Goal: Complete application form

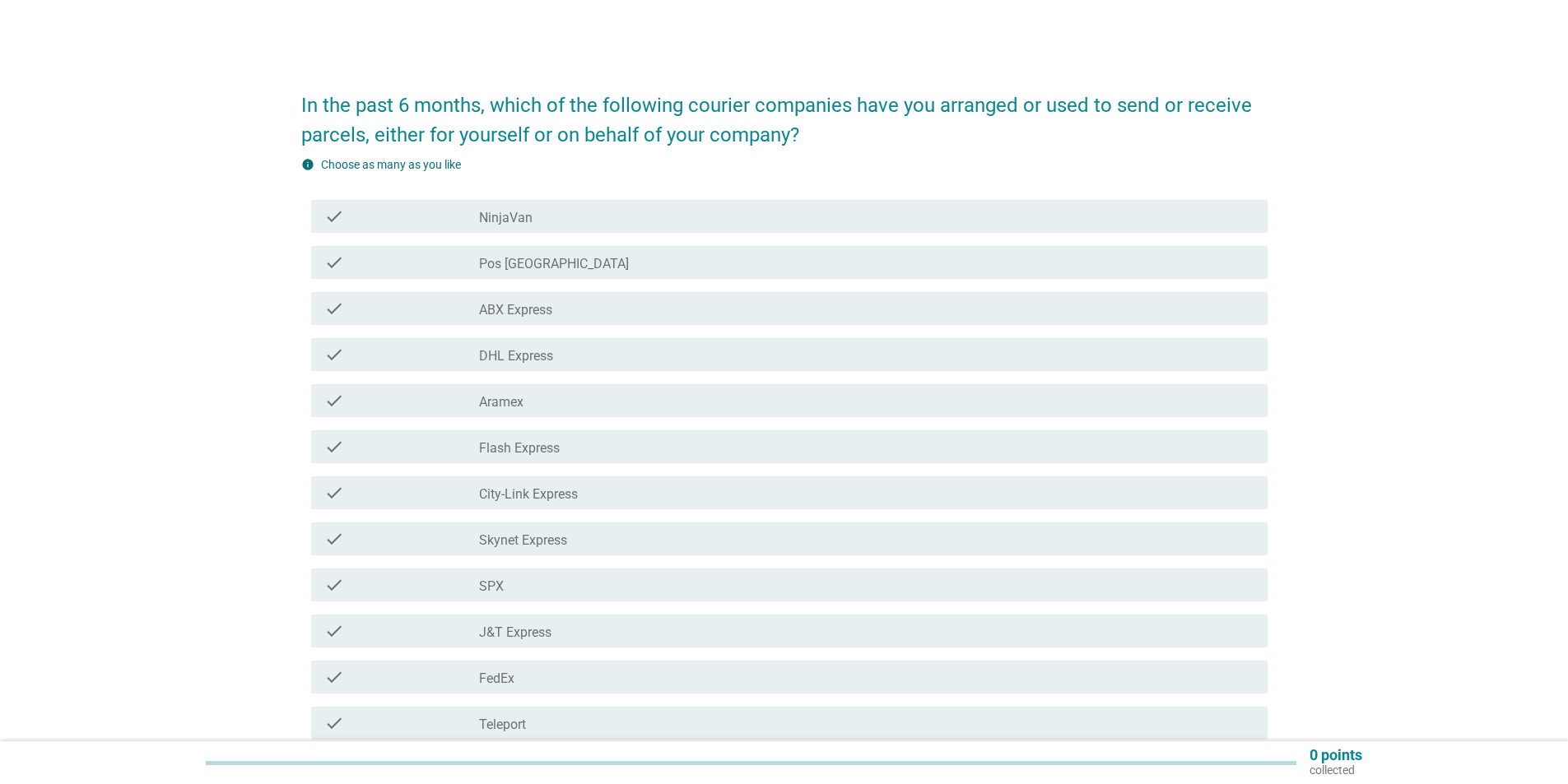
click at [560, 357] on div "check_box_outline_blank DHL Express" at bounding box center [867, 354] width 776 height 20
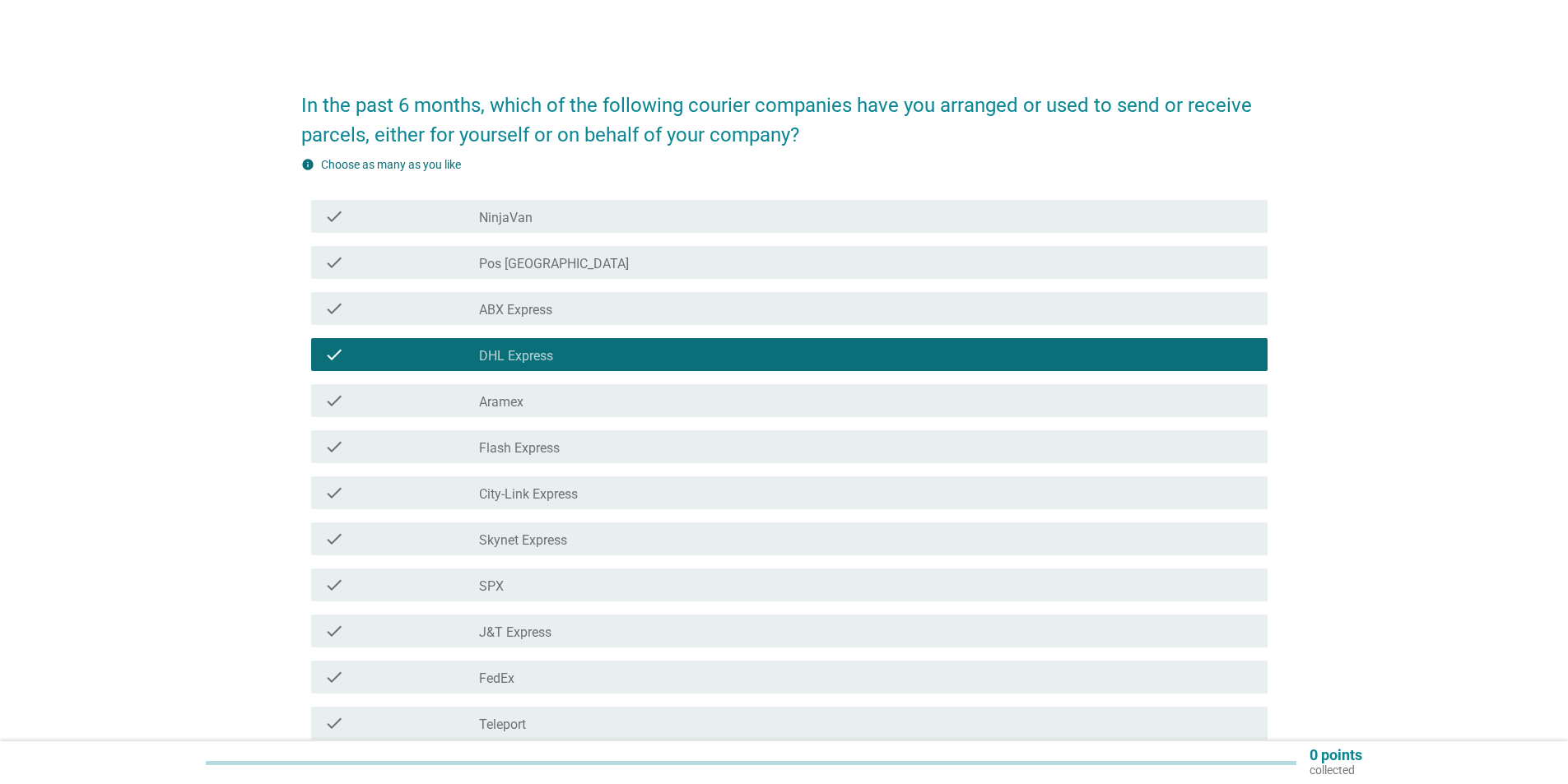
click at [558, 630] on div "check_box_outline_blank J&T Express" at bounding box center [867, 631] width 776 height 20
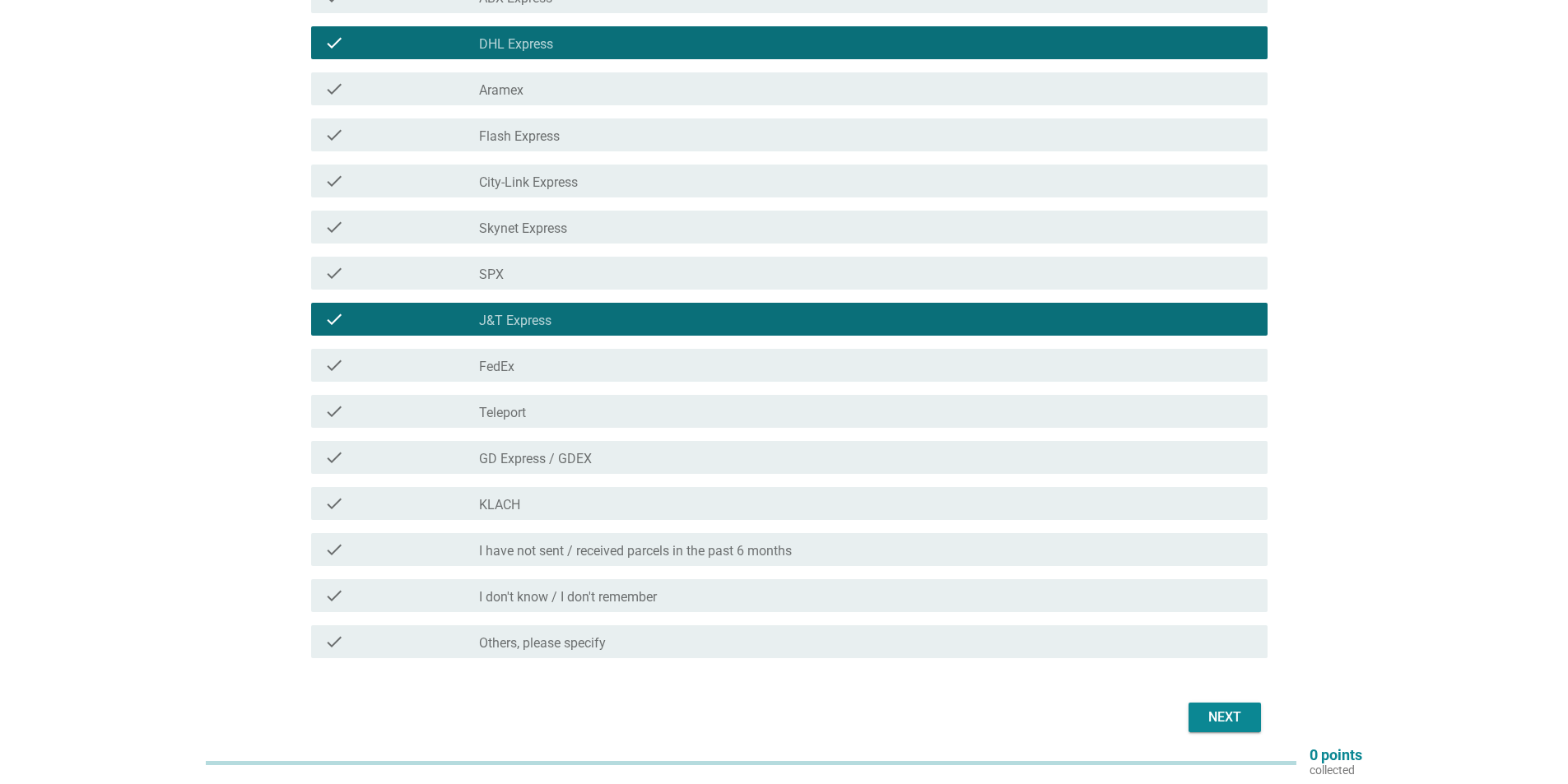
scroll to position [217, 0]
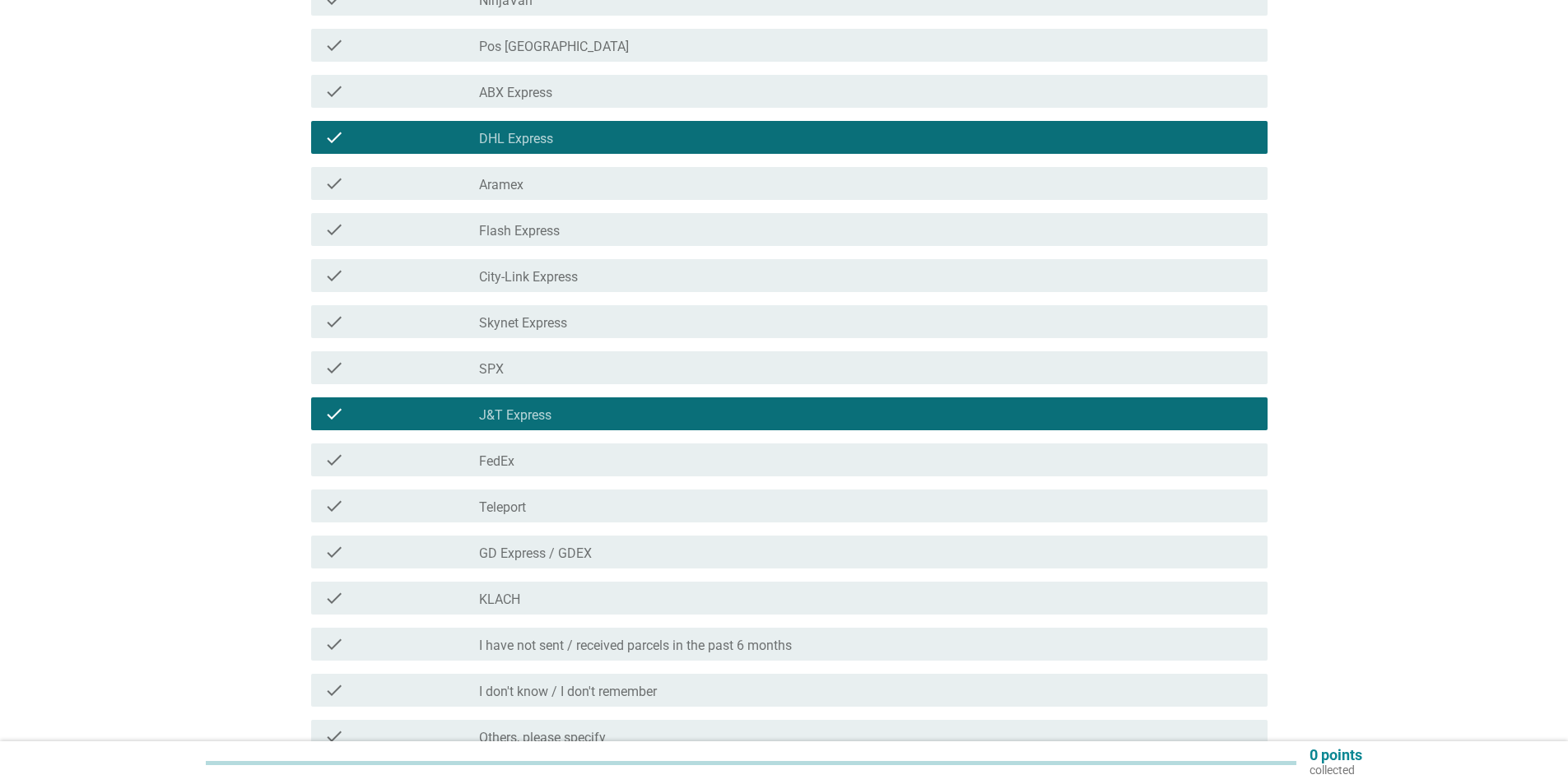
click at [560, 547] on label "GD Express / GDEX" at bounding box center [535, 554] width 112 height 16
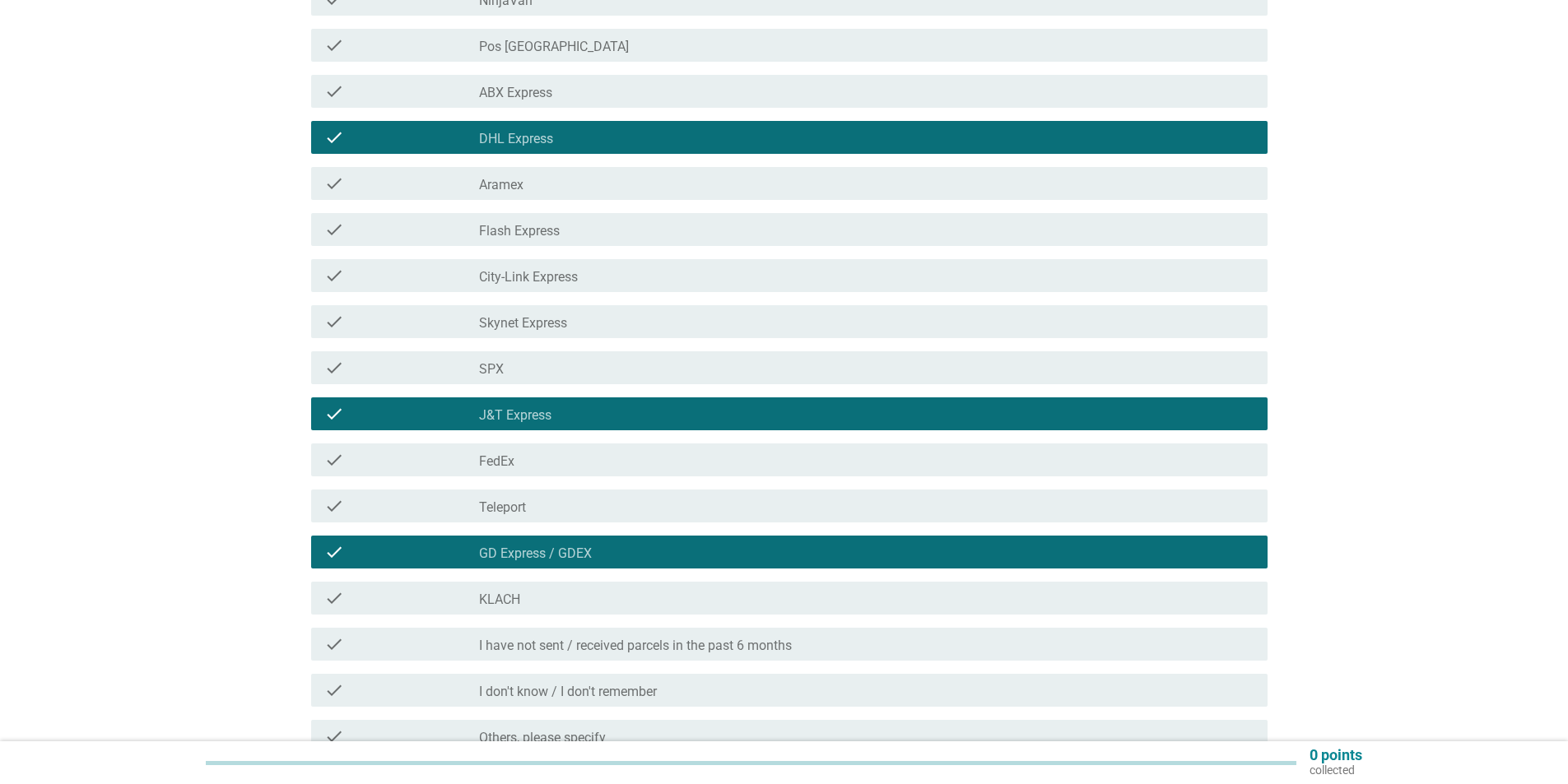
scroll to position [382, 0]
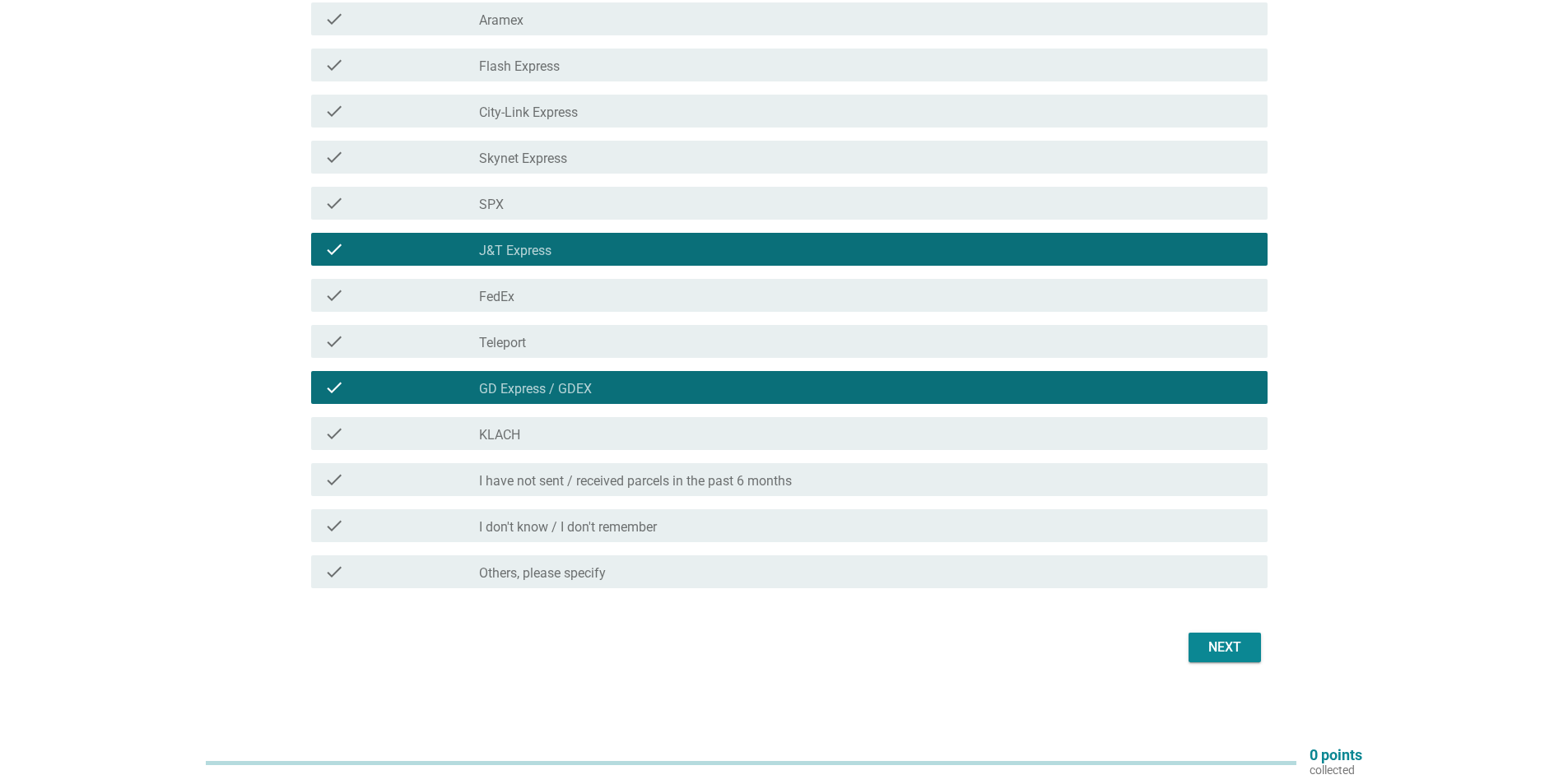
click at [1204, 645] on div "Next" at bounding box center [1225, 647] width 46 height 20
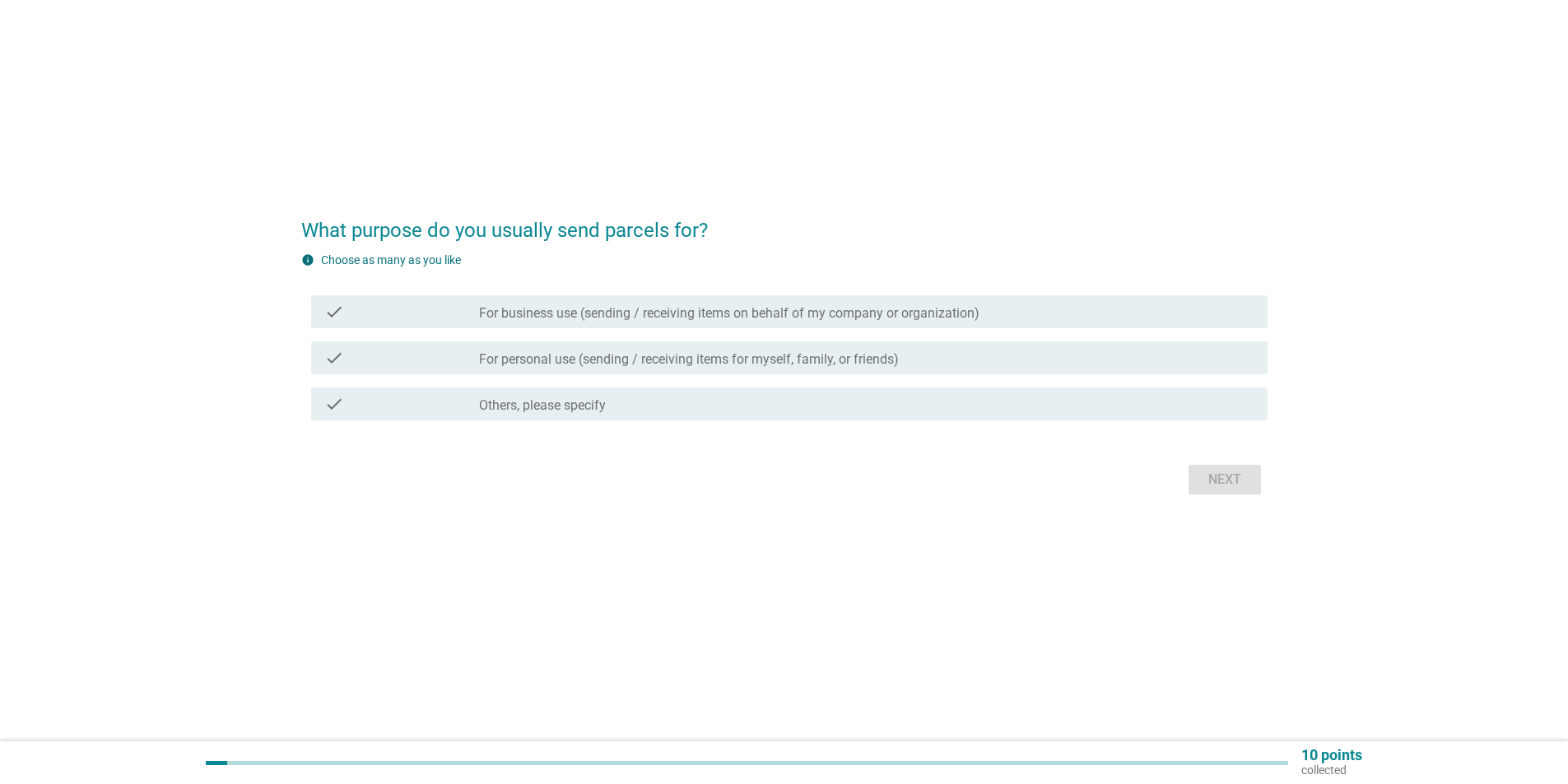
scroll to position [0, 0]
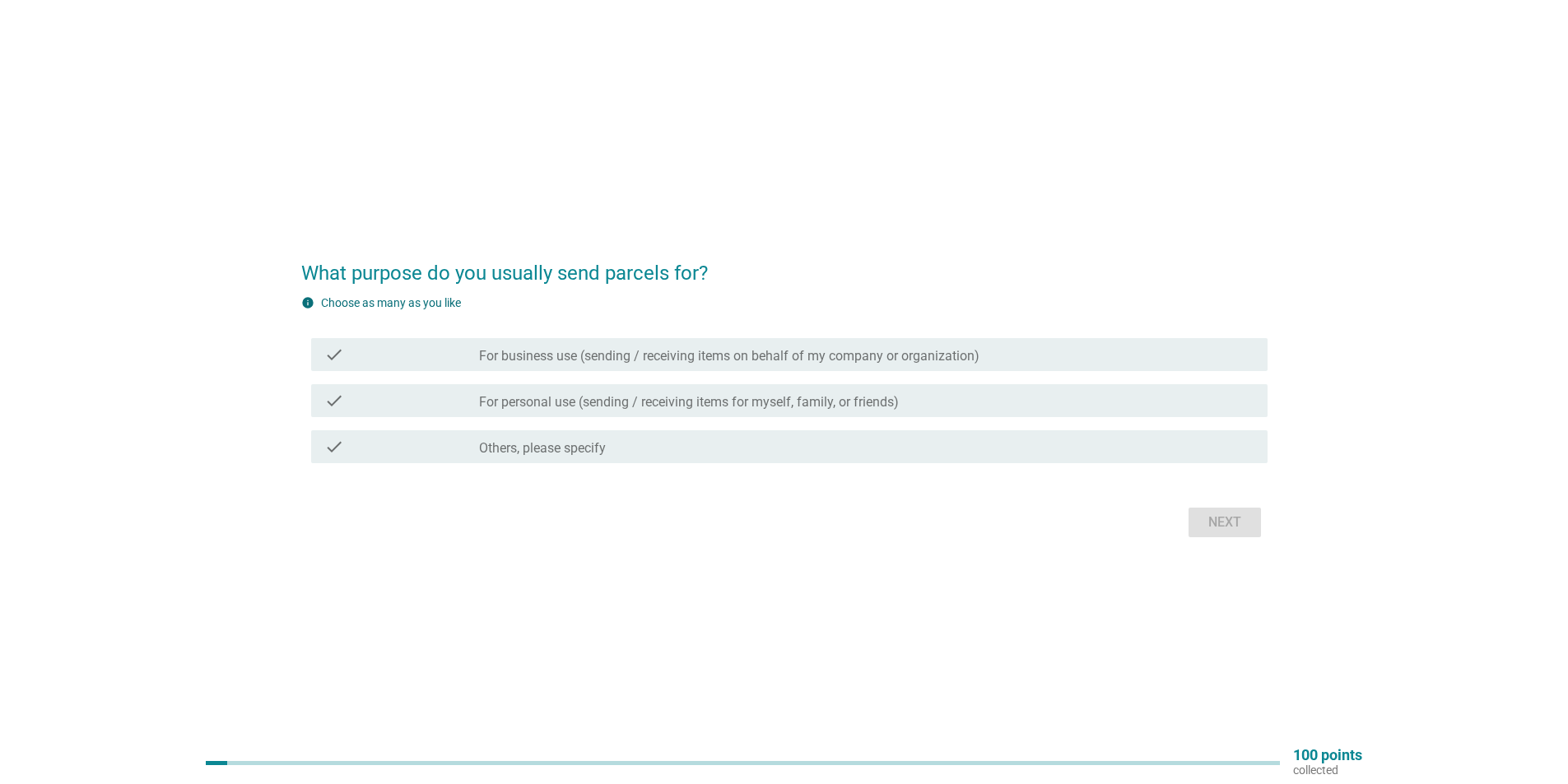
click at [642, 361] on label "For business use (sending / receiving items on behalf of my company or organiza…" at bounding box center [730, 355] width 501 height 16
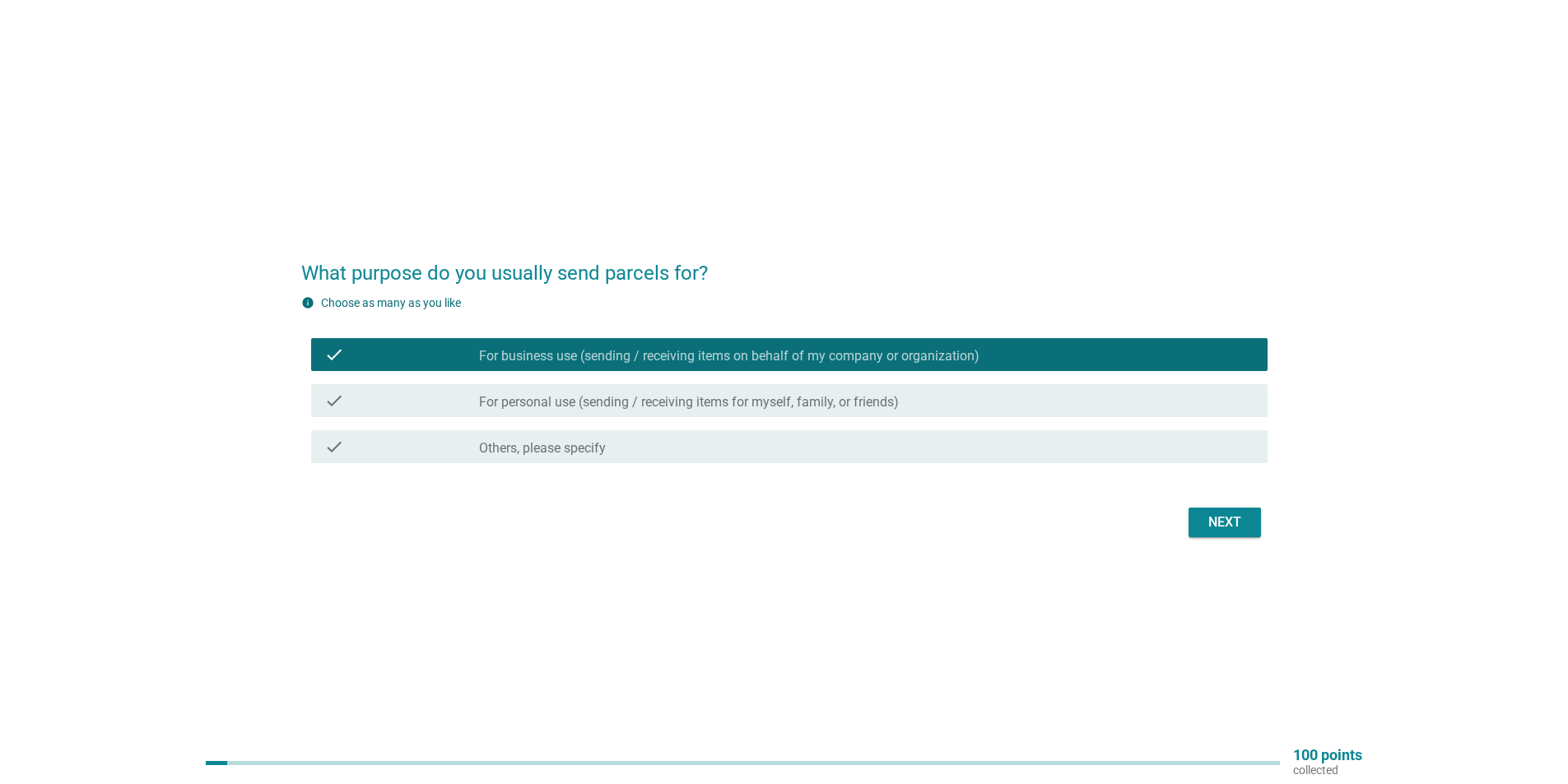
click at [836, 398] on label "For personal use (sending / receiving items for myself, family, or friends)" at bounding box center [689, 401] width 420 height 16
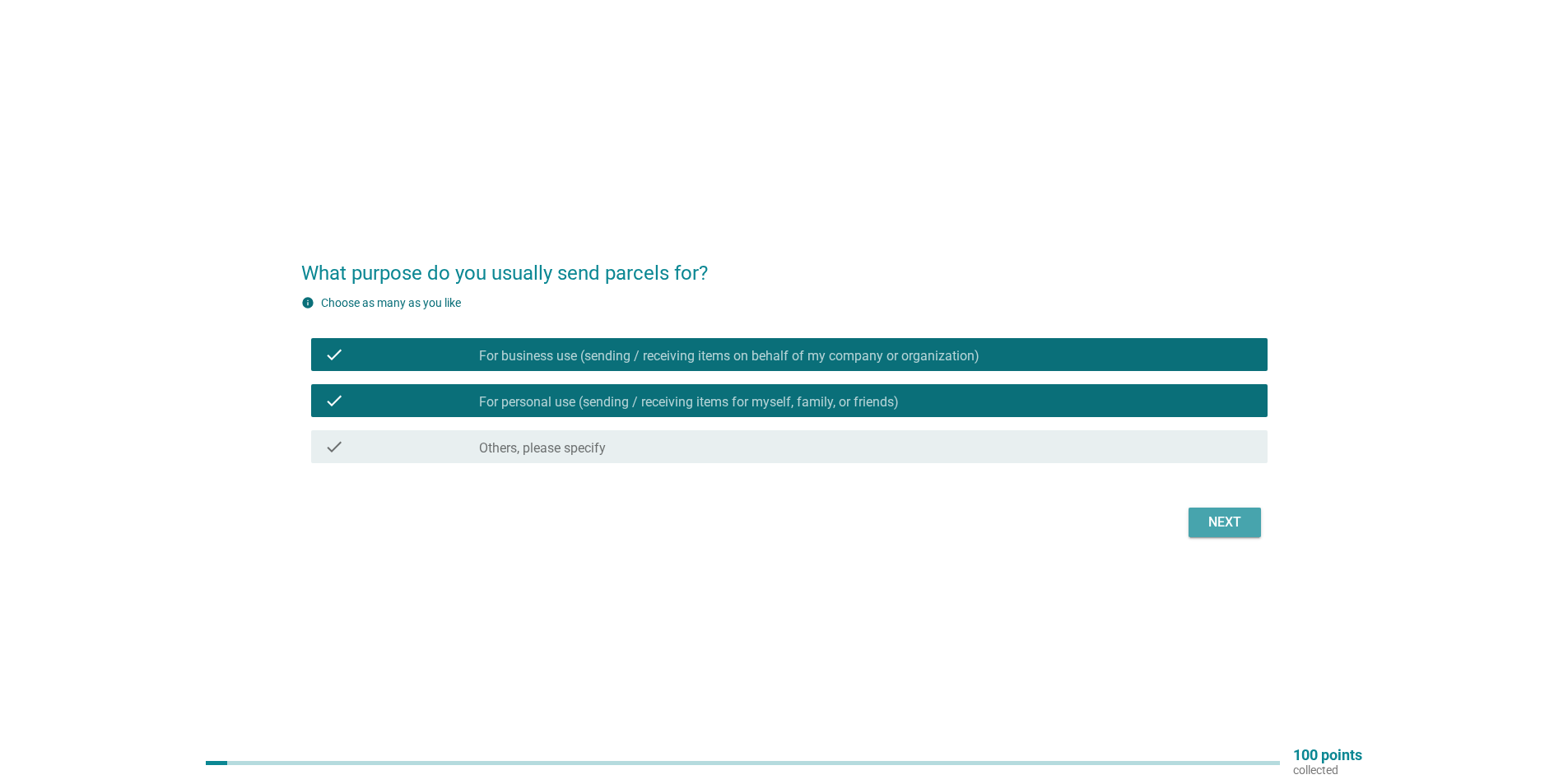
click at [1206, 511] on button "Next" at bounding box center [1225, 521] width 73 height 29
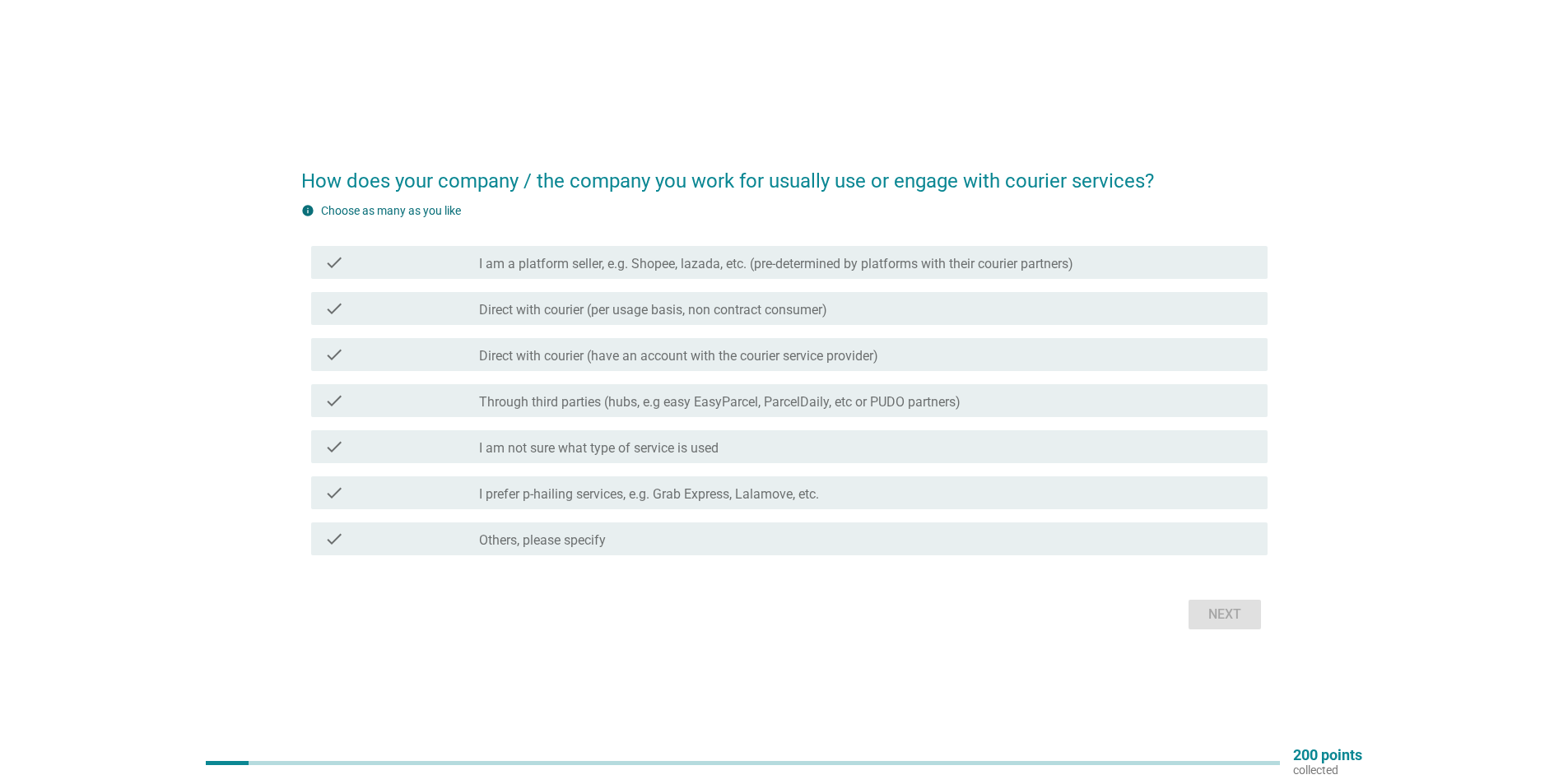
click at [598, 315] on label "Direct with courier (per usage basis, non contract consumer)" at bounding box center [653, 310] width 348 height 16
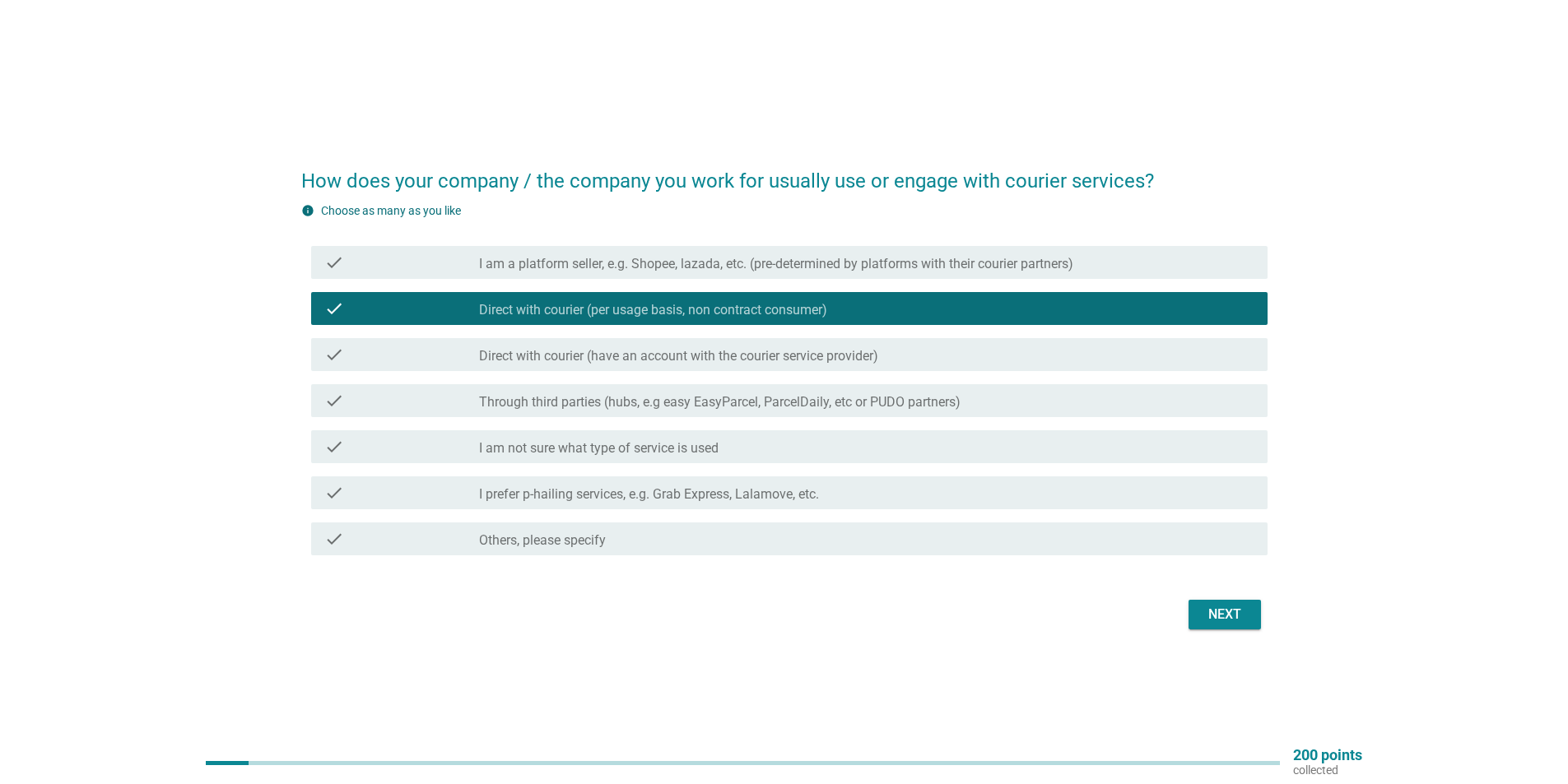
click at [1226, 623] on div "Next" at bounding box center [1225, 614] width 46 height 20
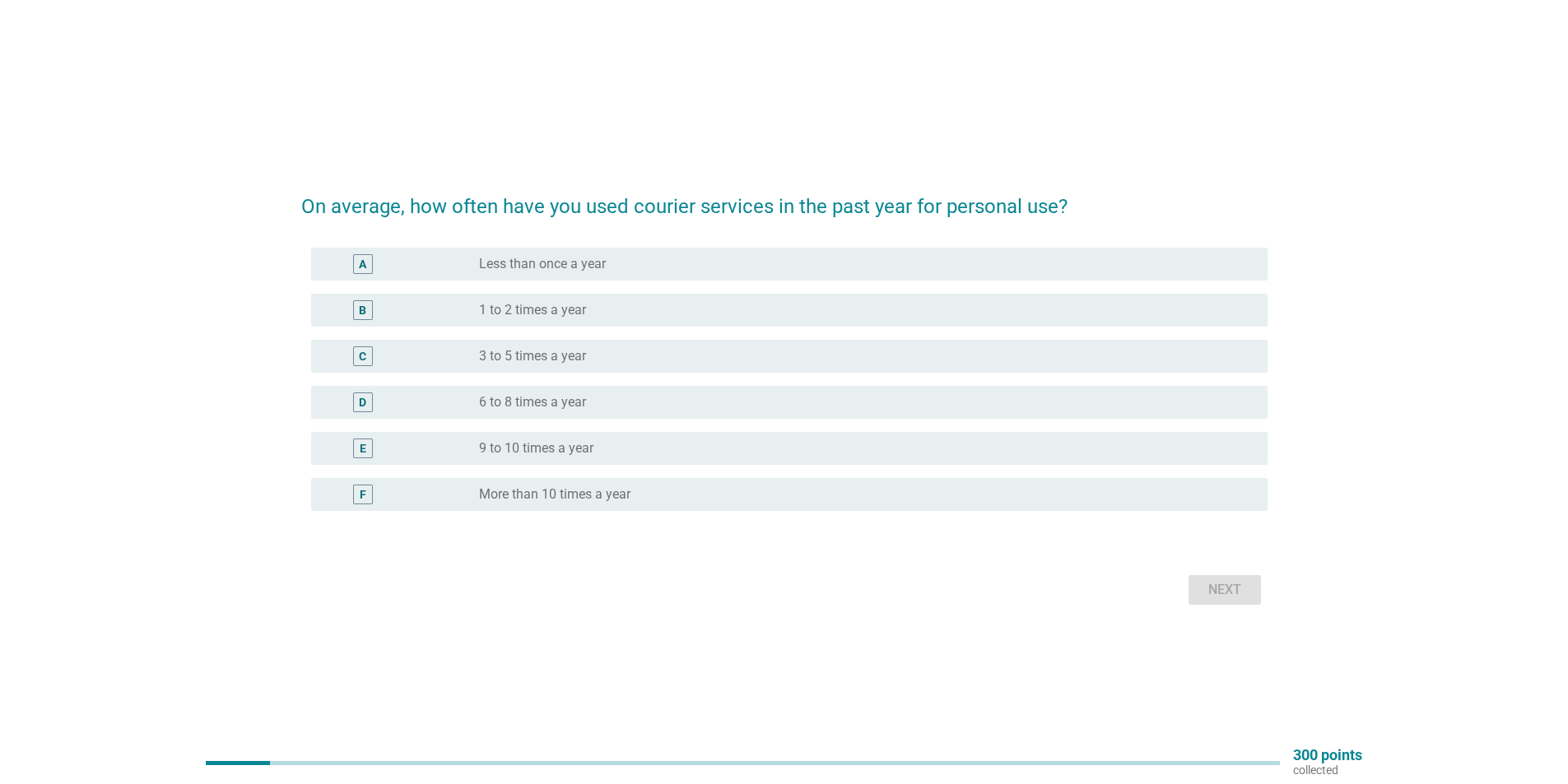
click at [588, 354] on div "radio_button_unchecked 3 to 5 times a year" at bounding box center [860, 355] width 763 height 16
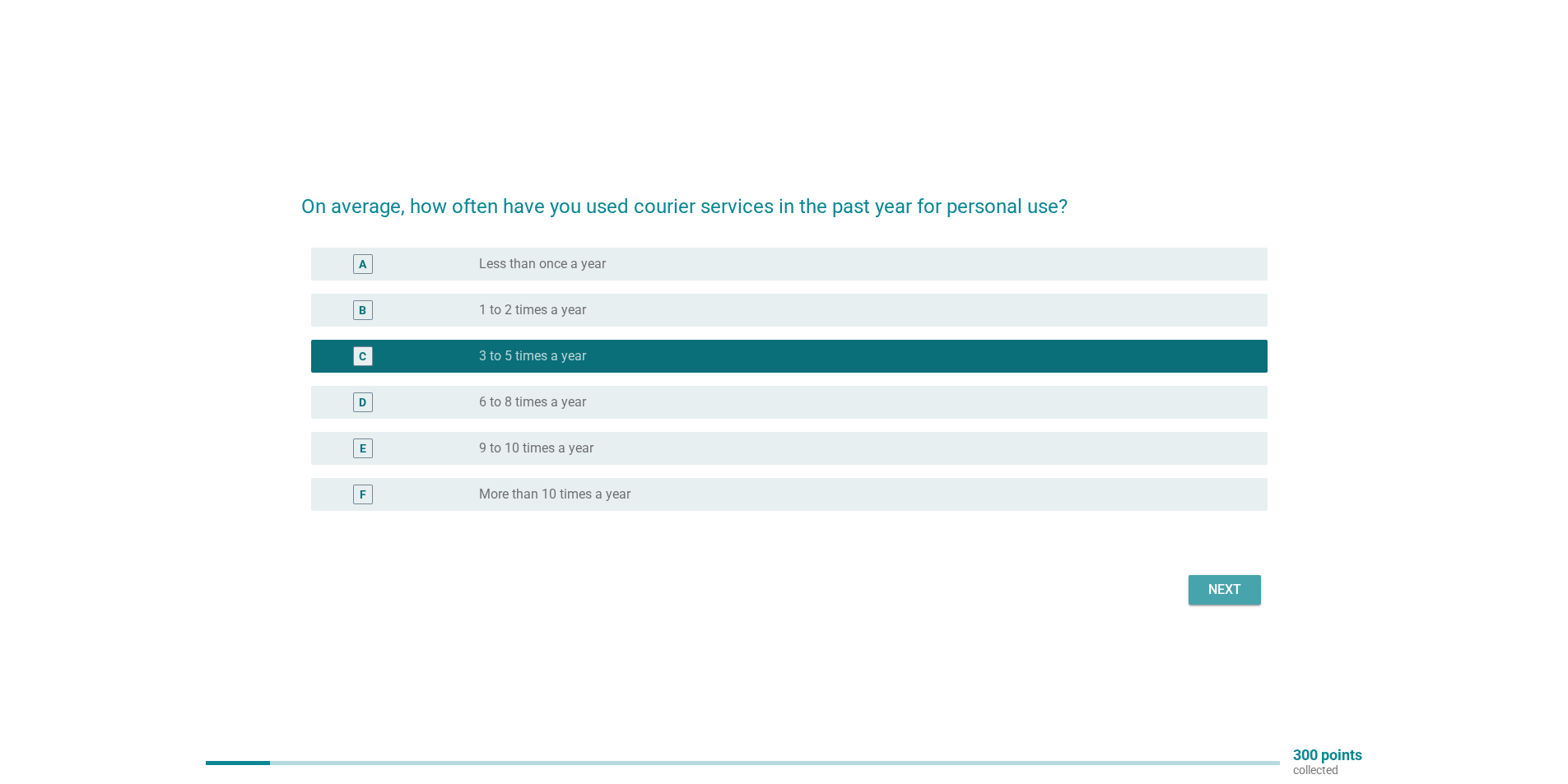
click at [1244, 588] on div "Next" at bounding box center [1225, 589] width 46 height 20
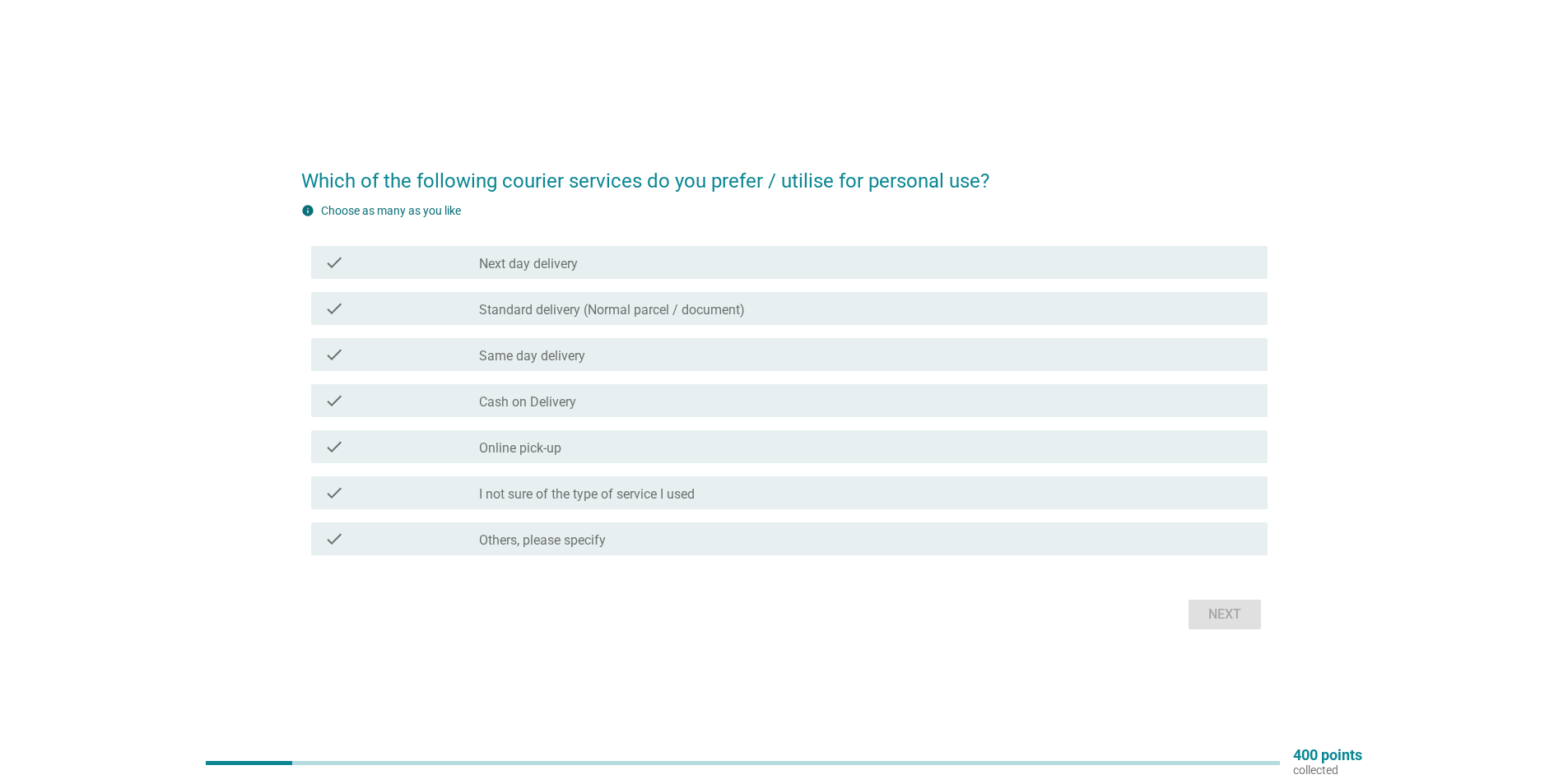
click at [631, 305] on label "Standard delivery (Normal parcel / document)" at bounding box center [612, 310] width 266 height 16
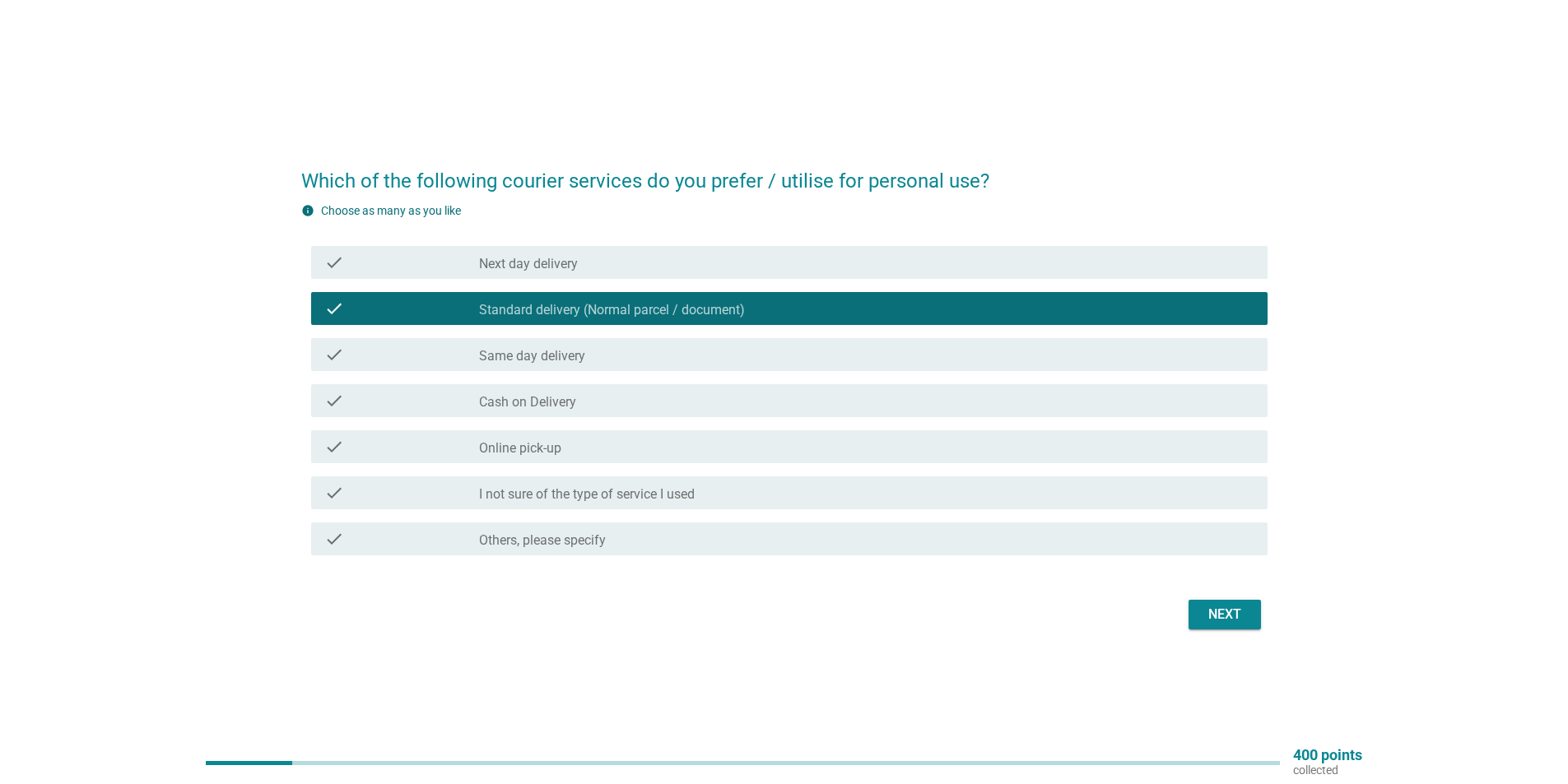
click at [1252, 628] on button "Next" at bounding box center [1225, 614] width 73 height 29
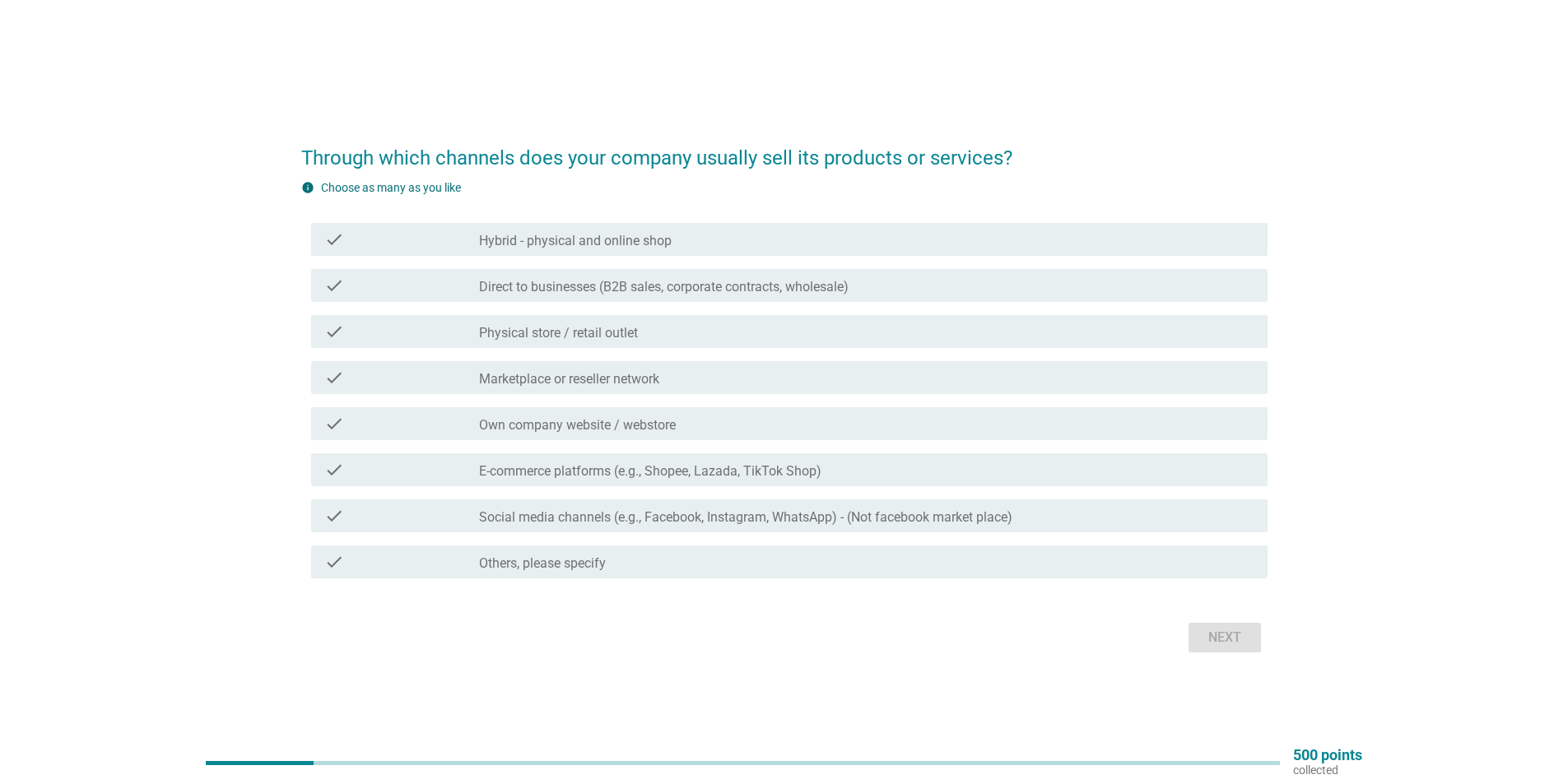
click at [633, 335] on label "Physical store / retail outlet" at bounding box center [559, 332] width 159 height 16
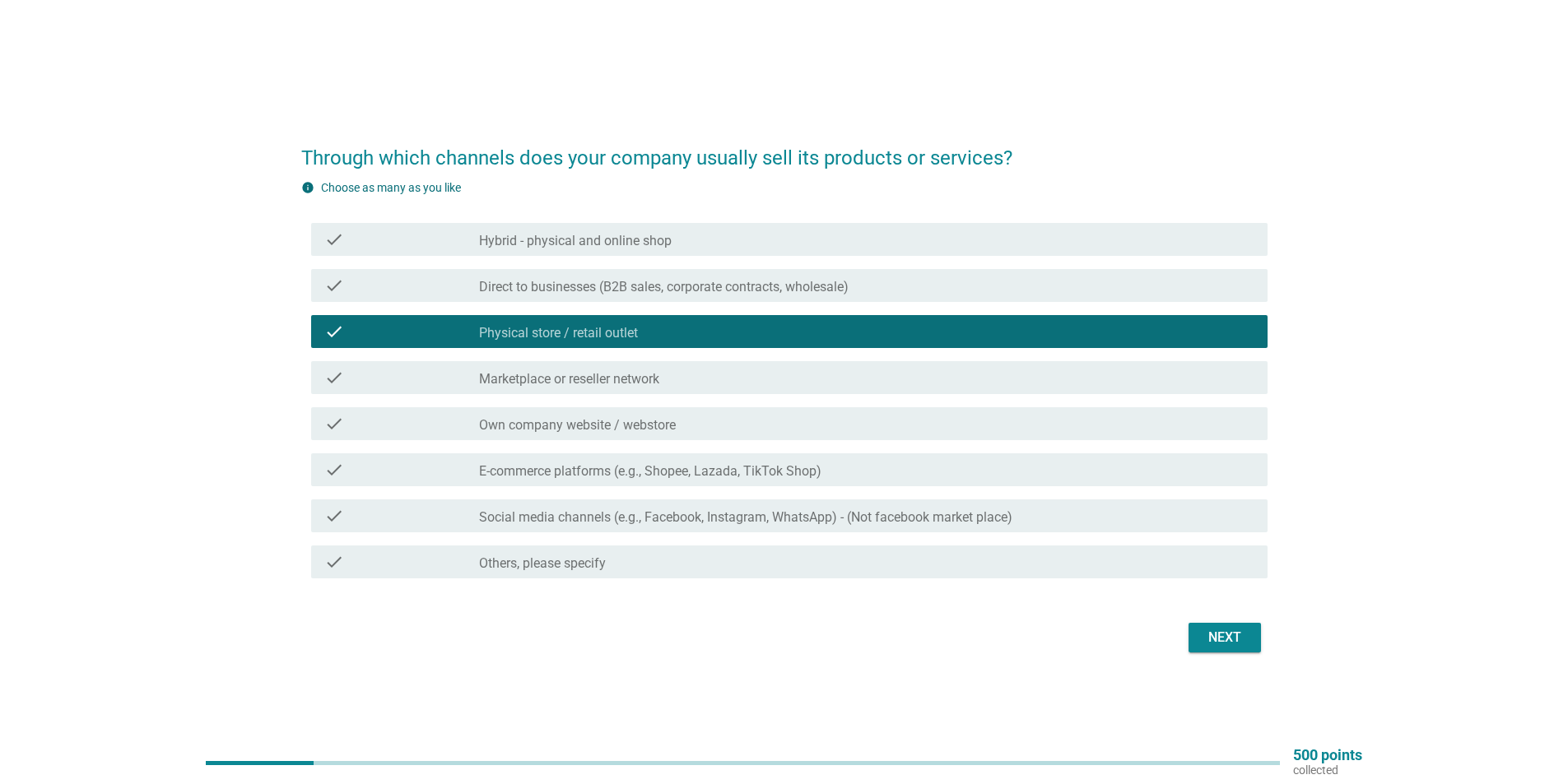
click at [1218, 639] on div "Next" at bounding box center [1225, 638] width 46 height 20
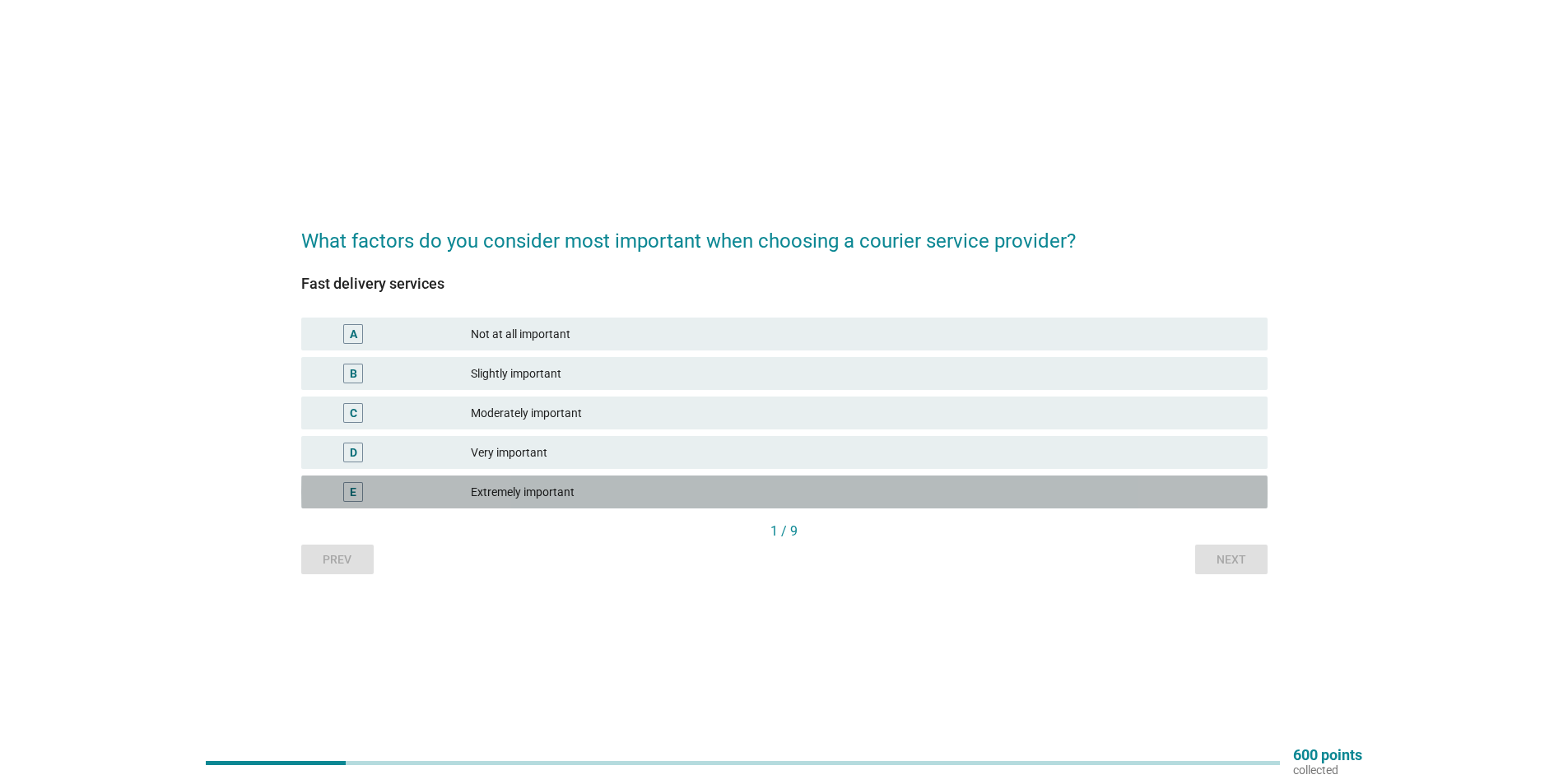
click at [532, 498] on div "Extremely important" at bounding box center [862, 491] width 784 height 20
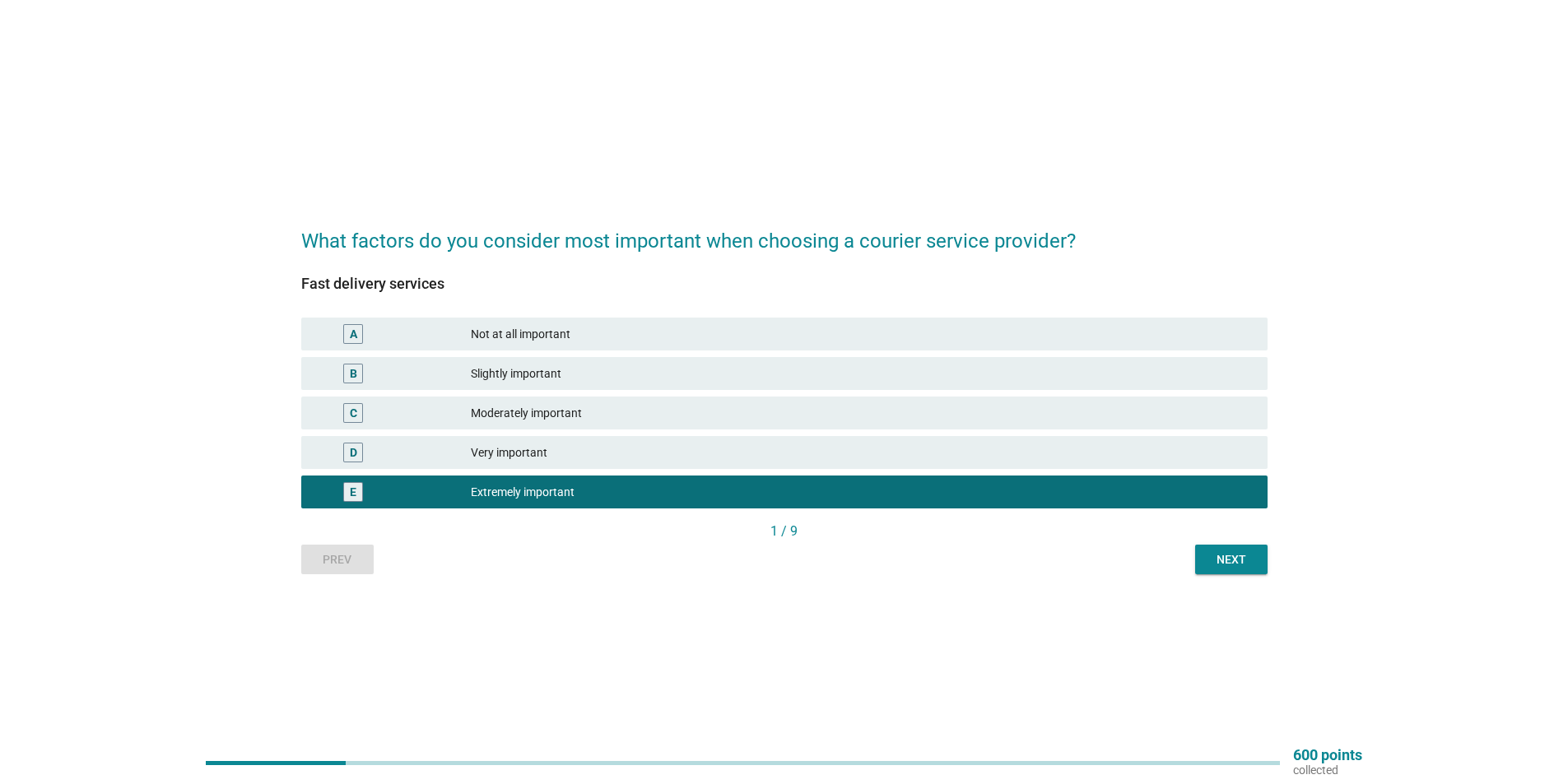
click at [1255, 570] on button "Next" at bounding box center [1232, 559] width 73 height 29
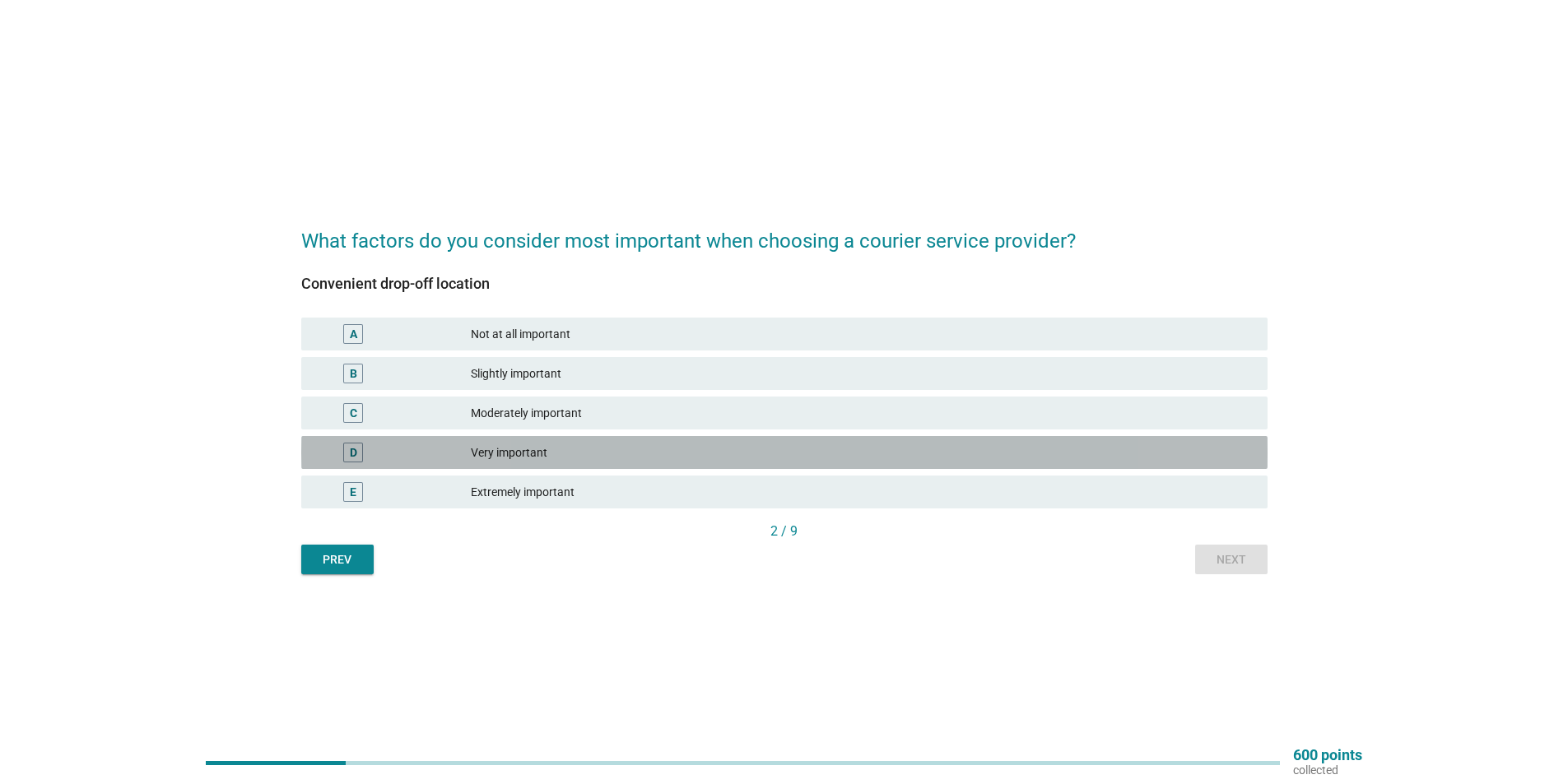
click at [655, 453] on div "Very important" at bounding box center [862, 452] width 784 height 20
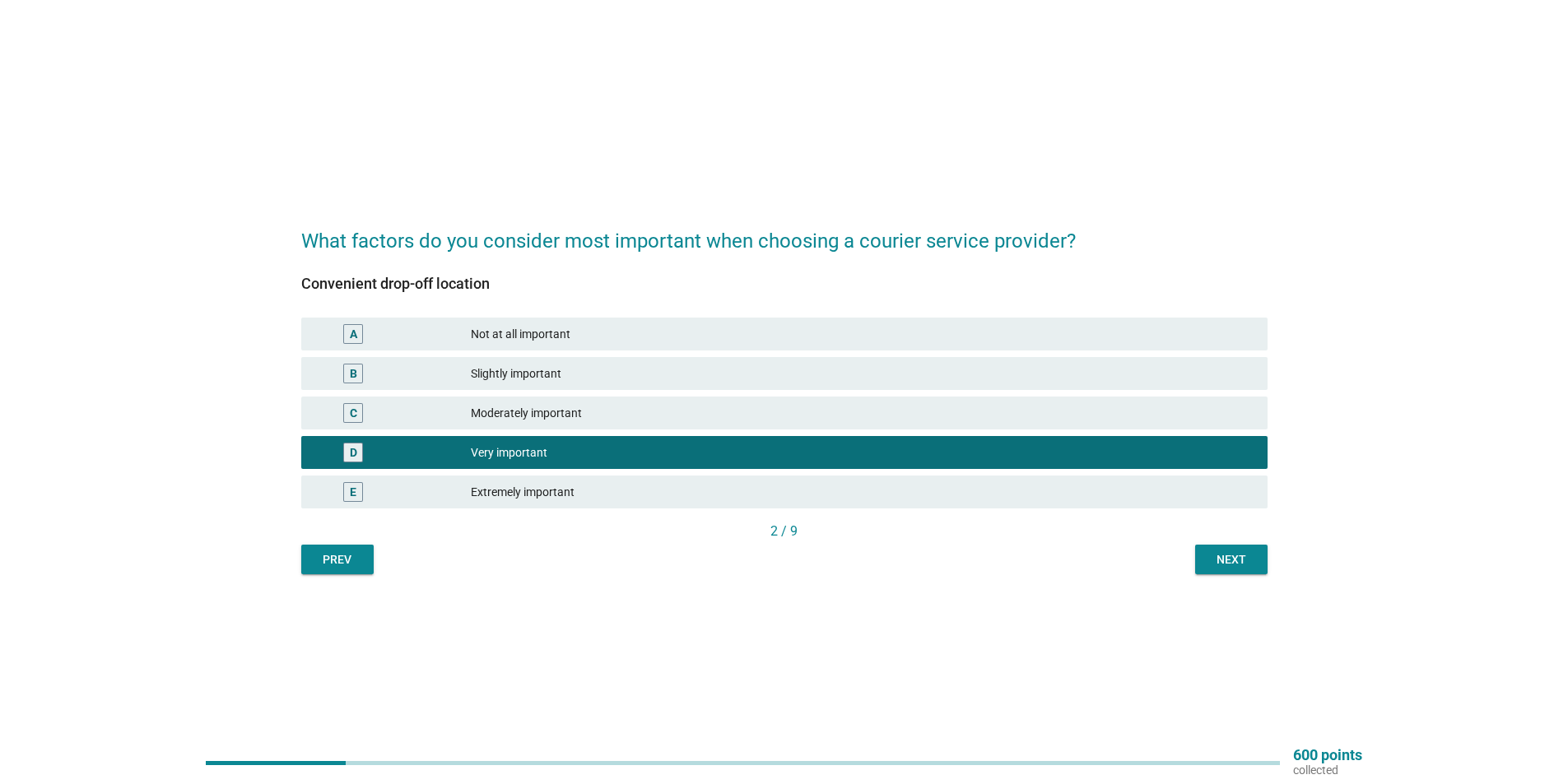
click at [1236, 559] on div "Next" at bounding box center [1232, 560] width 46 height 17
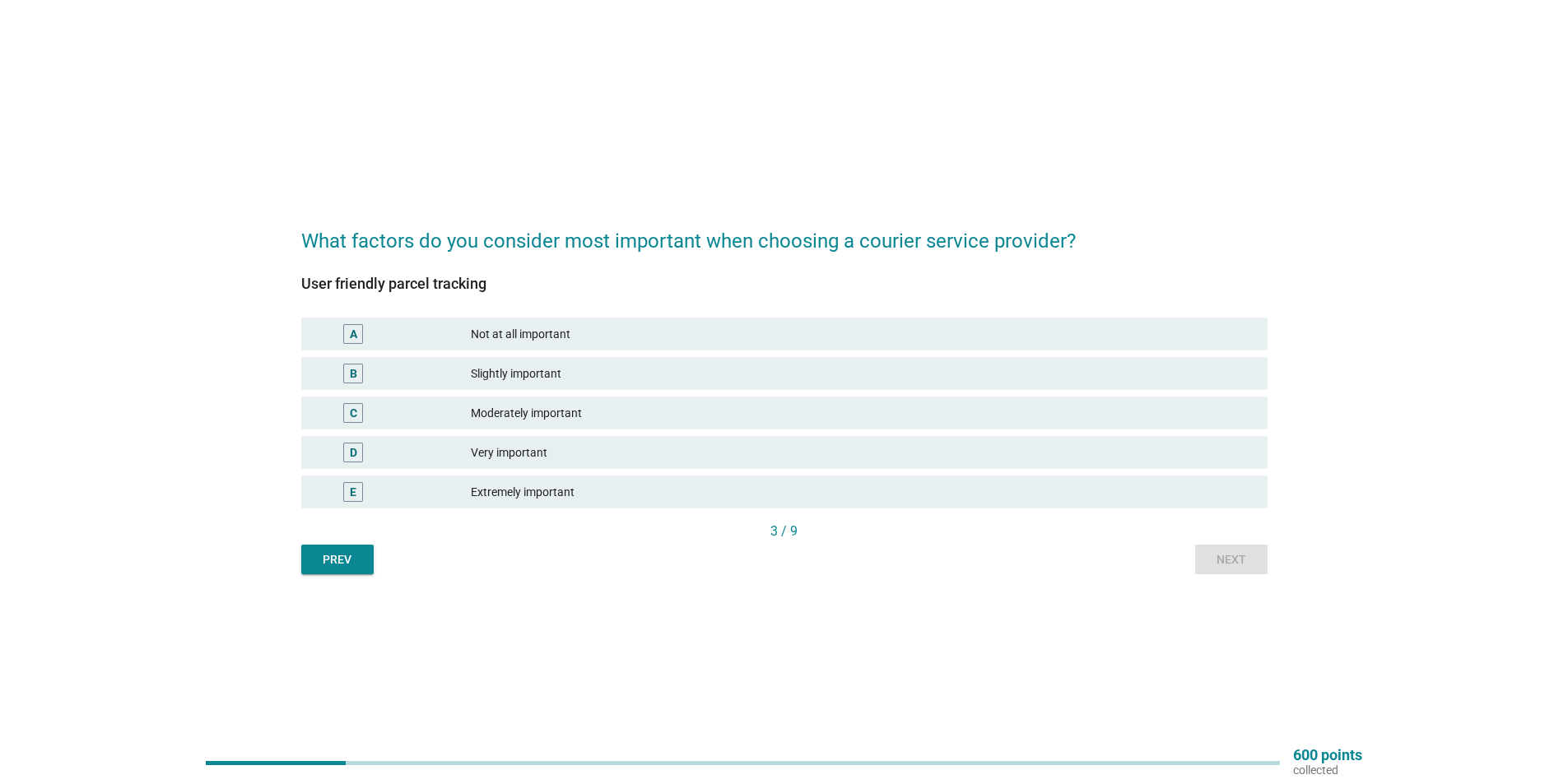
click at [591, 505] on div "E Extremely important" at bounding box center [784, 492] width 967 height 33
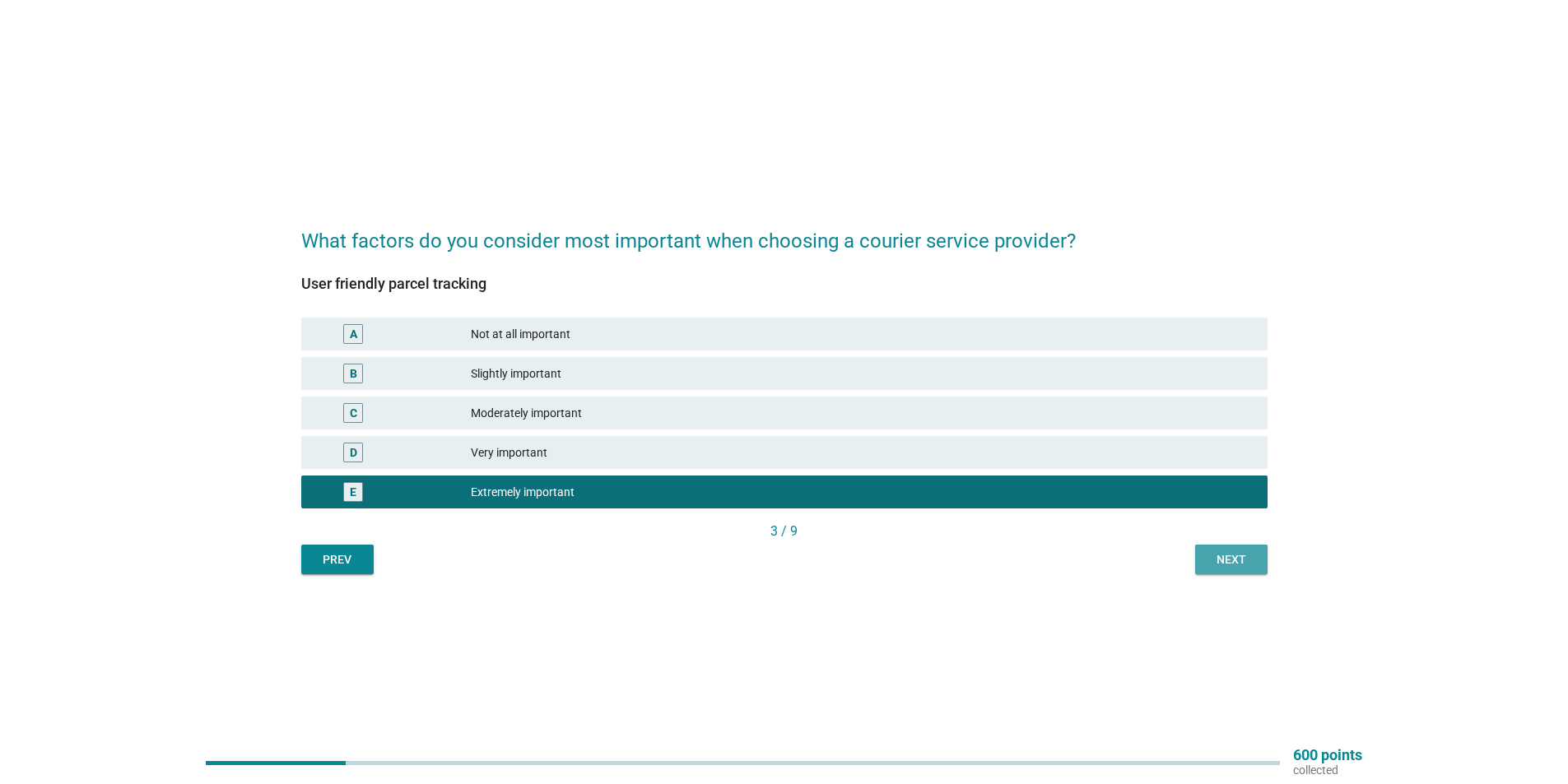
click at [1262, 565] on button "Next" at bounding box center [1232, 559] width 73 height 29
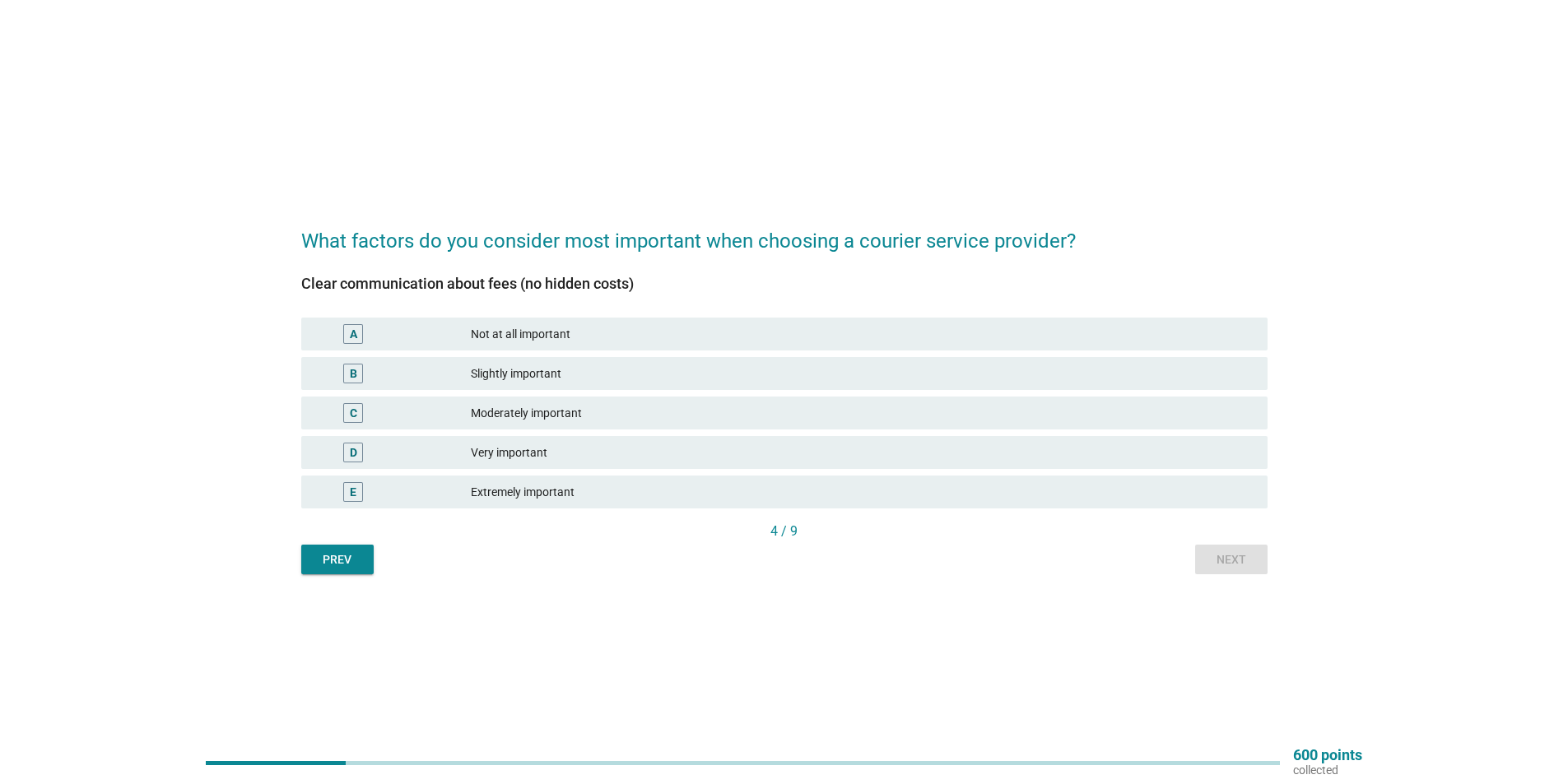
click at [610, 512] on div "Clear communication about fees (no hidden costs) A Not at all important B Sligh…" at bounding box center [784, 399] width 967 height 246
click at [631, 498] on div "Extremely important" at bounding box center [862, 491] width 784 height 20
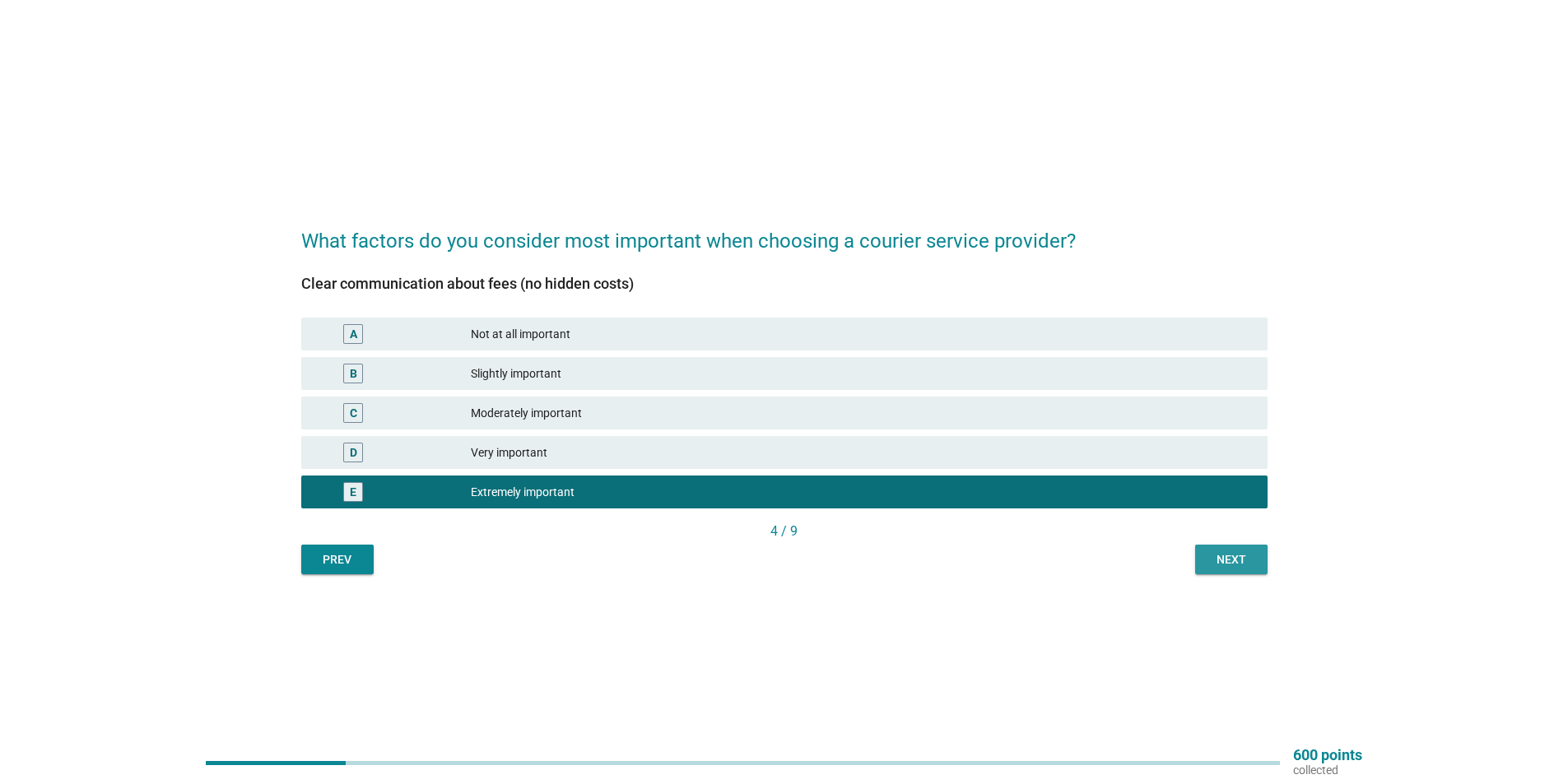
drag, startPoint x: 1217, startPoint y: 558, endPoint x: 1208, endPoint y: 562, distance: 9.8
click at [1217, 558] on div "Next" at bounding box center [1232, 560] width 46 height 17
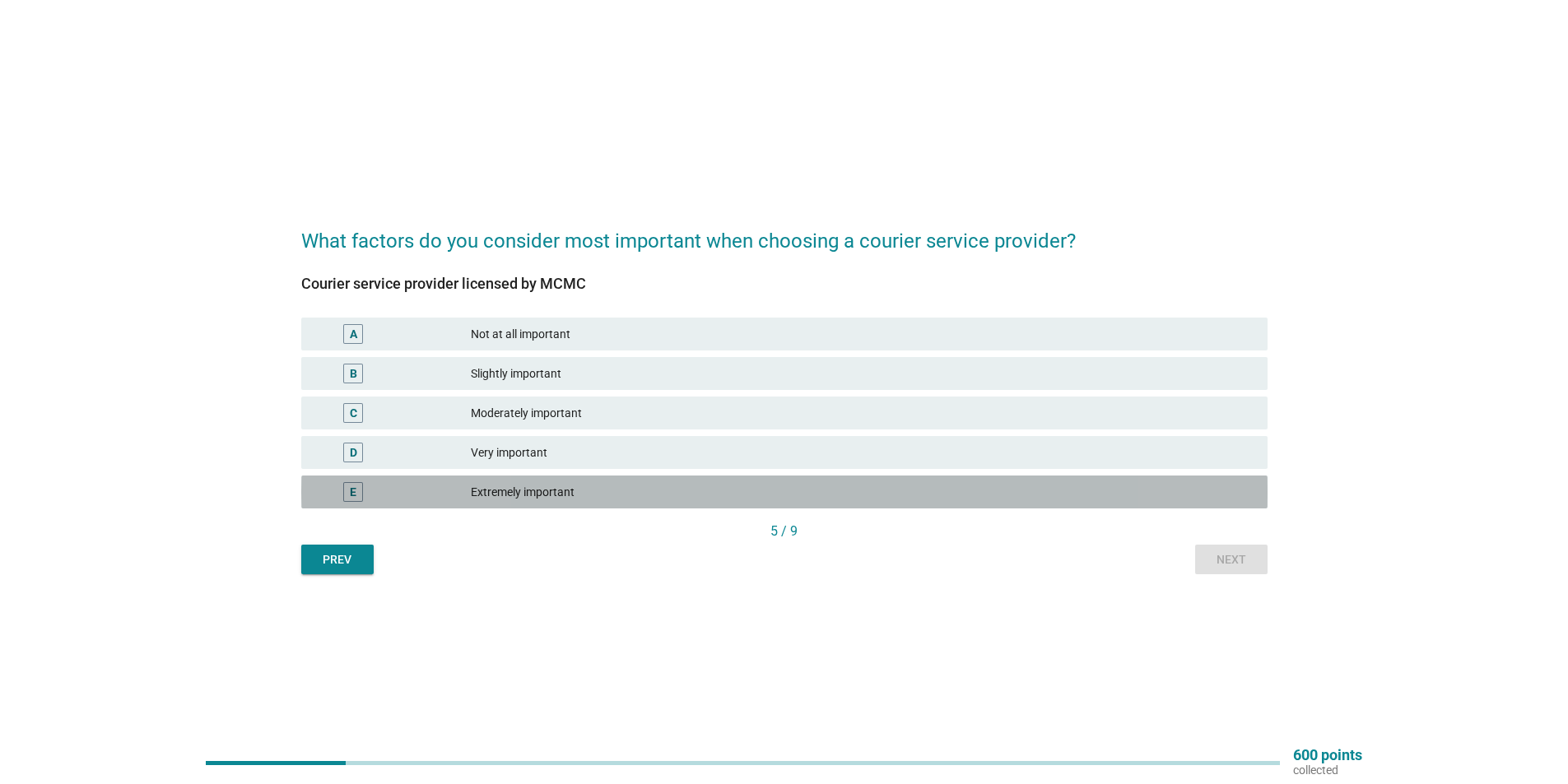
click at [655, 504] on div "E Extremely important" at bounding box center [784, 492] width 967 height 33
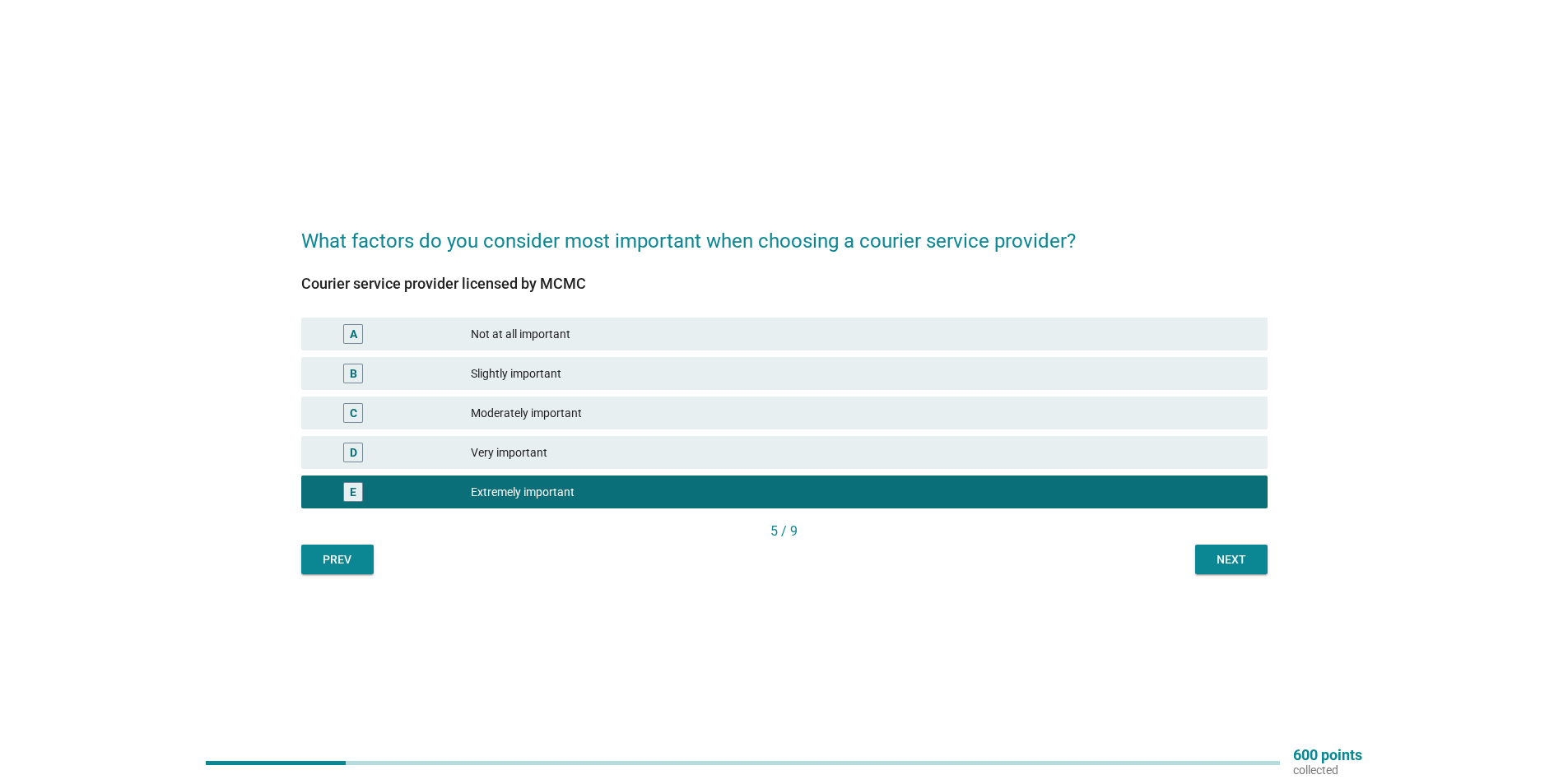
click at [1211, 574] on div "What factors do you consider most important when choosing a courier service pro…" at bounding box center [784, 392] width 993 height 391
click at [1212, 565] on div "Next" at bounding box center [1232, 560] width 46 height 17
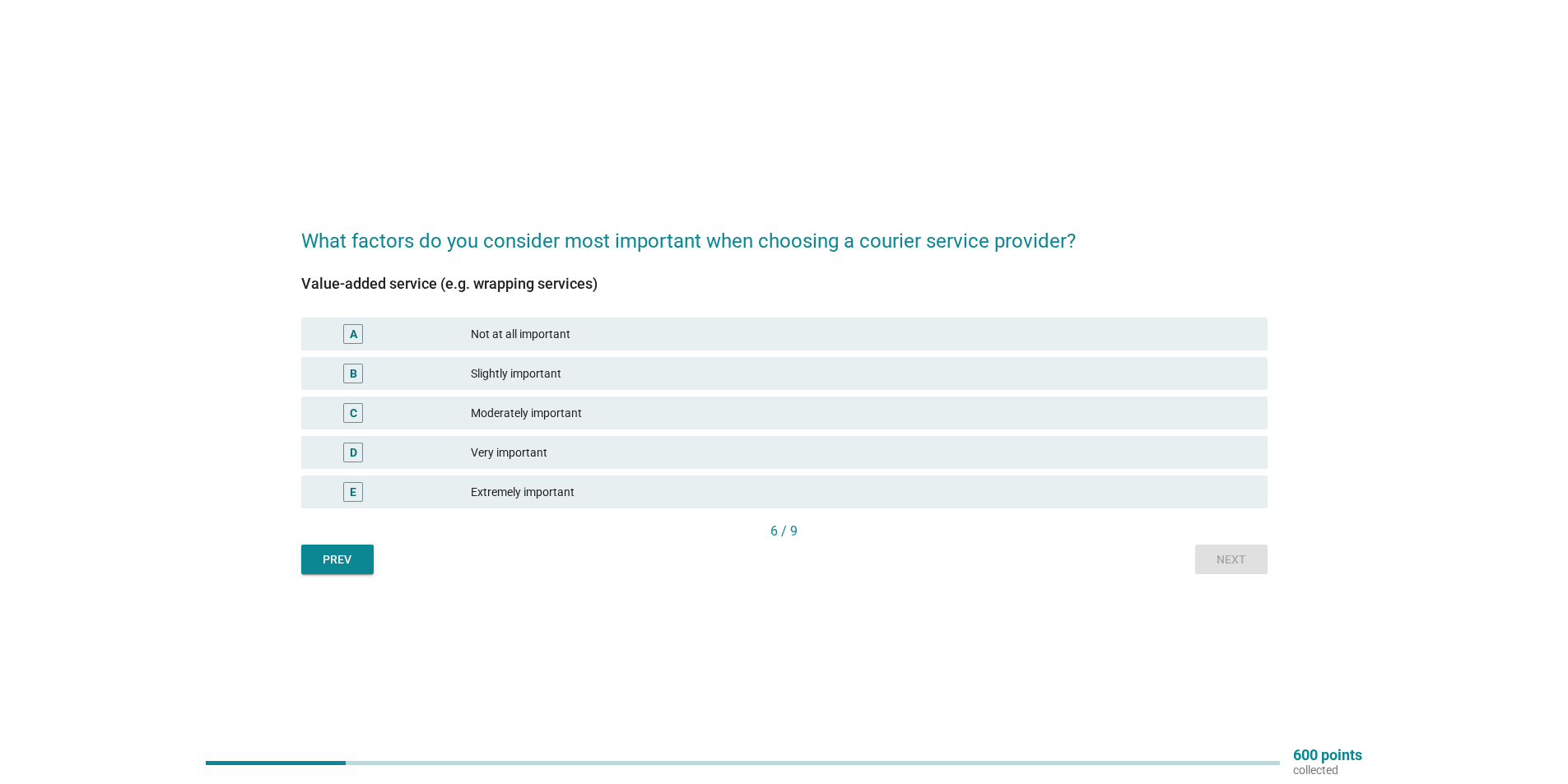
click at [652, 496] on div "Extremely important" at bounding box center [862, 491] width 784 height 20
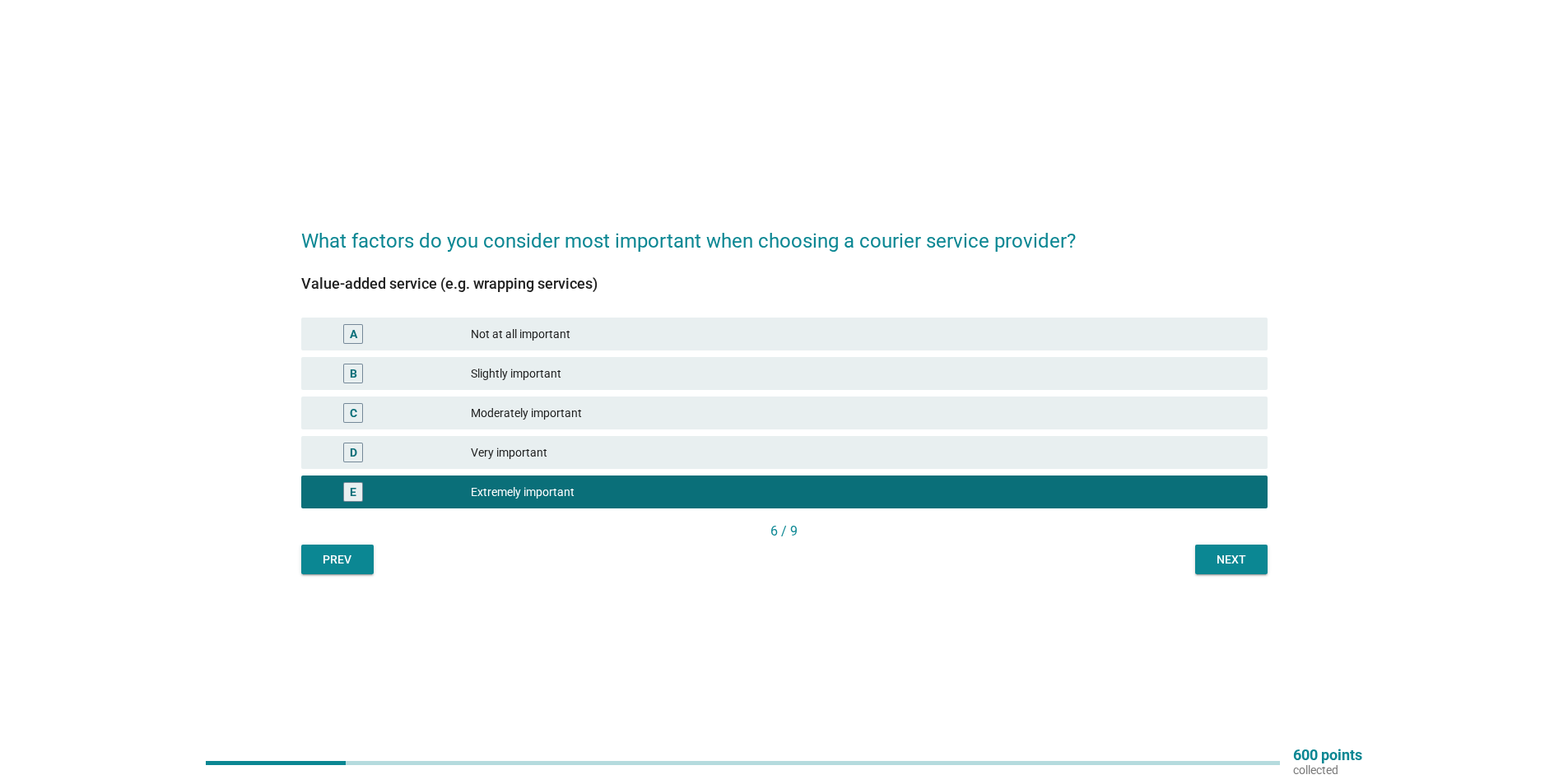
click at [1244, 558] on div "Next" at bounding box center [1232, 560] width 46 height 17
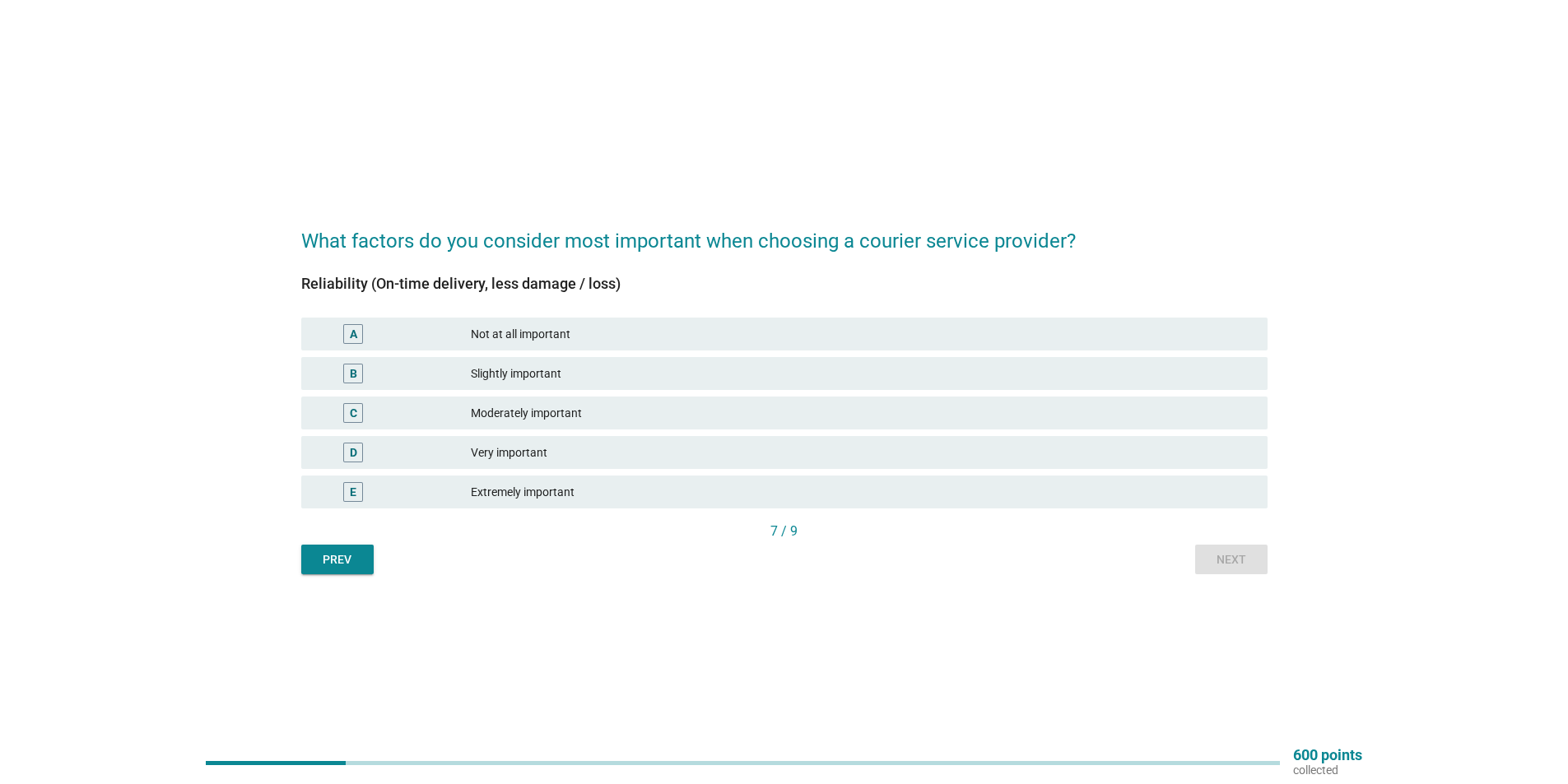
click at [732, 501] on div "Extremely important" at bounding box center [862, 491] width 784 height 20
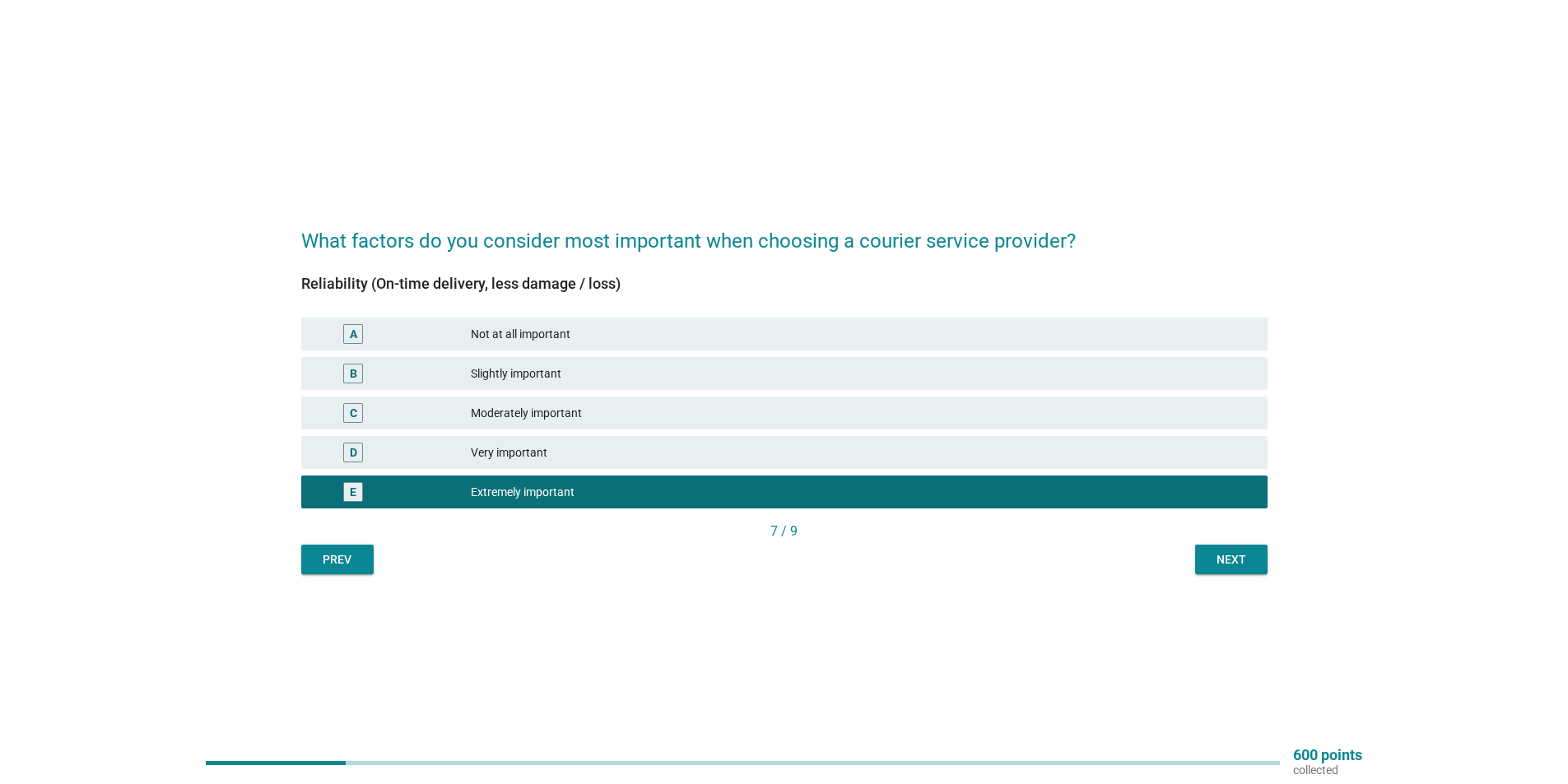
click at [1198, 551] on button "Next" at bounding box center [1232, 559] width 73 height 29
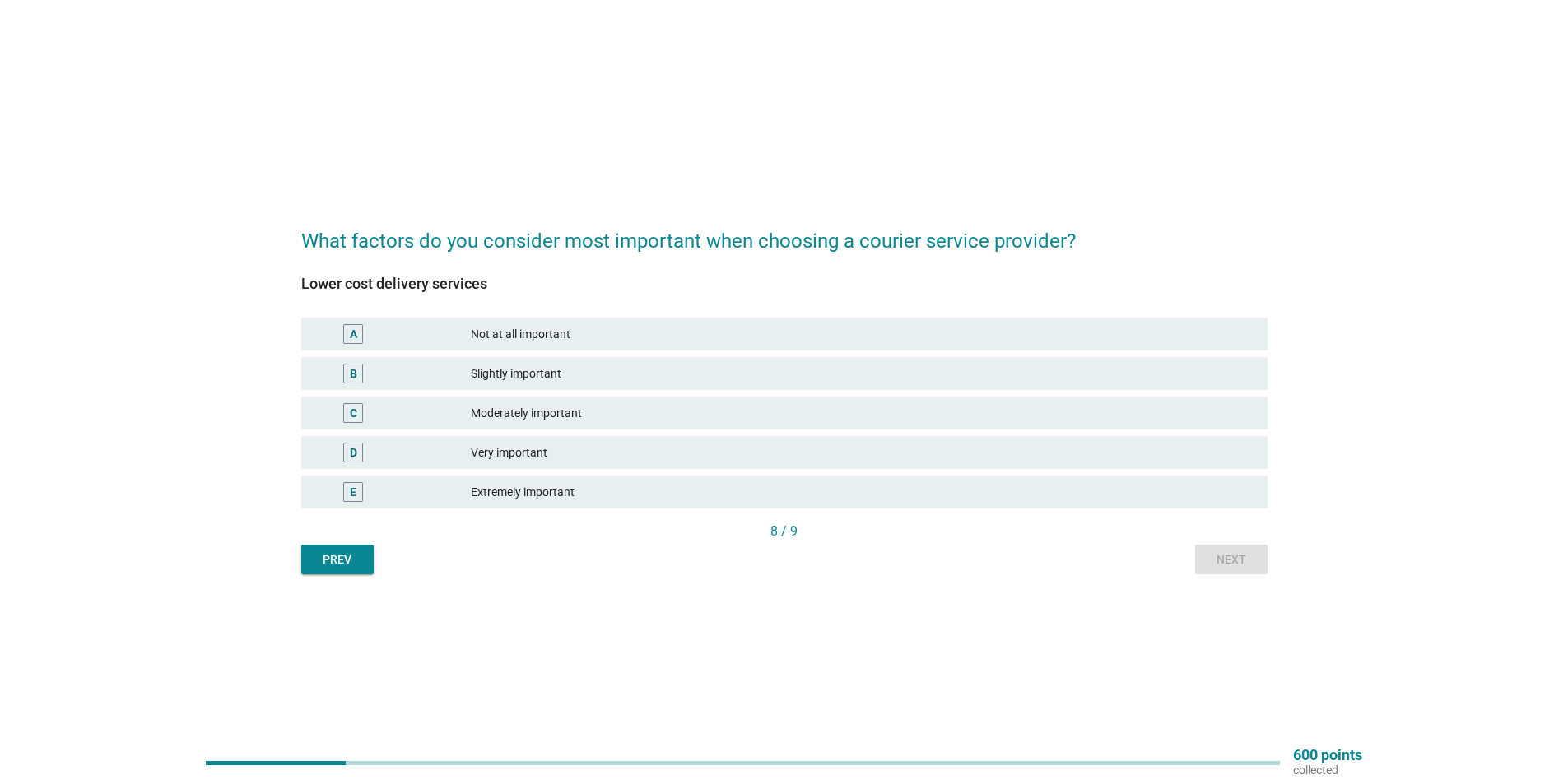
click at [632, 497] on div "Extremely important" at bounding box center [862, 491] width 784 height 20
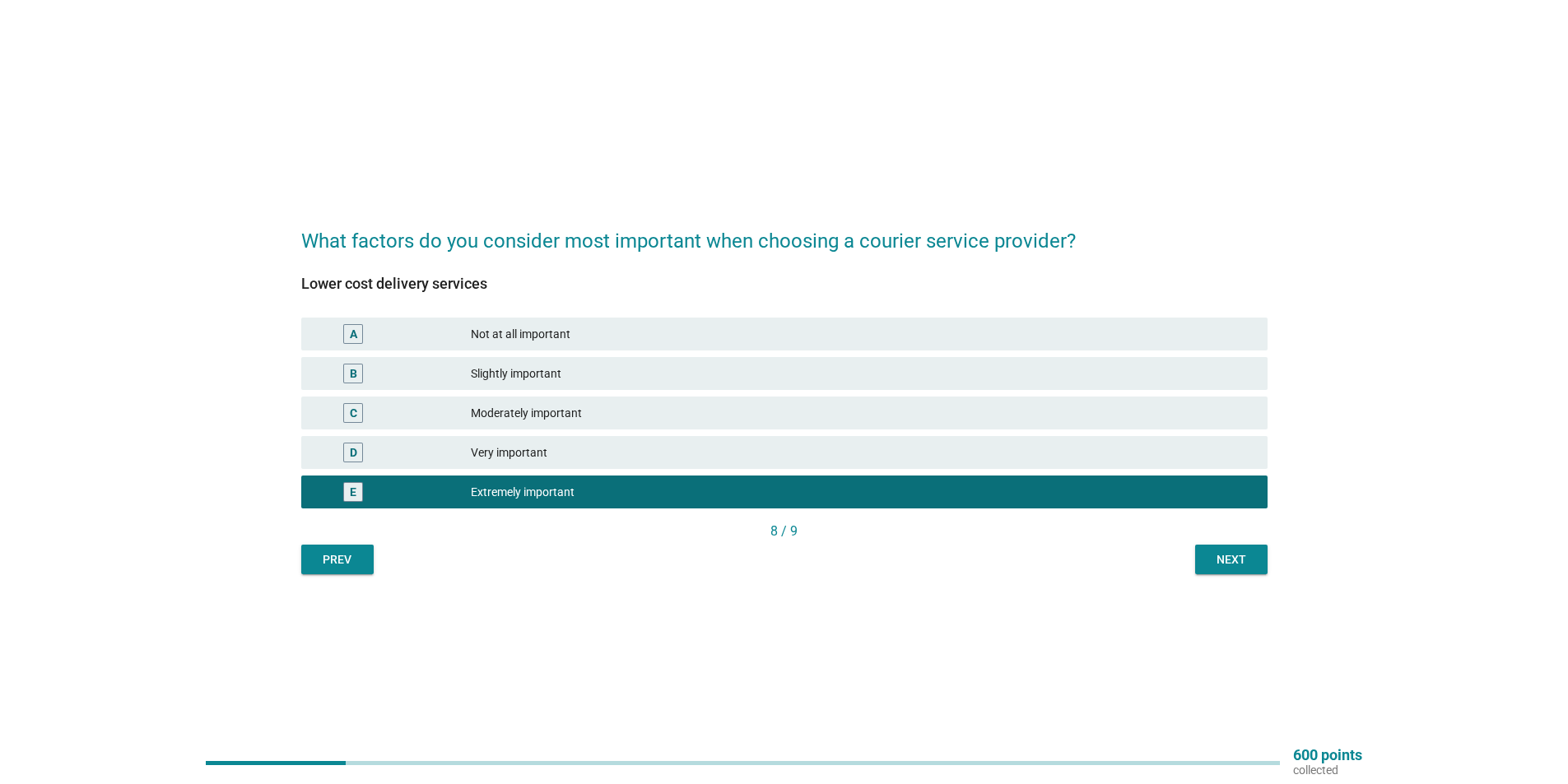
click at [1240, 571] on button "Next" at bounding box center [1232, 559] width 73 height 29
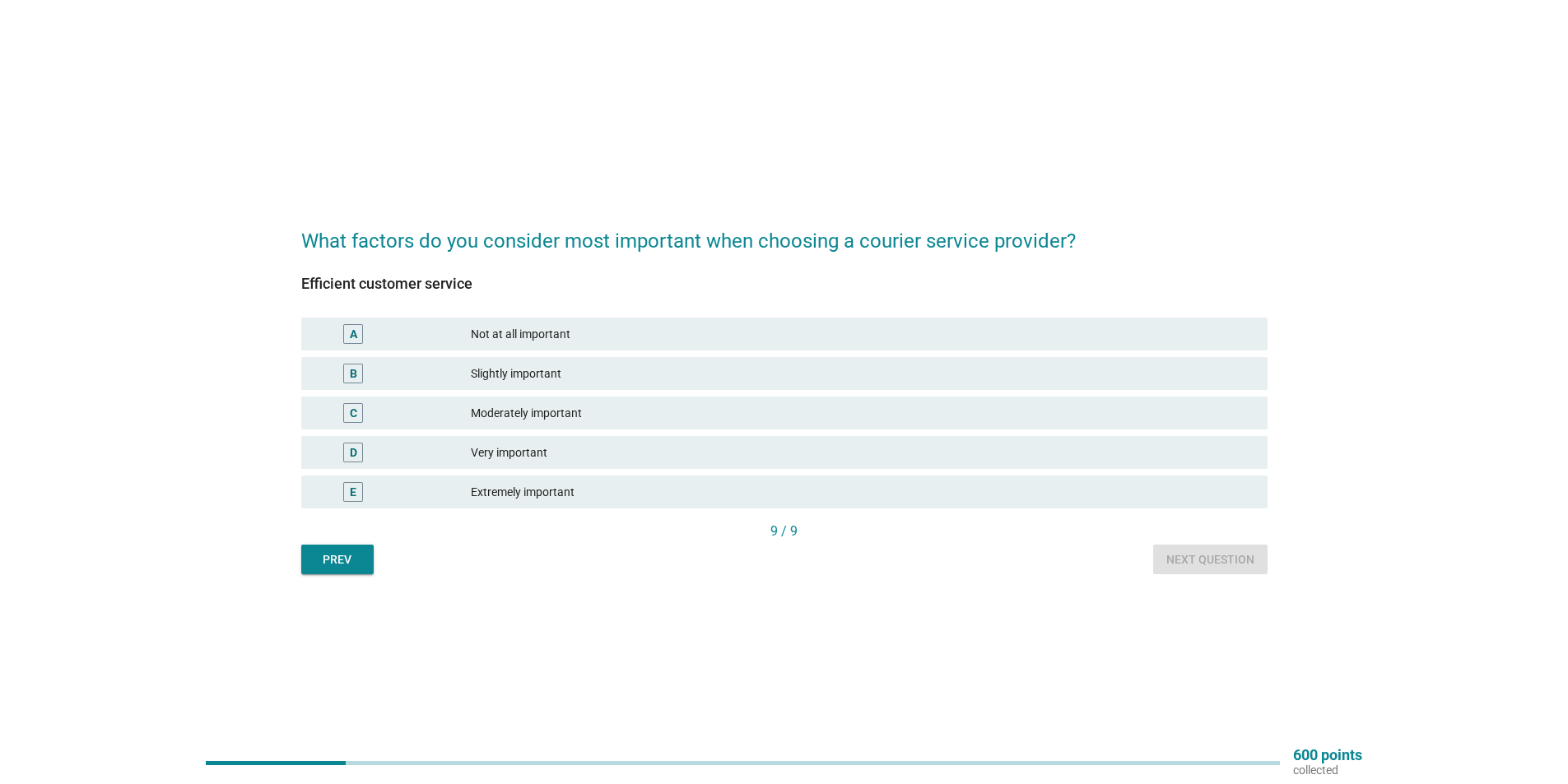
click at [565, 490] on div "Extremely important" at bounding box center [862, 491] width 784 height 20
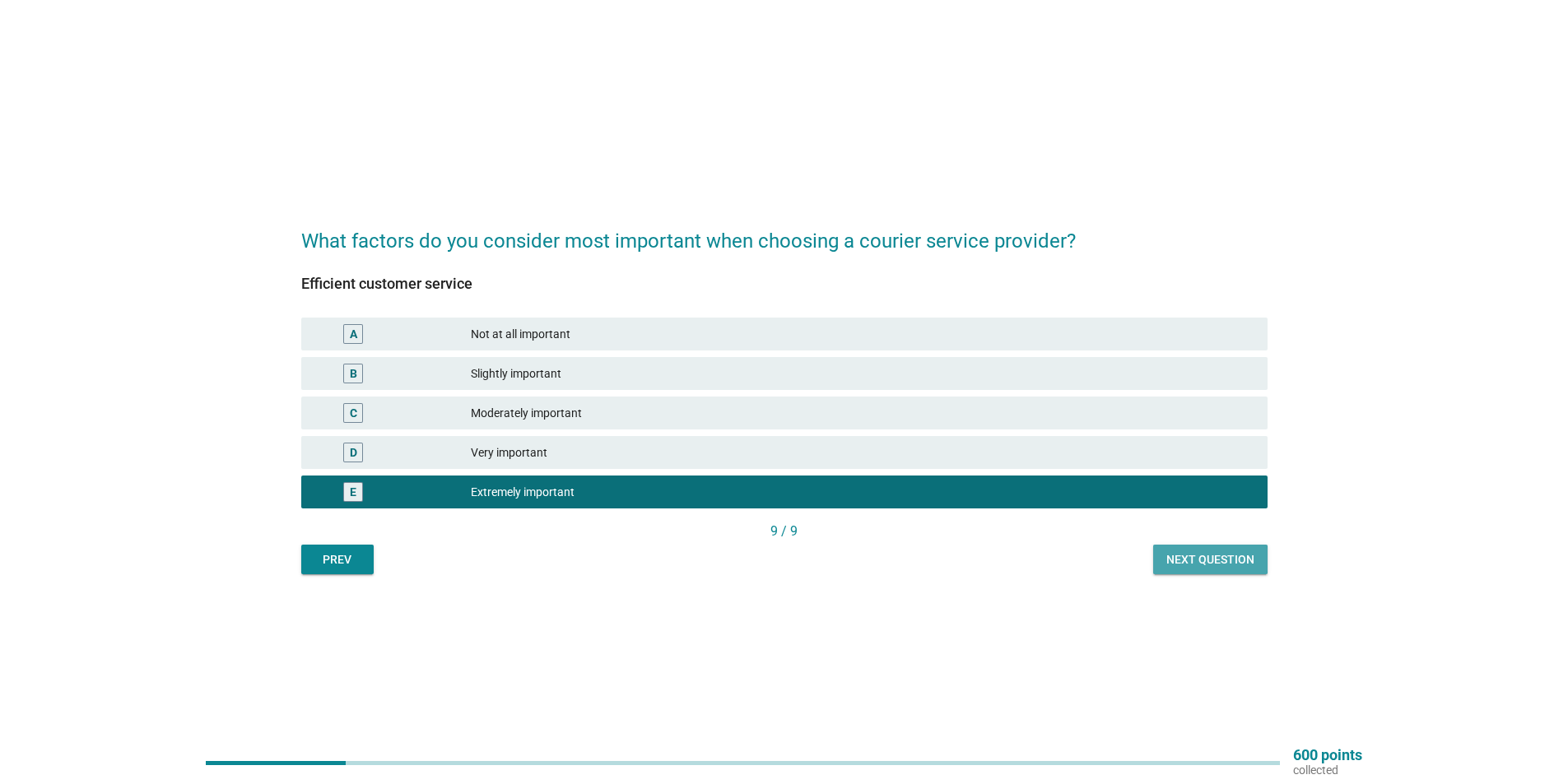
click at [1166, 550] on button "Next question" at bounding box center [1210, 559] width 114 height 29
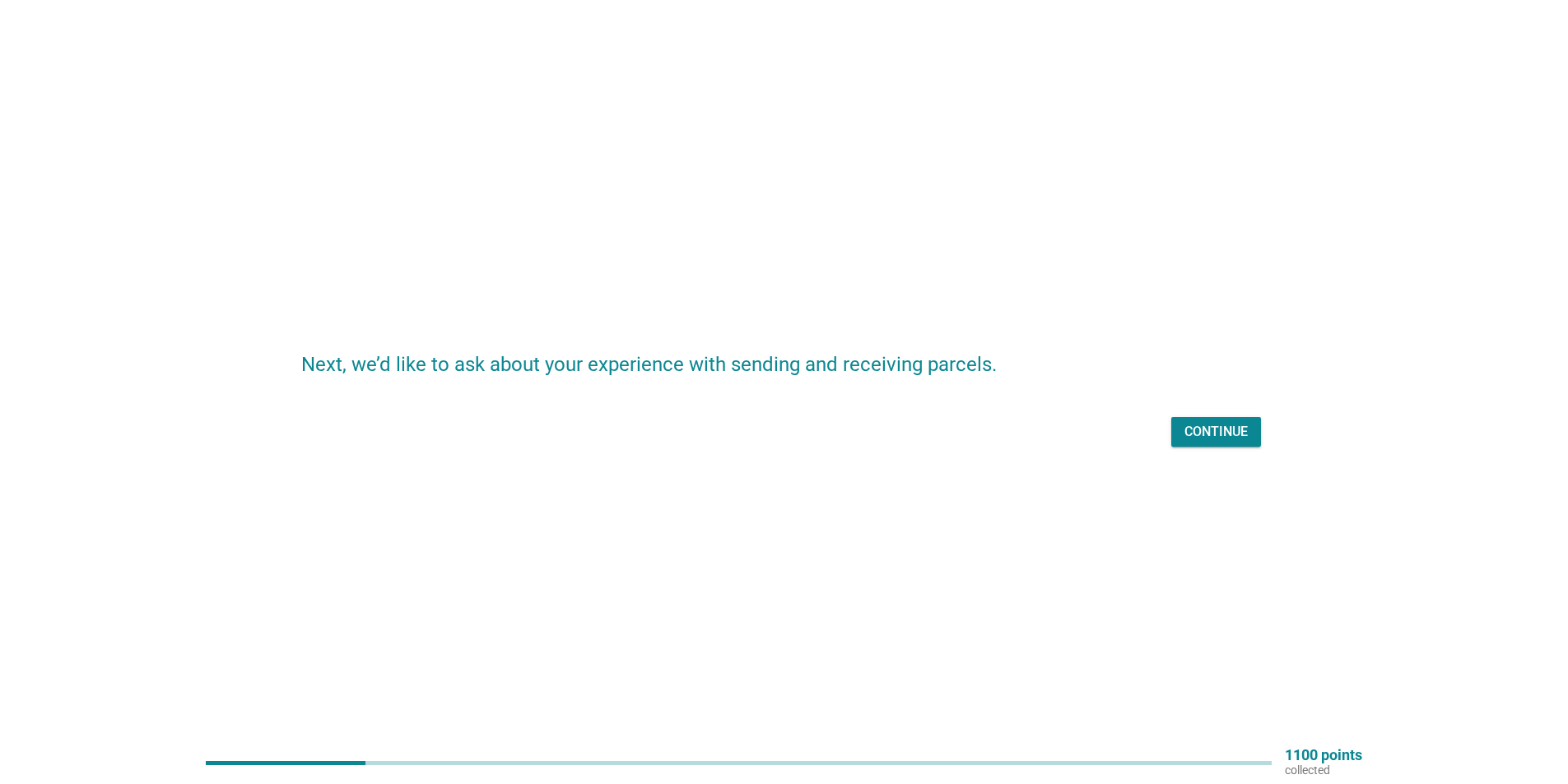
click at [1213, 435] on div "Continue" at bounding box center [1216, 432] width 63 height 20
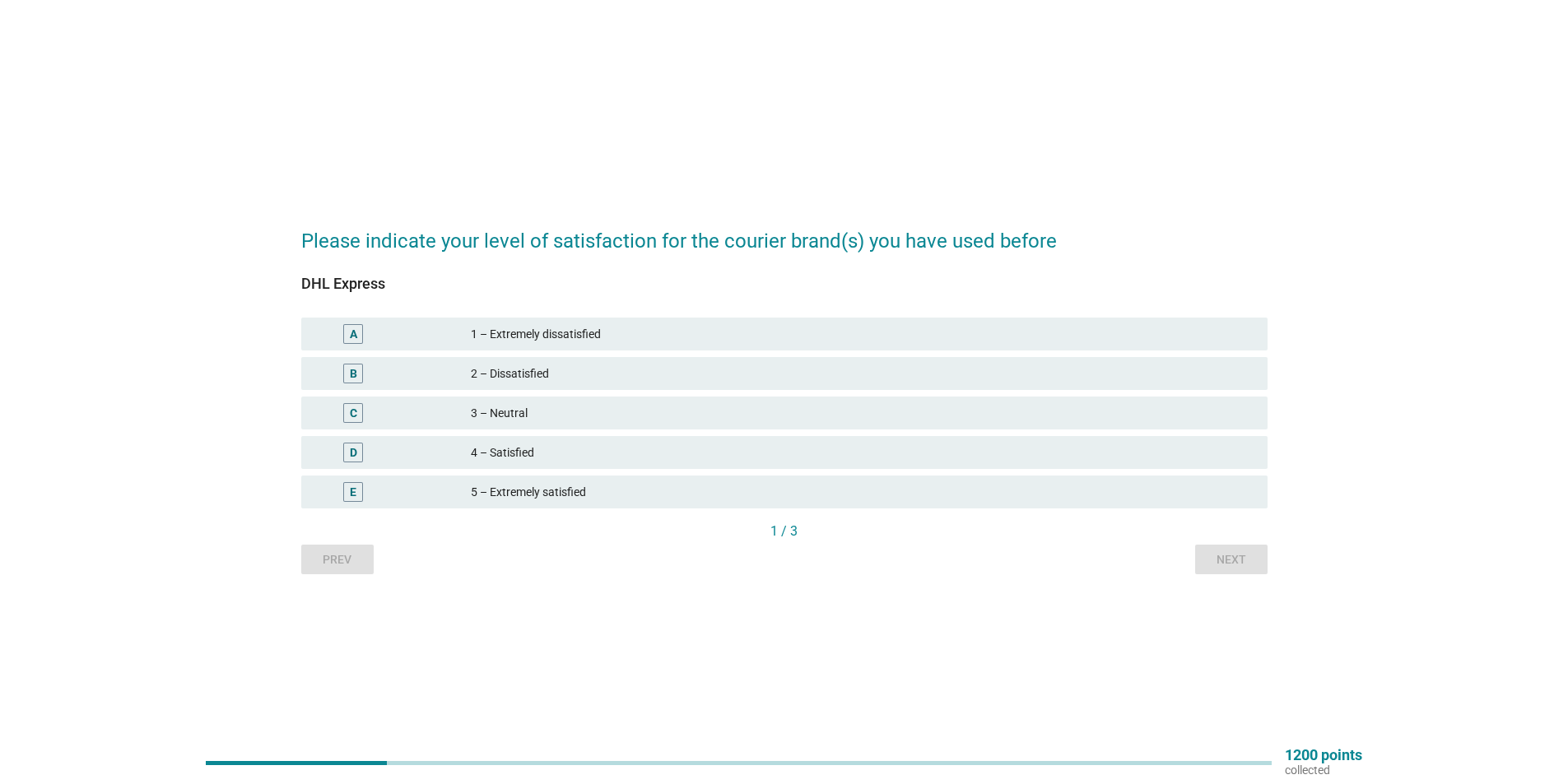
click at [555, 418] on div "3 – Neutral" at bounding box center [862, 413] width 784 height 20
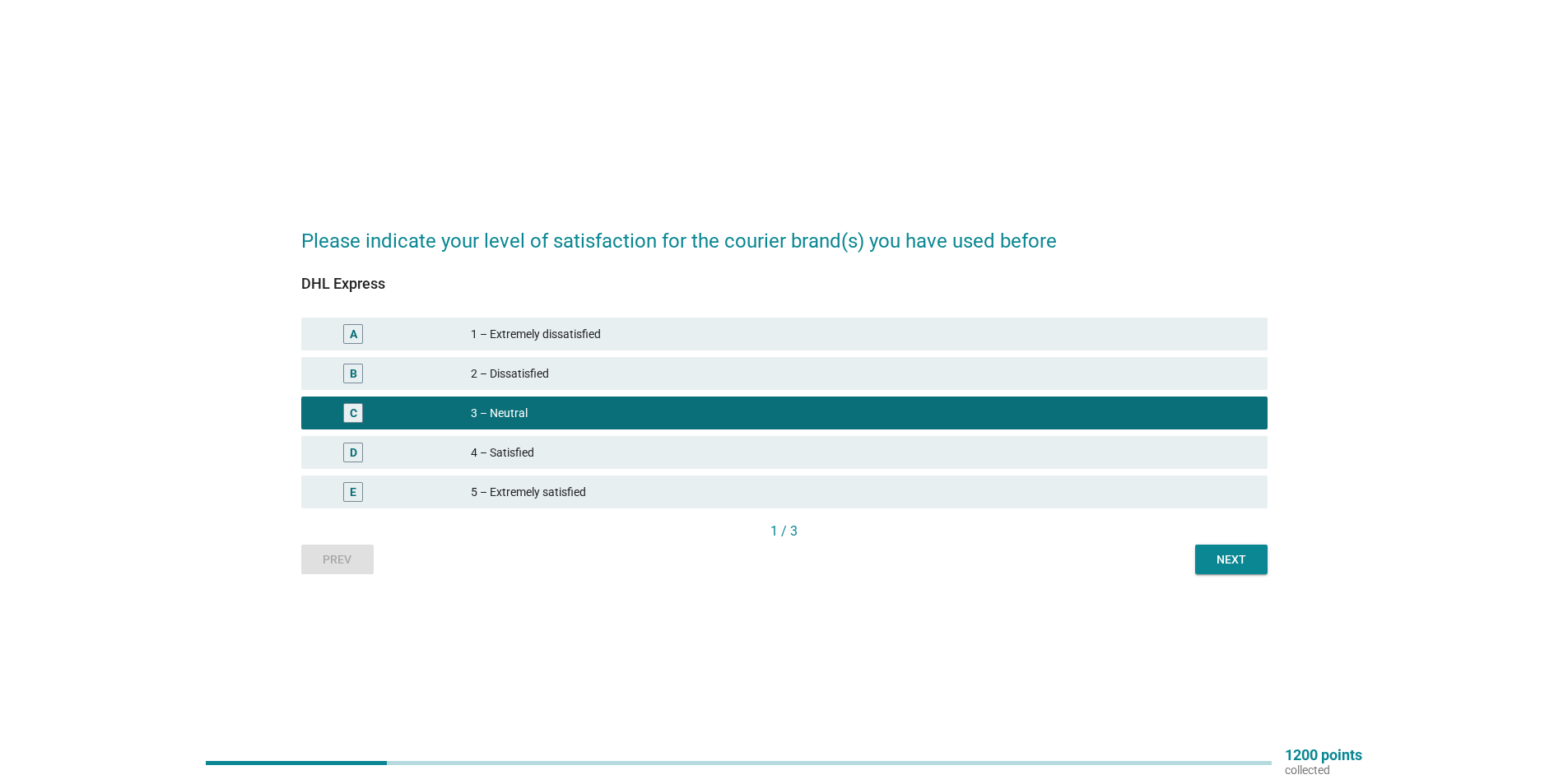
click at [1217, 550] on button "Next" at bounding box center [1232, 559] width 73 height 29
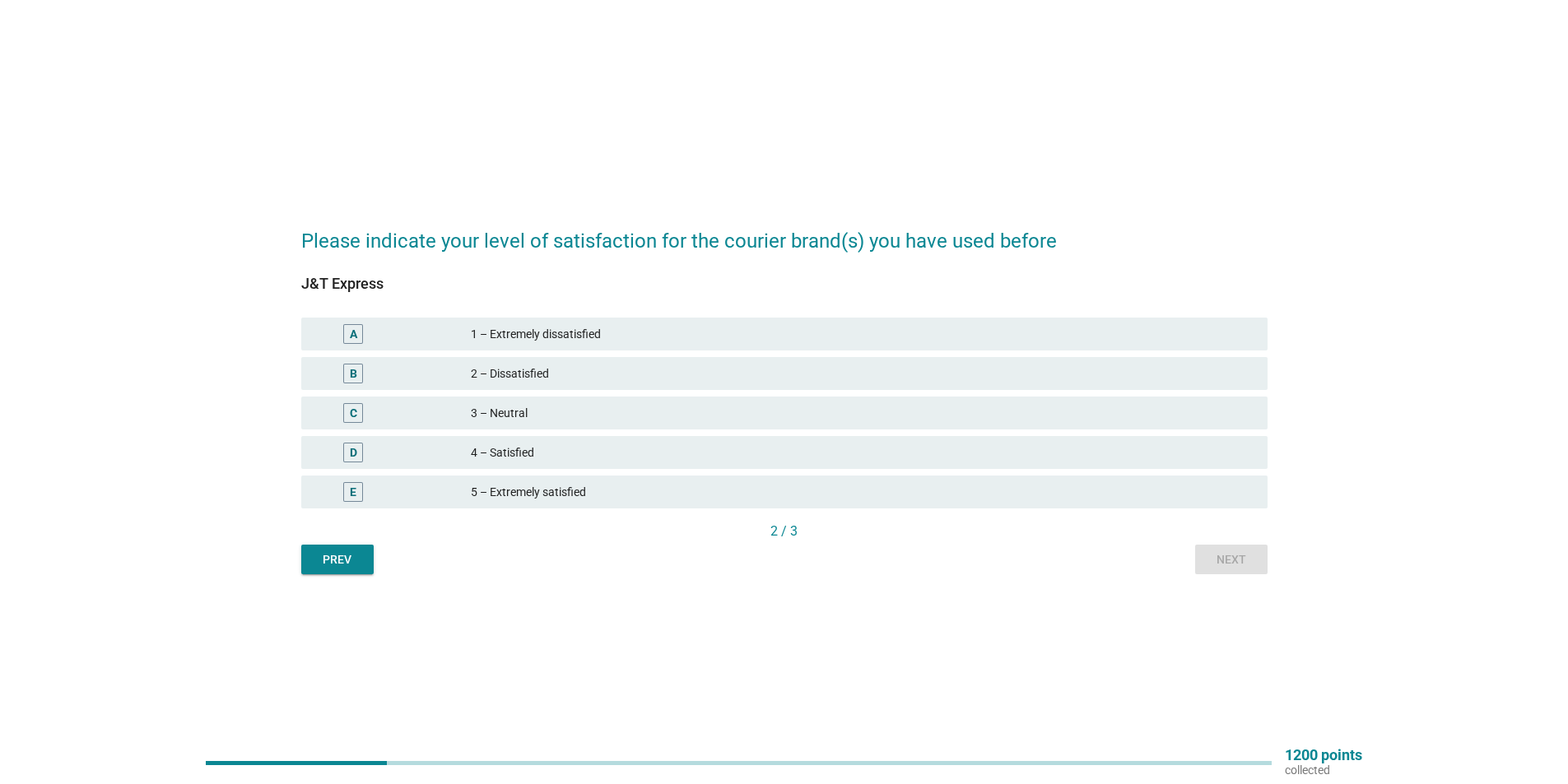
click at [681, 425] on div "C 3 – Neutral" at bounding box center [784, 413] width 967 height 33
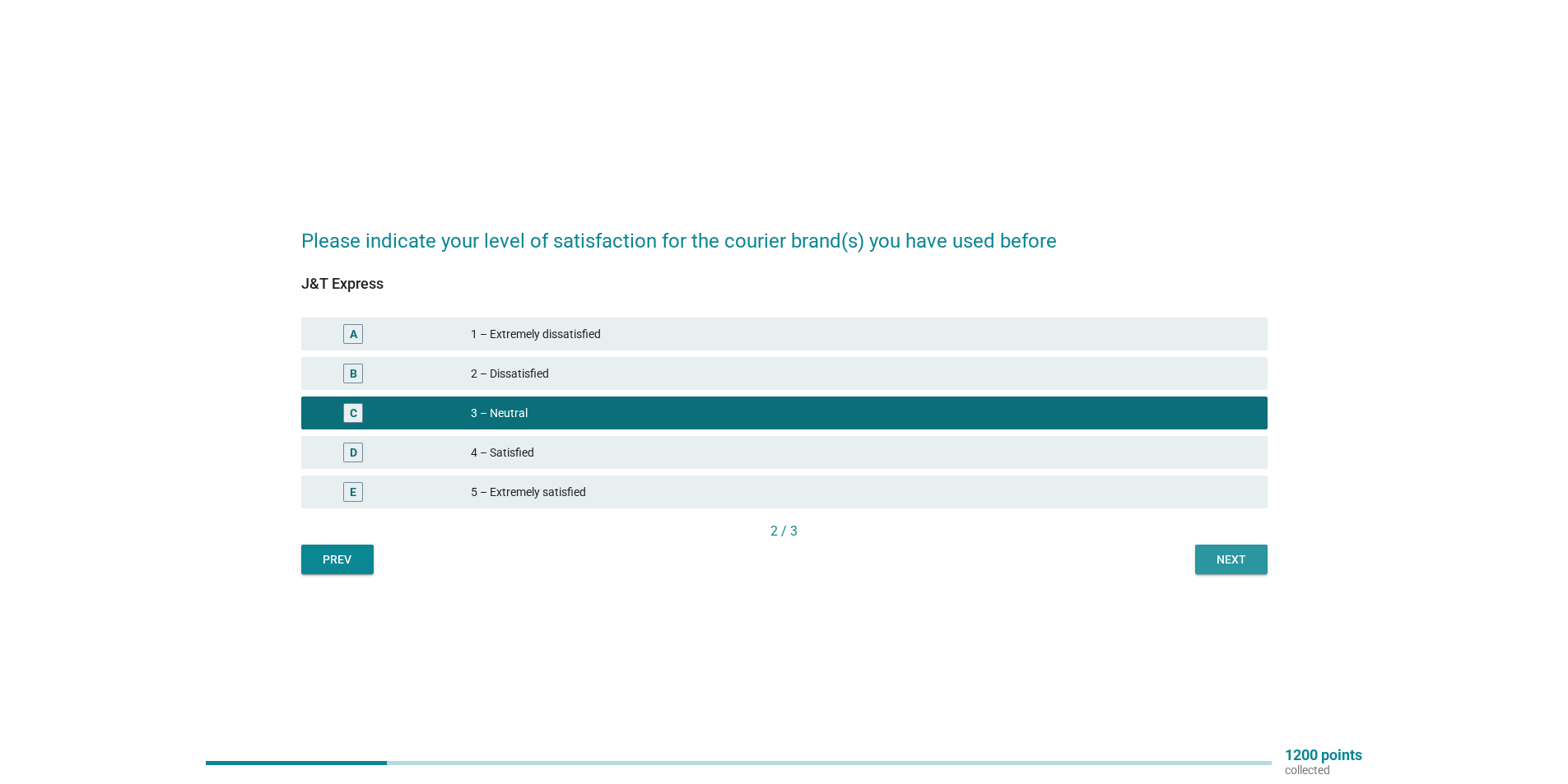
click at [1212, 553] on div "Next" at bounding box center [1232, 560] width 46 height 17
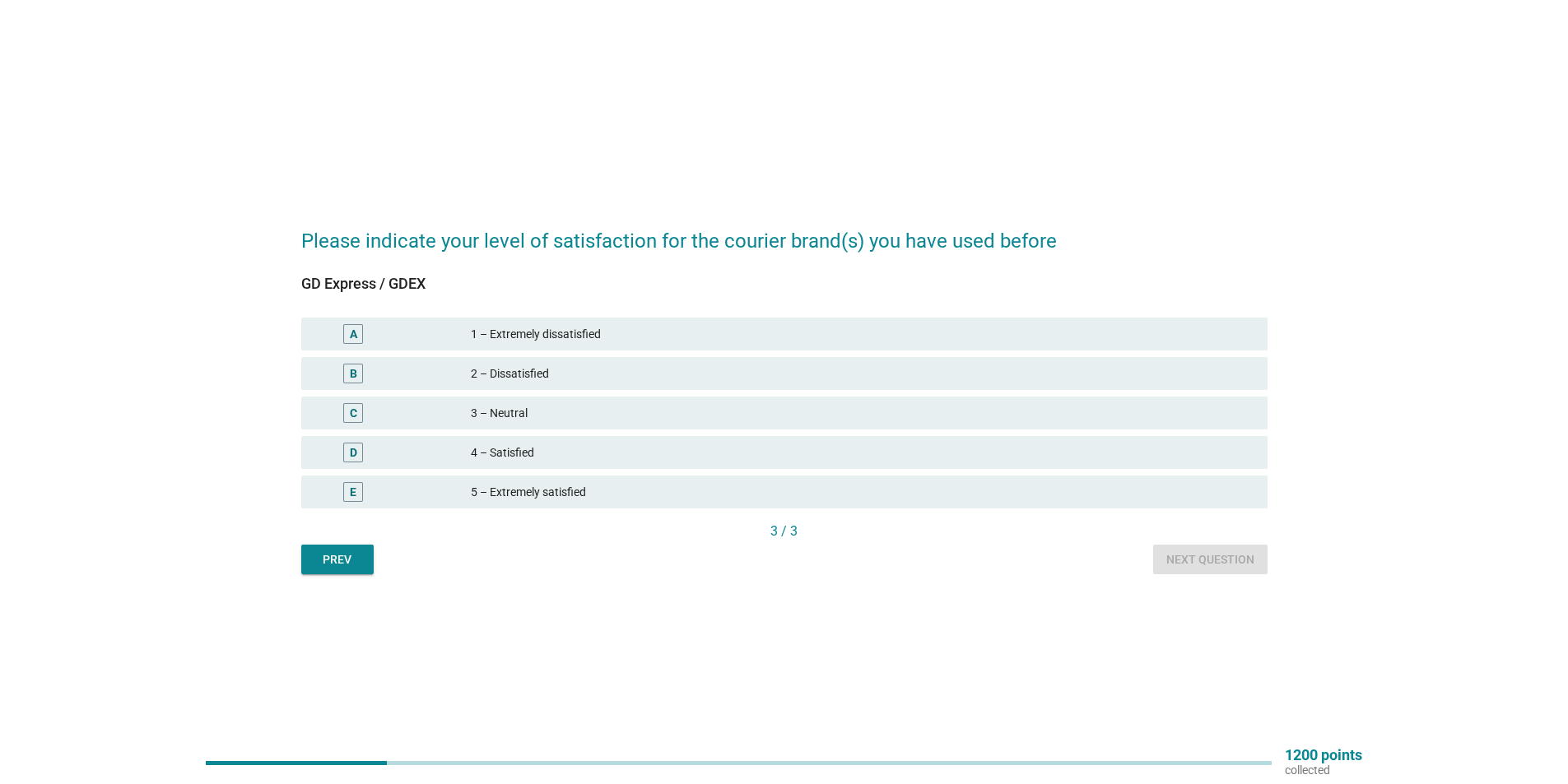
click at [565, 416] on div "3 – Neutral" at bounding box center [862, 413] width 784 height 20
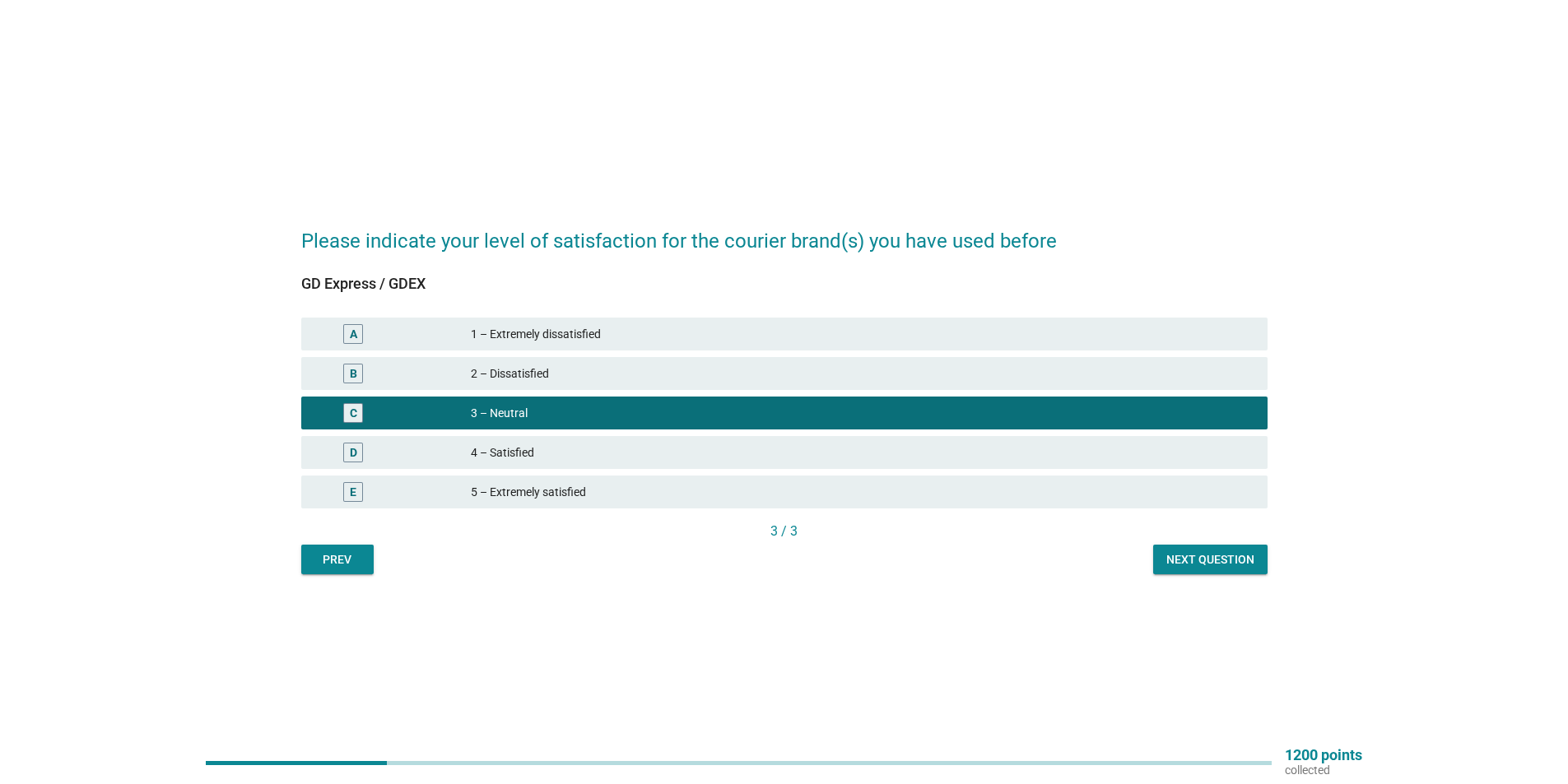
click at [1217, 571] on button "Next question" at bounding box center [1210, 559] width 114 height 29
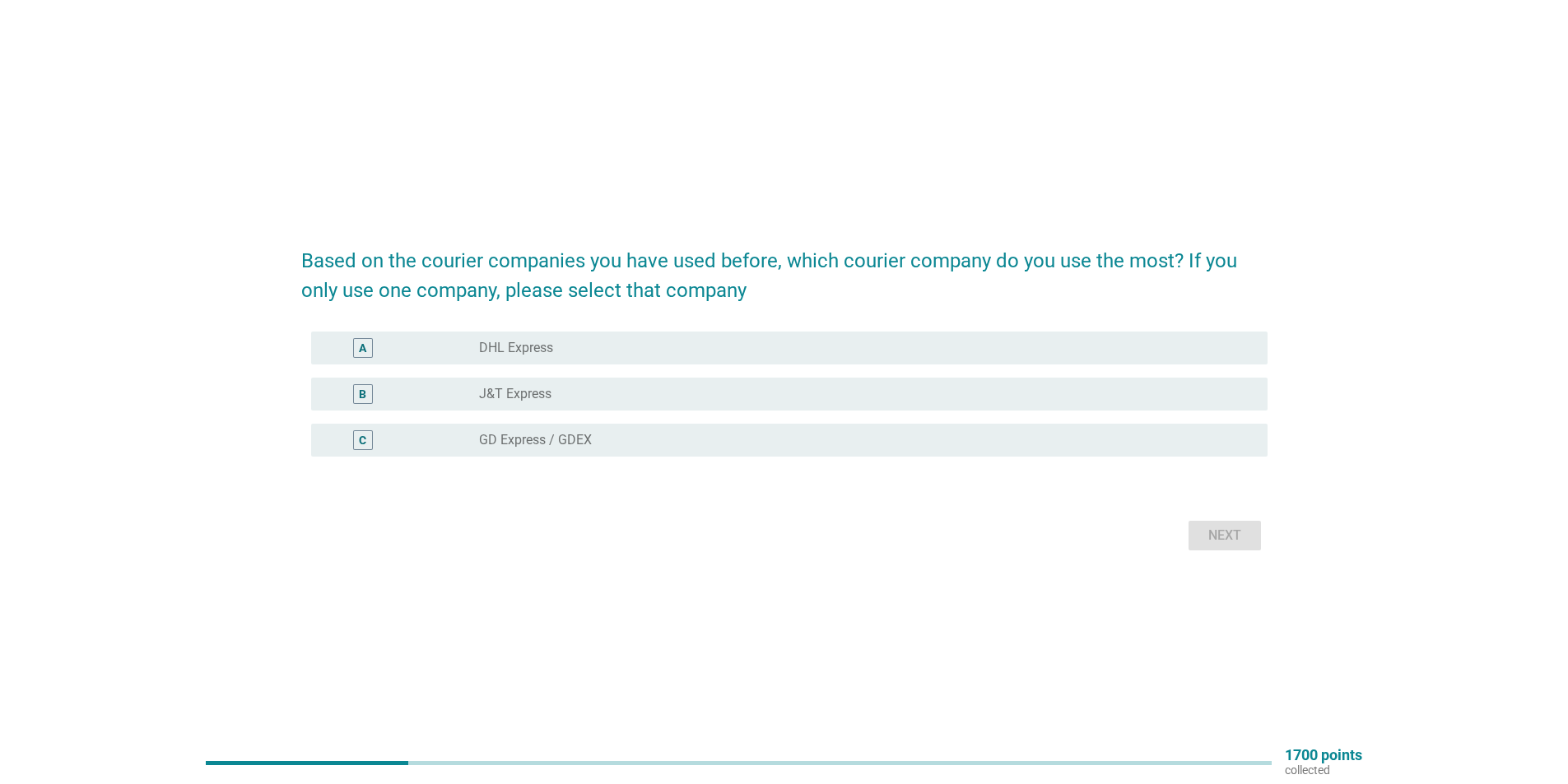
click at [596, 398] on div "radio_button_unchecked J&T Express" at bounding box center [860, 394] width 763 height 16
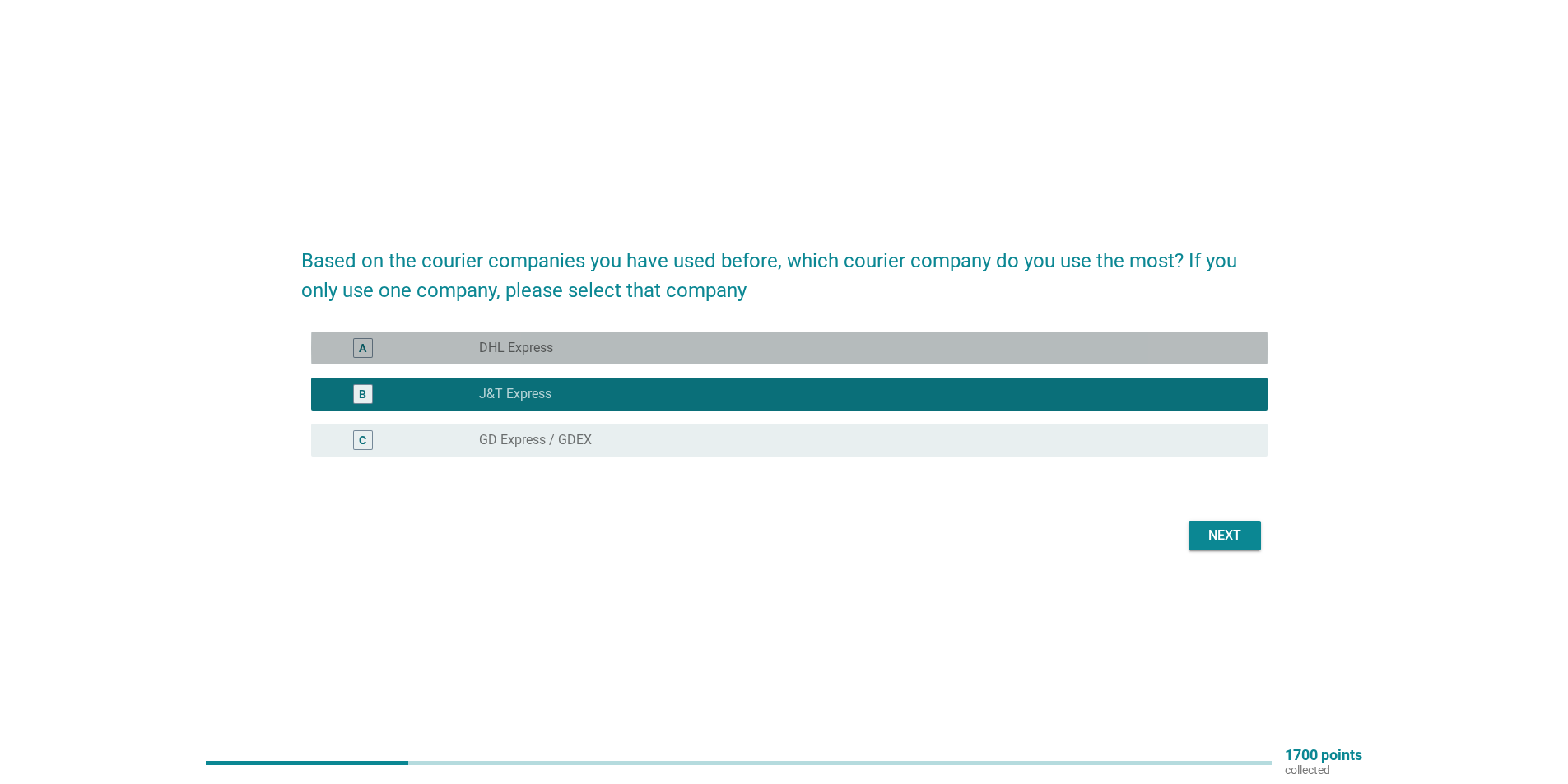
click at [612, 360] on div "A radio_button_unchecked DHL Express" at bounding box center [789, 348] width 956 height 33
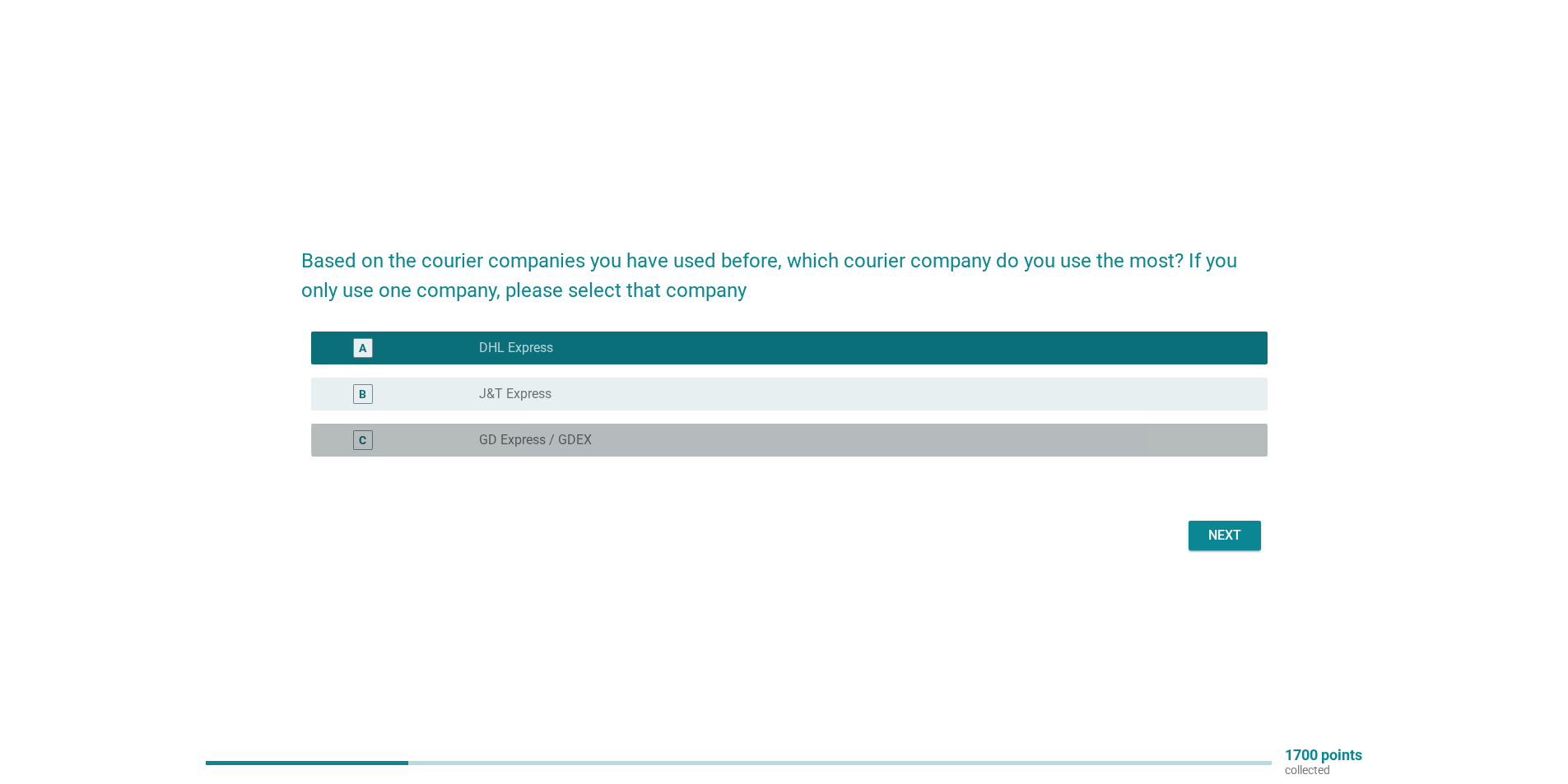
click at [585, 432] on label "GD Express / GDEX" at bounding box center [535, 439] width 112 height 16
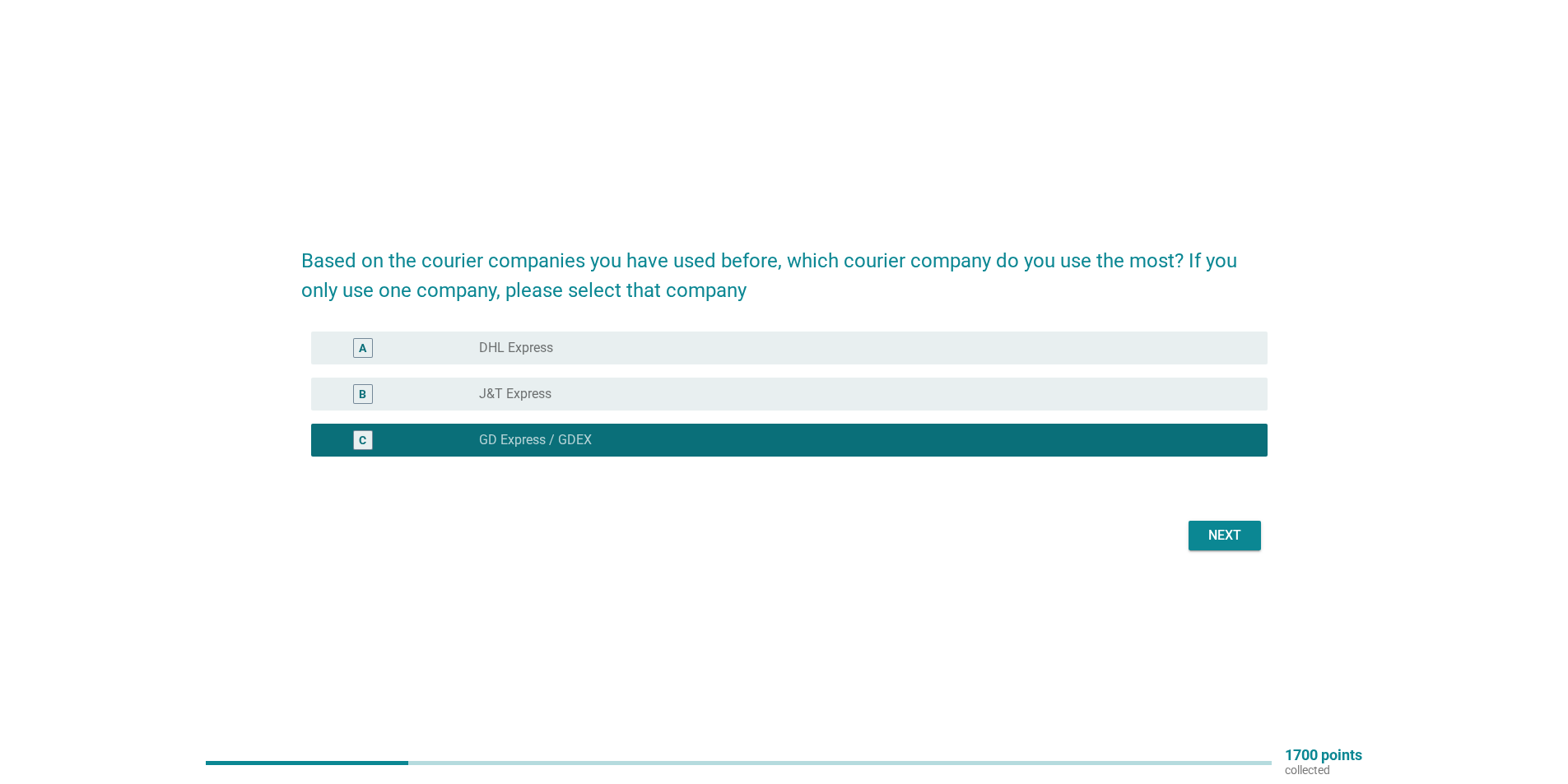
click at [1229, 532] on div "Next" at bounding box center [1225, 536] width 46 height 20
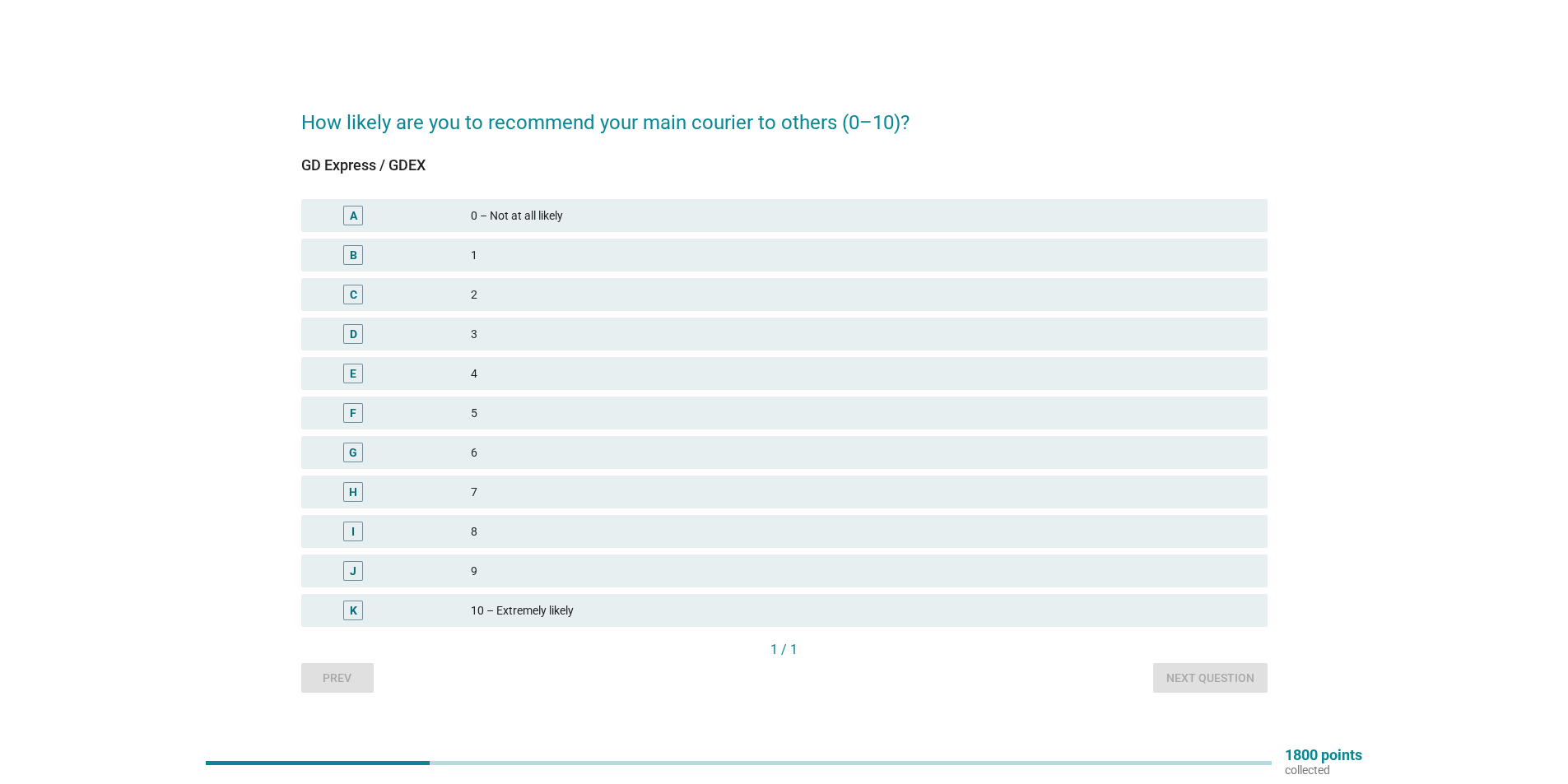
click at [508, 409] on div "5" at bounding box center [862, 413] width 784 height 20
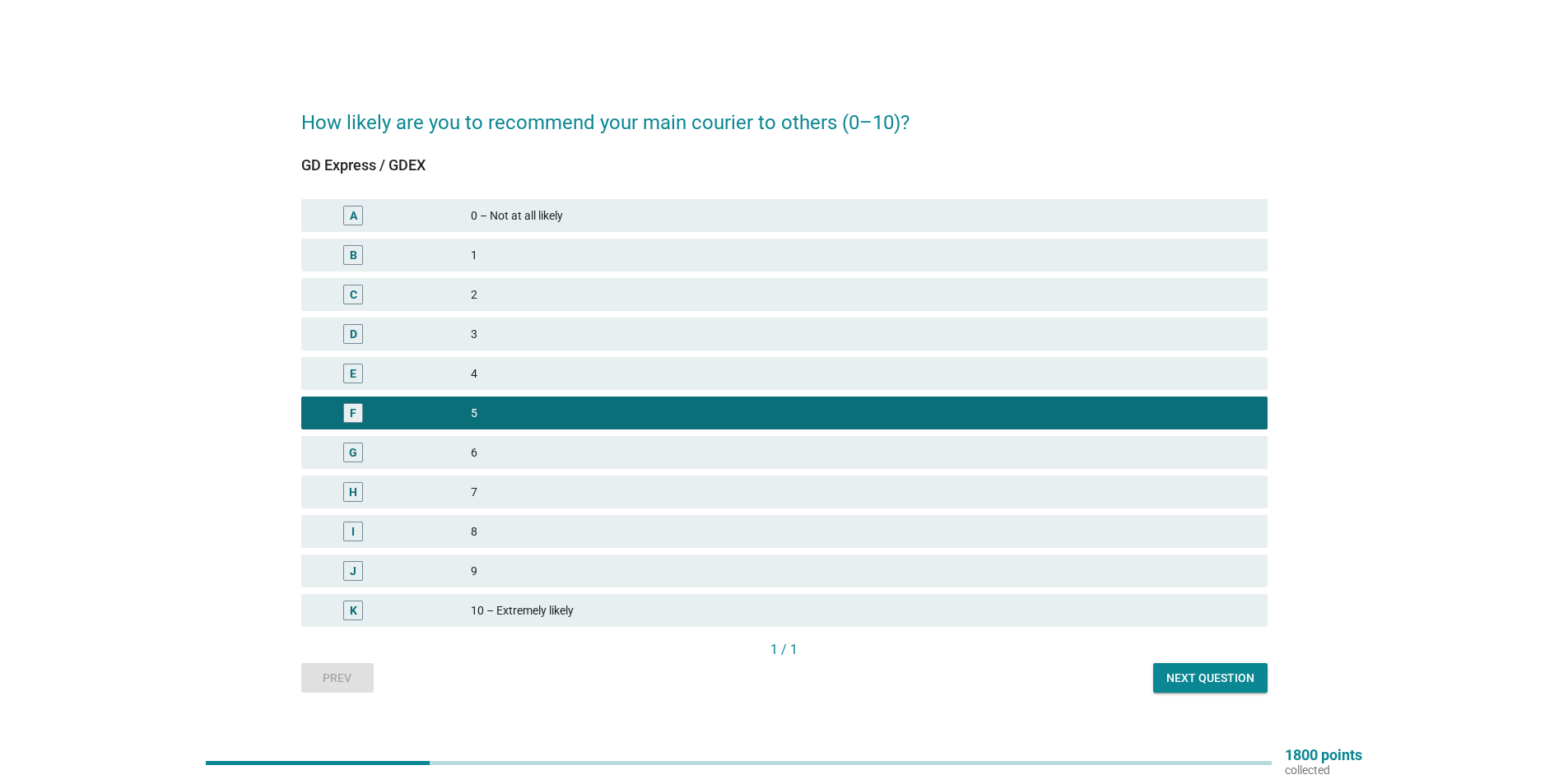
click at [1179, 671] on div "Next question" at bounding box center [1210, 678] width 88 height 17
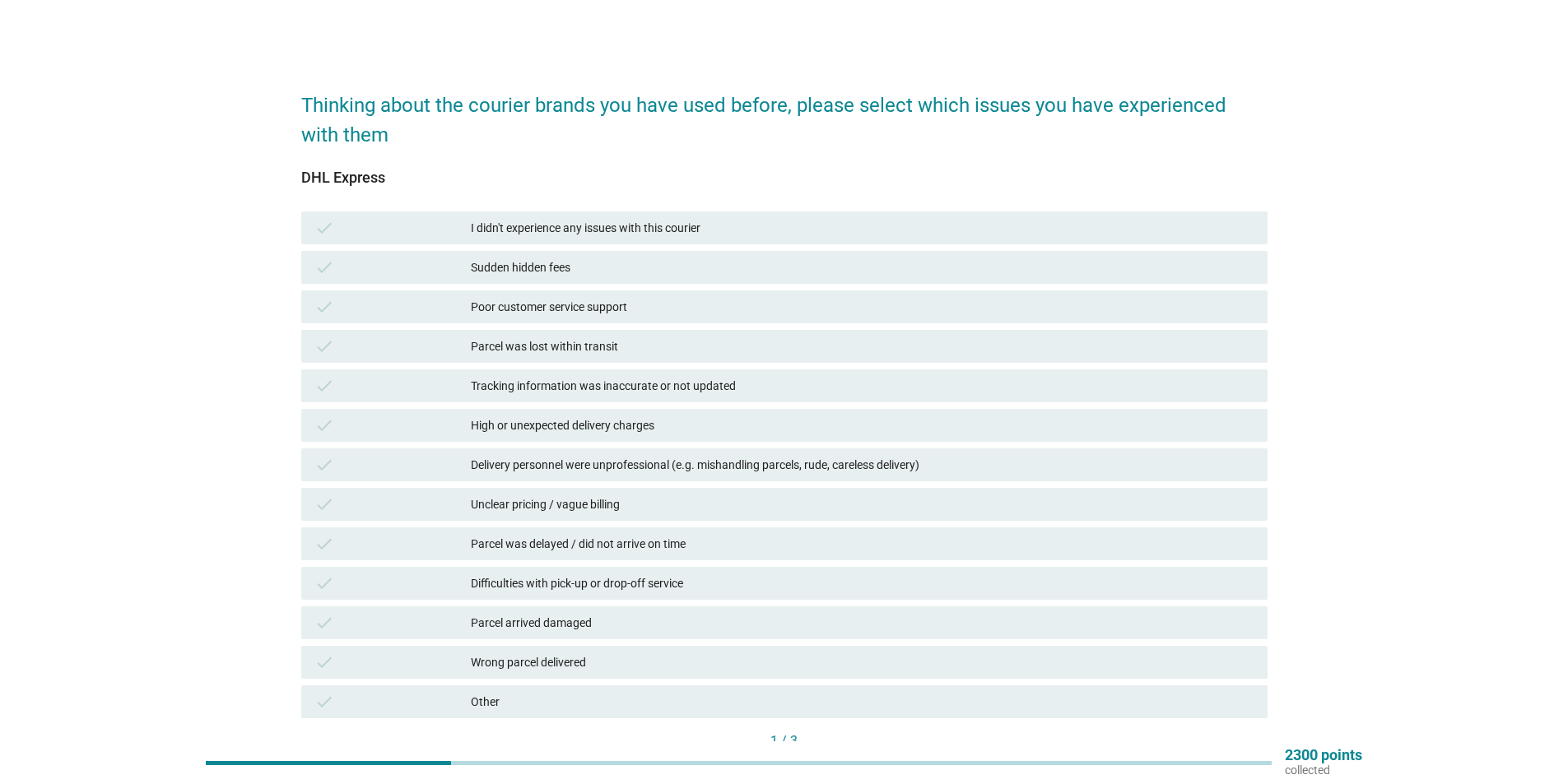
click at [607, 226] on div "I didn't experience any issues with this courier" at bounding box center [862, 228] width 784 height 20
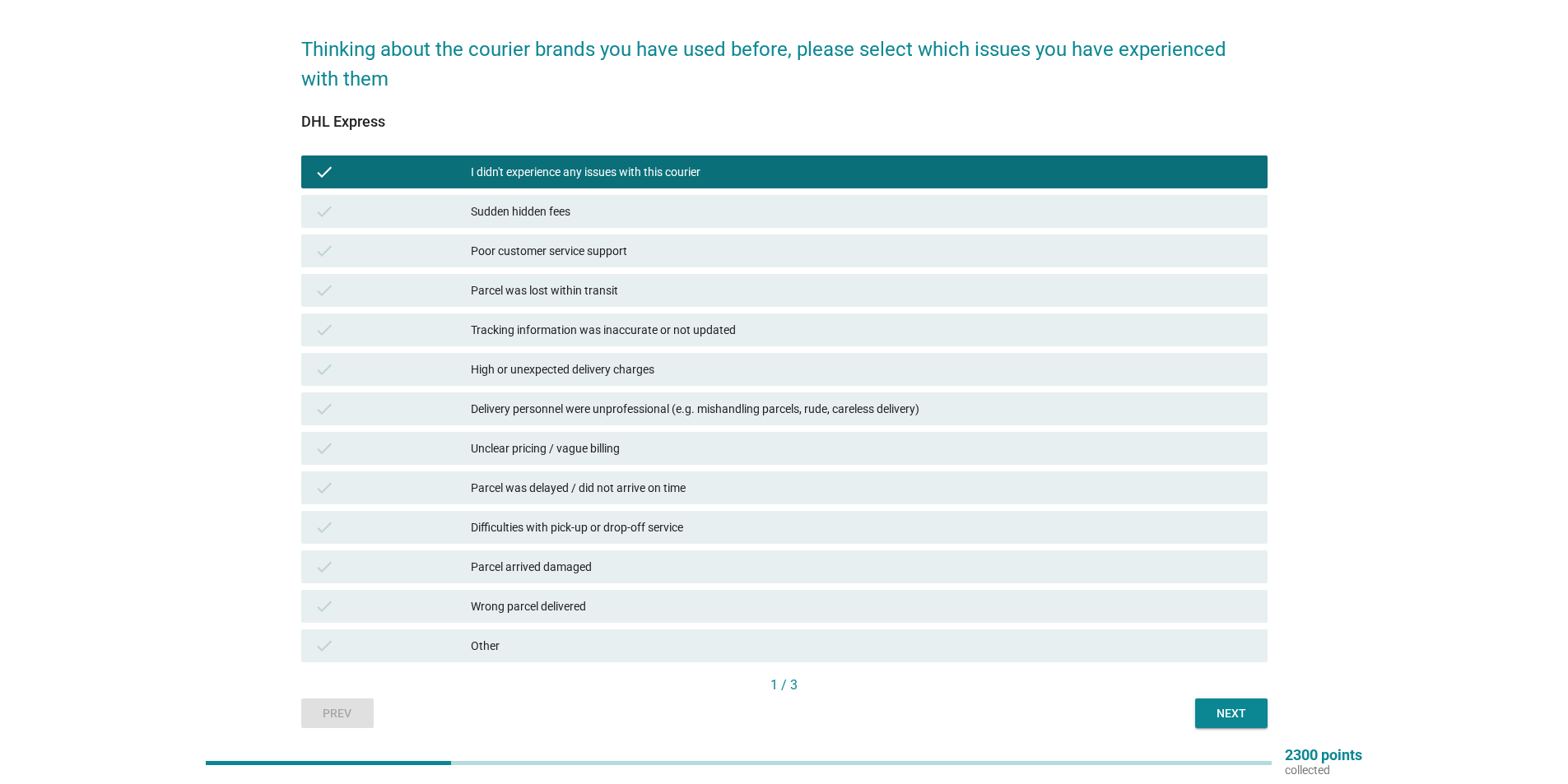
scroll to position [117, 0]
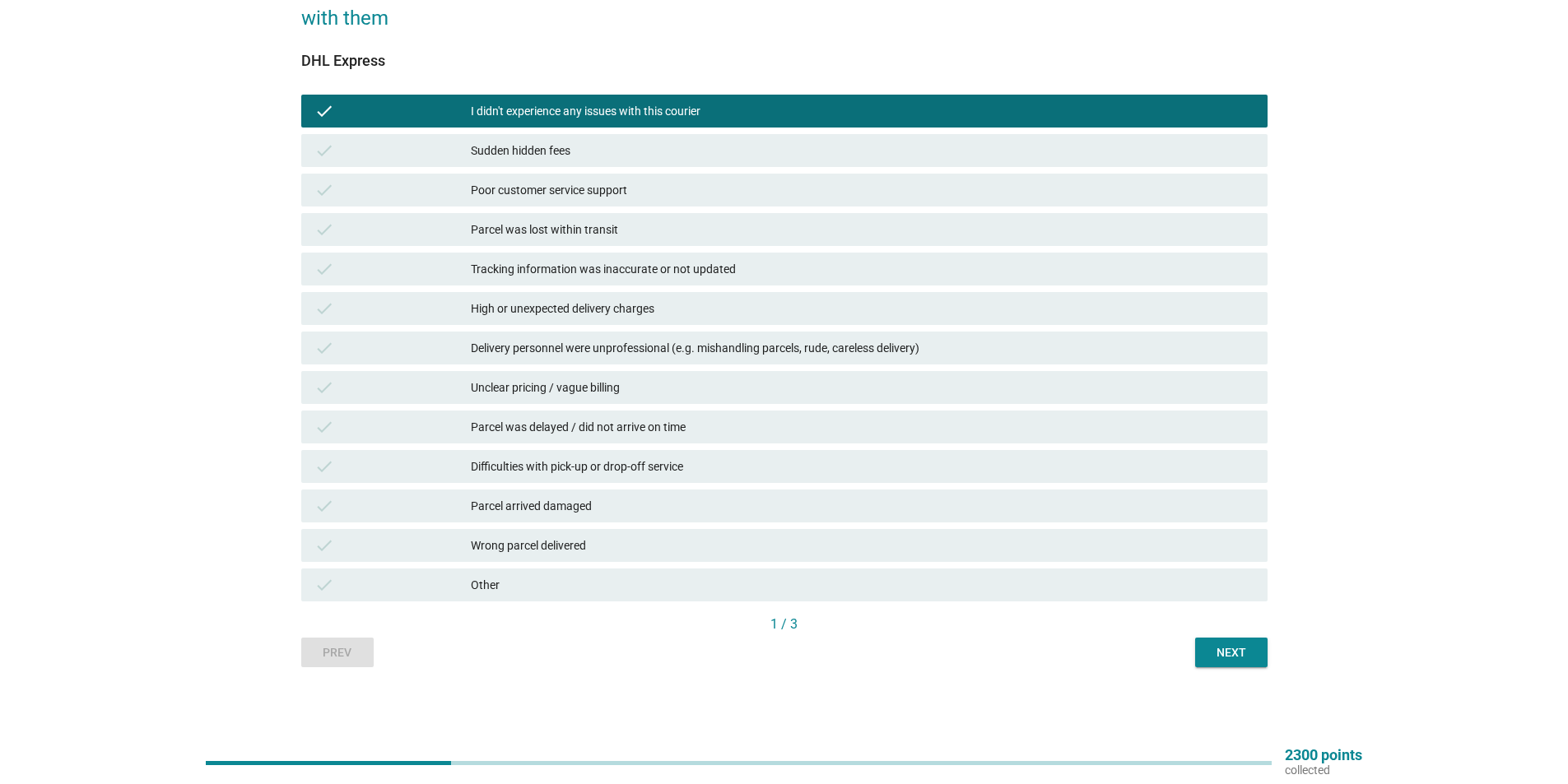
click at [1224, 654] on div "Next" at bounding box center [1232, 653] width 46 height 17
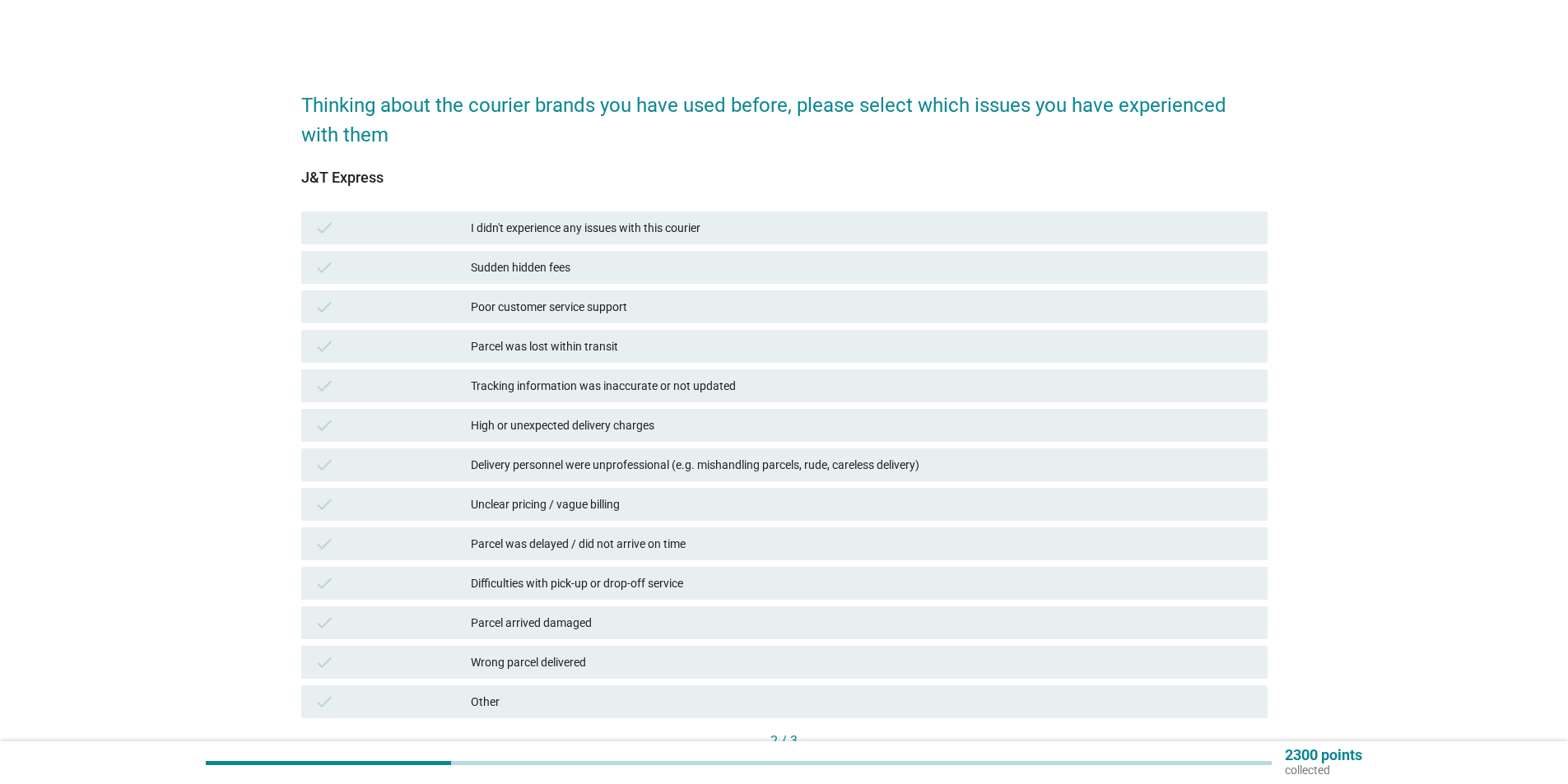
click at [537, 227] on div "I didn't experience any issues with this courier" at bounding box center [862, 228] width 784 height 20
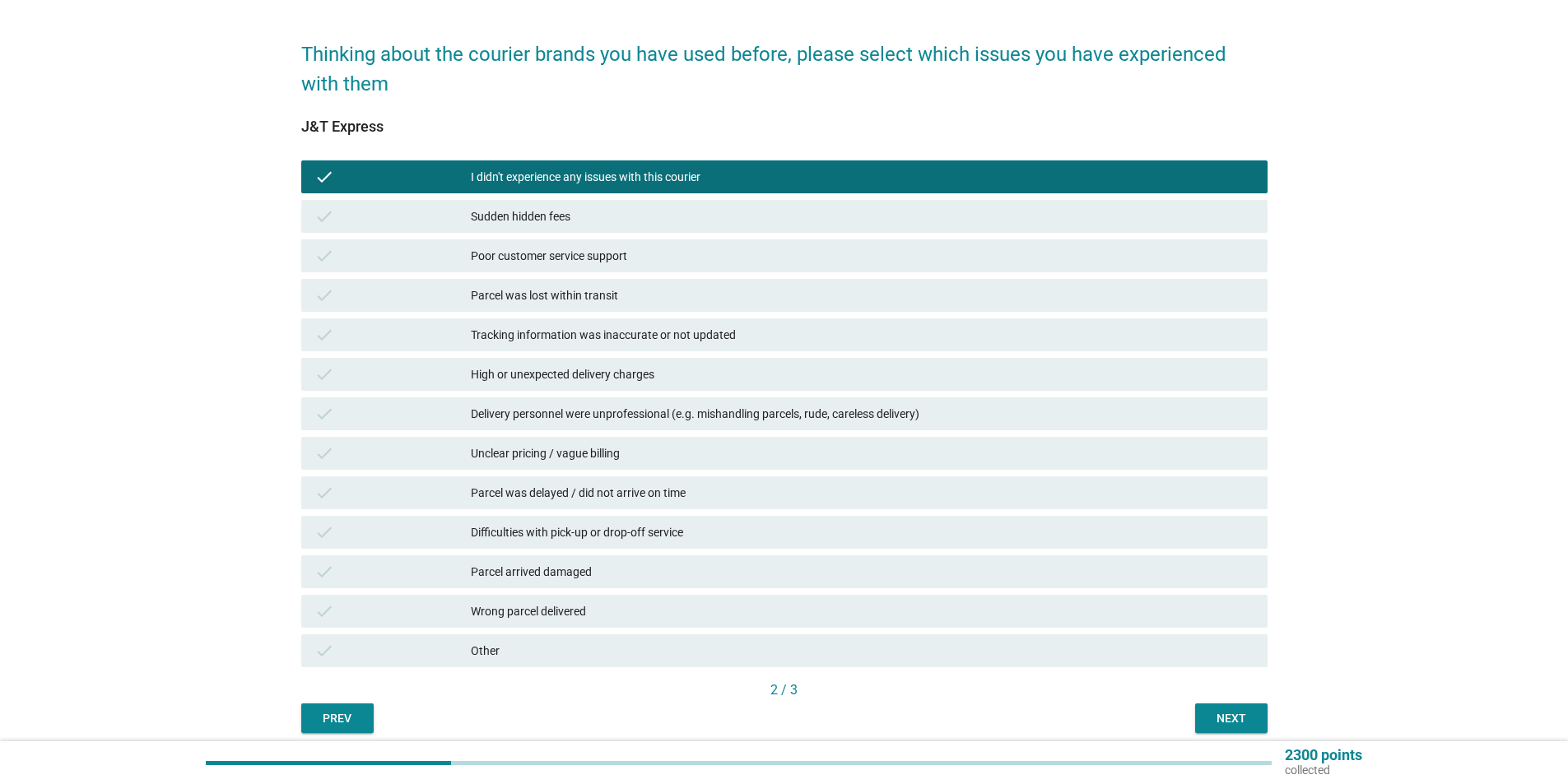
scroll to position [117, 0]
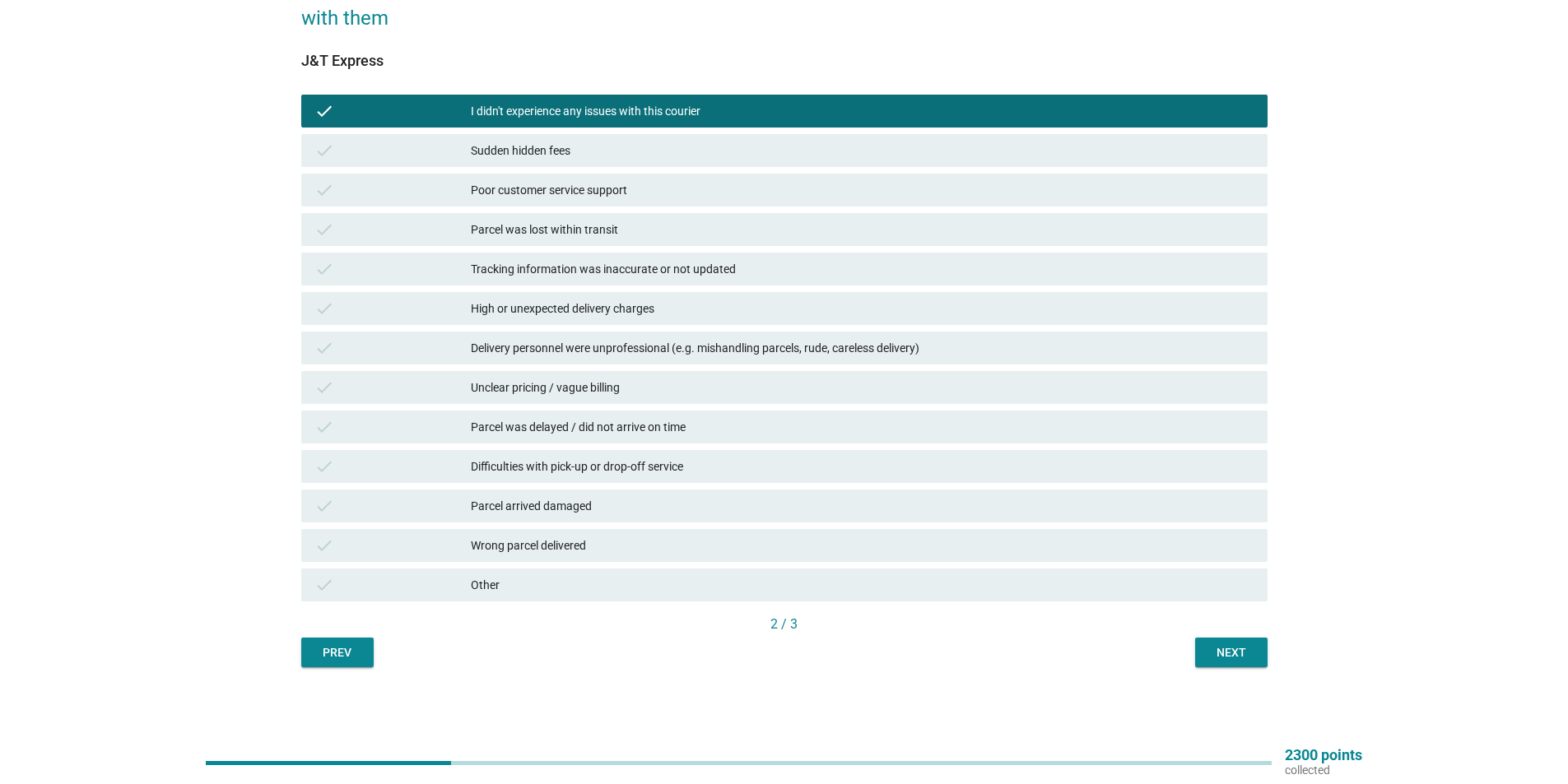
click at [1218, 667] on div "Thinking about the courier brands you have used before, please select which iss…" at bounding box center [784, 313] width 993 height 737
click at [1221, 658] on div "Next" at bounding box center [1232, 653] width 46 height 17
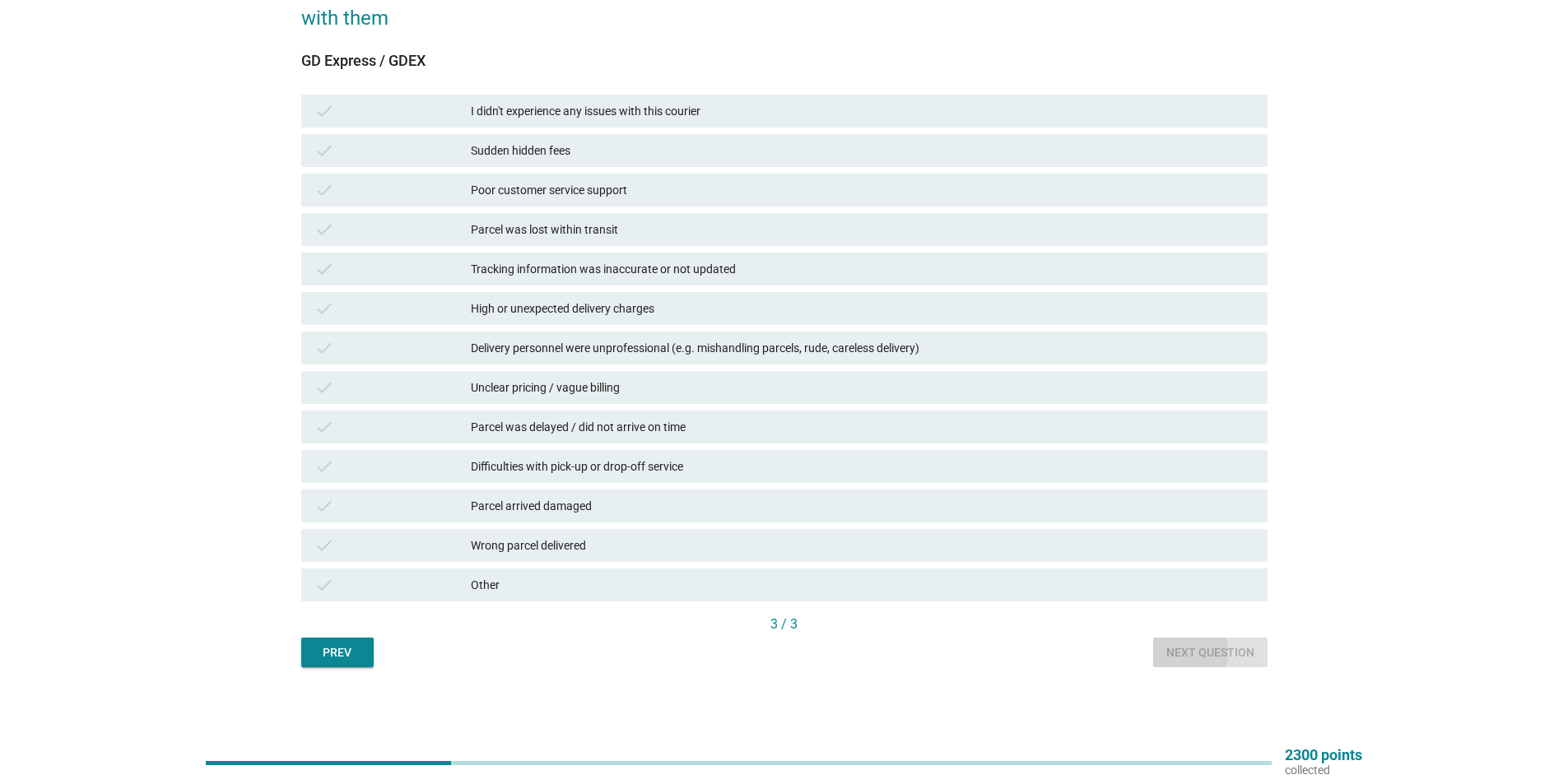
scroll to position [0, 0]
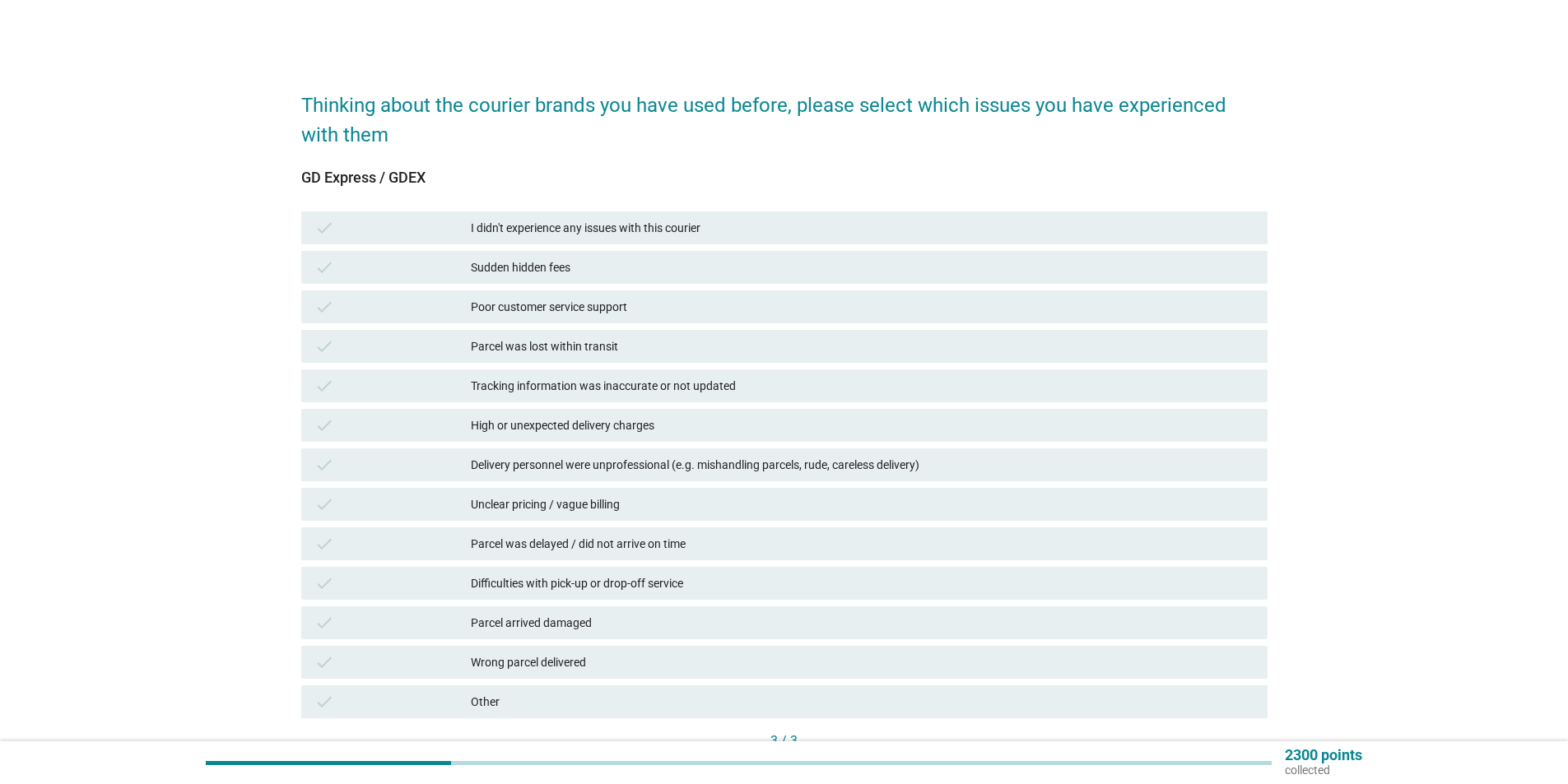
click at [648, 228] on div "I didn't experience any issues with this courier" at bounding box center [862, 228] width 784 height 20
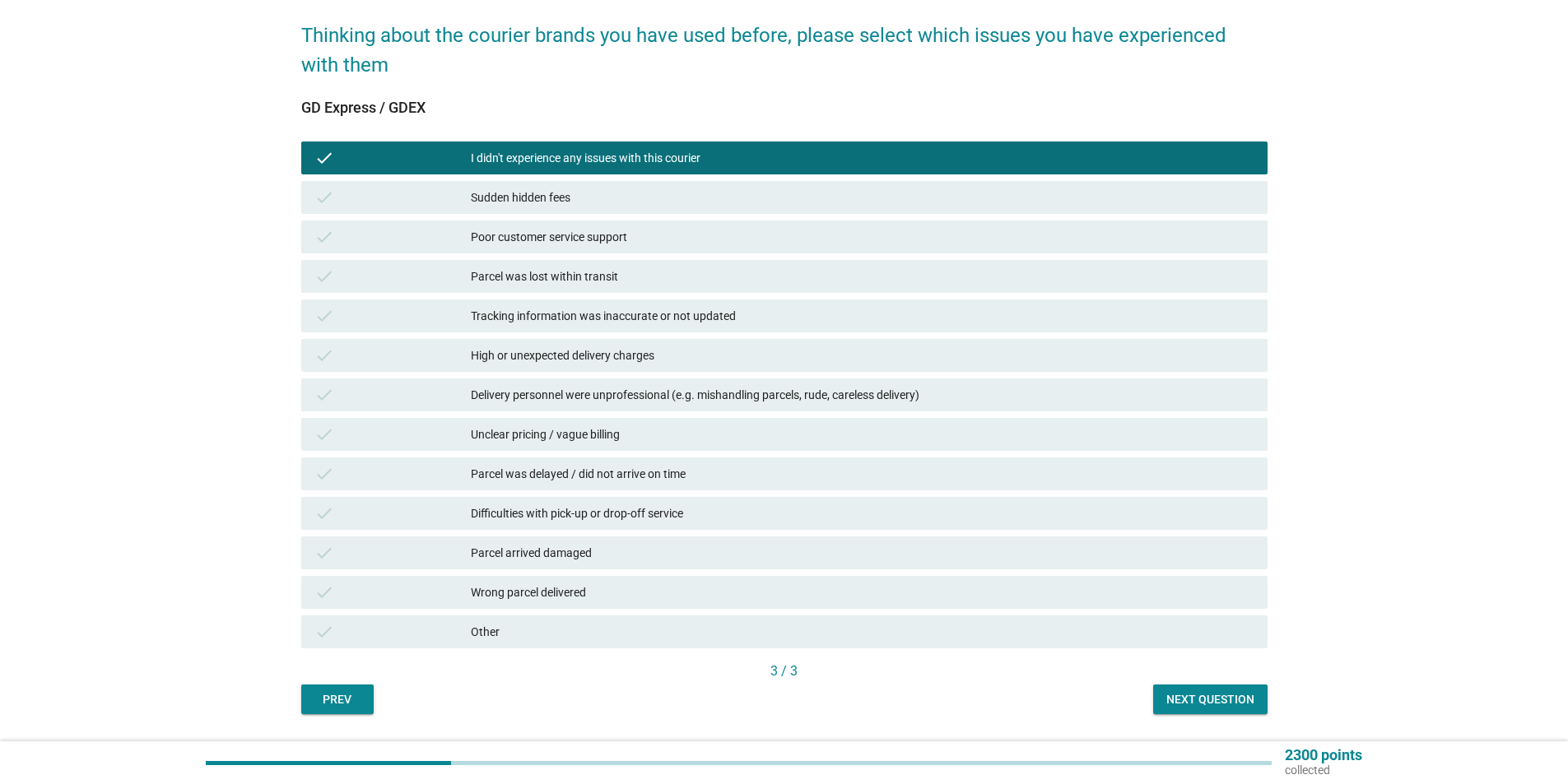
scroll to position [117, 0]
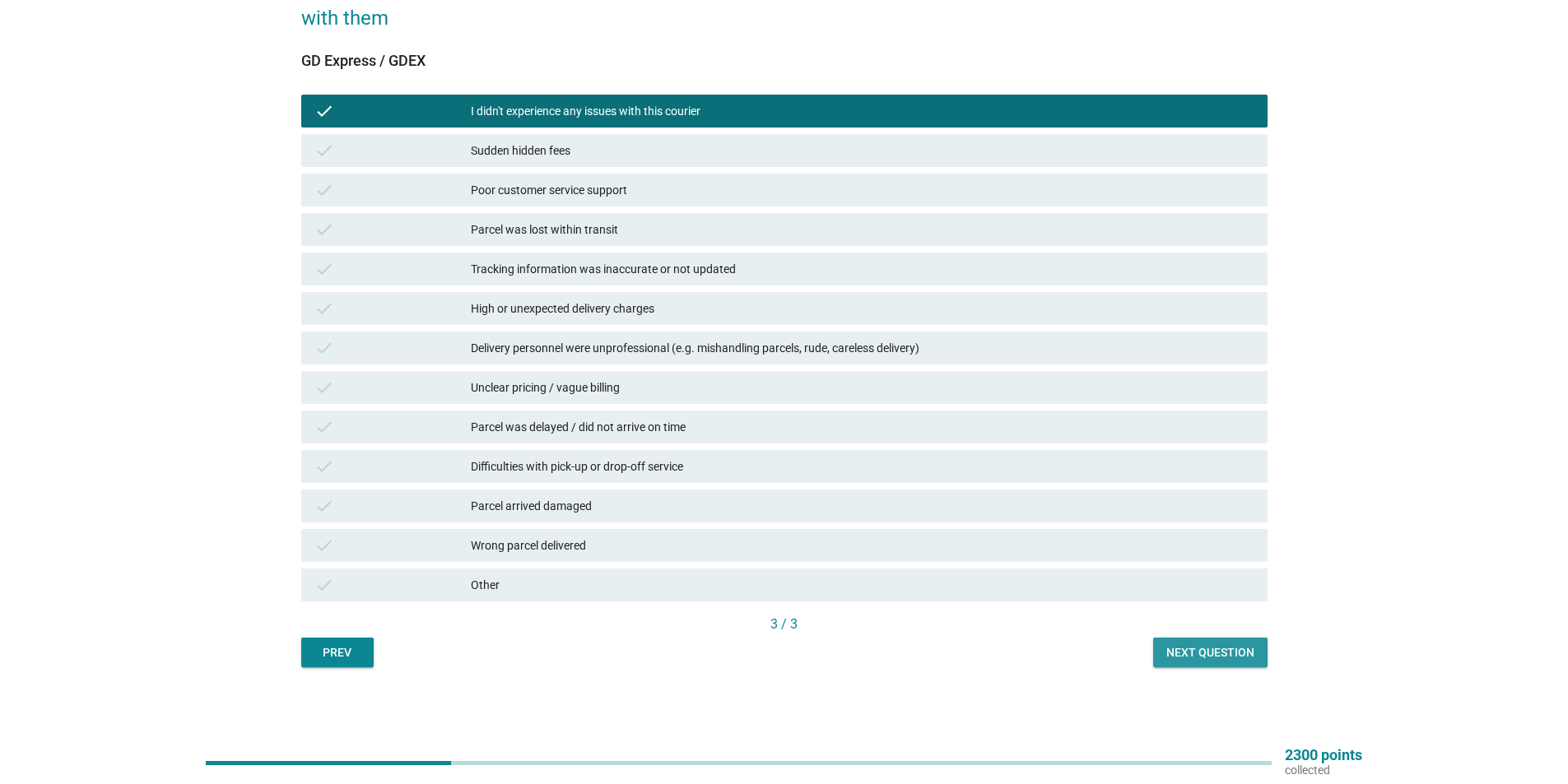
drag, startPoint x: 1169, startPoint y: 642, endPoint x: 1118, endPoint y: 627, distance: 53.2
click at [1169, 641] on button "Next question" at bounding box center [1210, 652] width 114 height 29
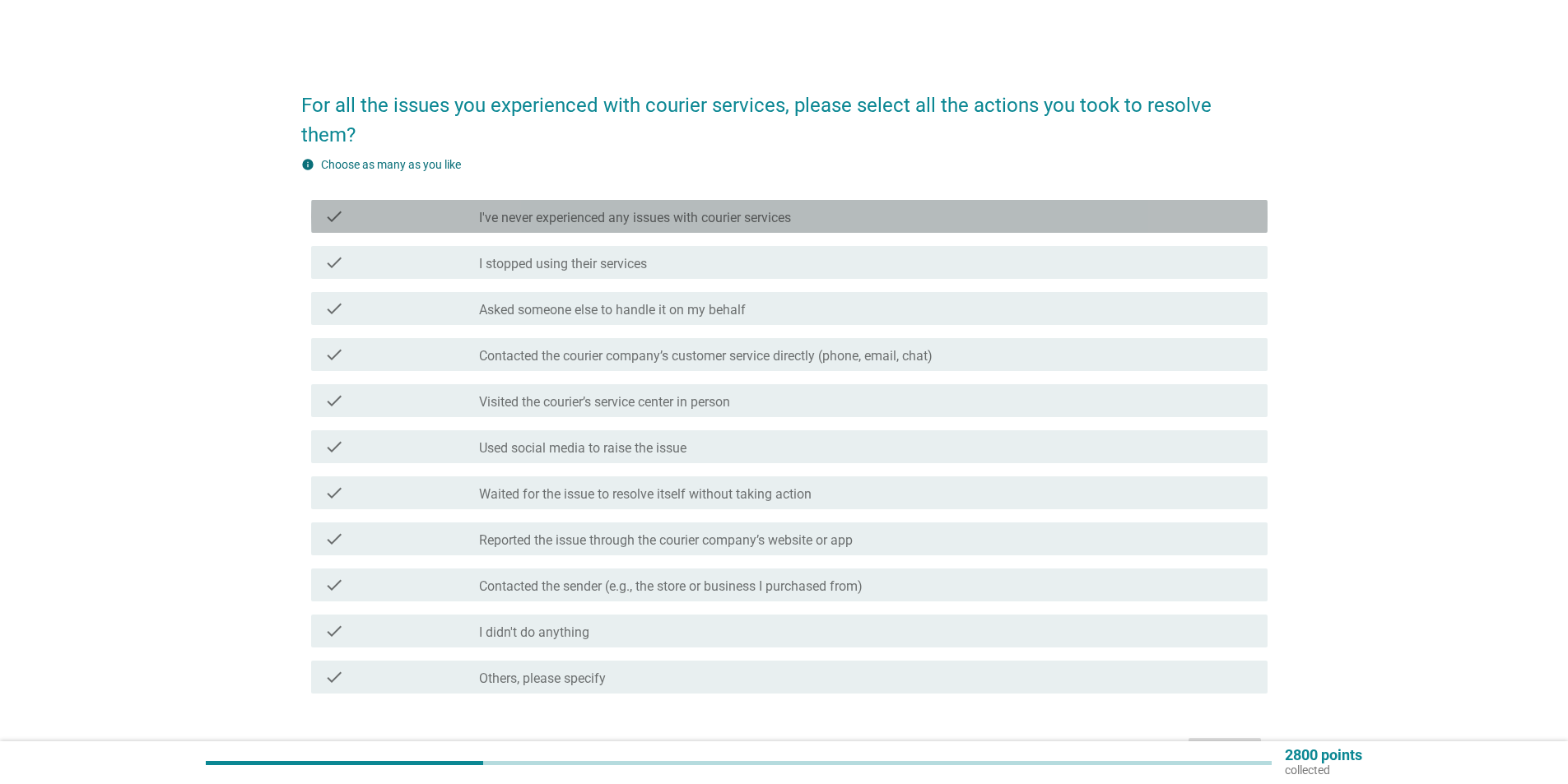
click at [601, 210] on label "I've never experienced any issues with courier services" at bounding box center [635, 217] width 312 height 16
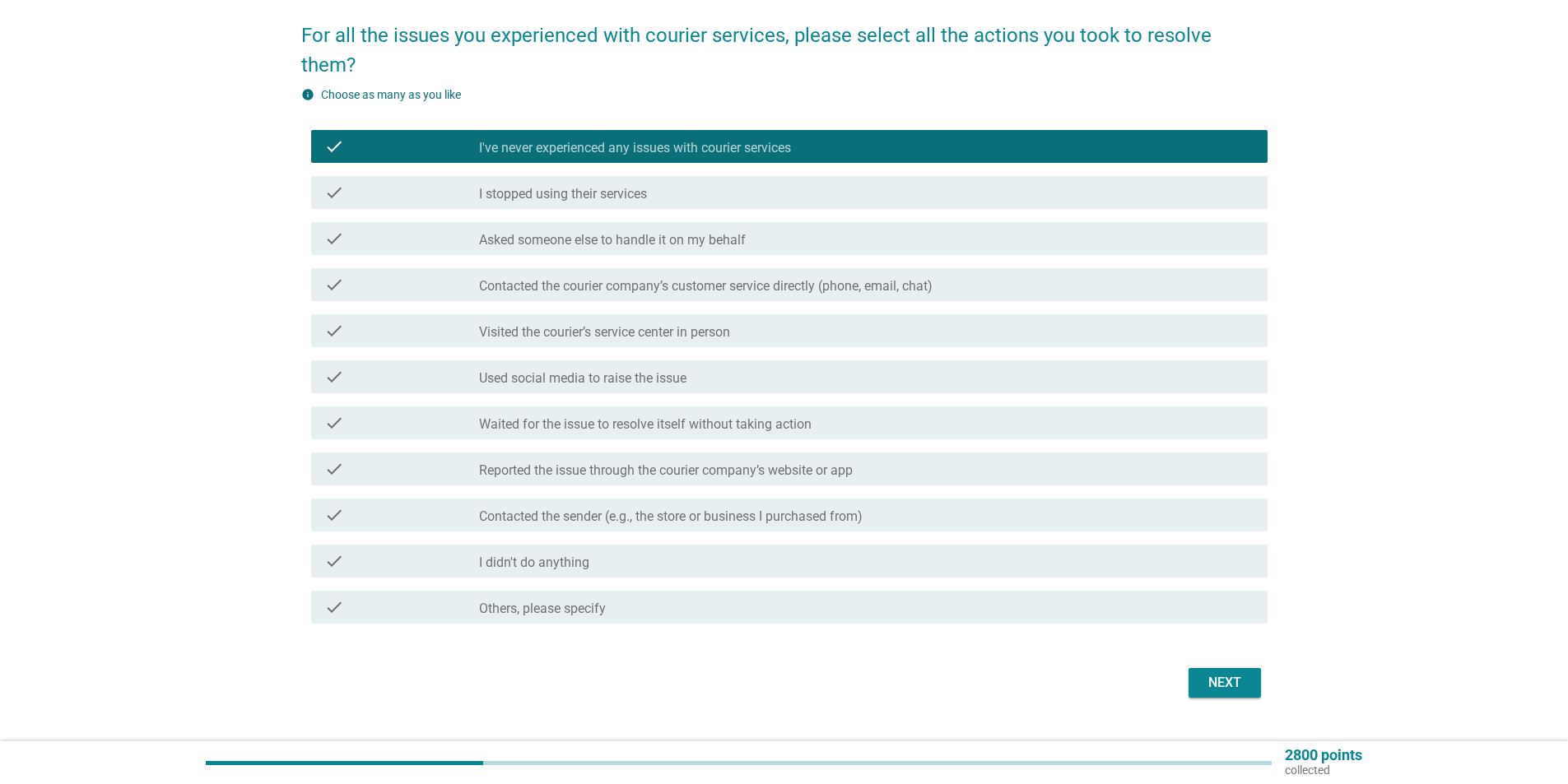
scroll to position [76, 0]
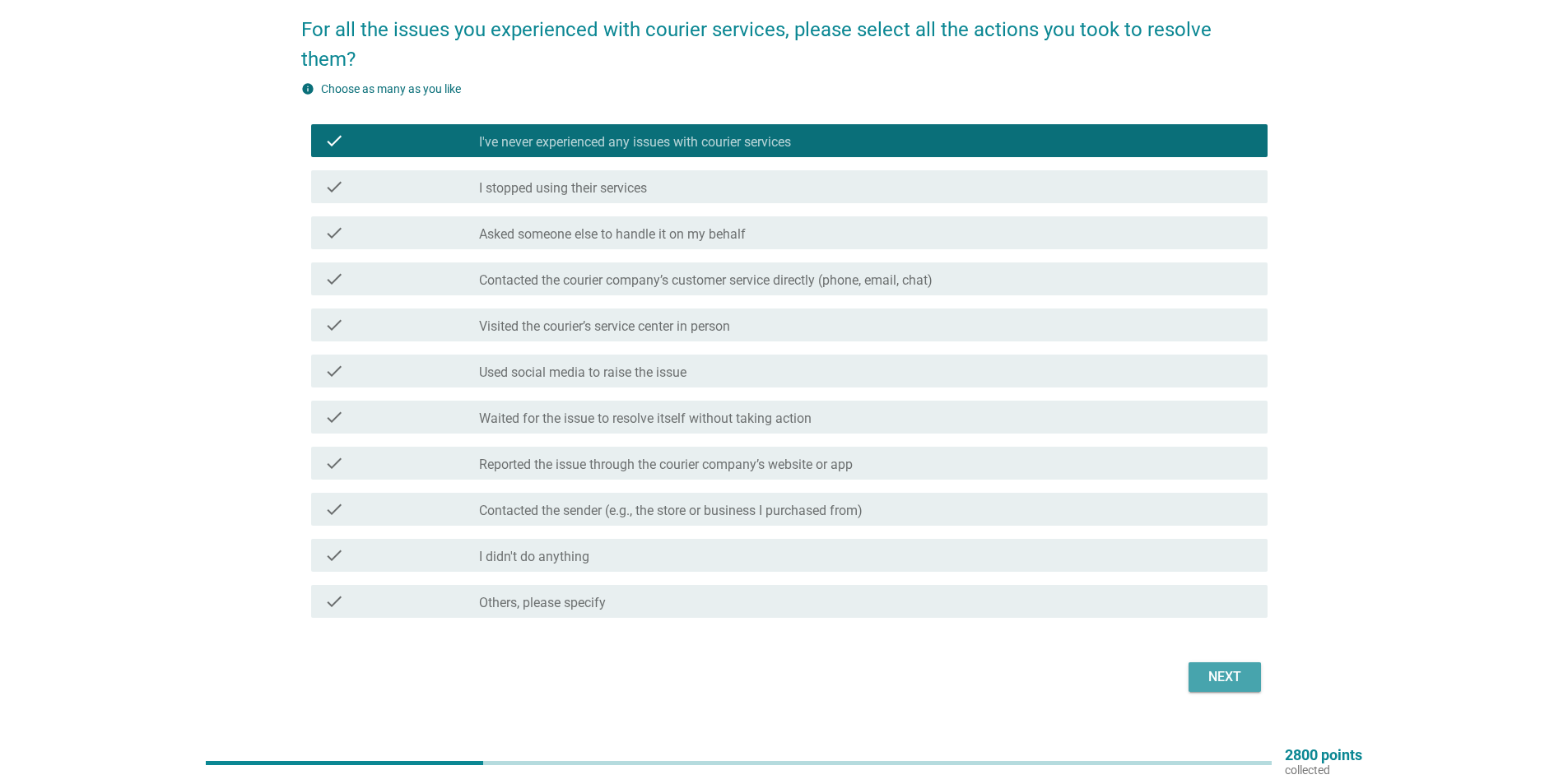
click at [1215, 667] on div "Next" at bounding box center [1225, 676] width 46 height 20
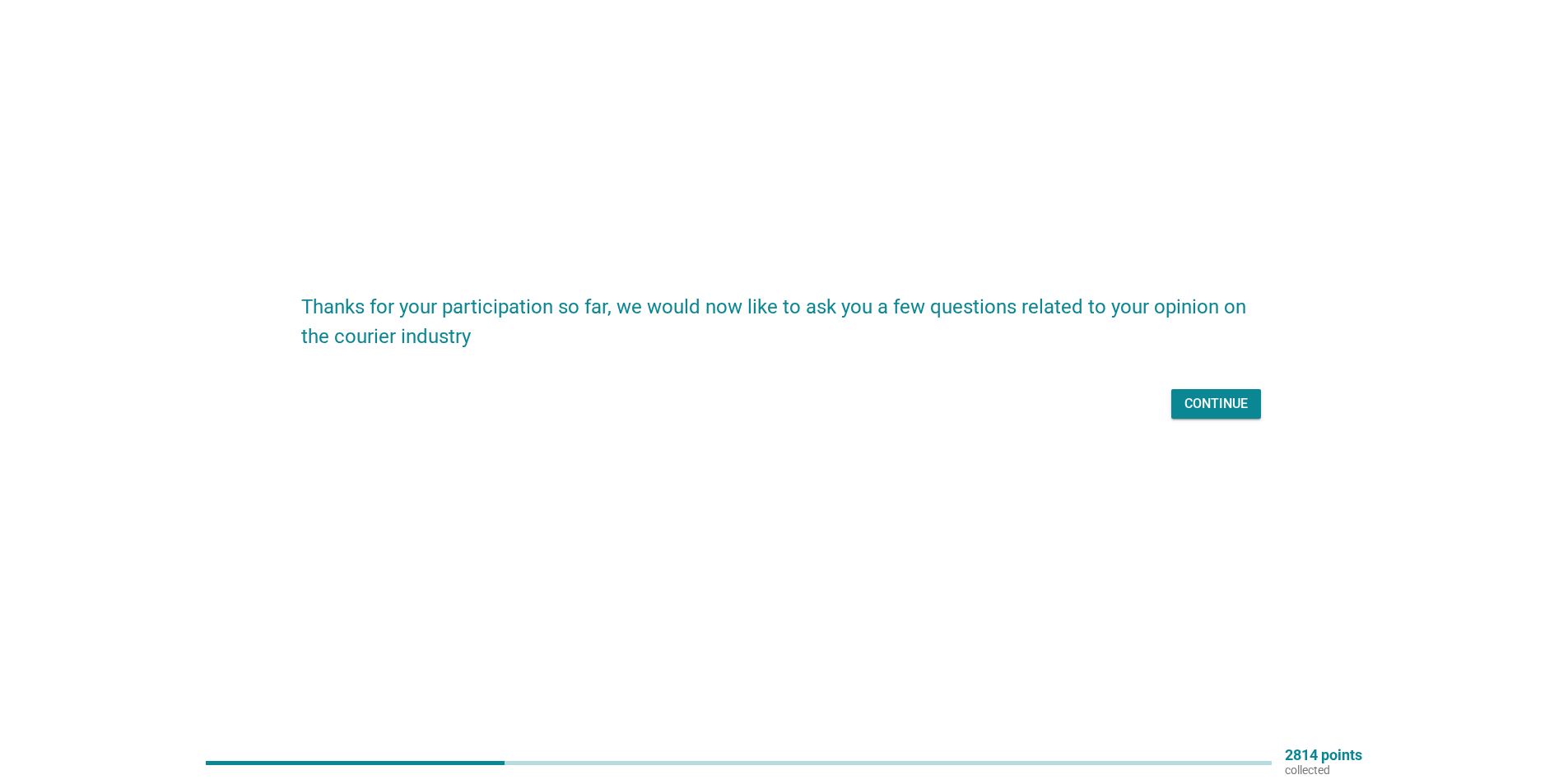
scroll to position [0, 0]
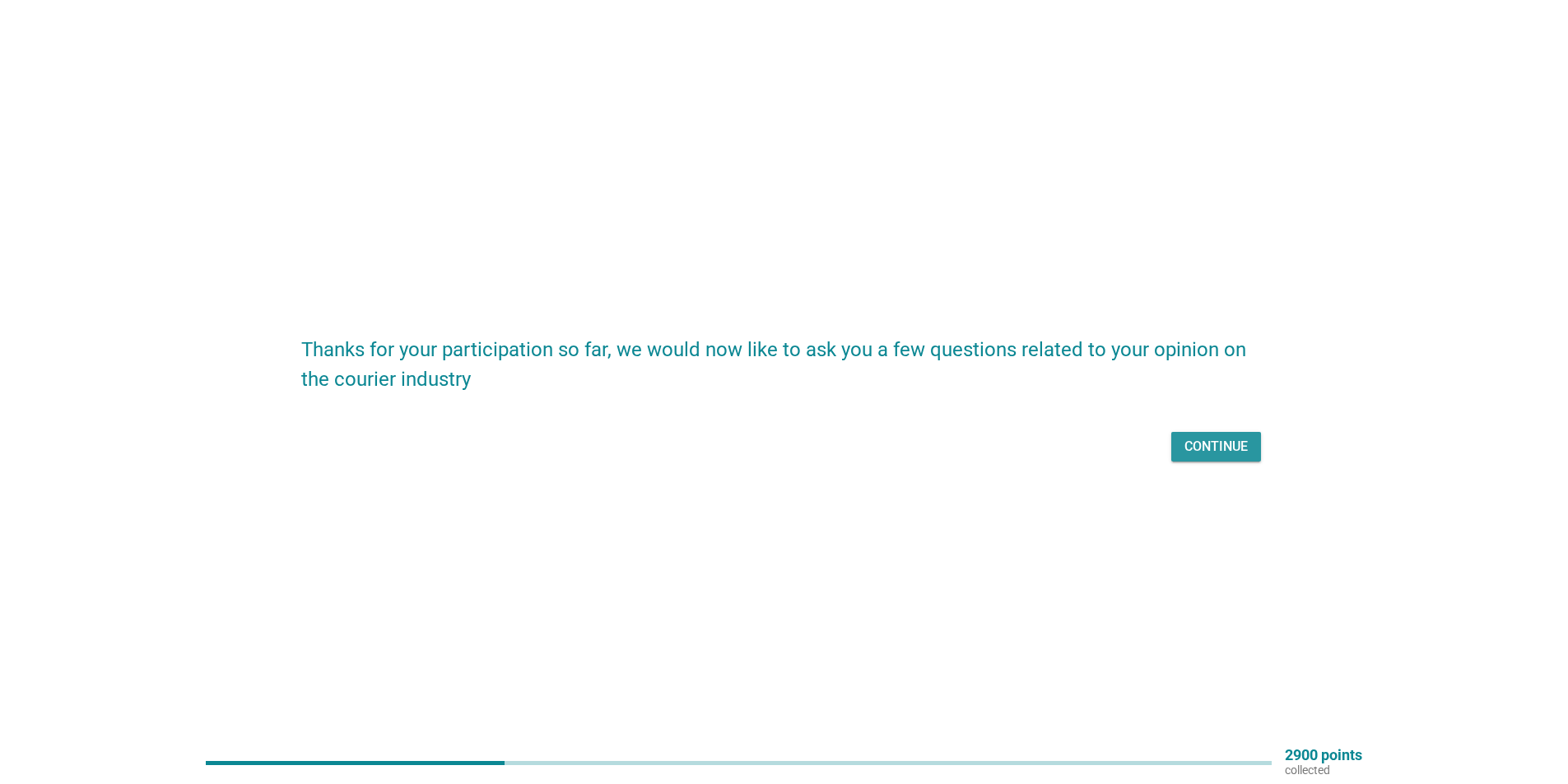
click at [1226, 452] on div "Continue" at bounding box center [1216, 447] width 63 height 20
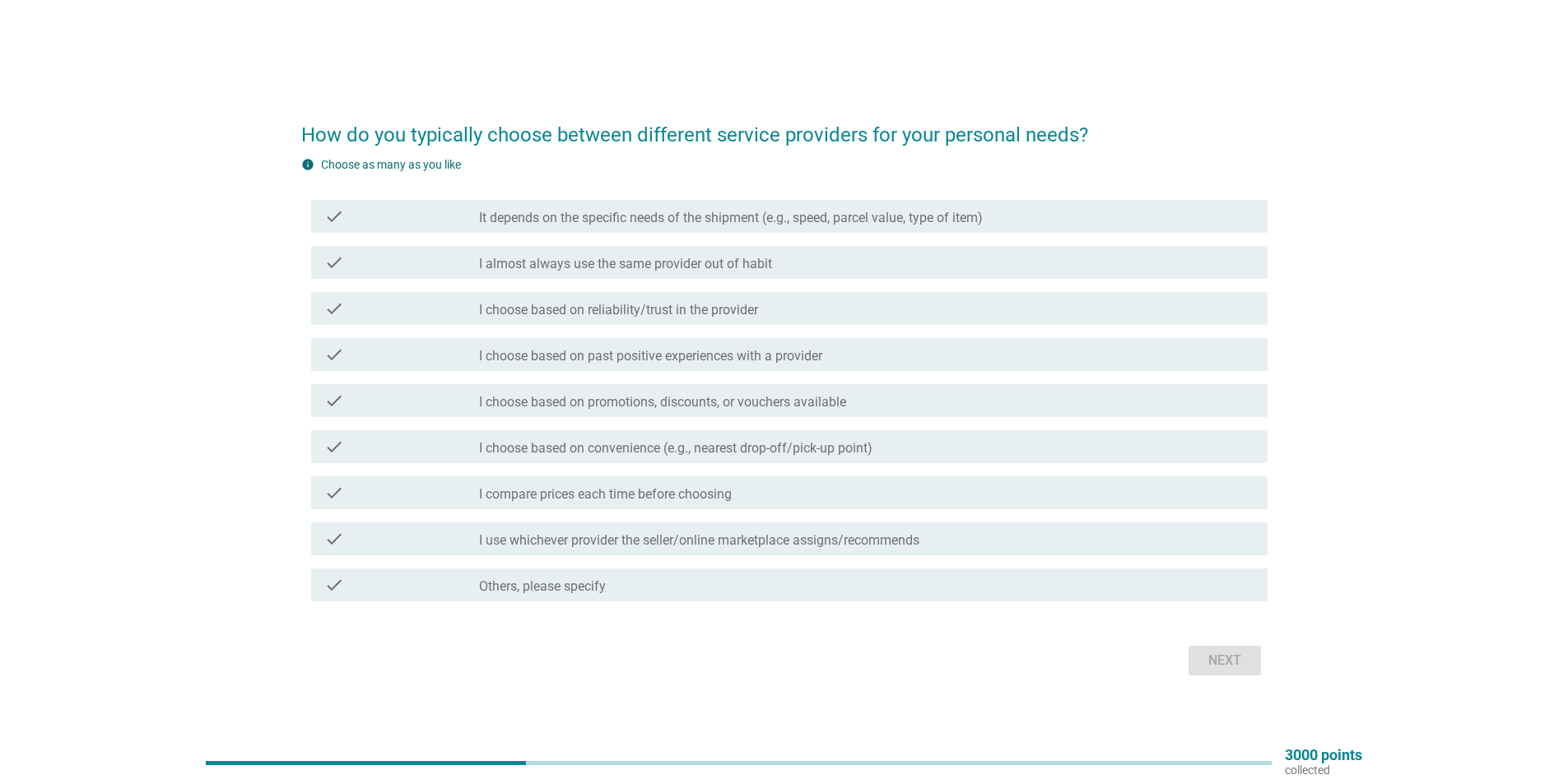
click at [663, 267] on label "I almost always use the same provider out of habit" at bounding box center [626, 264] width 293 height 16
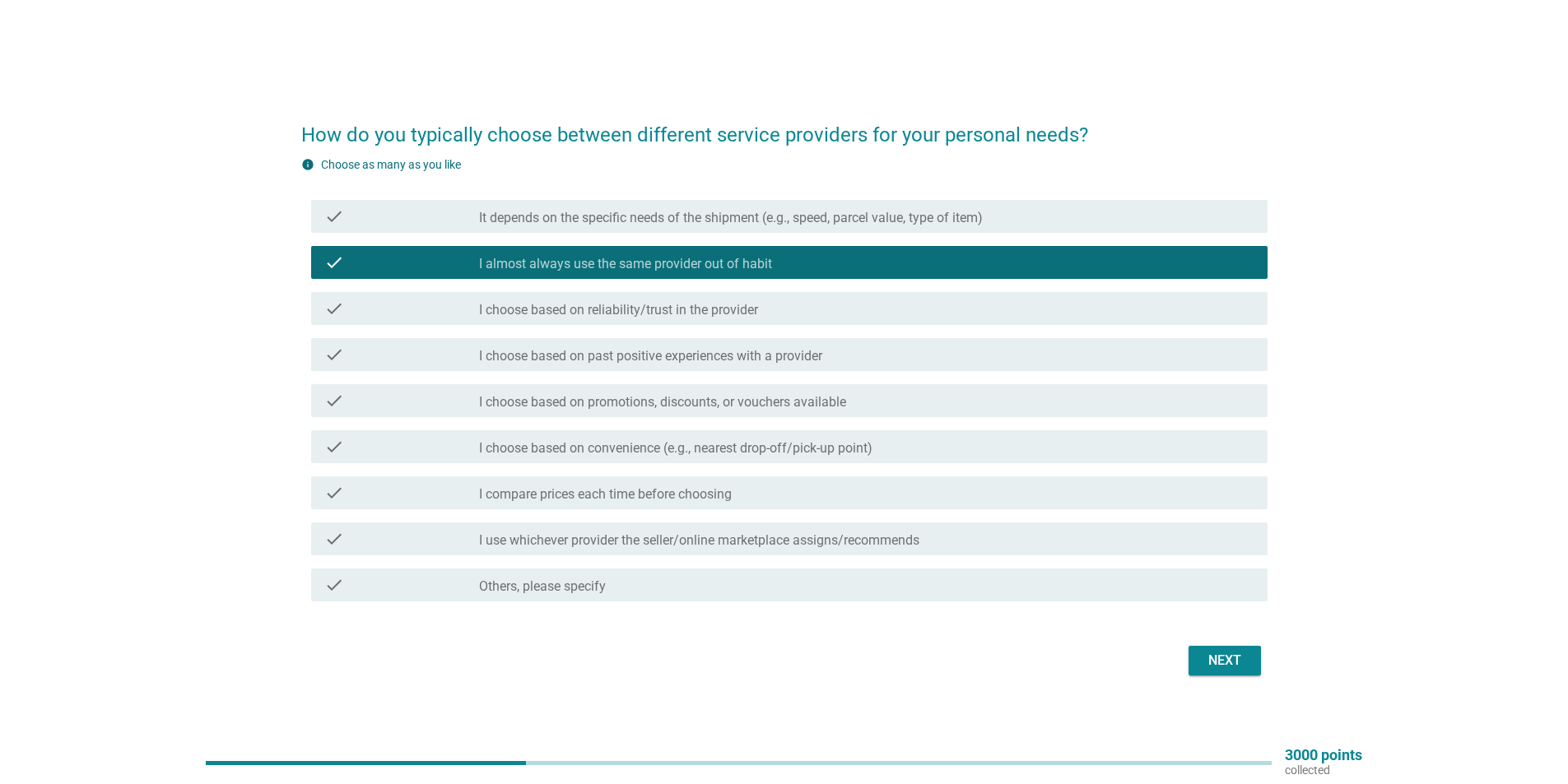
click at [714, 263] on label "I almost always use the same provider out of habit" at bounding box center [626, 264] width 293 height 16
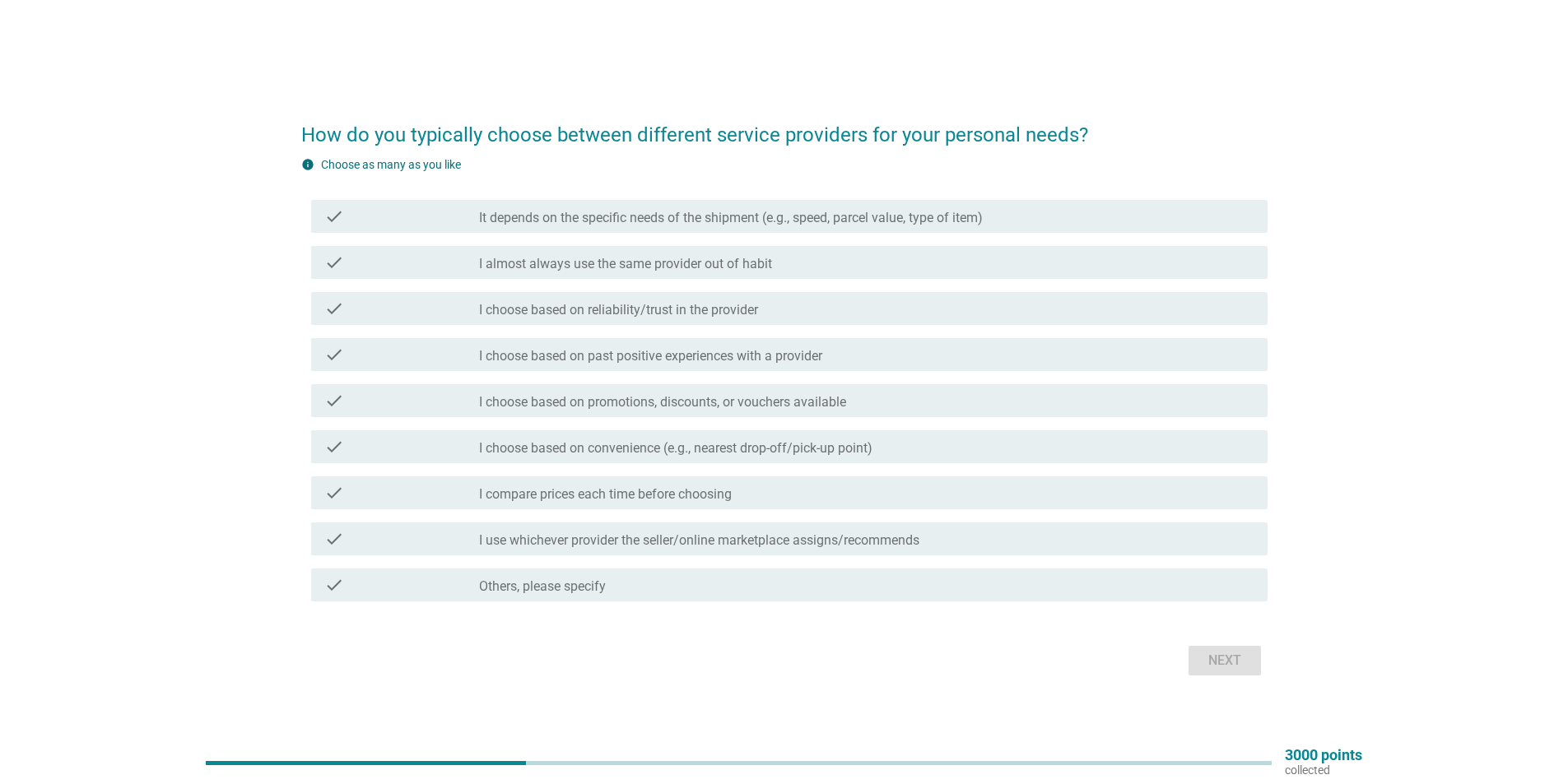
click at [674, 327] on div "check check_box_outline_blank I choose based on reliability/trust in the provid…" at bounding box center [784, 308] width 967 height 46
click at [693, 306] on label "I choose based on reliability/trust in the provider" at bounding box center [618, 310] width 279 height 16
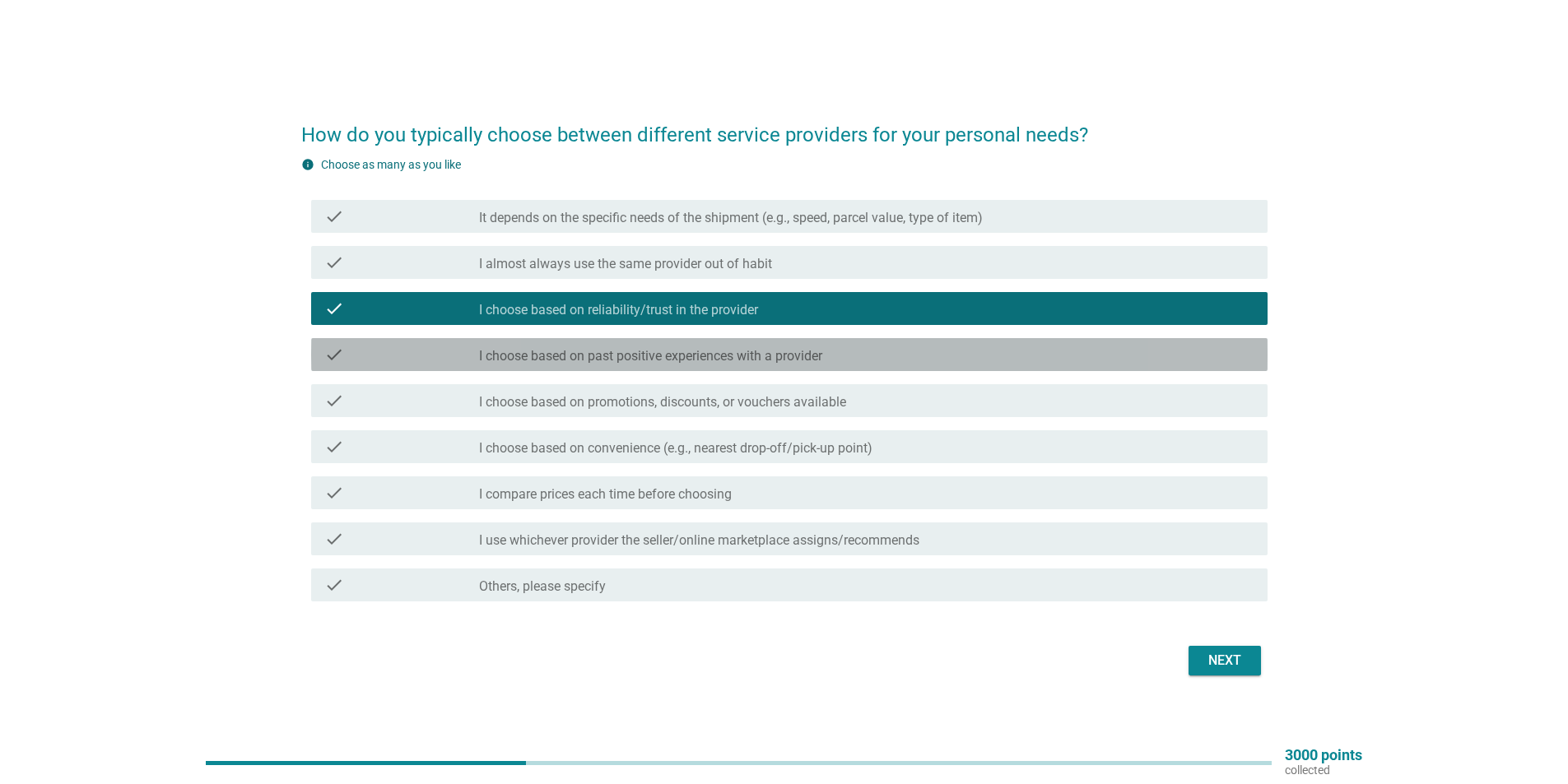
click at [697, 349] on label "I choose based on past positive experiences with a provider" at bounding box center [650, 355] width 343 height 16
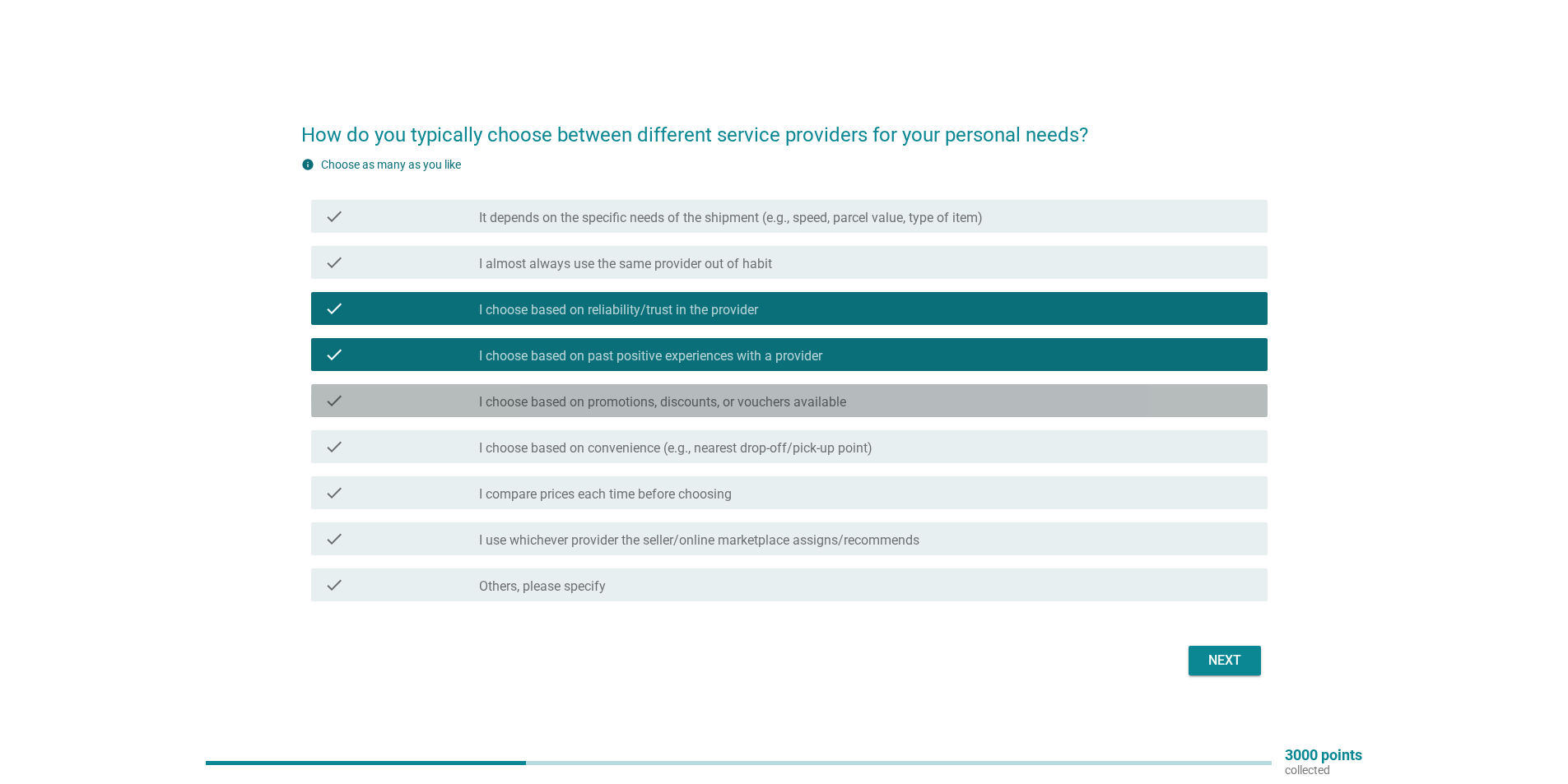
click at [688, 404] on label "I choose based on promotions, discounts, or vouchers available" at bounding box center [663, 401] width 368 height 16
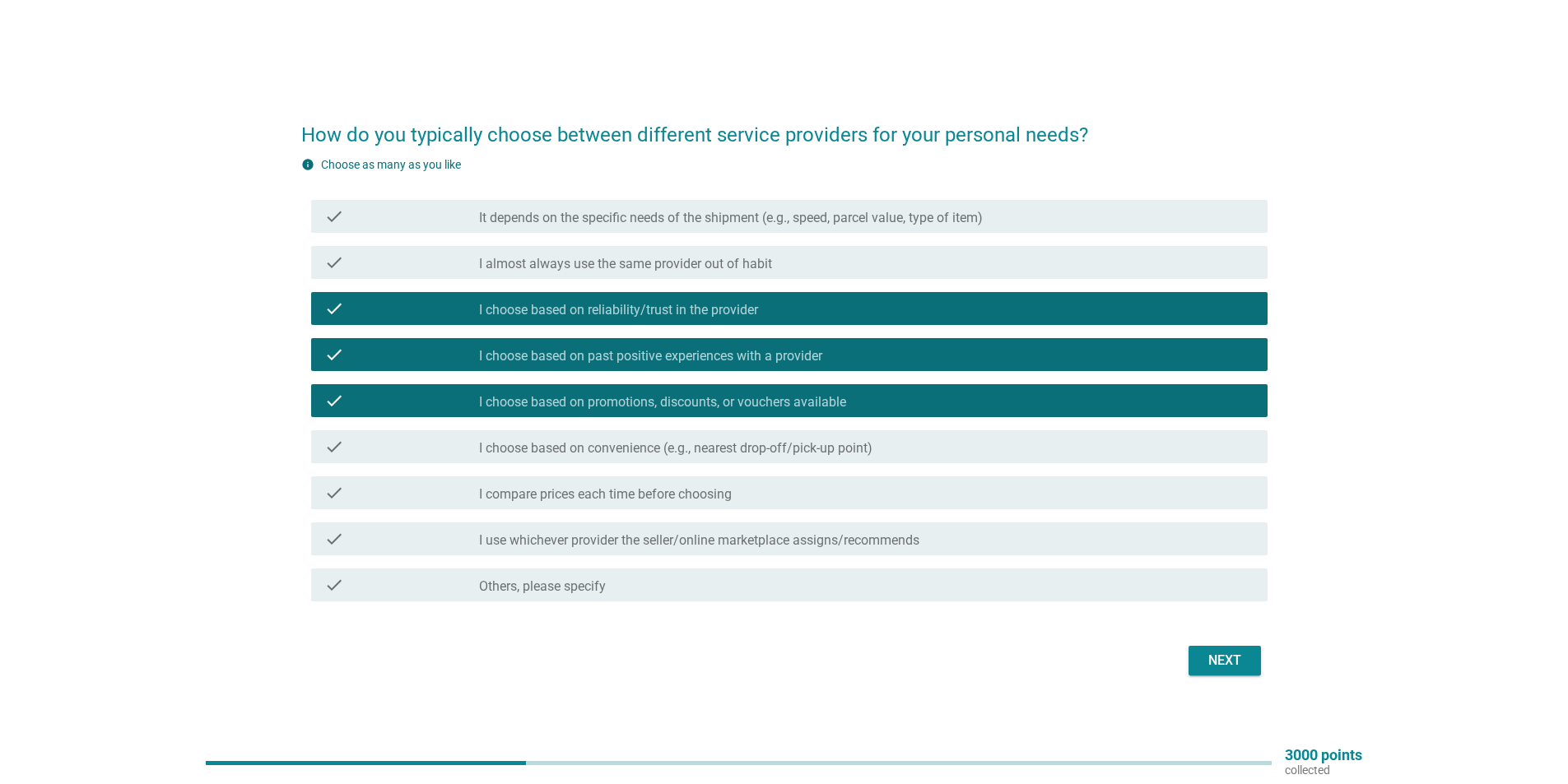
click at [688, 404] on label "I choose based on promotions, discounts, or vouchers available" at bounding box center [663, 401] width 368 height 16
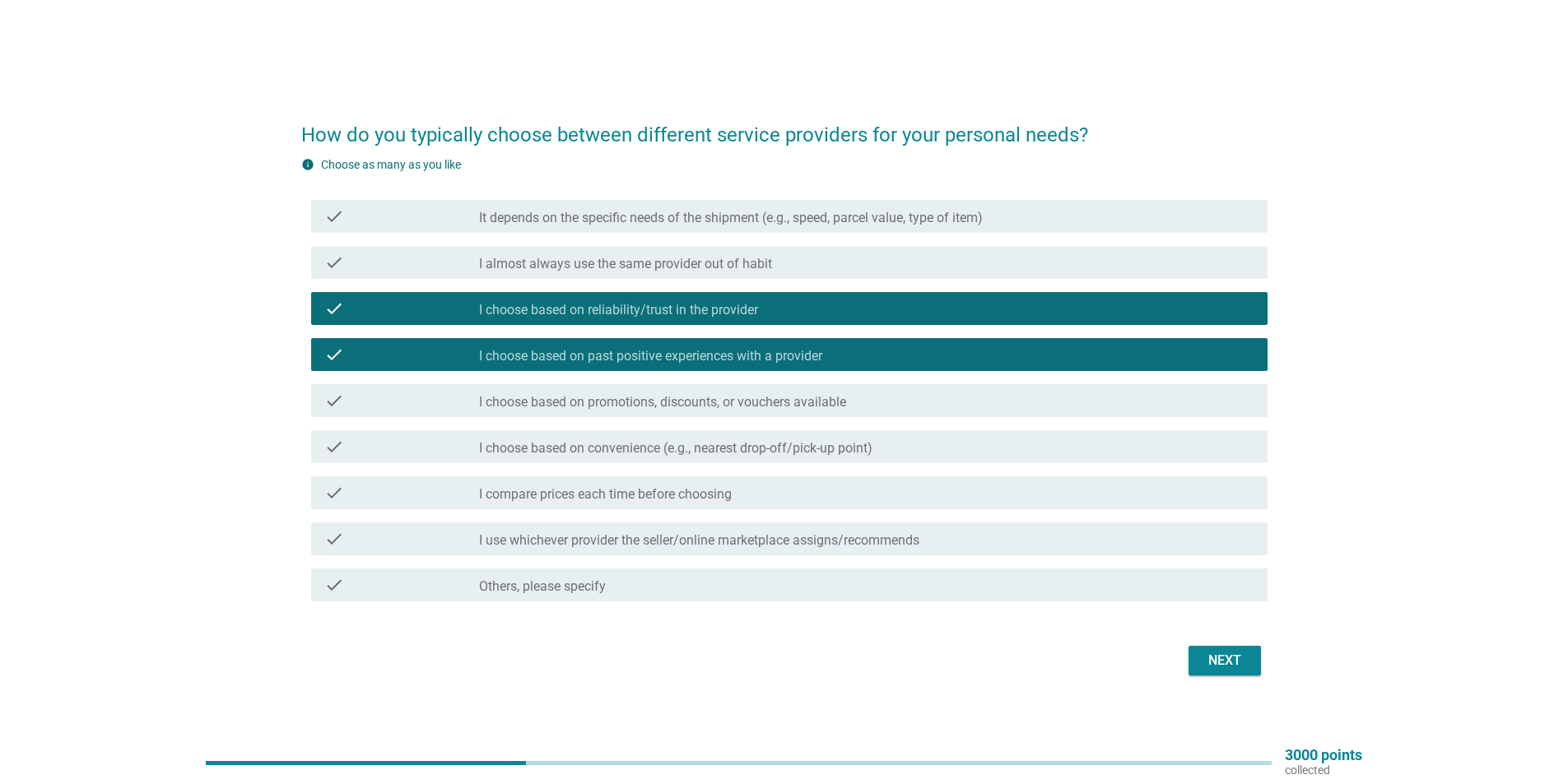
click at [646, 493] on label "I compare prices each time before choosing" at bounding box center [605, 494] width 252 height 16
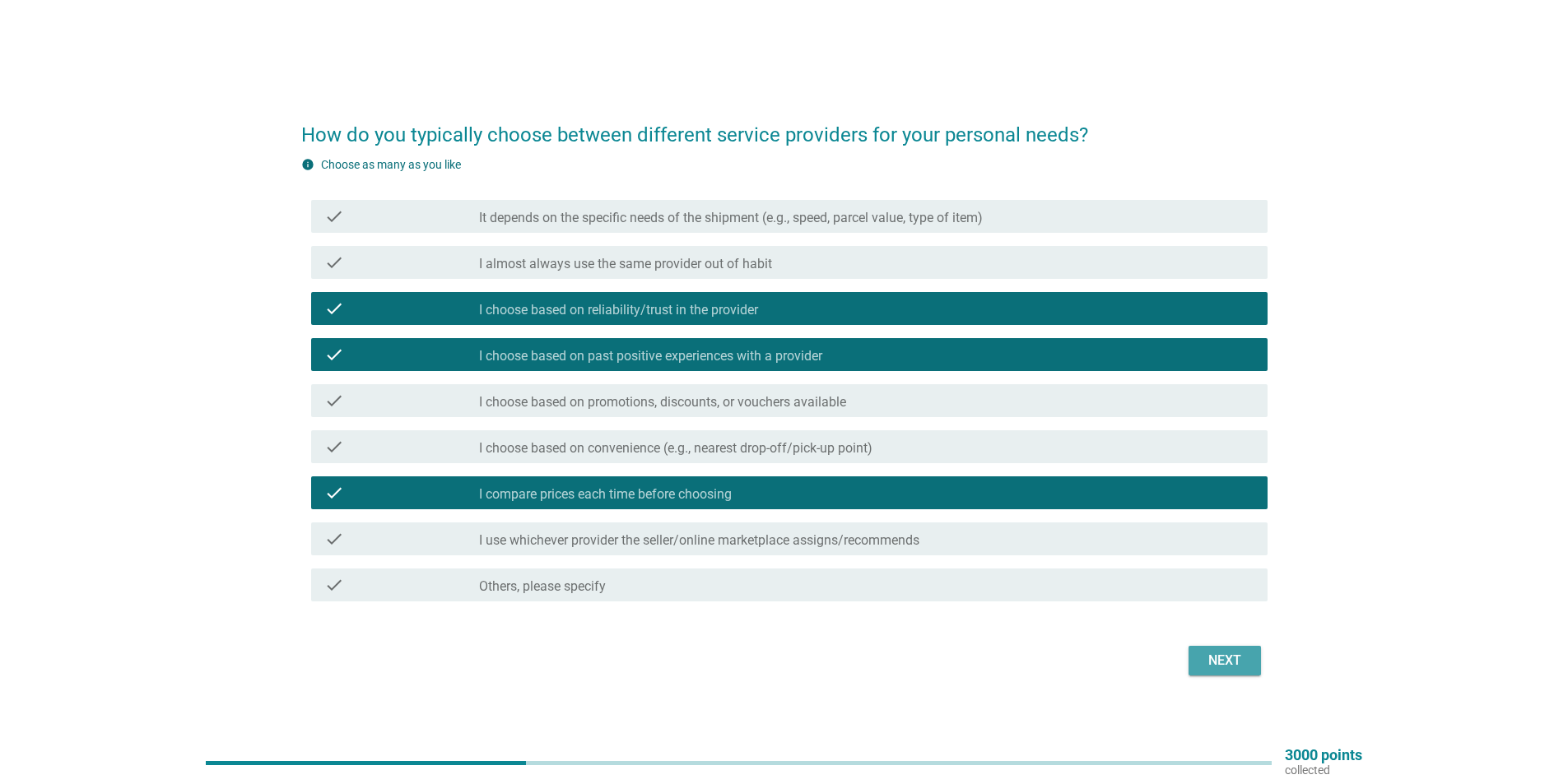
click at [1223, 664] on div "Next" at bounding box center [1225, 660] width 46 height 20
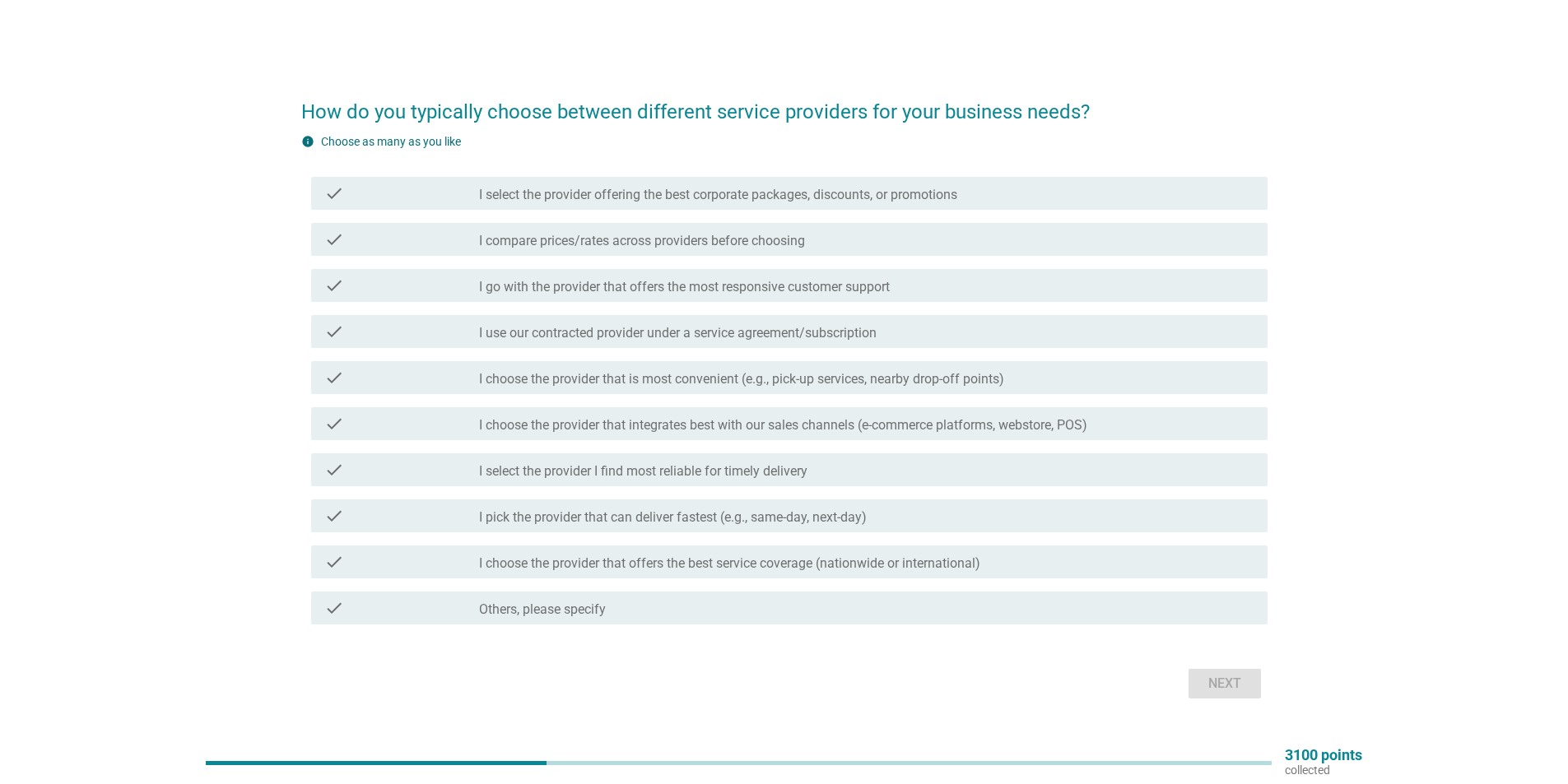
drag, startPoint x: 560, startPoint y: 375, endPoint x: 563, endPoint y: 356, distance: 19.2
click at [560, 377] on label "I choose the provider that is most convenient (e.g., pick-up services, nearby d…" at bounding box center [742, 379] width 526 height 16
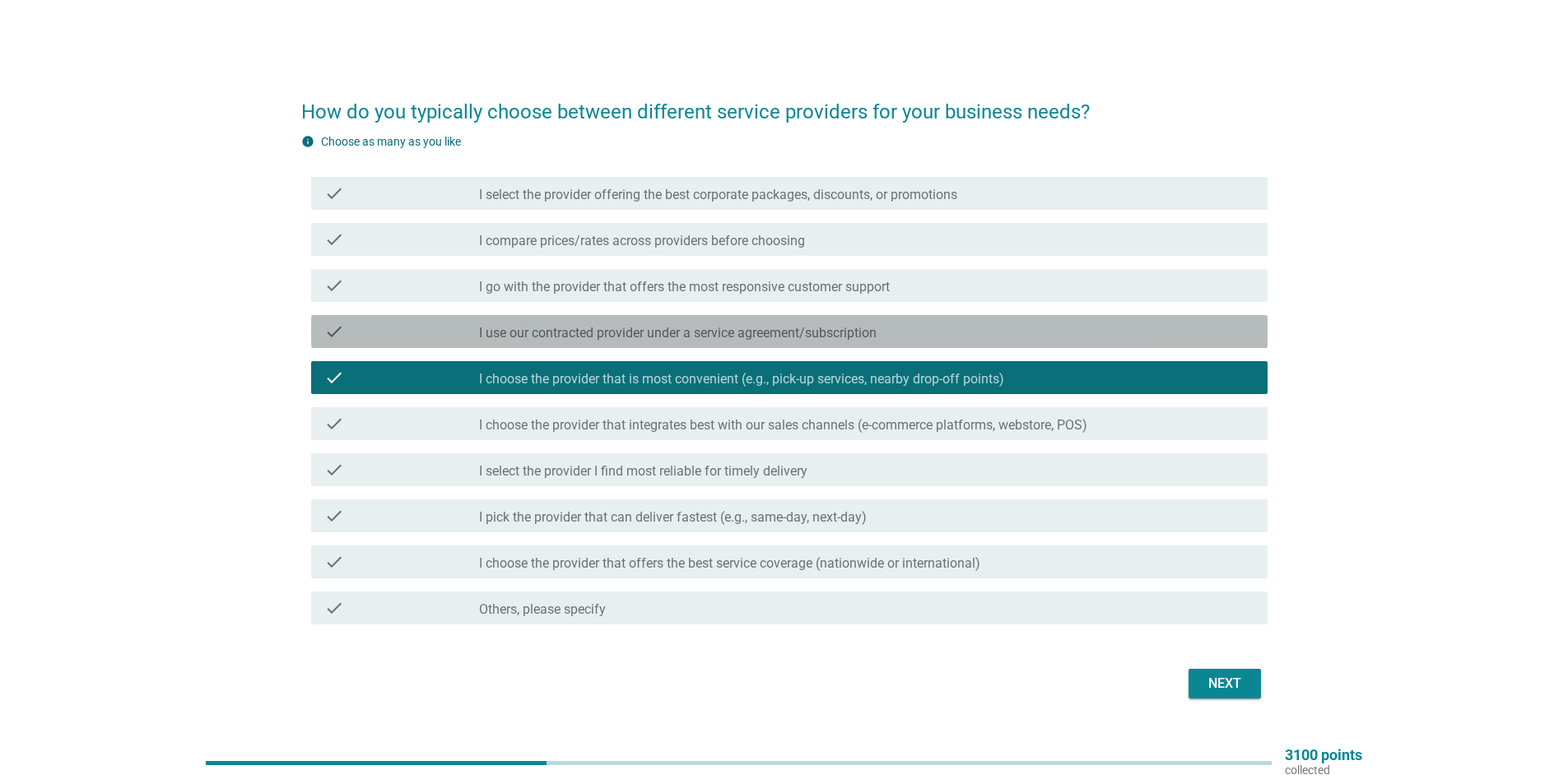
click at [577, 337] on label "I use our contracted provider under a service agreement/subscription" at bounding box center [678, 332] width 398 height 16
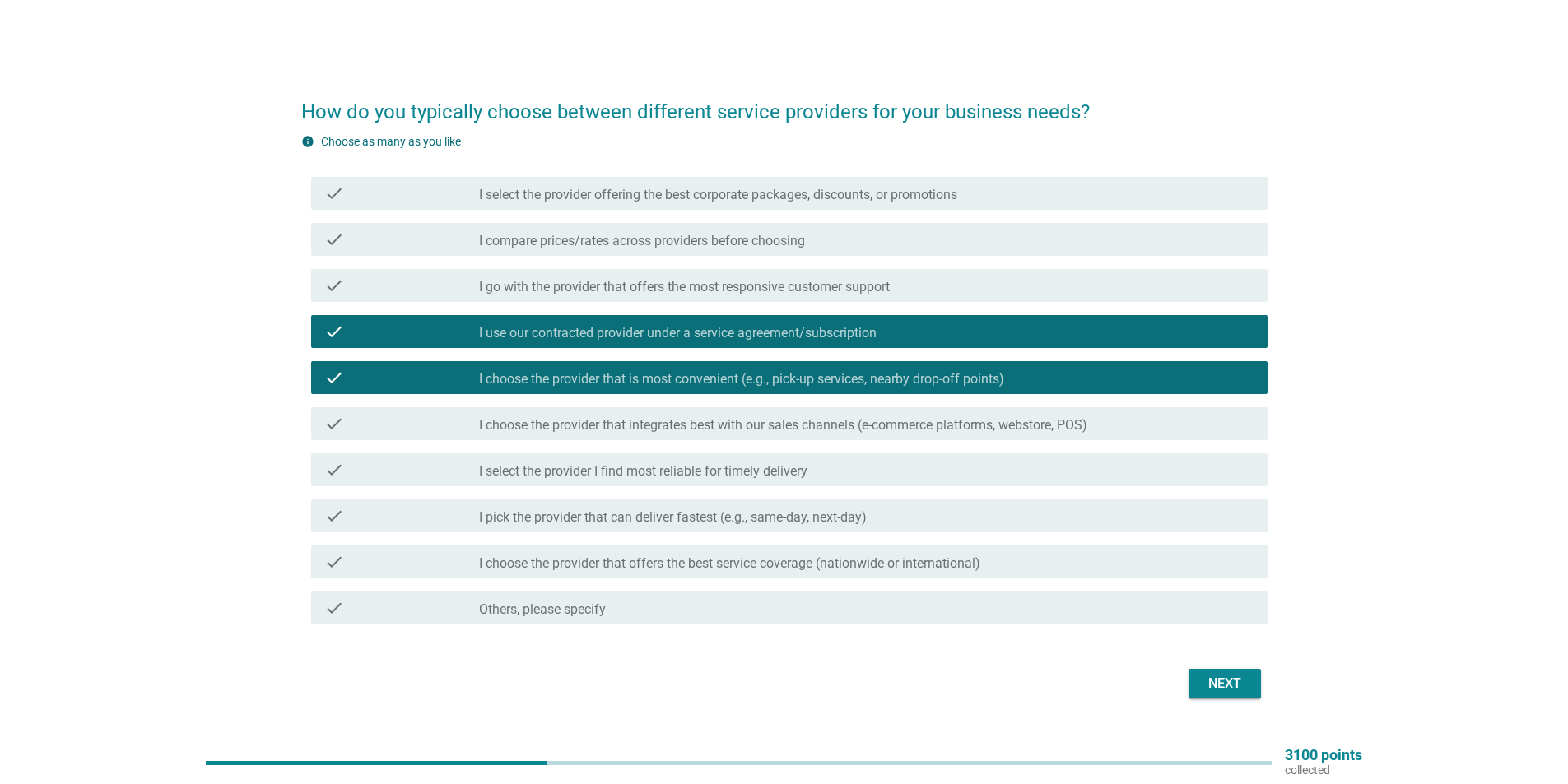
click at [564, 534] on div "check check_box_outline_blank I pick the provider that can deliver fastest (e.g…" at bounding box center [784, 516] width 967 height 46
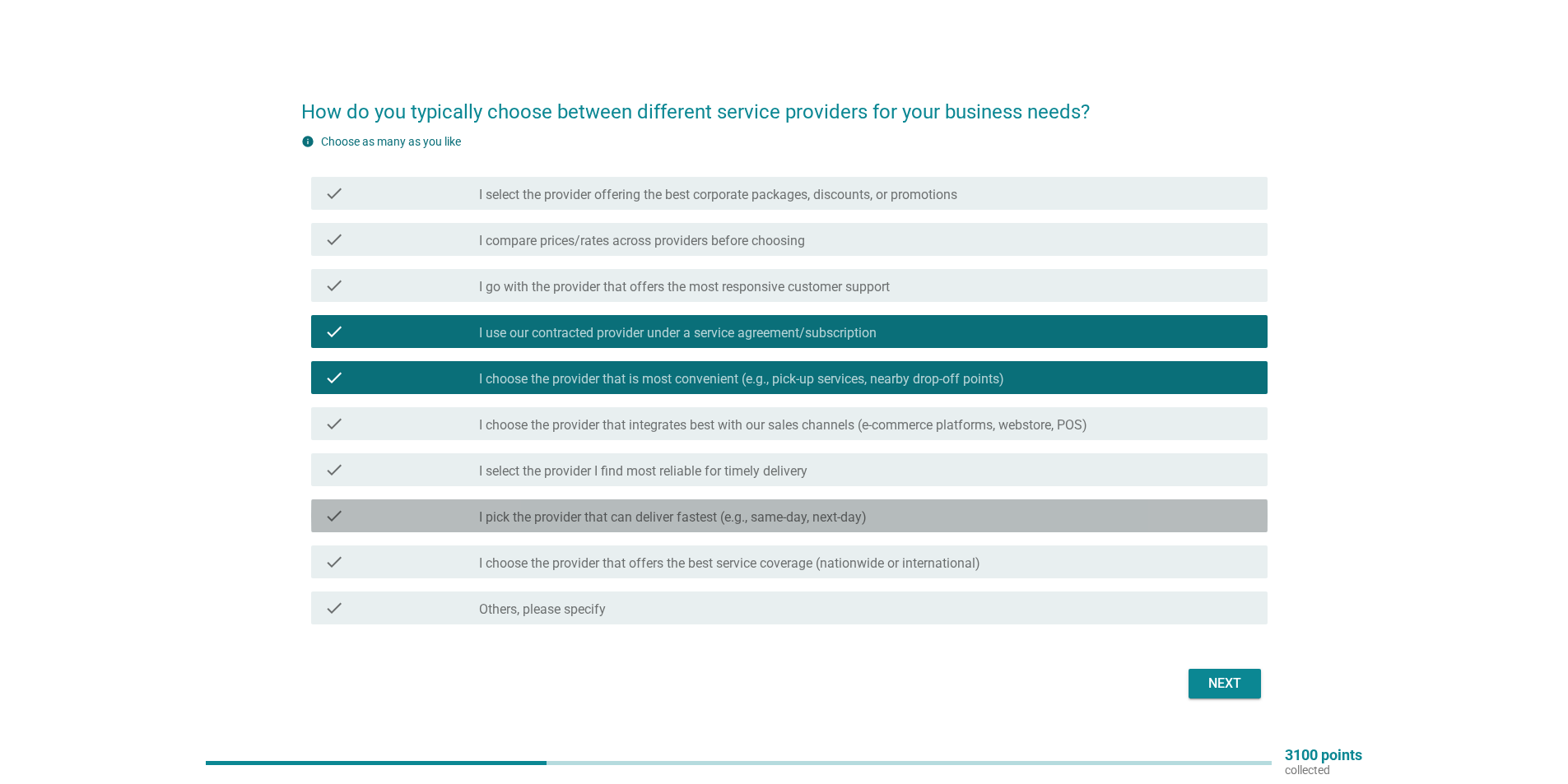
click at [575, 516] on label "I pick the provider that can deliver fastest (e.g., same-day, next-day)" at bounding box center [673, 517] width 388 height 16
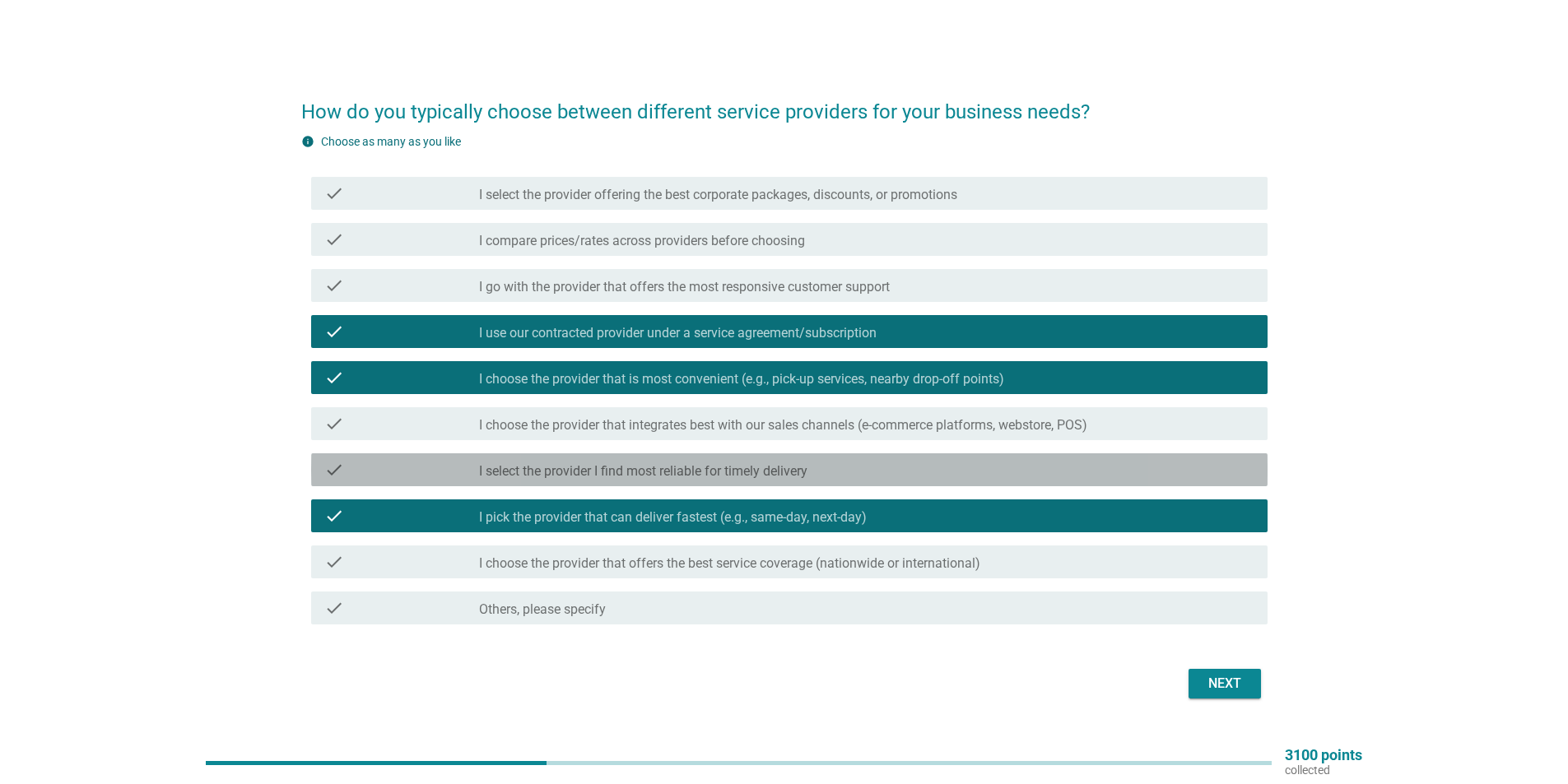
click at [587, 474] on label "I select the provider I find most reliable for timely delivery" at bounding box center [644, 470] width 329 height 16
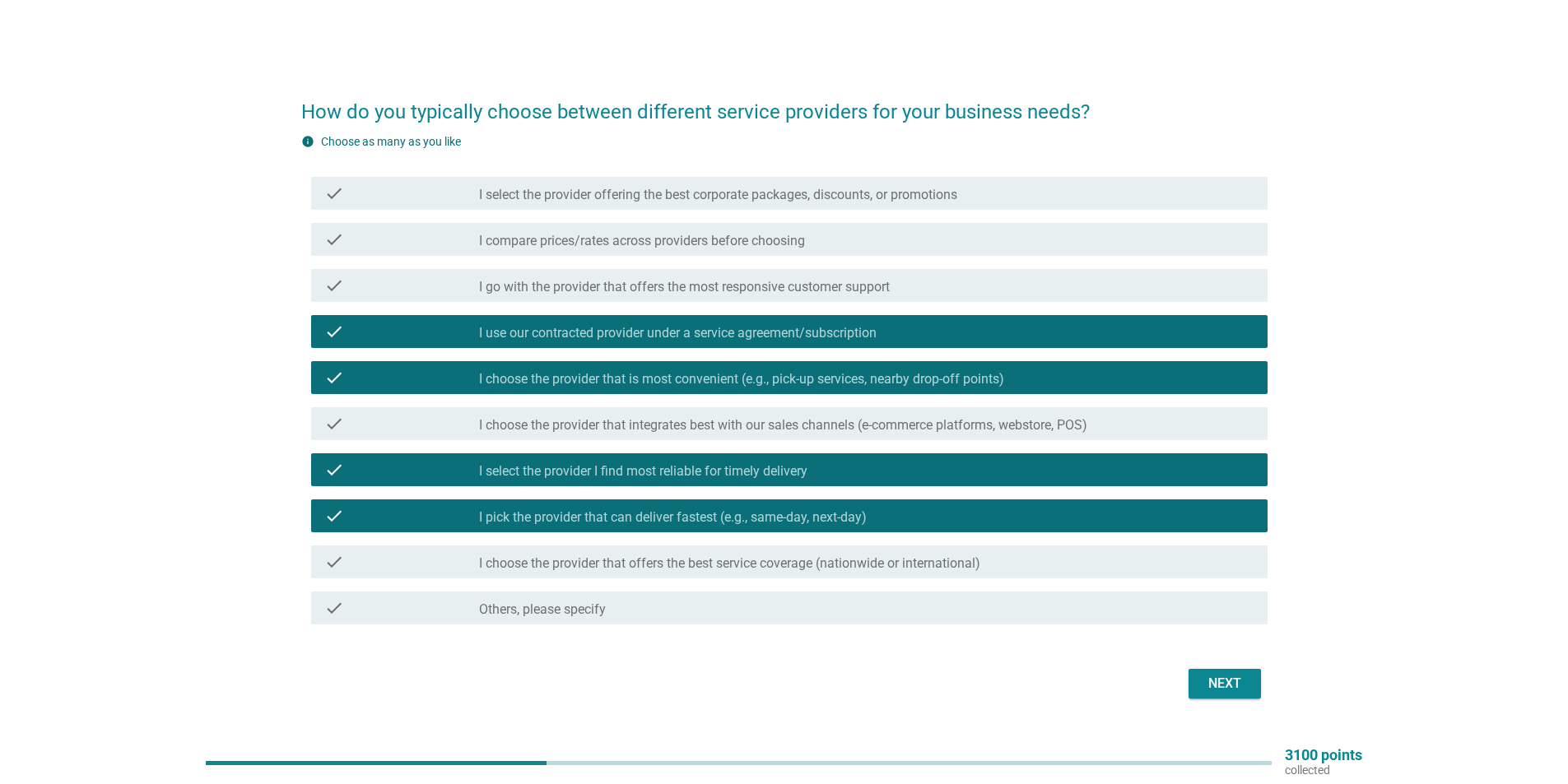
click at [1249, 685] on button "Next" at bounding box center [1225, 683] width 73 height 29
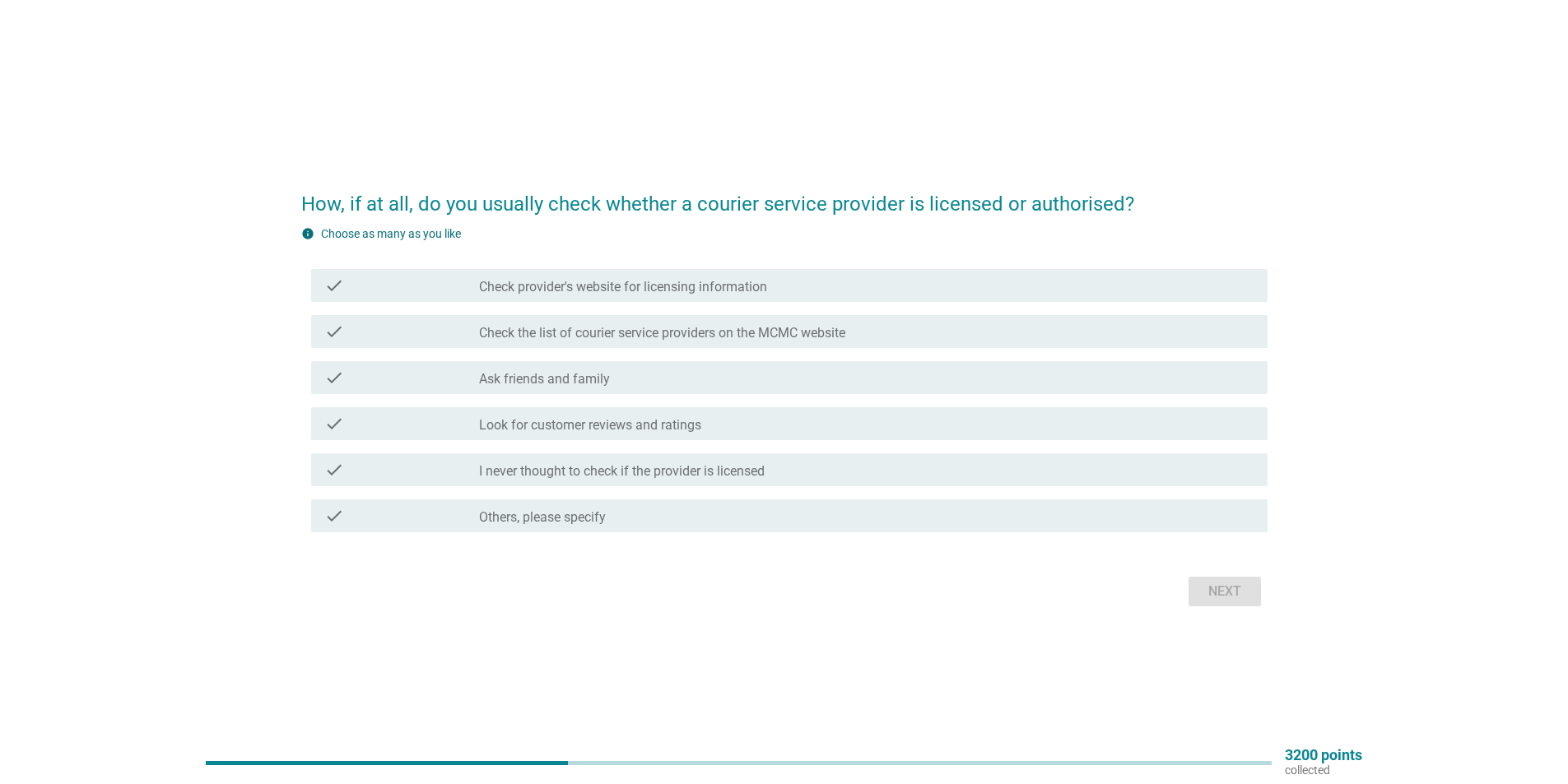
click at [625, 371] on div "check_box_outline_blank Ask friends and family" at bounding box center [867, 377] width 776 height 20
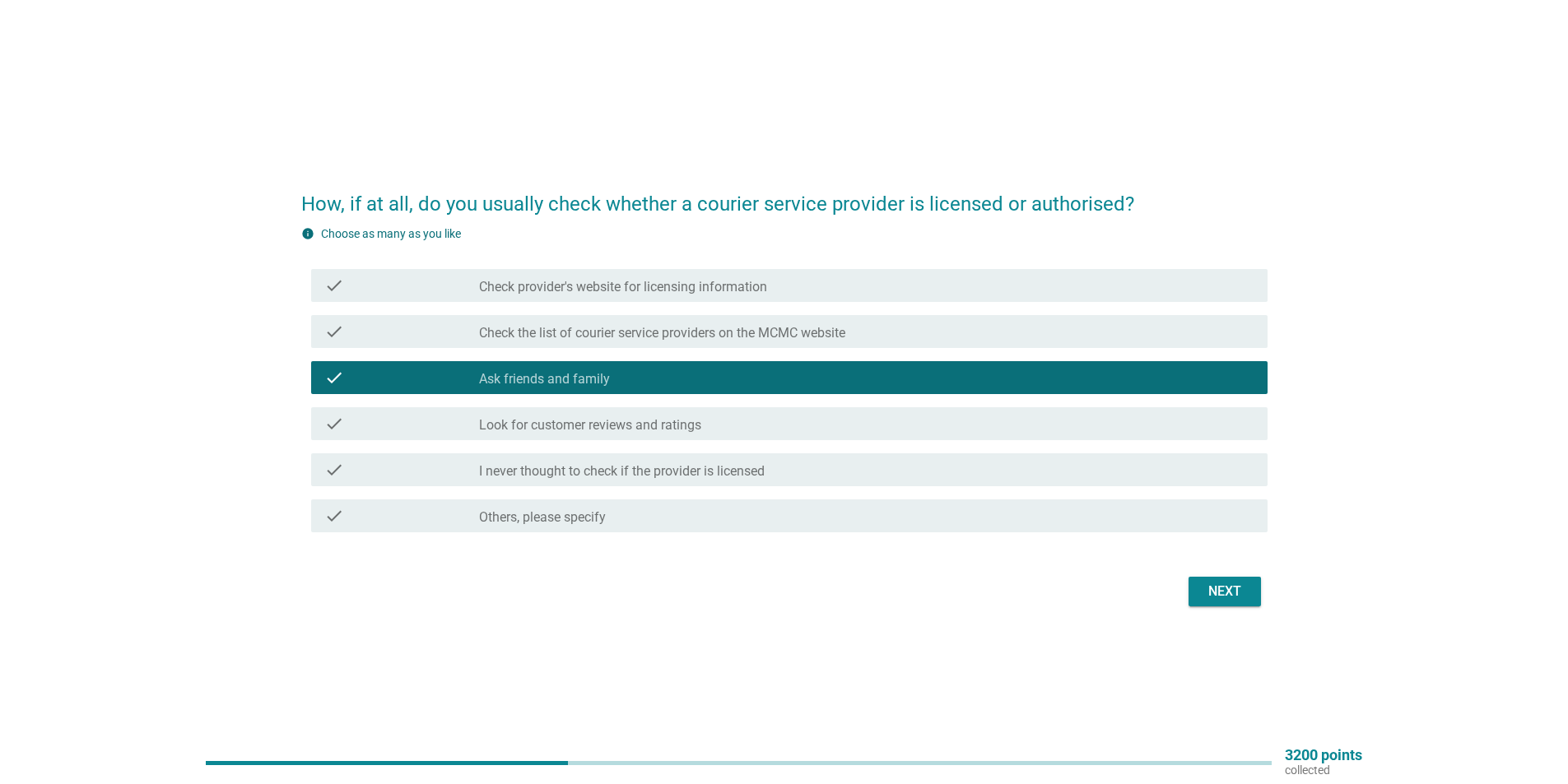
click at [622, 425] on label "Look for customer reviews and ratings" at bounding box center [590, 425] width 222 height 16
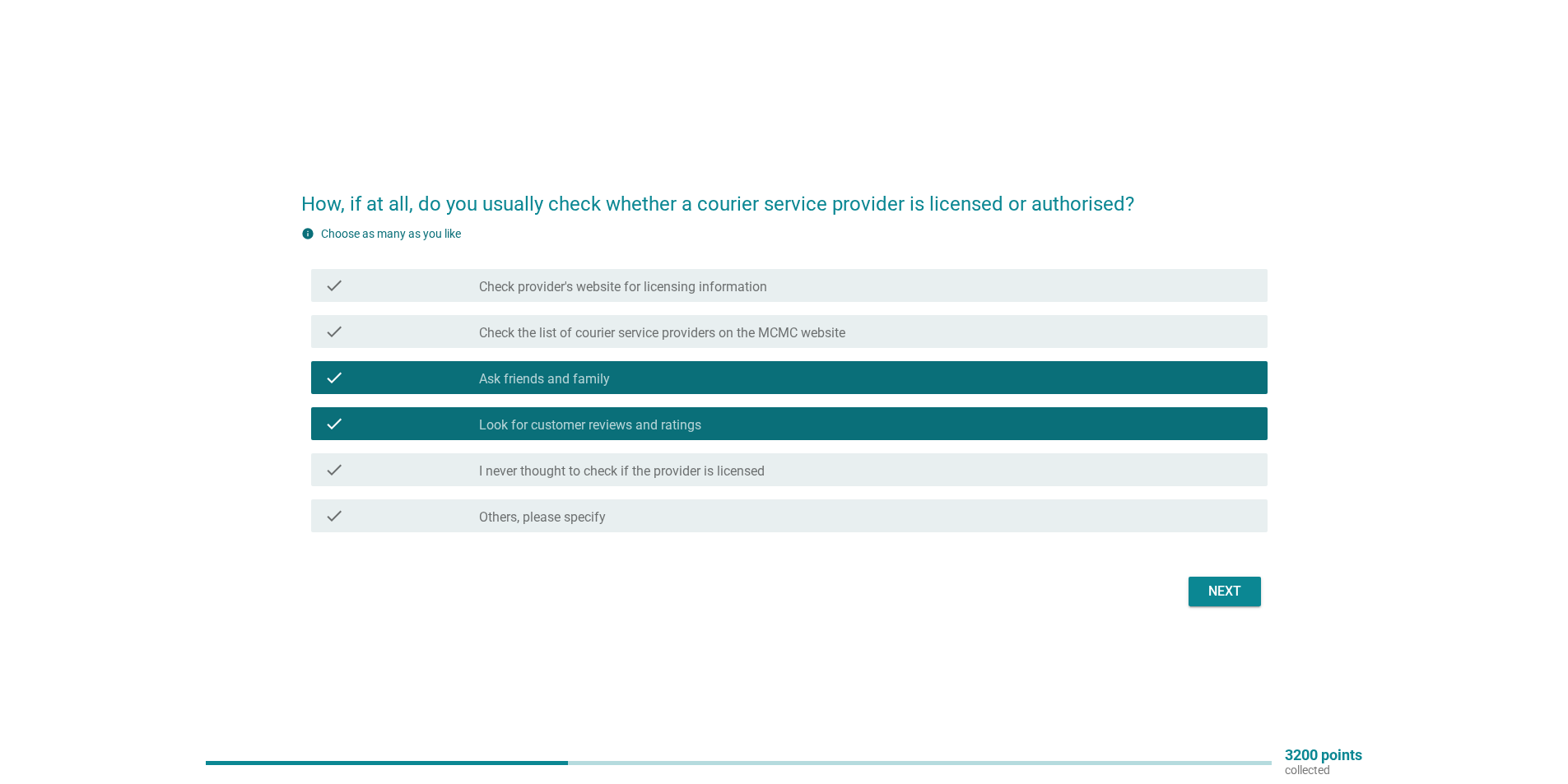
click at [736, 336] on label "Check the list of courier service providers on the MCMC website" at bounding box center [663, 332] width 367 height 16
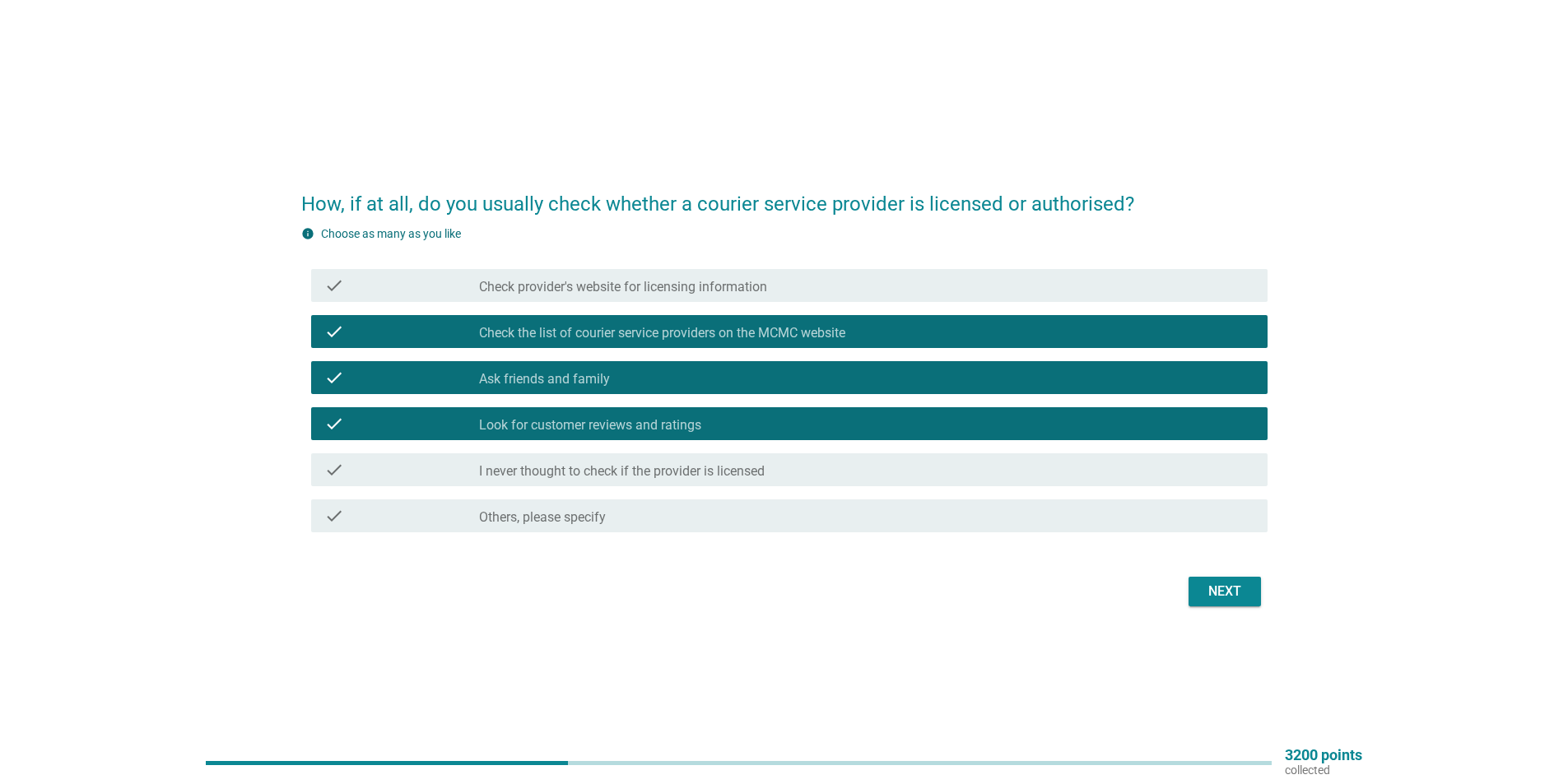
drag, startPoint x: 846, startPoint y: 293, endPoint x: 837, endPoint y: 310, distance: 19.2
click at [846, 292] on div "check_box_outline_blank Check provider's website for licensing information" at bounding box center [867, 285] width 776 height 20
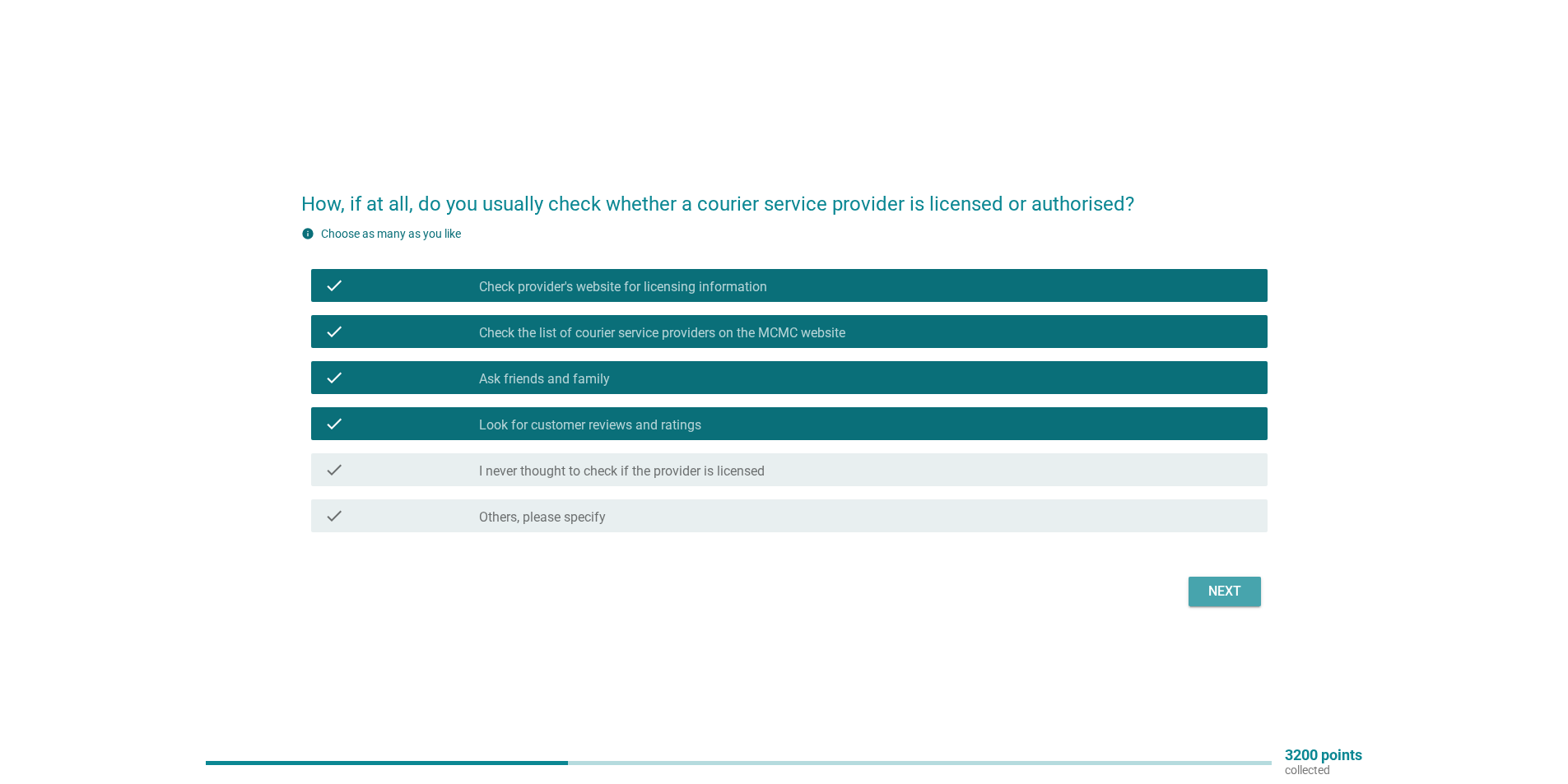
click at [1237, 594] on div "Next" at bounding box center [1225, 591] width 46 height 20
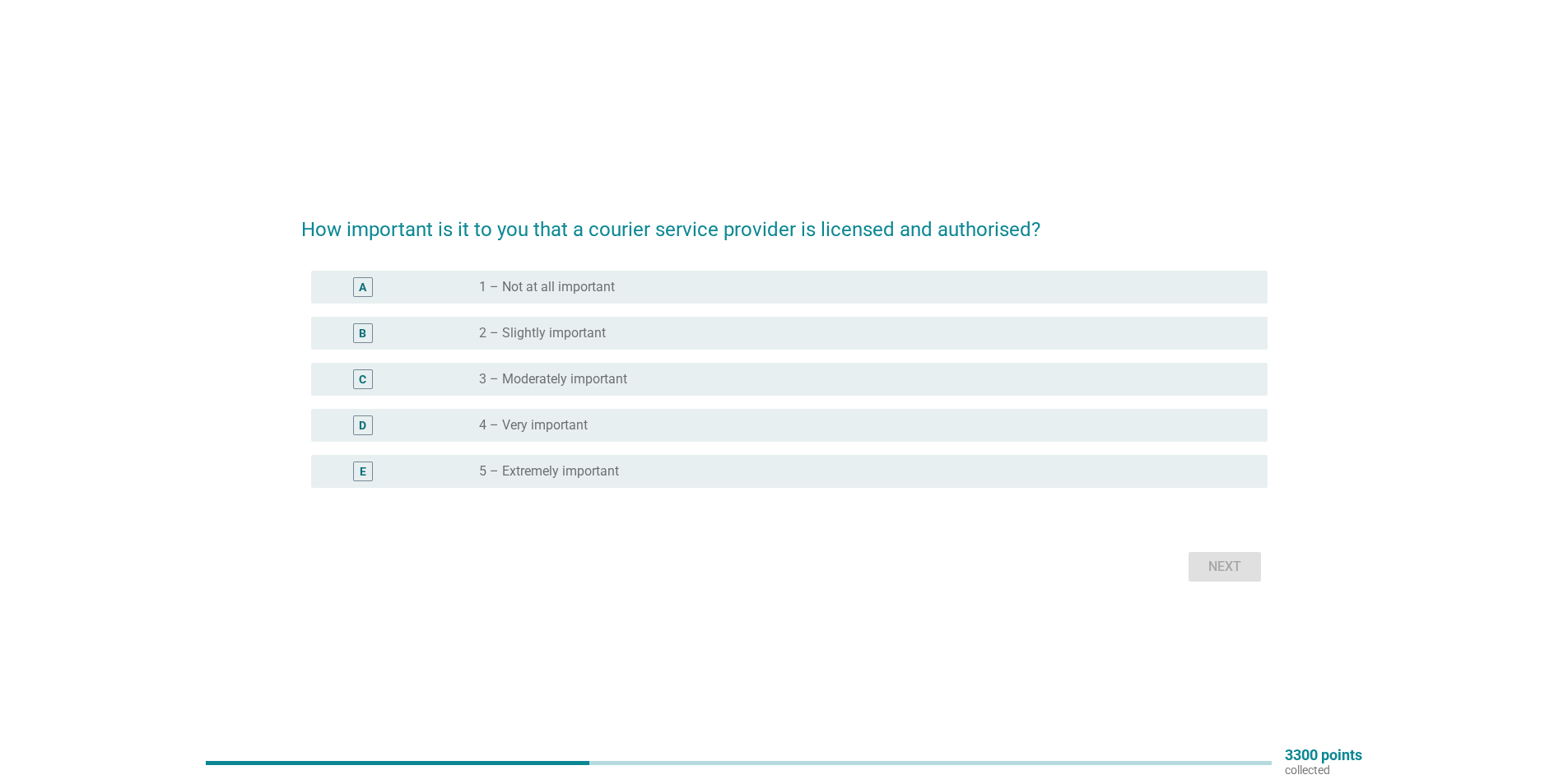
drag, startPoint x: 593, startPoint y: 476, endPoint x: 1038, endPoint y: 532, distance: 448.5
click at [596, 470] on label "5 – Extremely important" at bounding box center [549, 470] width 140 height 16
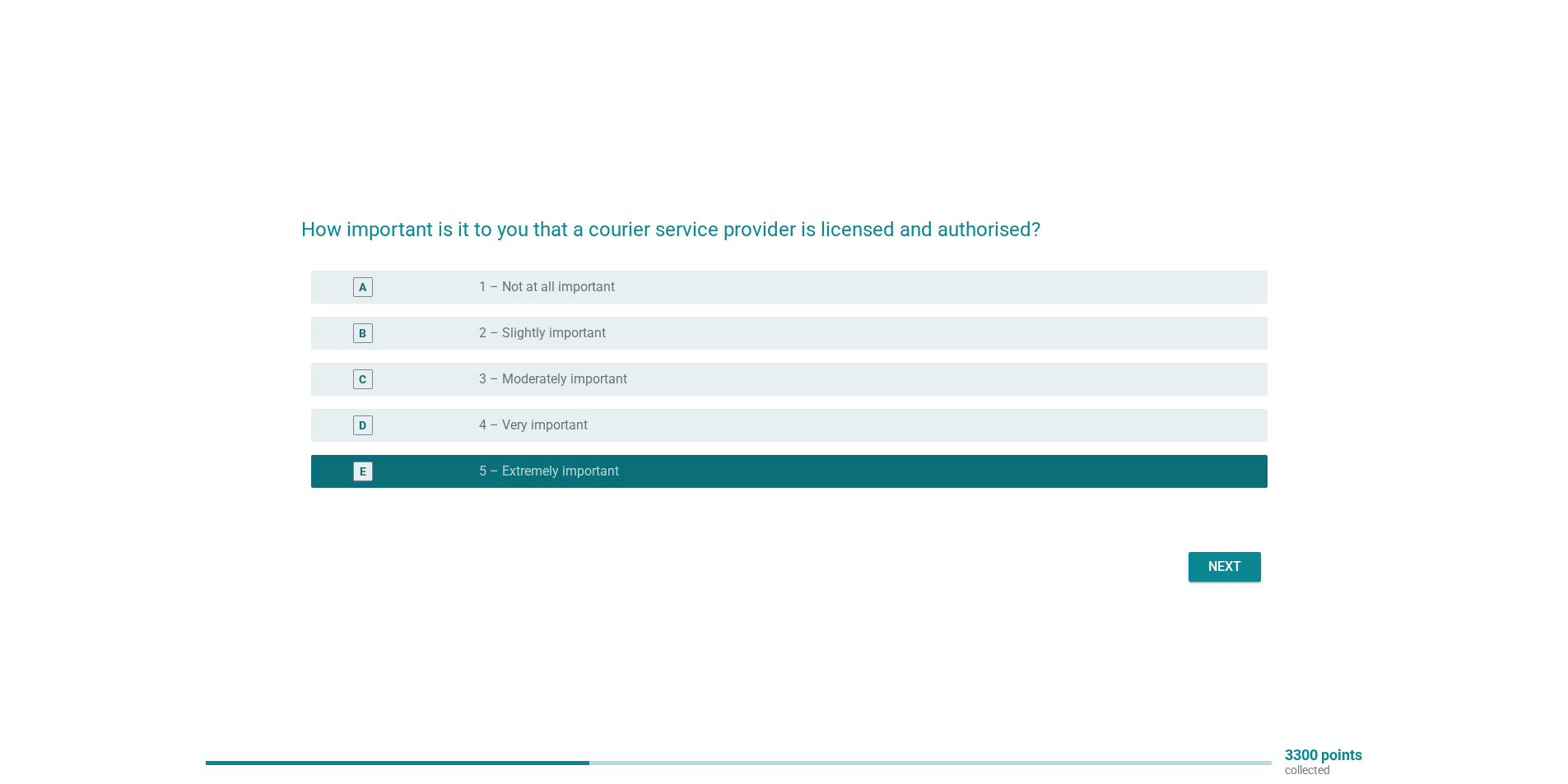
click at [1236, 558] on div "Next" at bounding box center [1225, 567] width 46 height 20
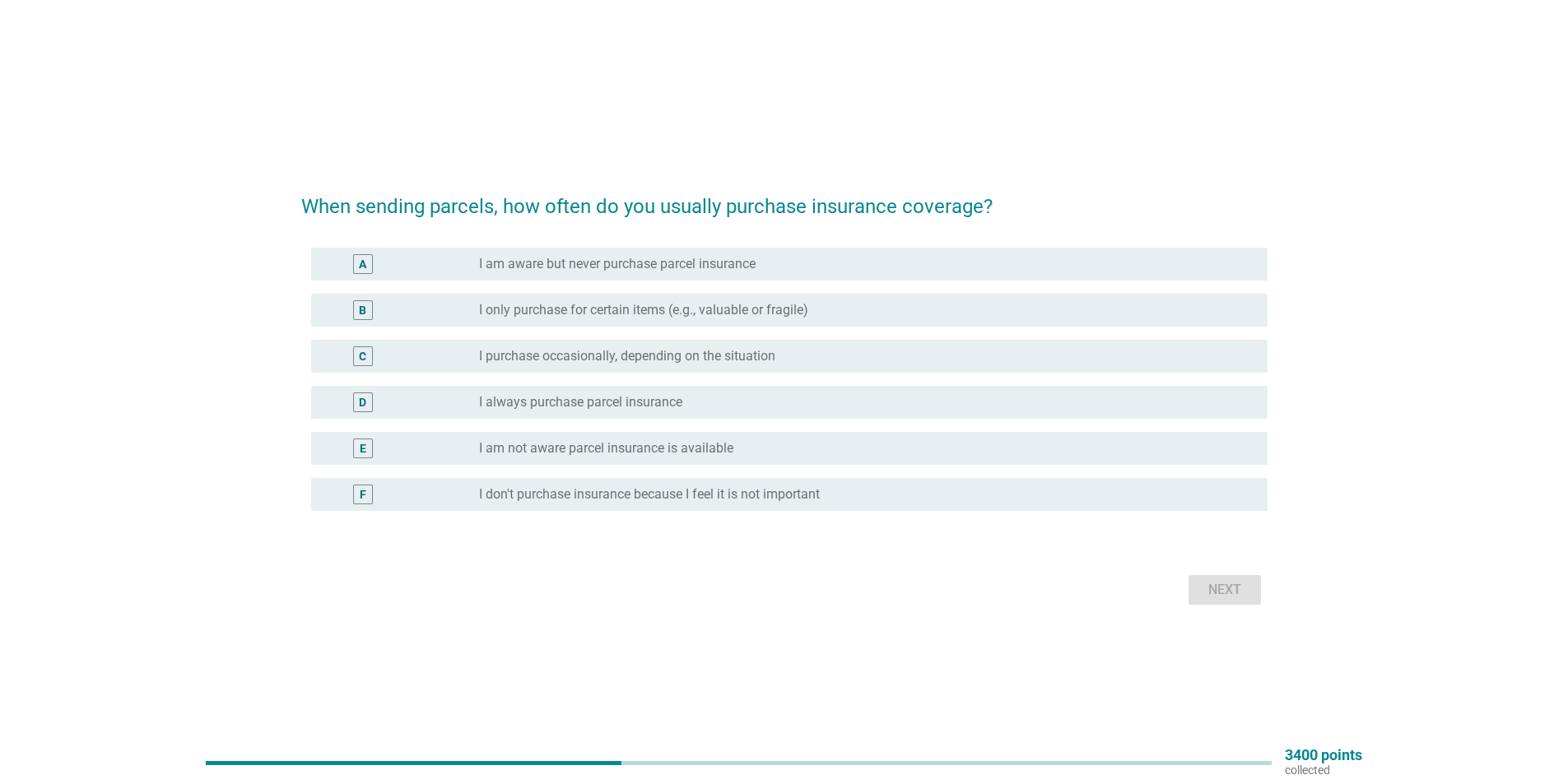
click at [616, 264] on label "I am aware but never purchase parcel insurance" at bounding box center [617, 264] width 277 height 16
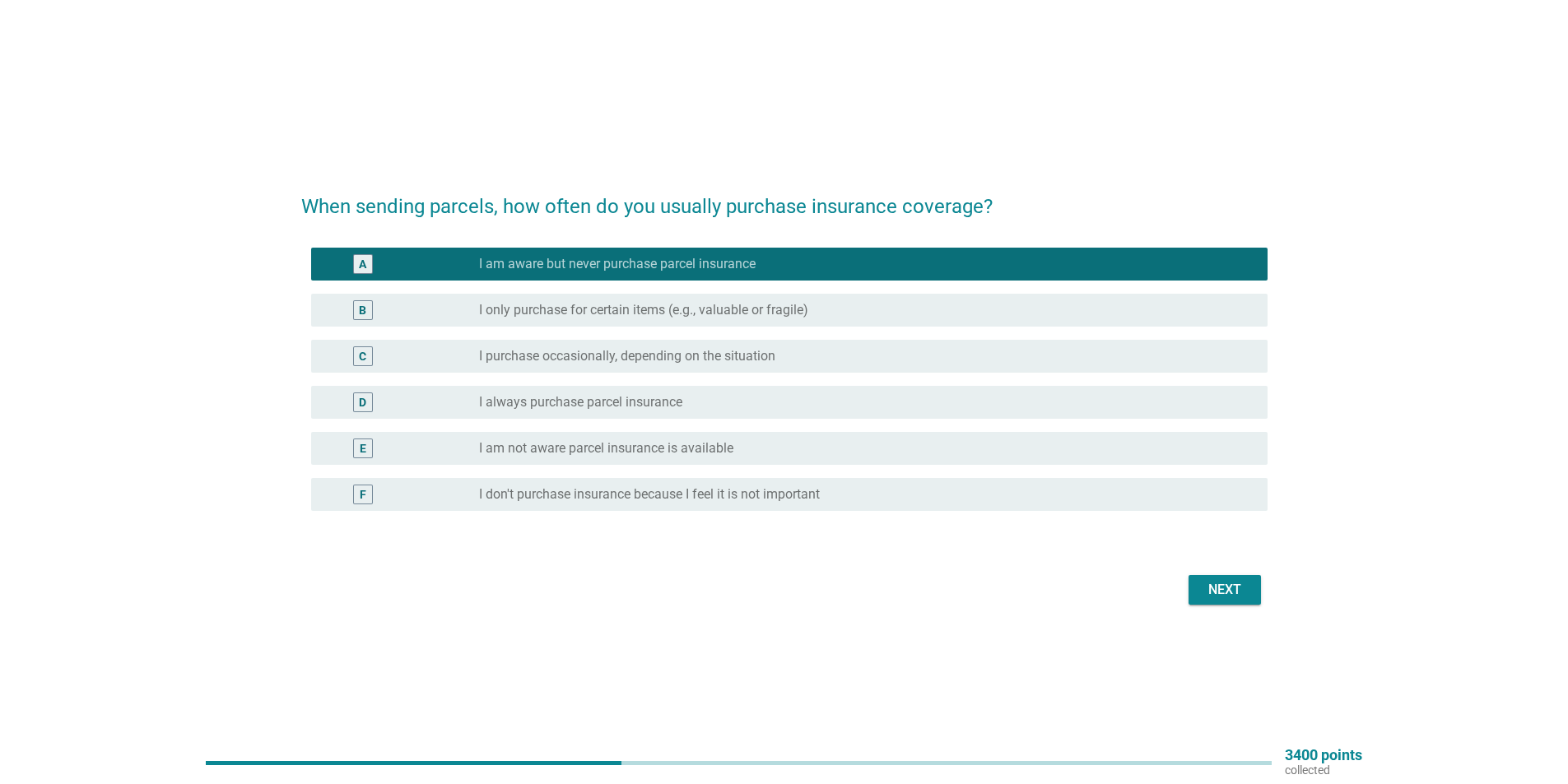
click at [1249, 590] on button "Next" at bounding box center [1225, 589] width 73 height 29
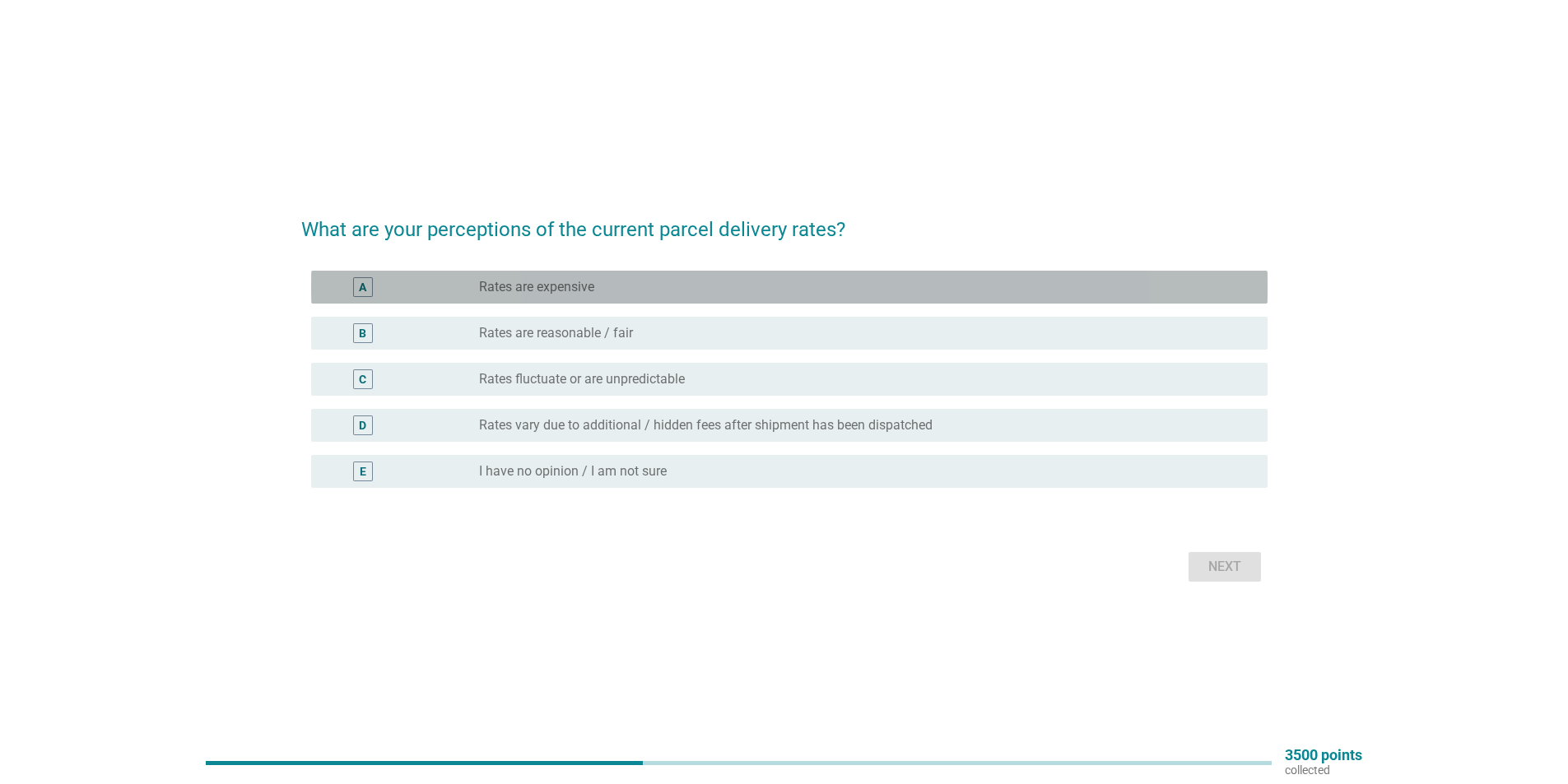
click at [621, 281] on div "radio_button_unchecked Rates are expensive" at bounding box center [860, 286] width 763 height 16
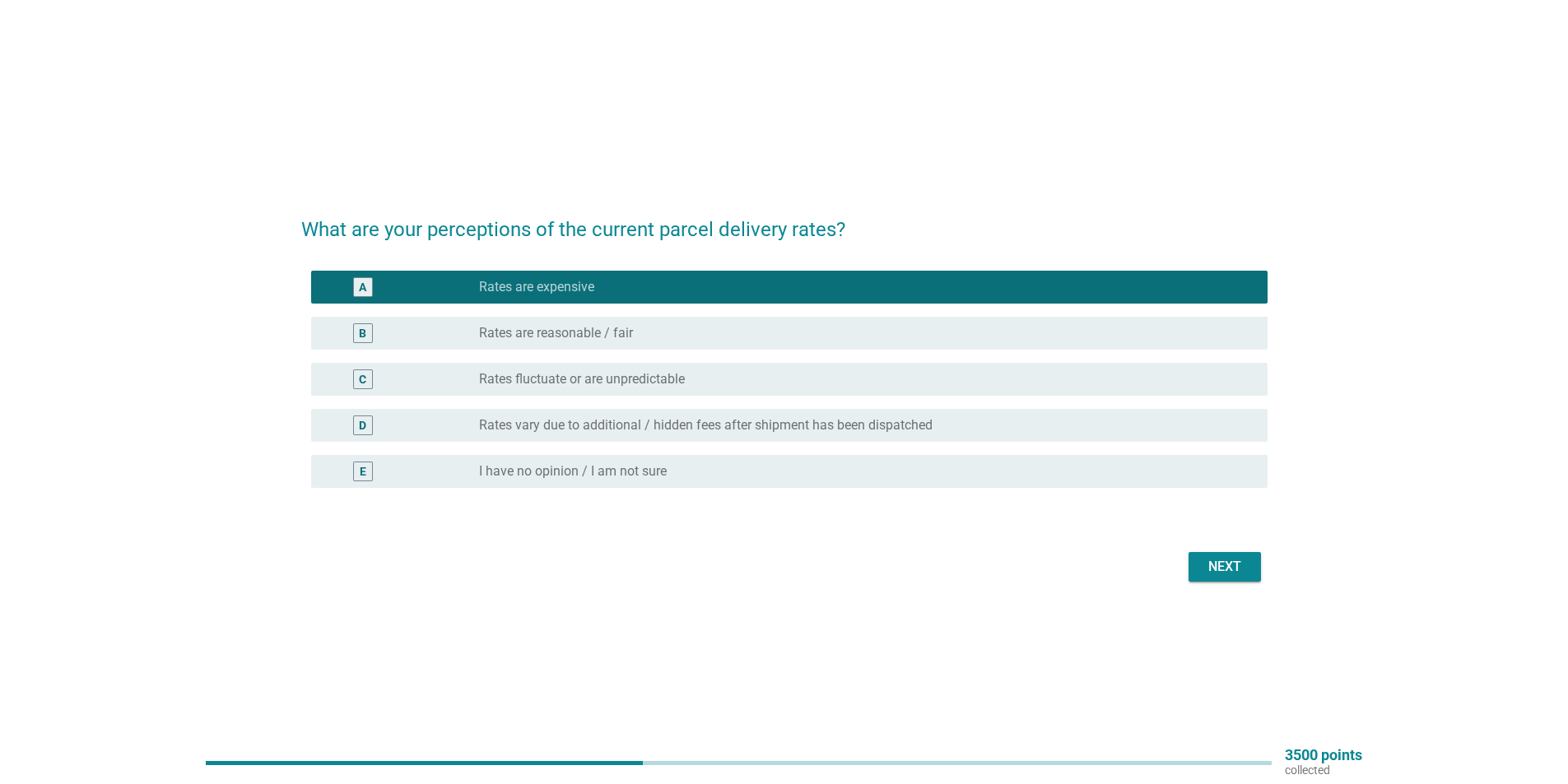
click at [1232, 563] on div "Next" at bounding box center [1225, 567] width 46 height 20
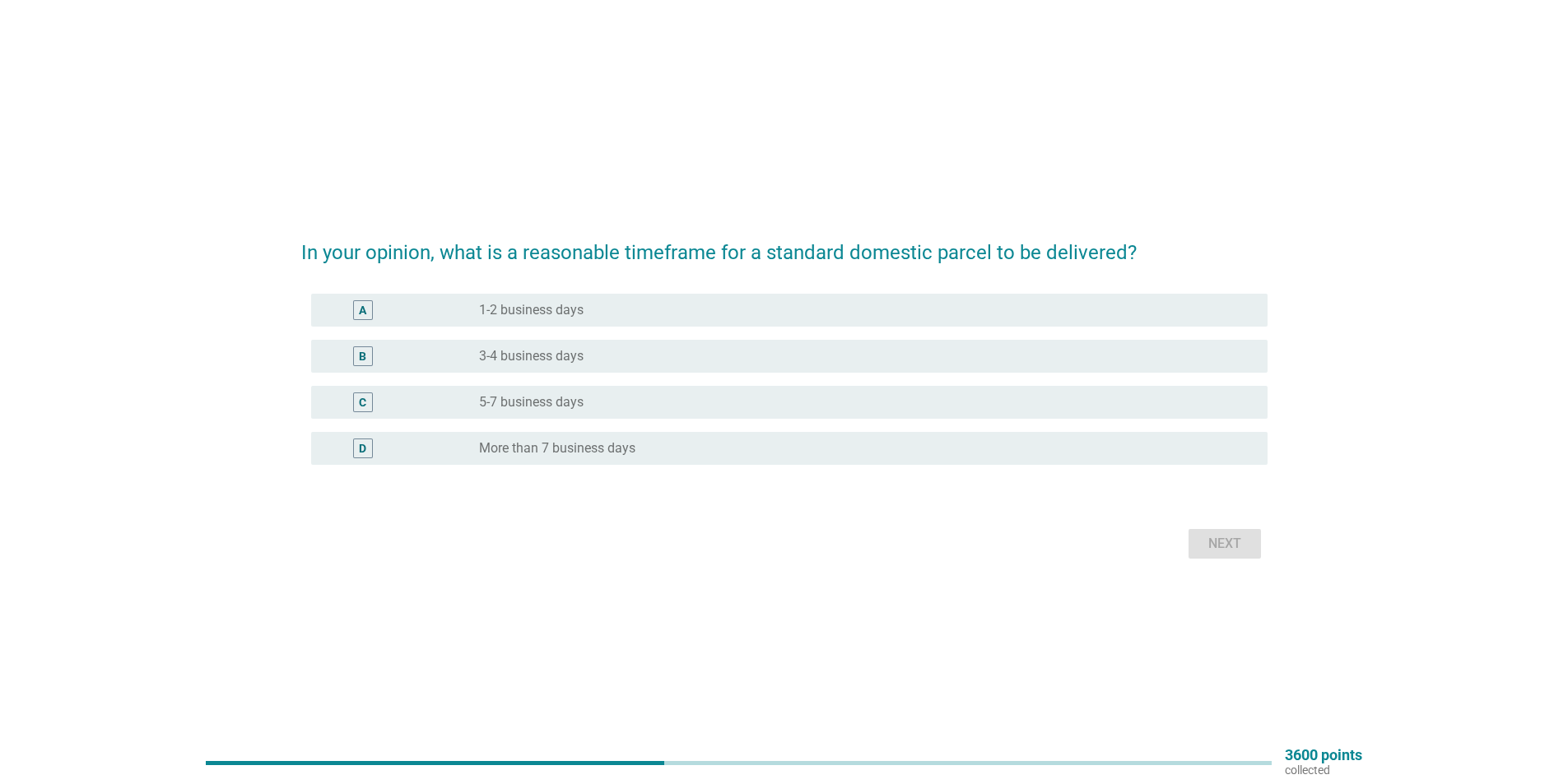
click at [623, 310] on div "radio_button_unchecked 1-2 business days" at bounding box center [860, 310] width 763 height 16
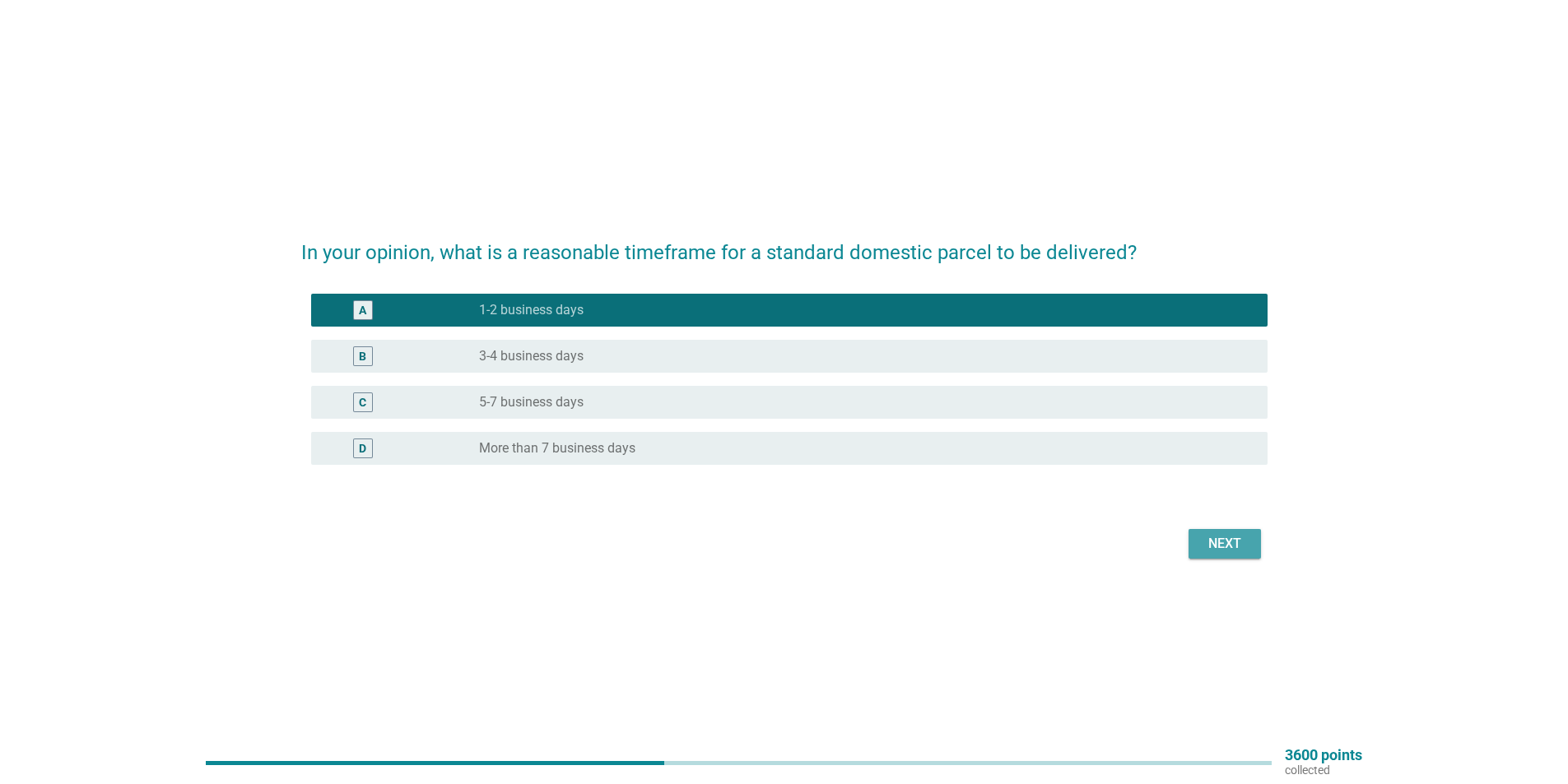
click at [1217, 541] on div "Next" at bounding box center [1225, 543] width 46 height 20
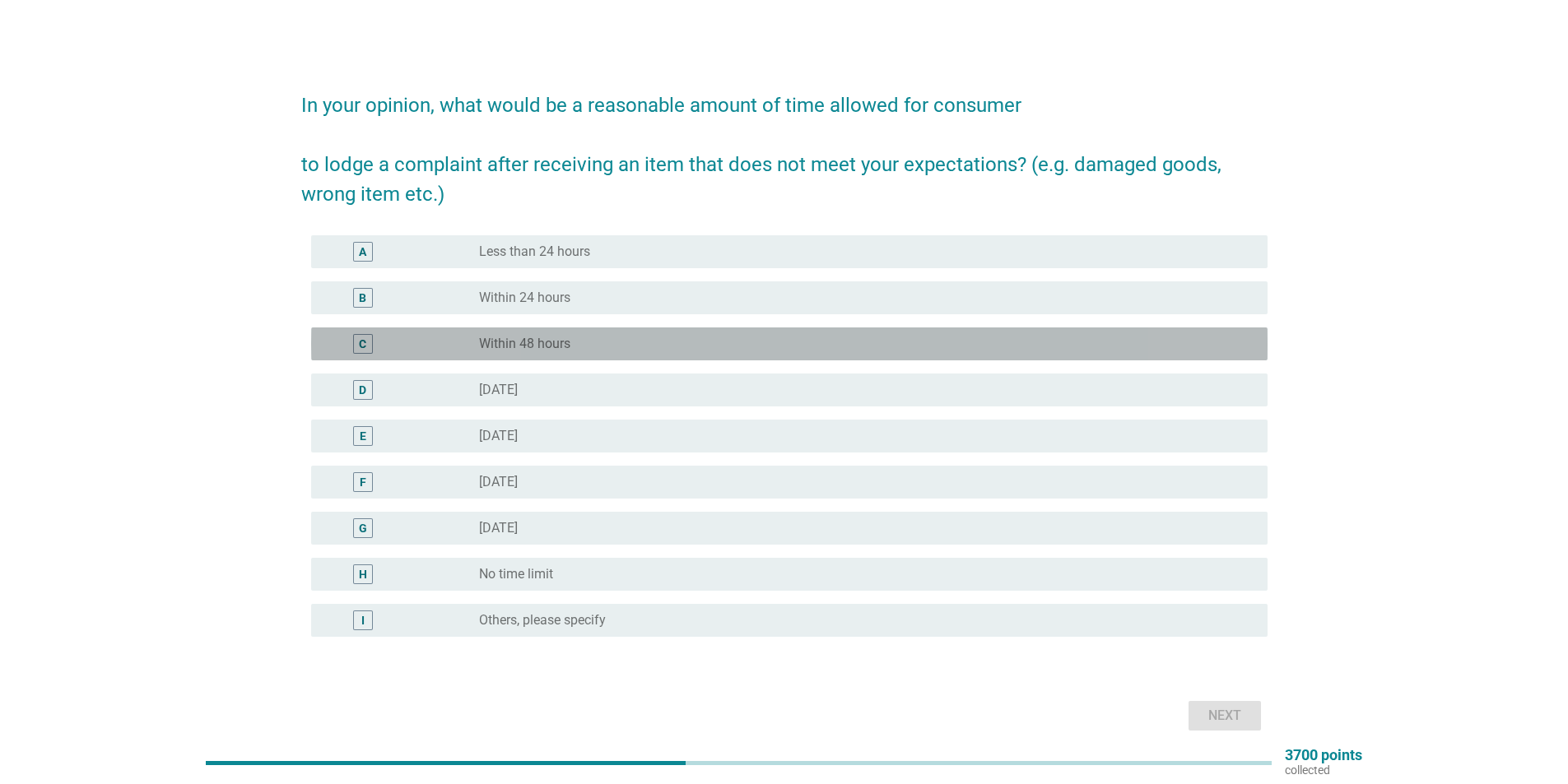
click at [572, 344] on div "radio_button_unchecked Within 48 hours" at bounding box center [860, 343] width 763 height 16
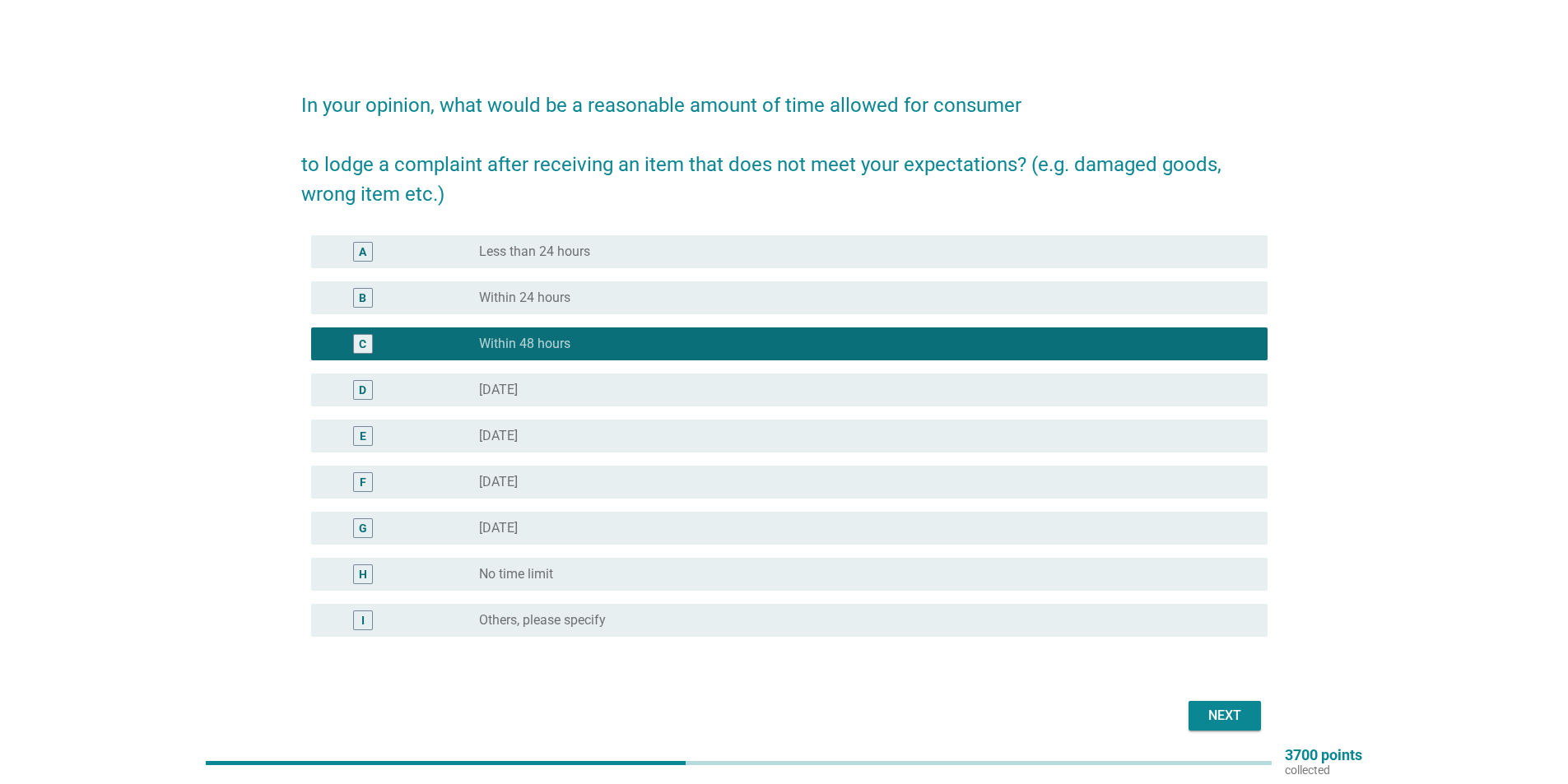
click at [1198, 705] on button "Next" at bounding box center [1225, 715] width 73 height 29
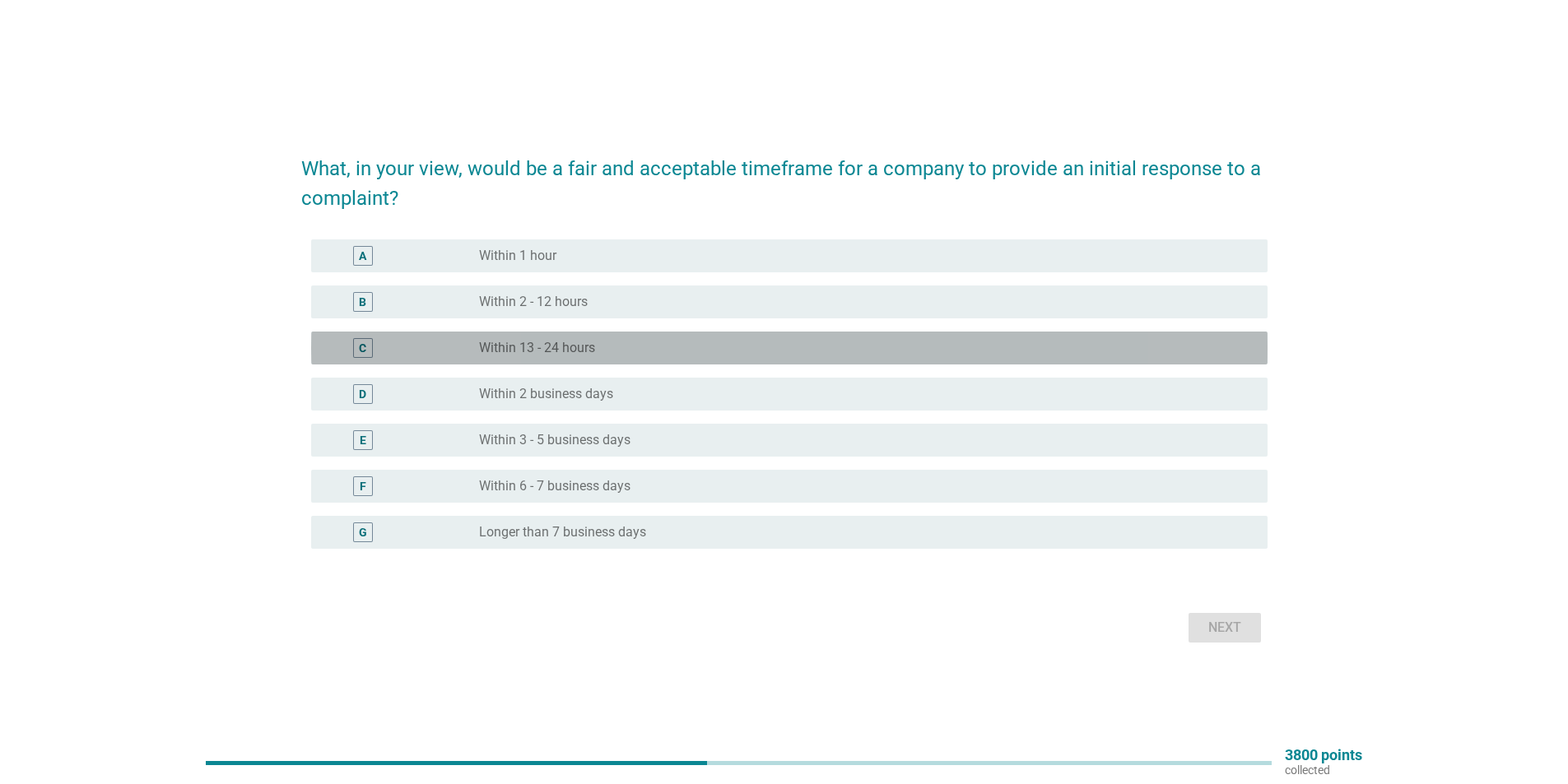
drag, startPoint x: 552, startPoint y: 351, endPoint x: 900, endPoint y: 441, distance: 359.4
click at [553, 349] on label "Within 13 - 24 hours" at bounding box center [537, 348] width 116 height 16
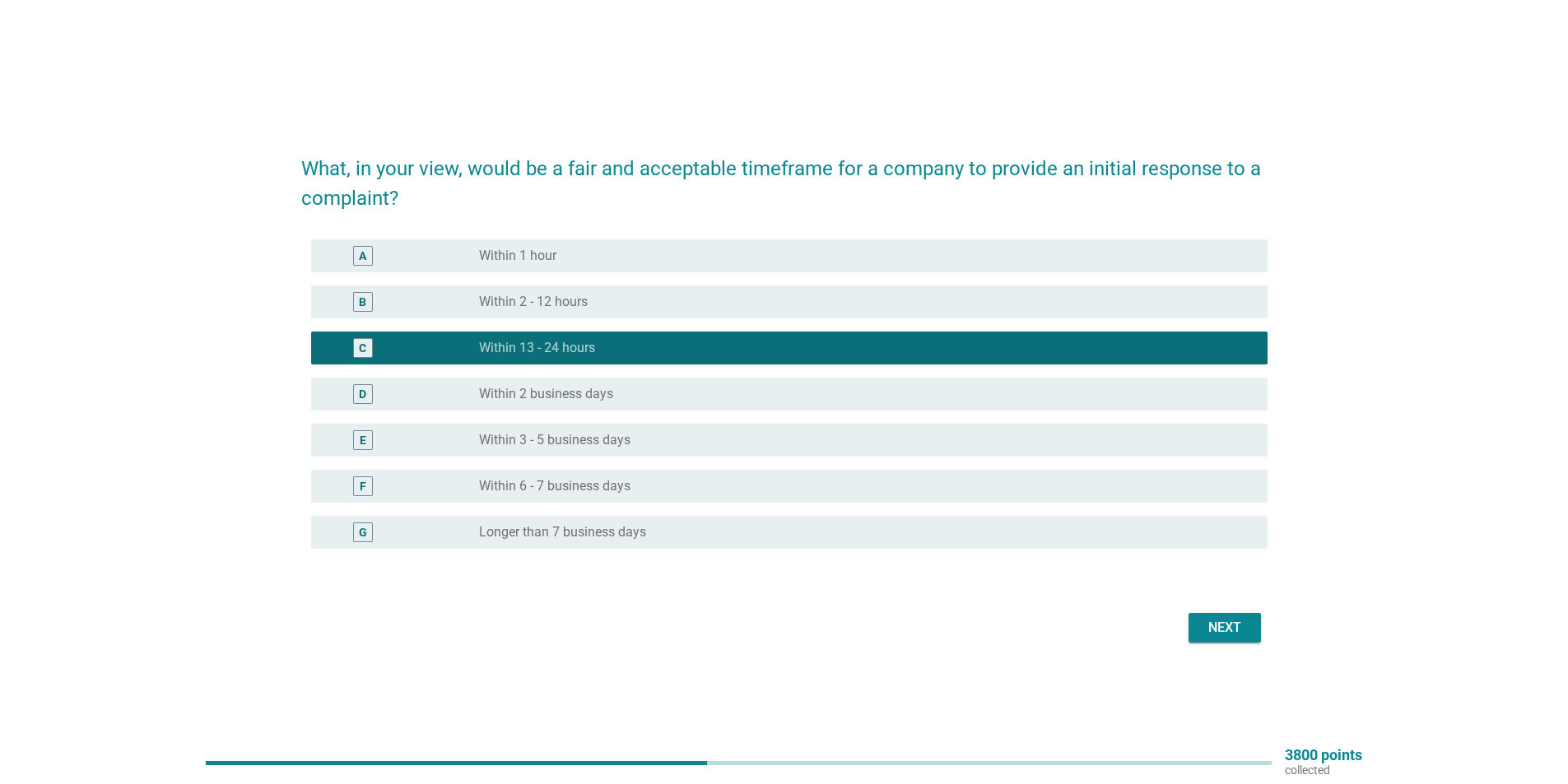
click at [540, 252] on label "Within 1 hour" at bounding box center [518, 255] width 78 height 16
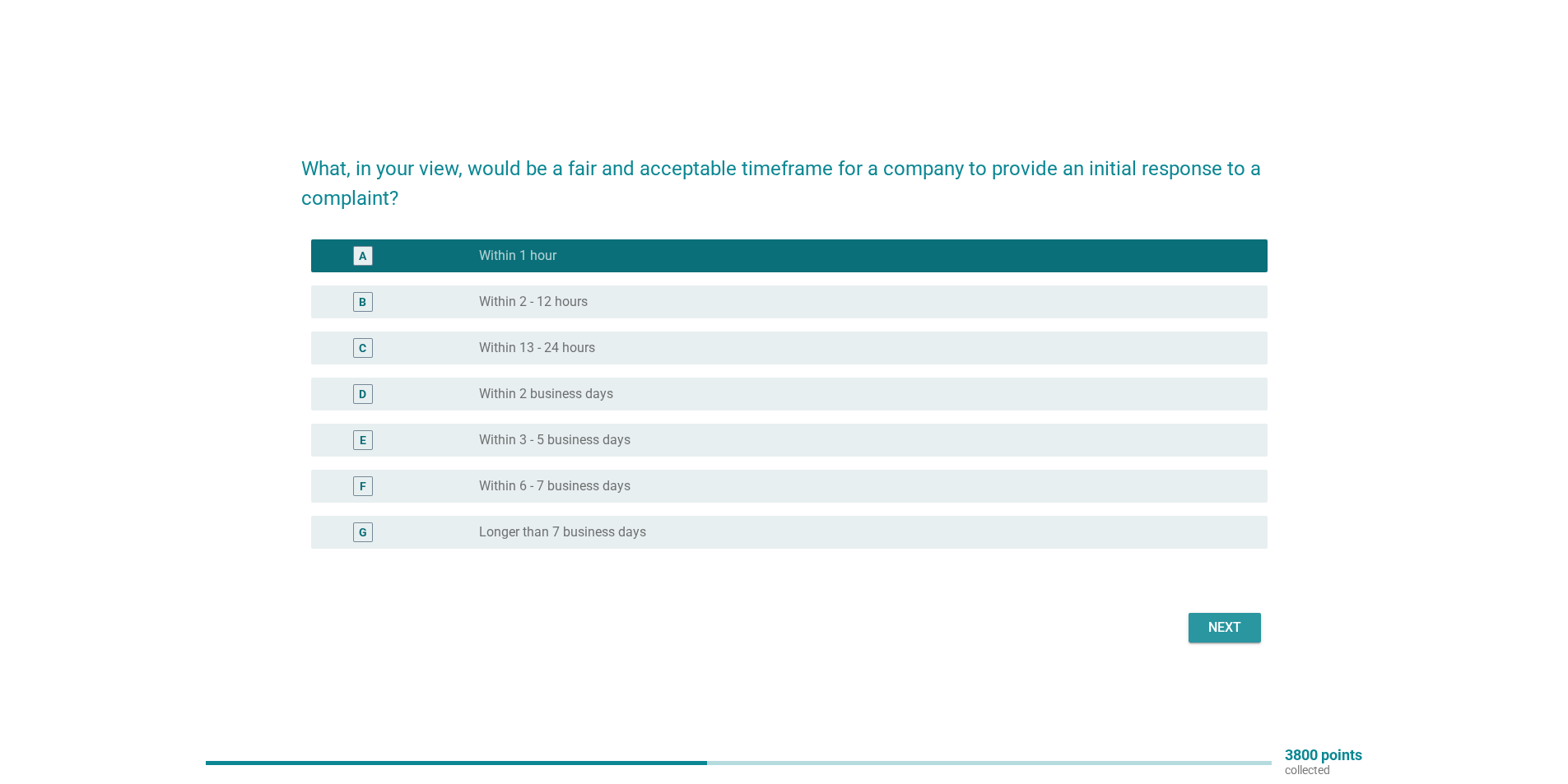
click at [1226, 629] on div "Next" at bounding box center [1225, 627] width 46 height 20
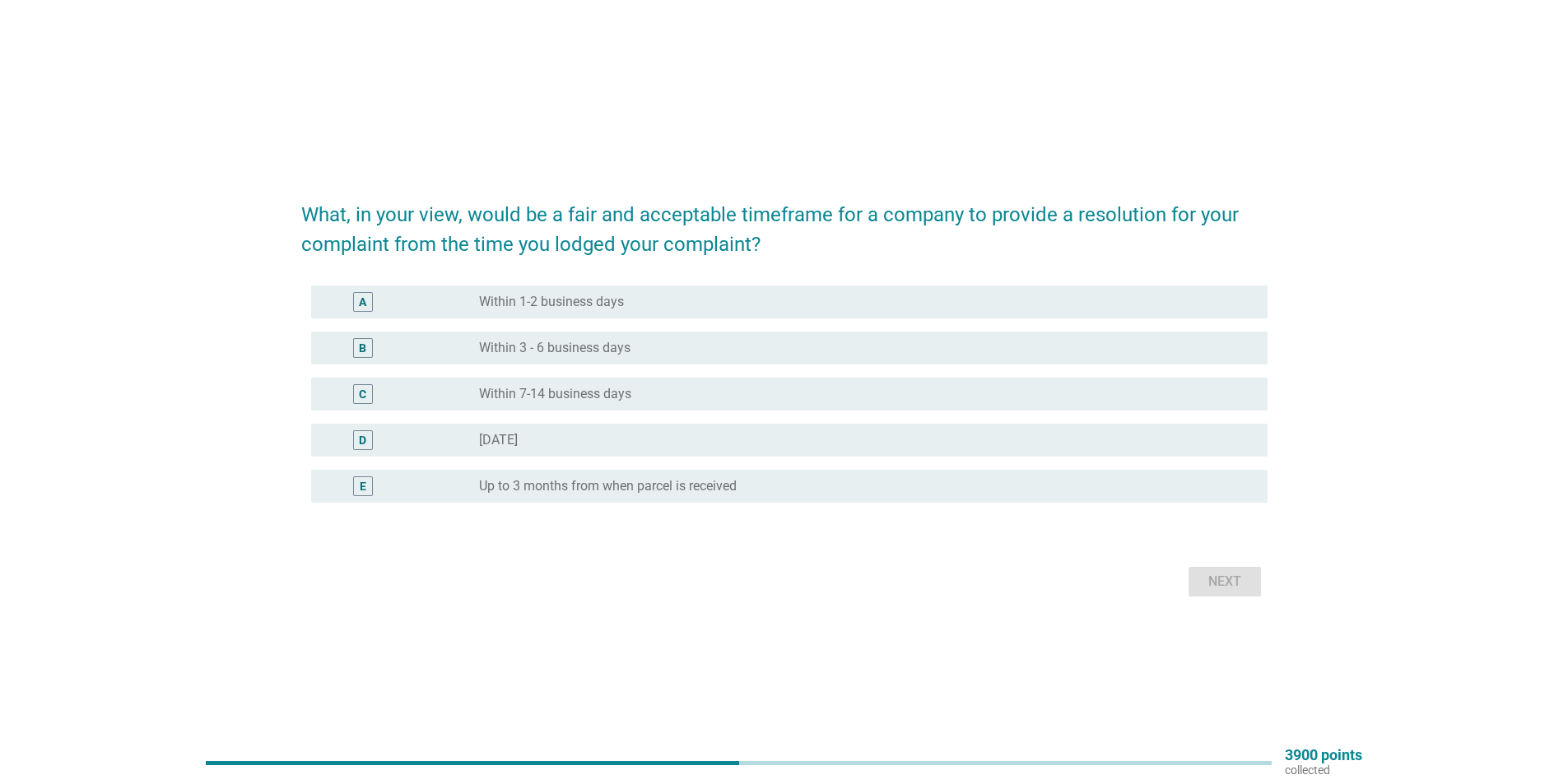
click at [594, 302] on label "Within 1-2 business days" at bounding box center [551, 301] width 145 height 16
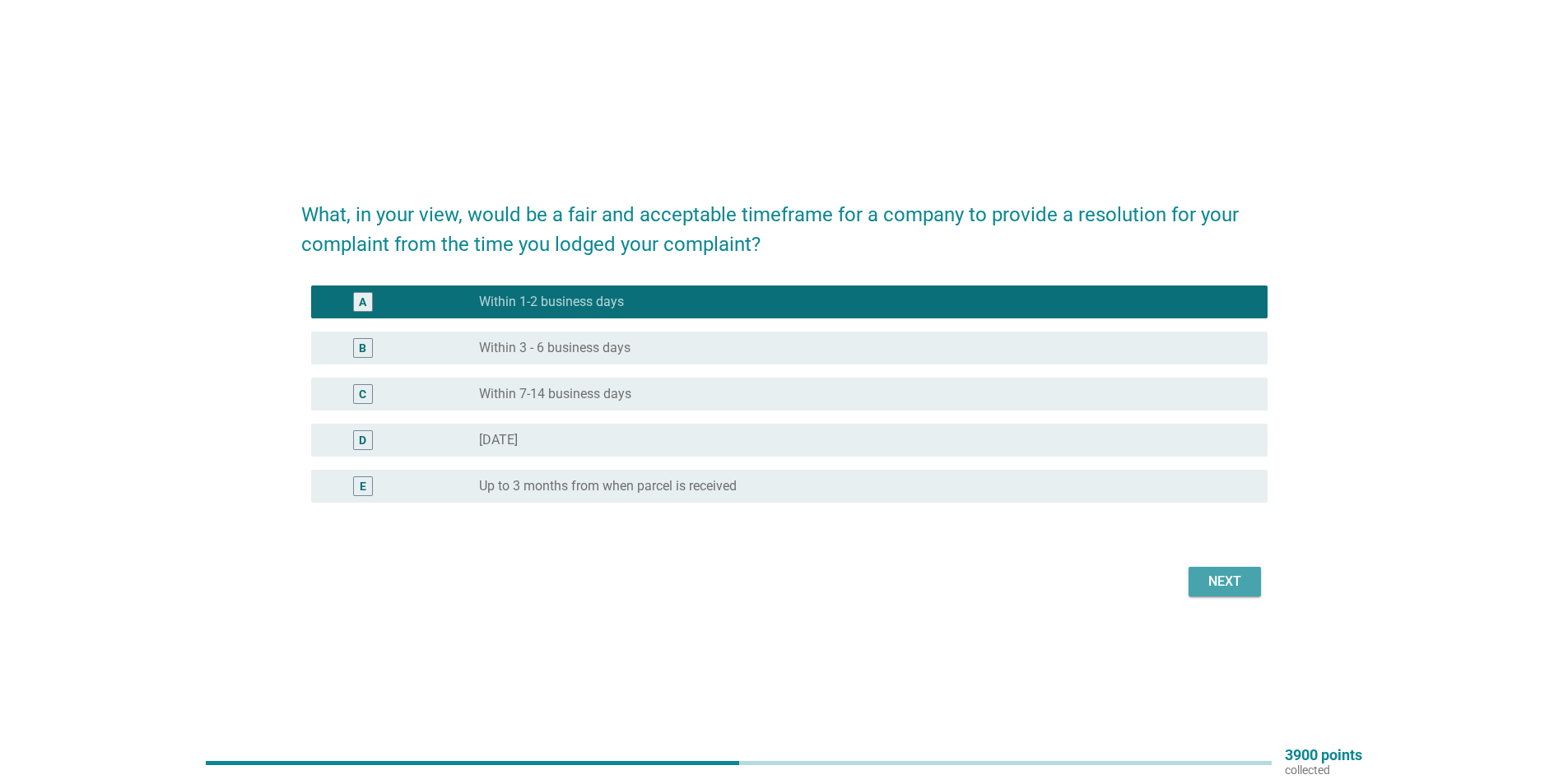
click at [1211, 568] on button "Next" at bounding box center [1225, 581] width 73 height 29
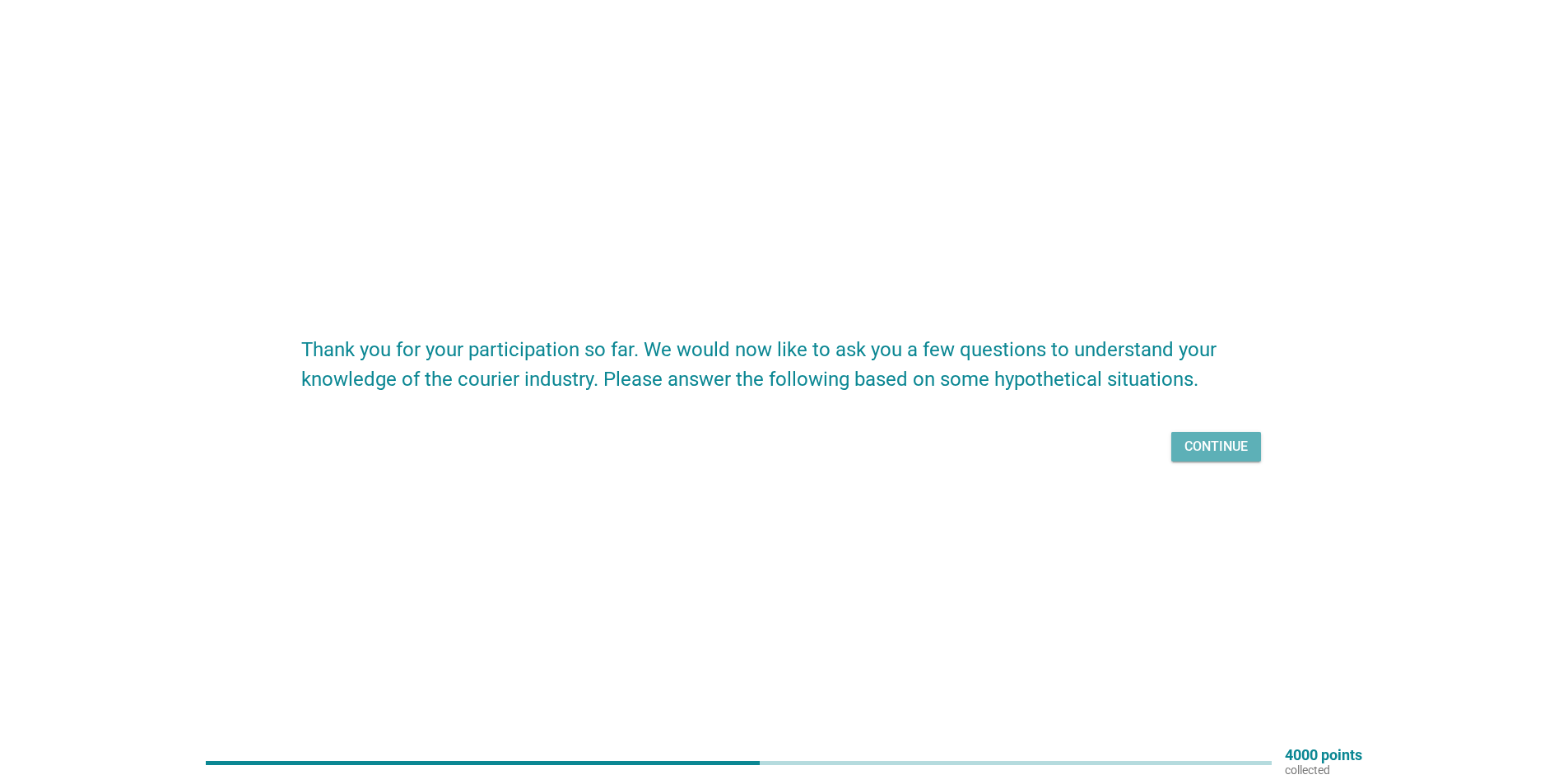
click at [1199, 456] on div "Continue" at bounding box center [1216, 447] width 63 height 20
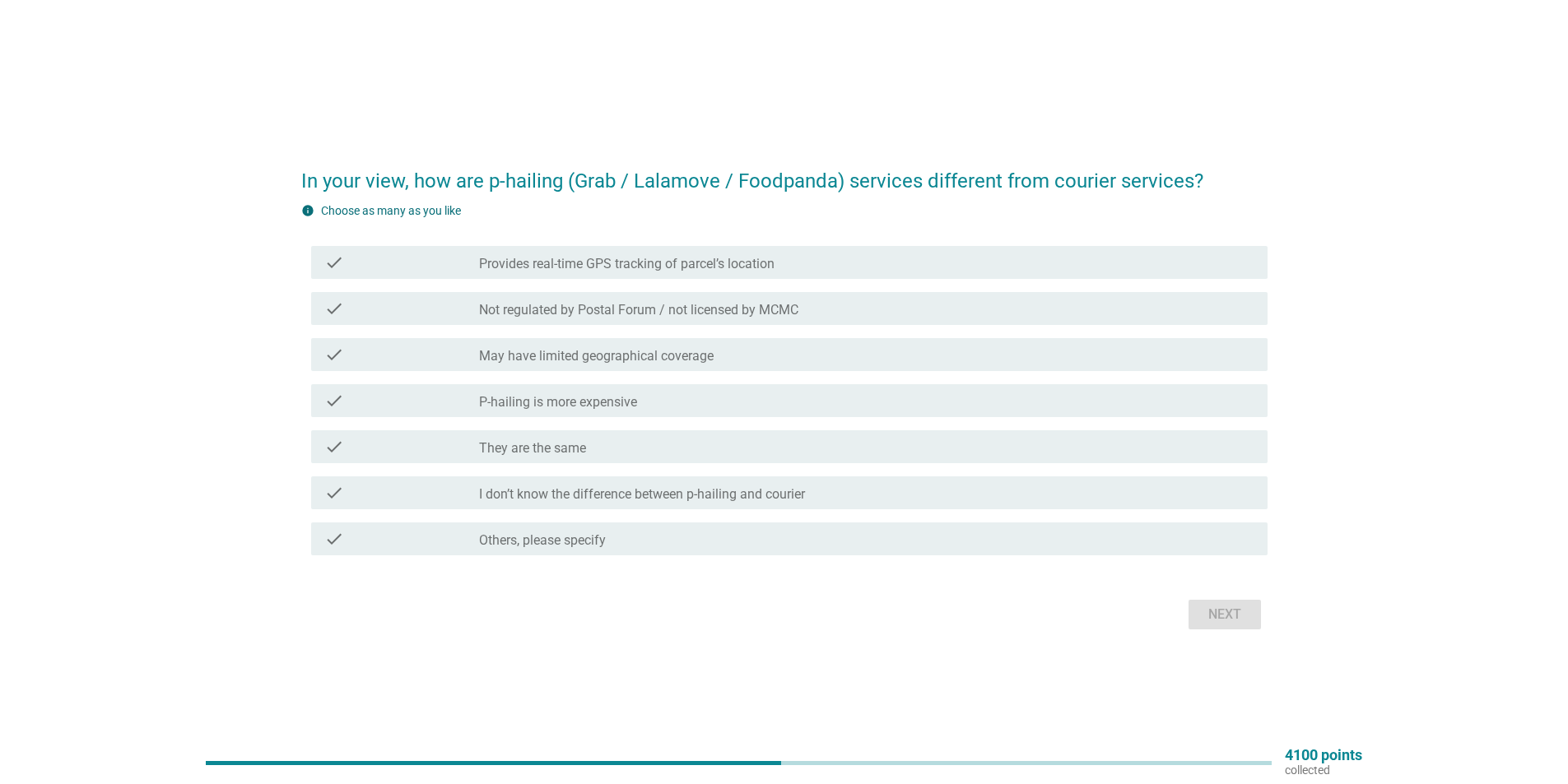
click at [584, 404] on label "P-hailing is more expensive" at bounding box center [558, 401] width 158 height 16
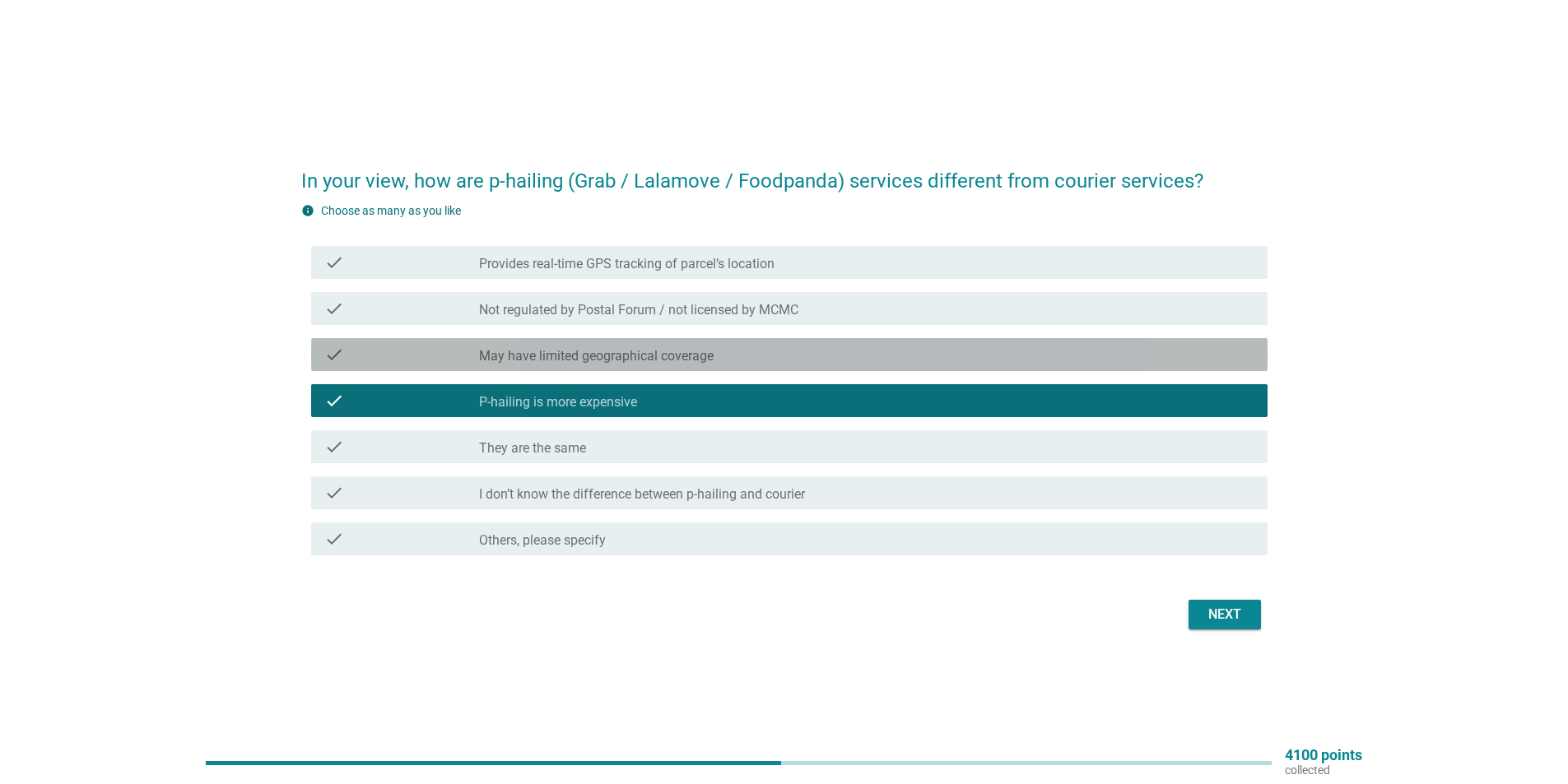
click at [719, 359] on div "check_box_outline_blank May have limited geographical coverage" at bounding box center [867, 354] width 776 height 20
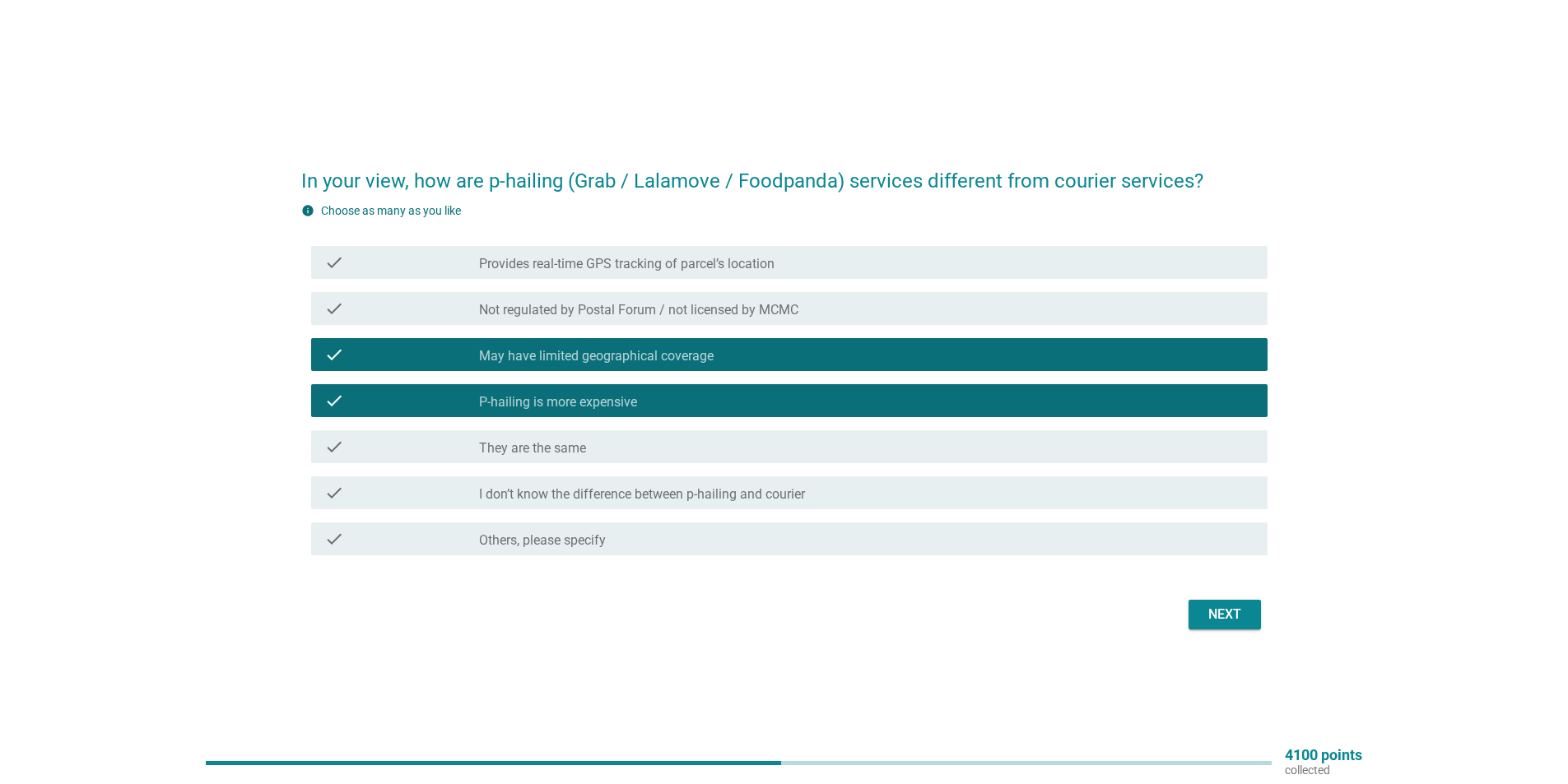
click at [719, 312] on label "Not regulated by Postal Forum / not licensed by MCMC" at bounding box center [639, 310] width 319 height 16
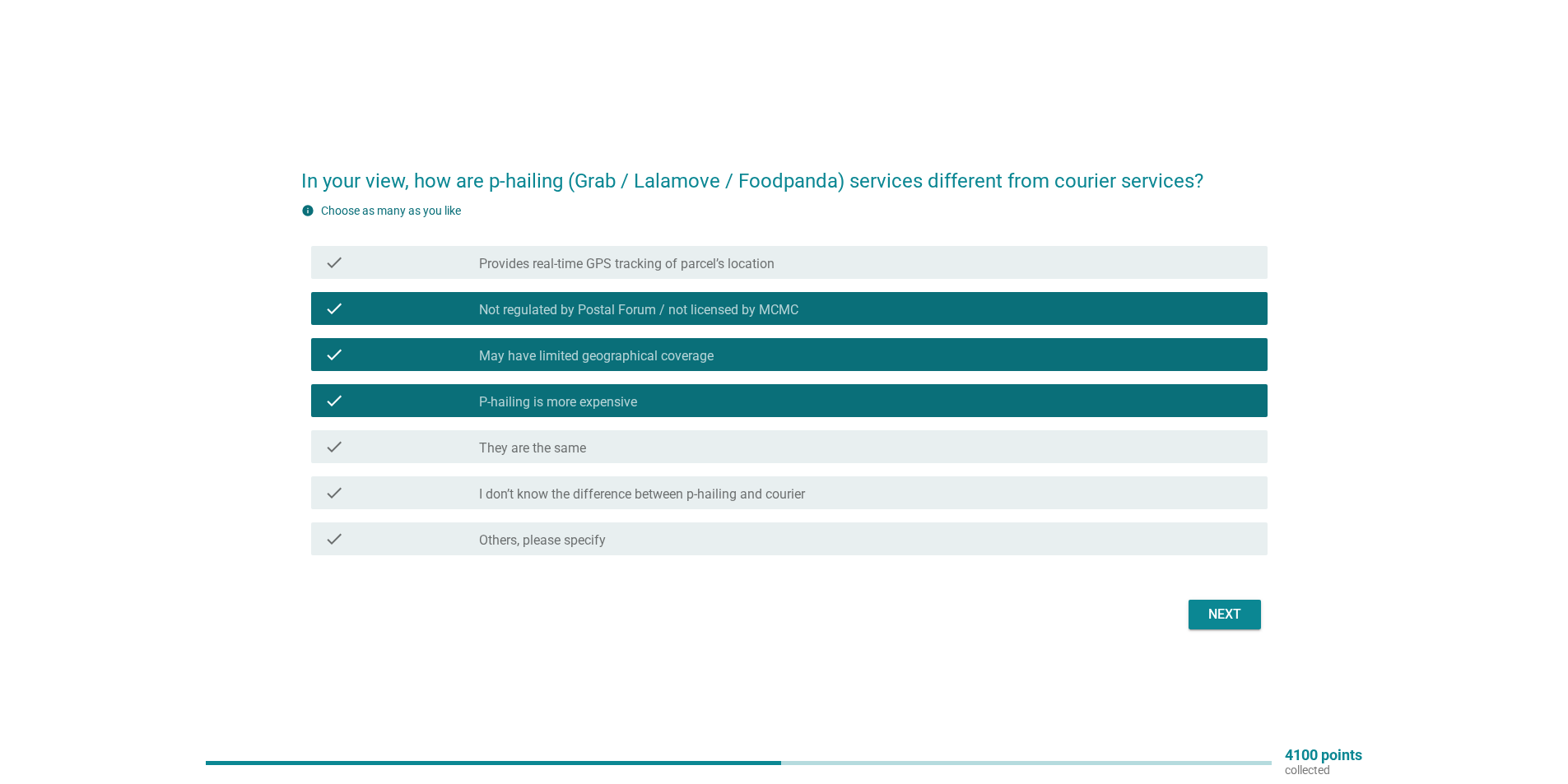
click at [757, 266] on label "Provides real-time GPS tracking of parcel’s location" at bounding box center [627, 264] width 296 height 16
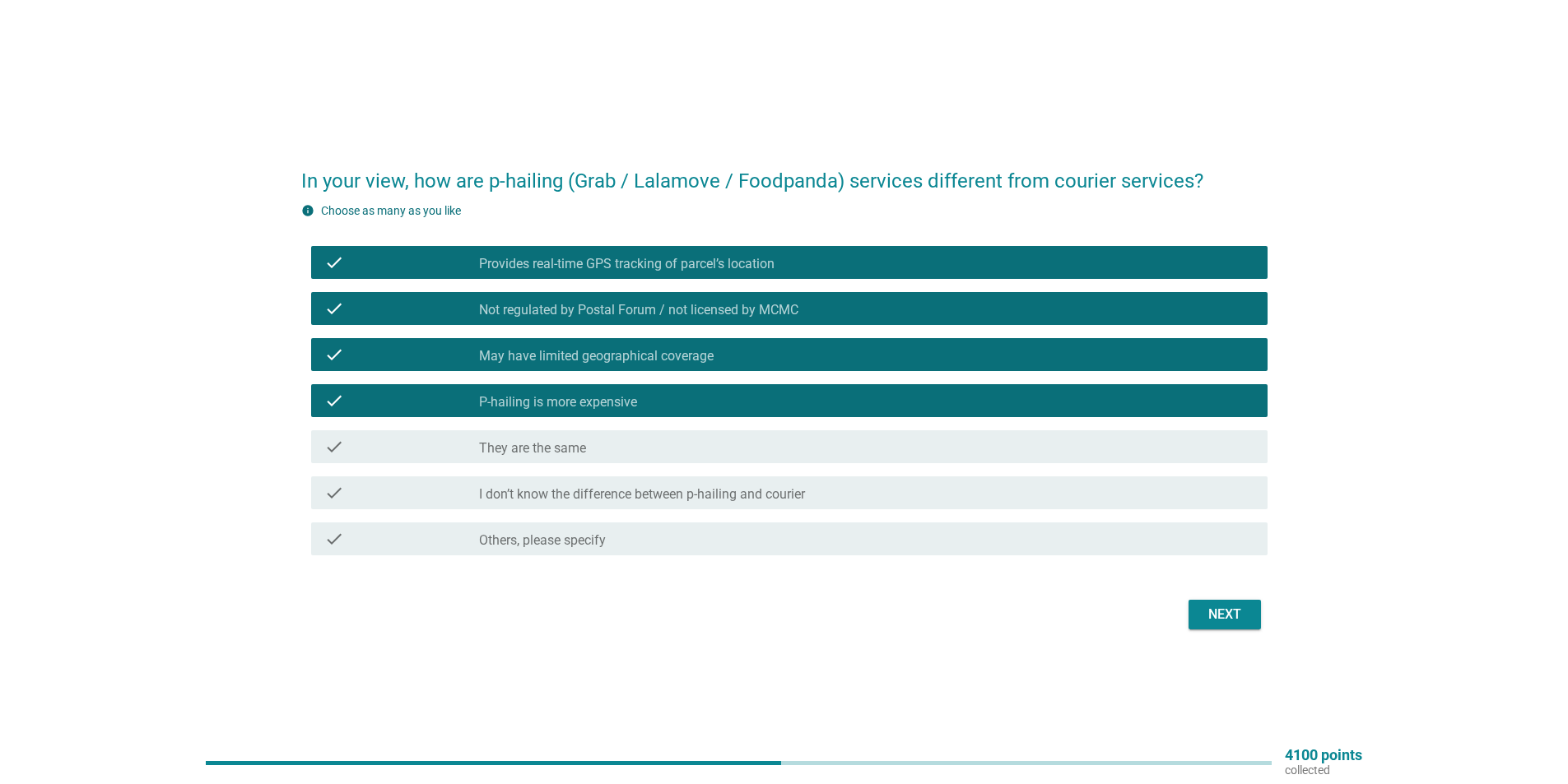
click at [811, 259] on div "check_box Provides real-time GPS tracking of parcel’s location" at bounding box center [867, 262] width 776 height 20
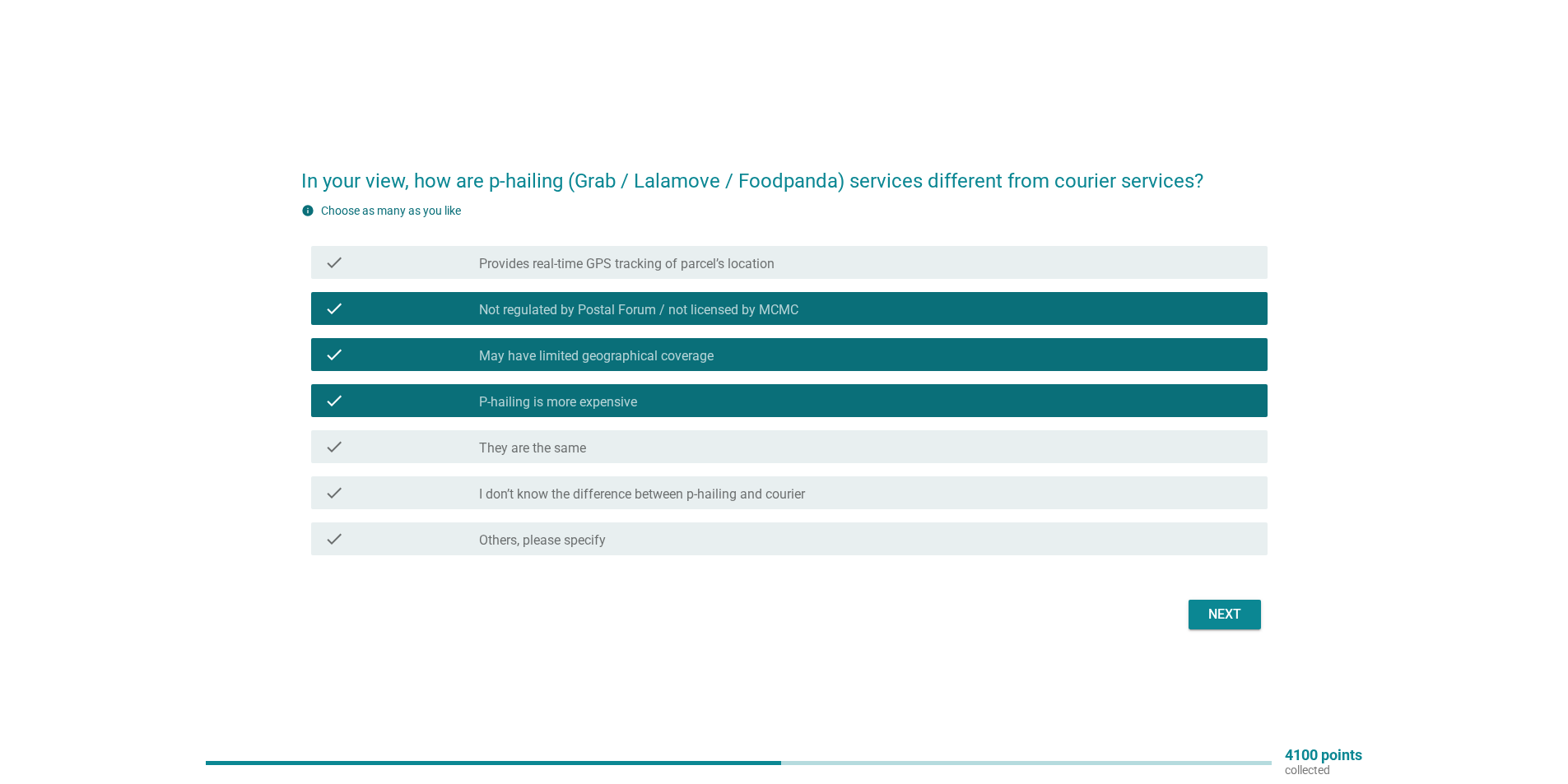
click at [1210, 615] on div "Next" at bounding box center [1225, 614] width 46 height 20
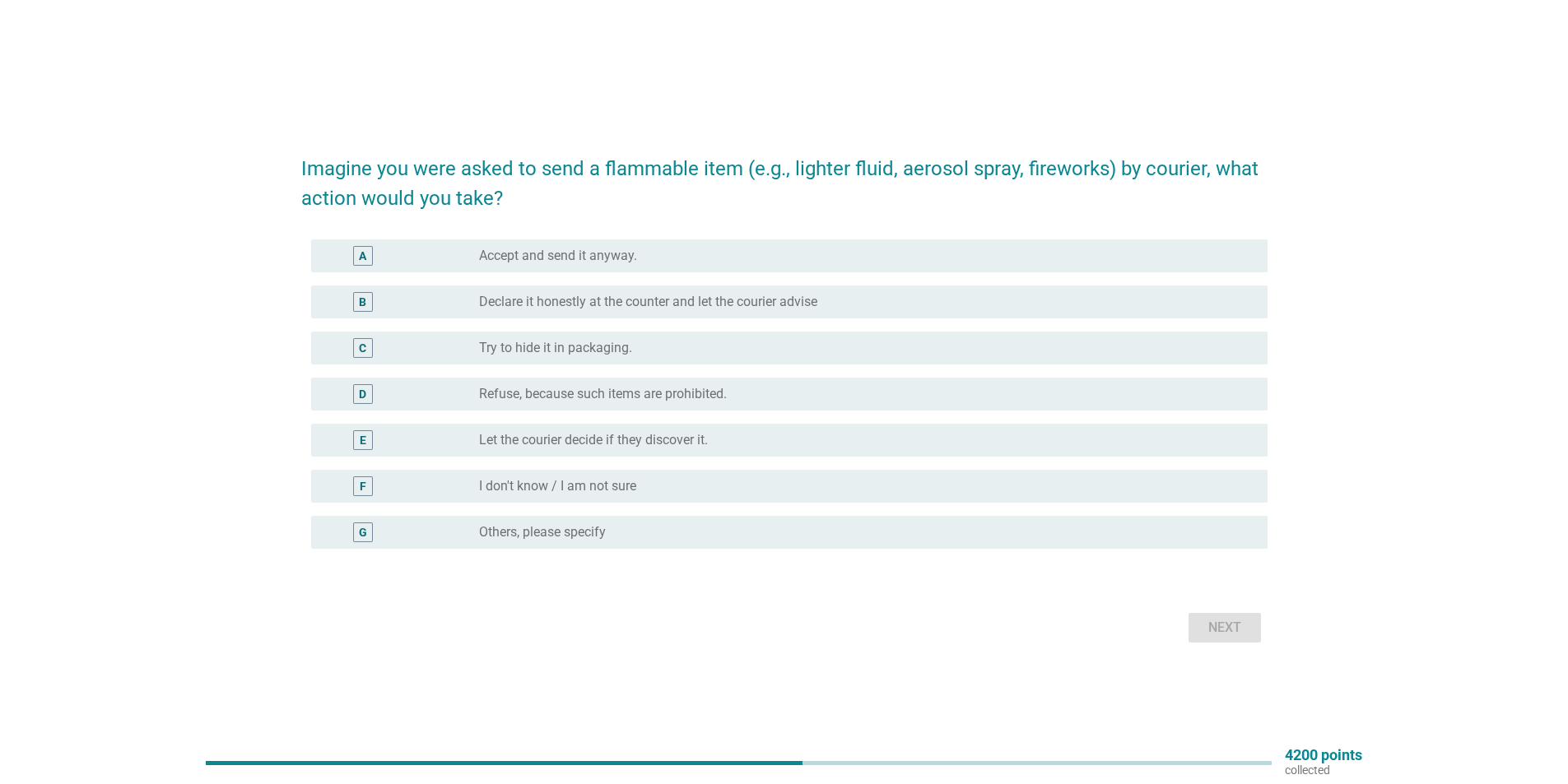
click at [633, 263] on label "Accept and send it anyway." at bounding box center [558, 255] width 158 height 16
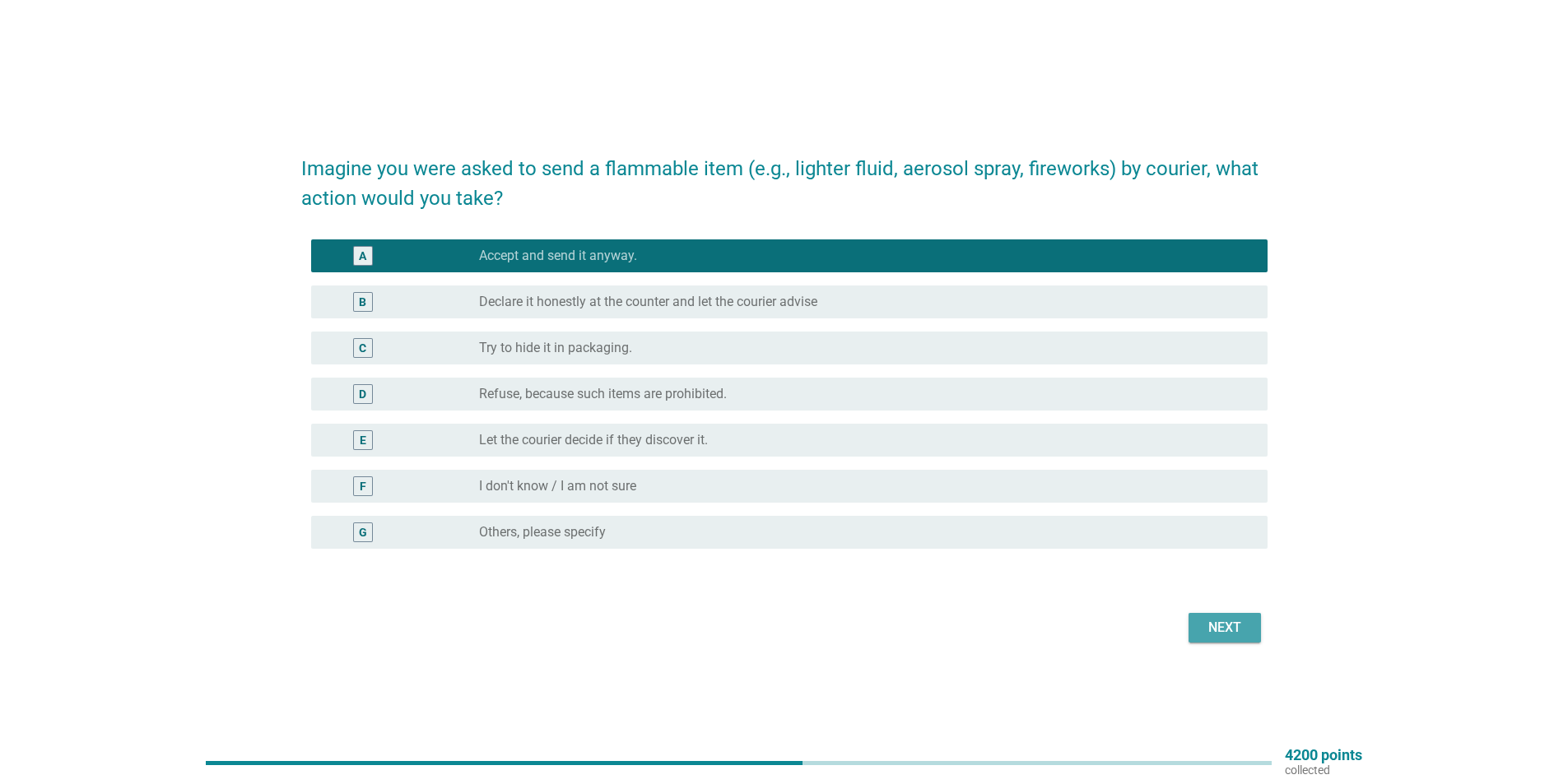
click at [1202, 619] on div "Next" at bounding box center [1225, 627] width 46 height 20
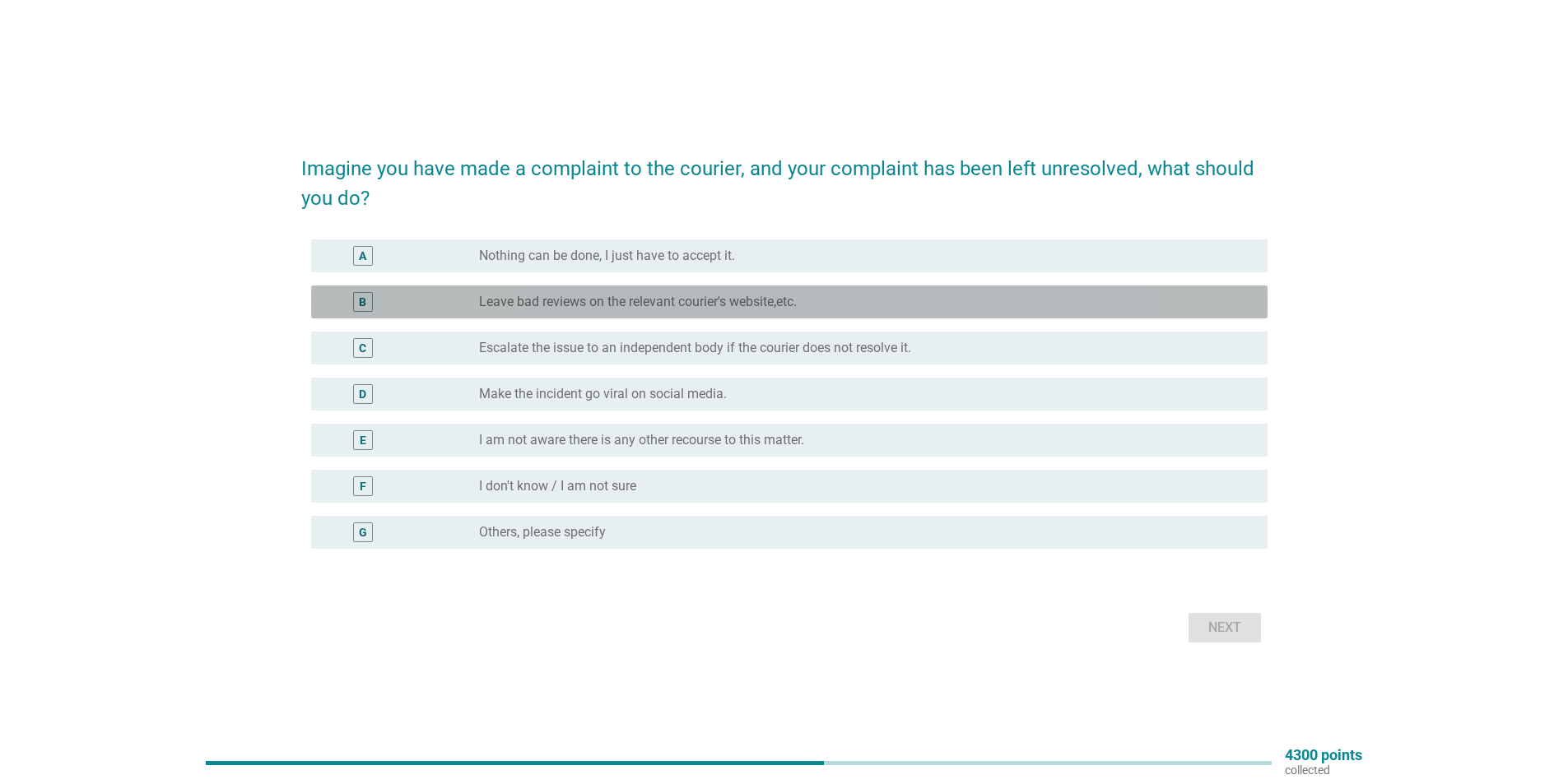
click at [623, 303] on label "Leave bad reviews on the relevant courier's website,etc." at bounding box center [638, 301] width 318 height 16
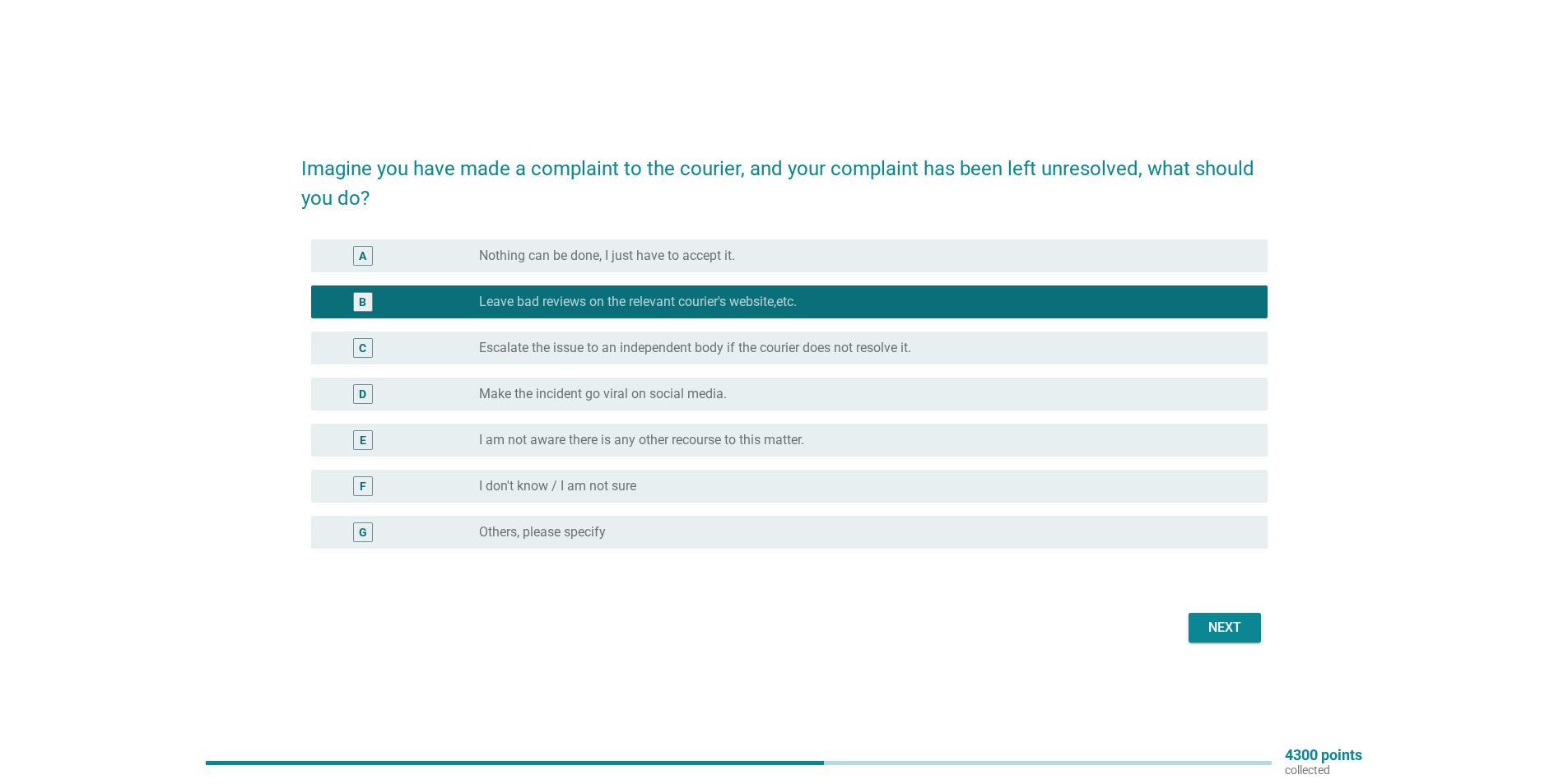
click at [1243, 642] on div "Next" at bounding box center [784, 628] width 967 height 40
click at [1243, 637] on div "Next" at bounding box center [1225, 627] width 46 height 20
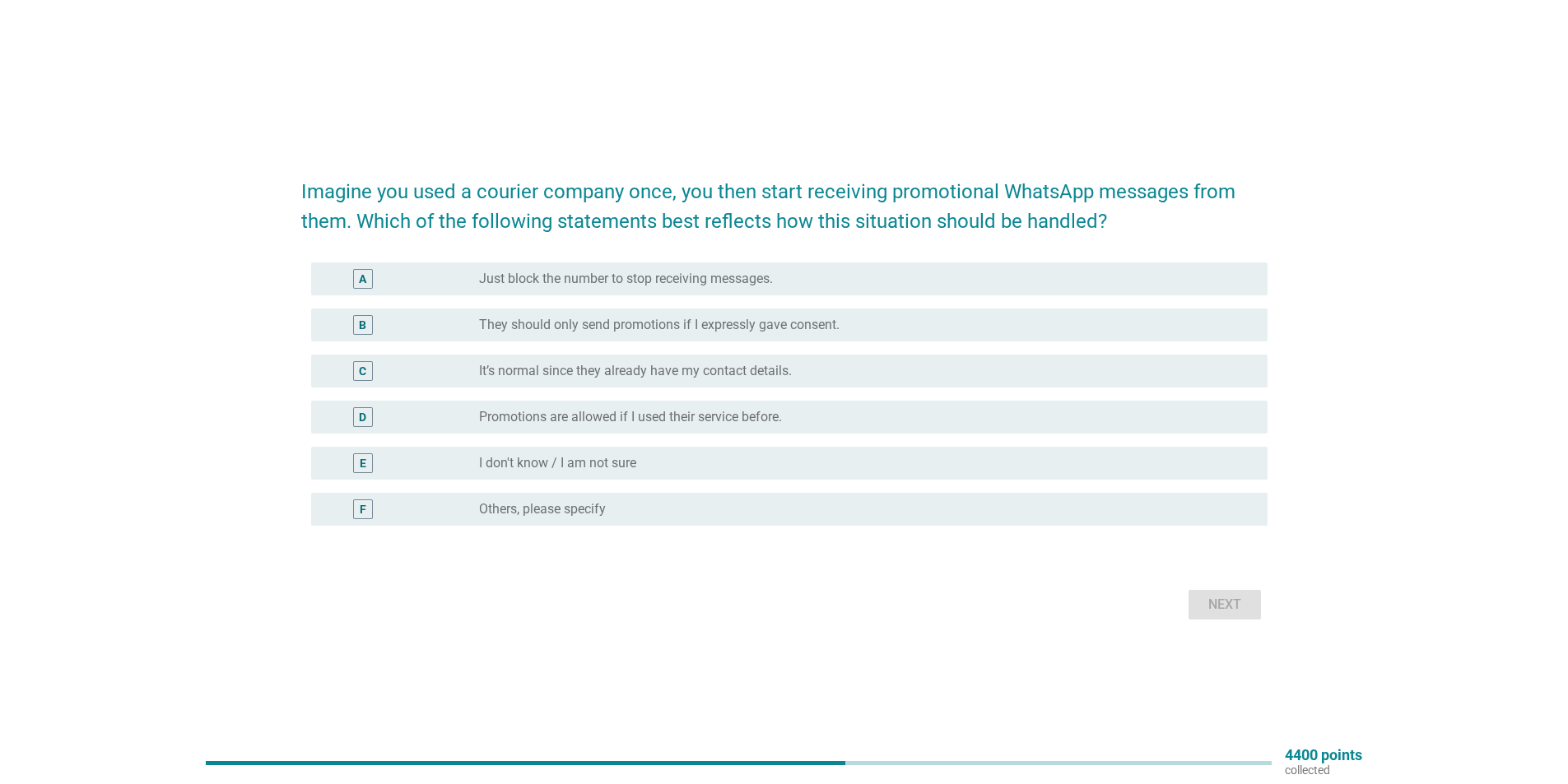
click at [595, 326] on label "They should only send promotions if I expressly gave consent." at bounding box center [660, 324] width 361 height 16
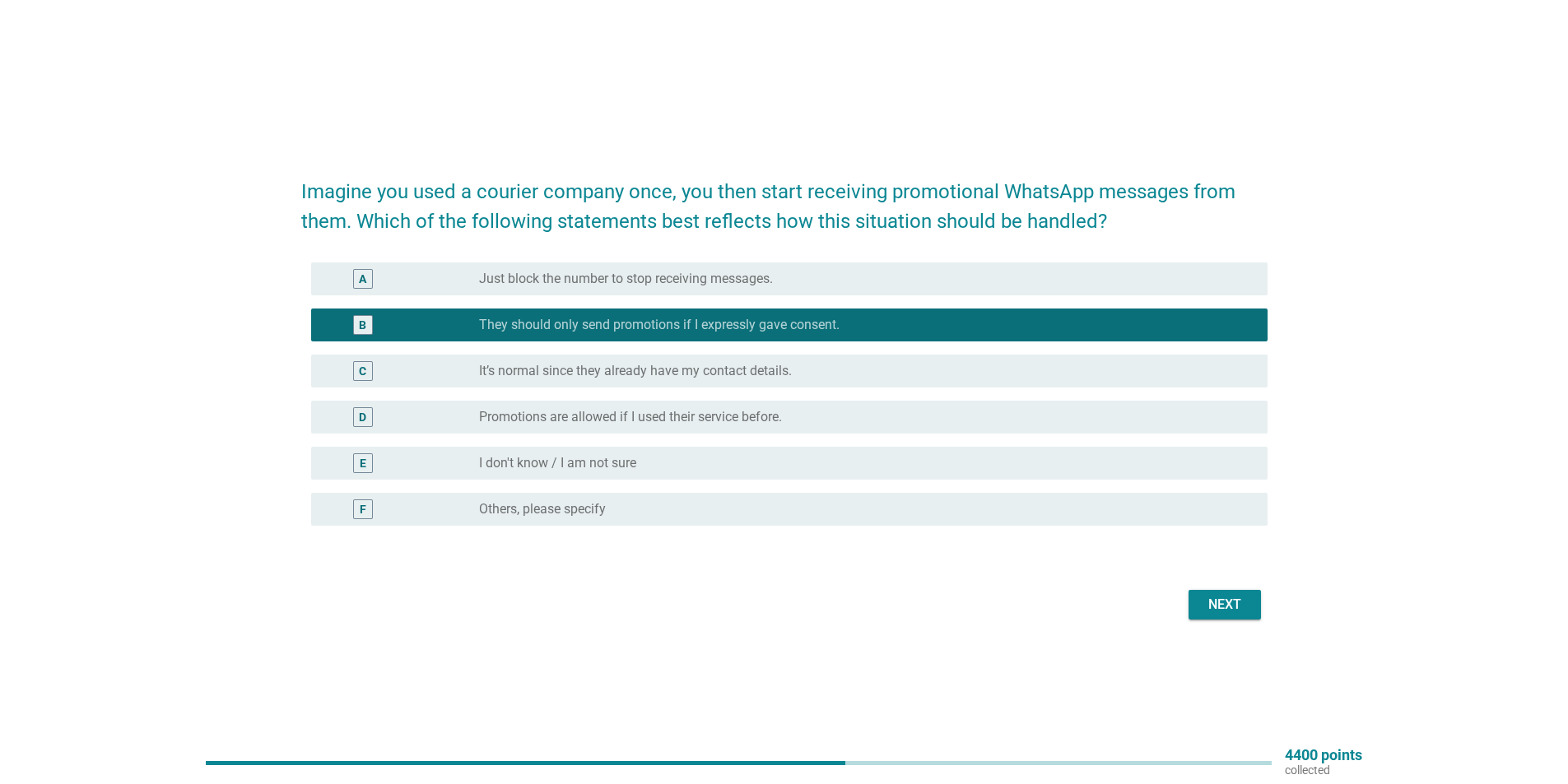
click at [700, 322] on label "They should only send promotions if I expressly gave consent." at bounding box center [660, 324] width 361 height 16
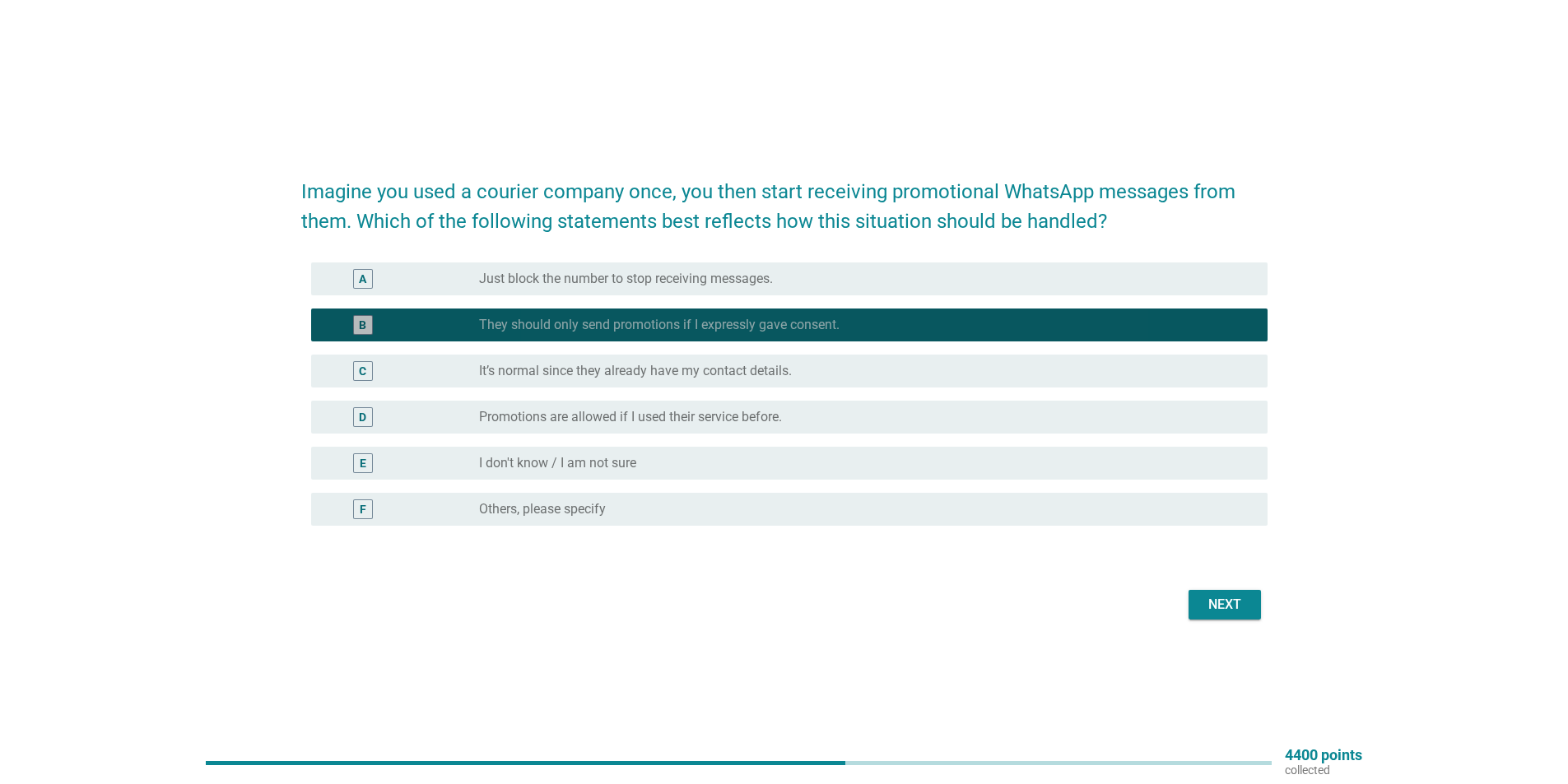
click at [694, 332] on label "They should only send promotions if I expressly gave consent." at bounding box center [660, 324] width 361 height 16
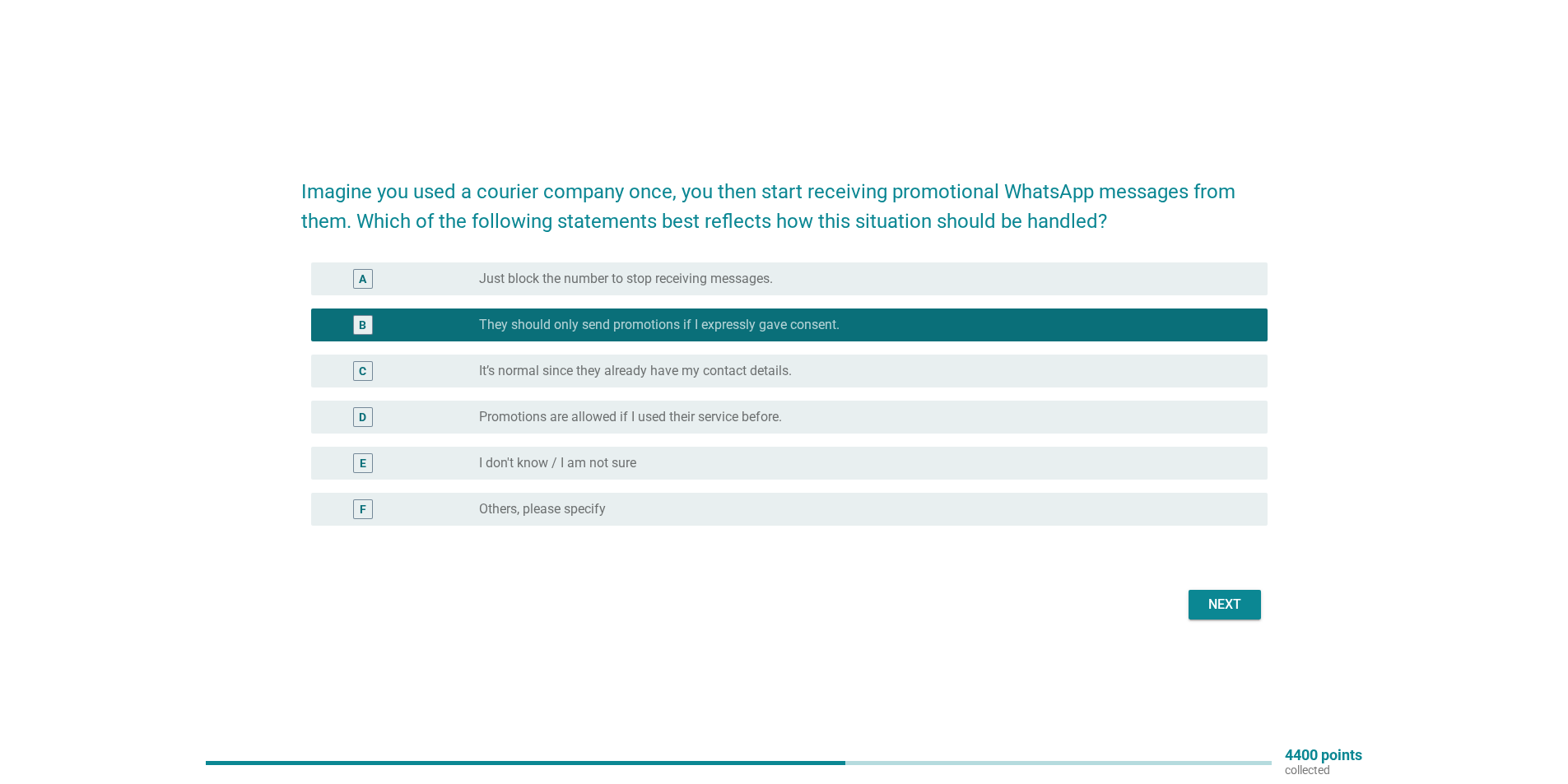
click at [665, 422] on label "Promotions are allowed if I used their service before." at bounding box center [630, 417] width 303 height 16
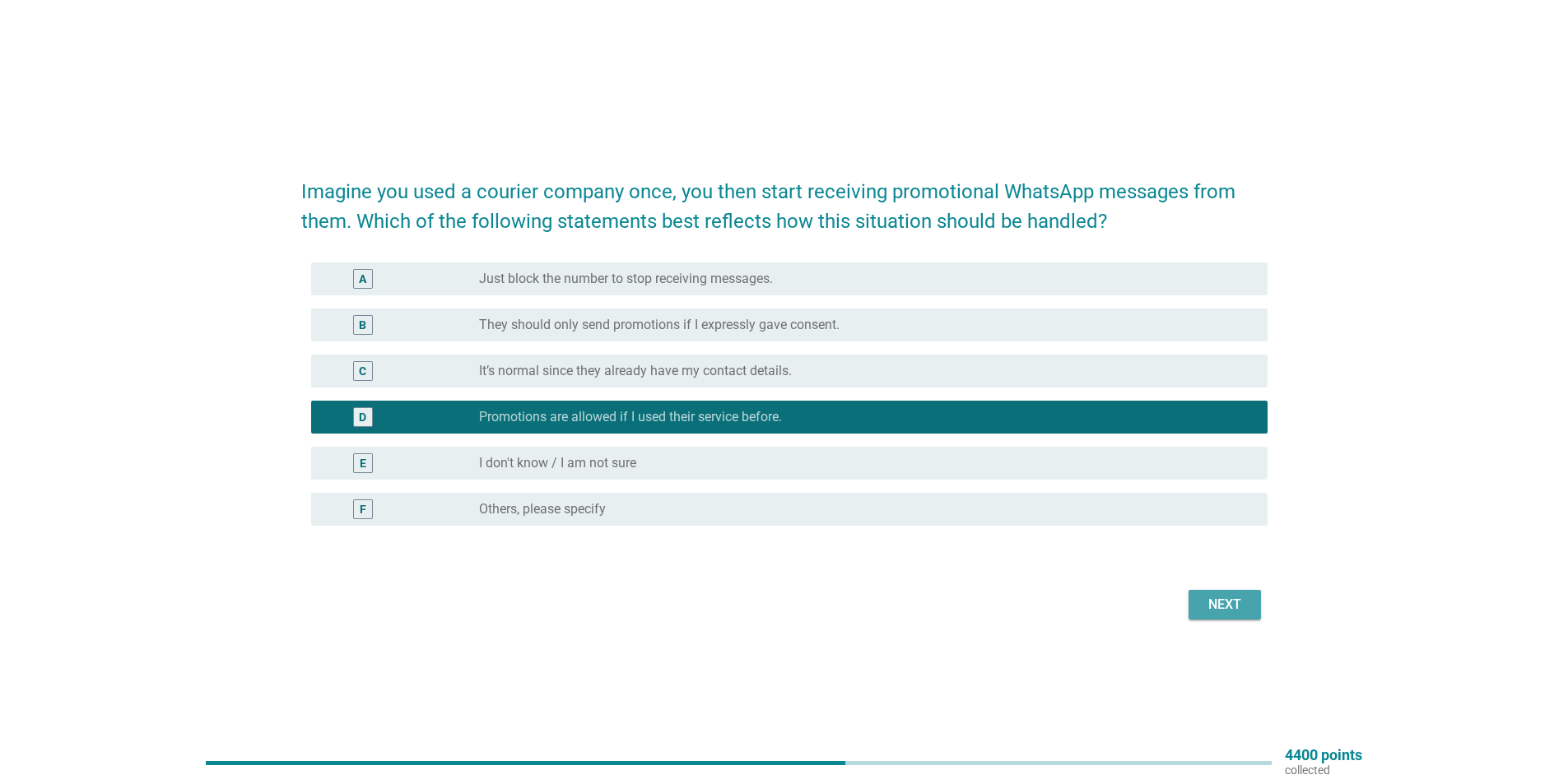
click at [1228, 605] on div "Next" at bounding box center [1225, 605] width 46 height 20
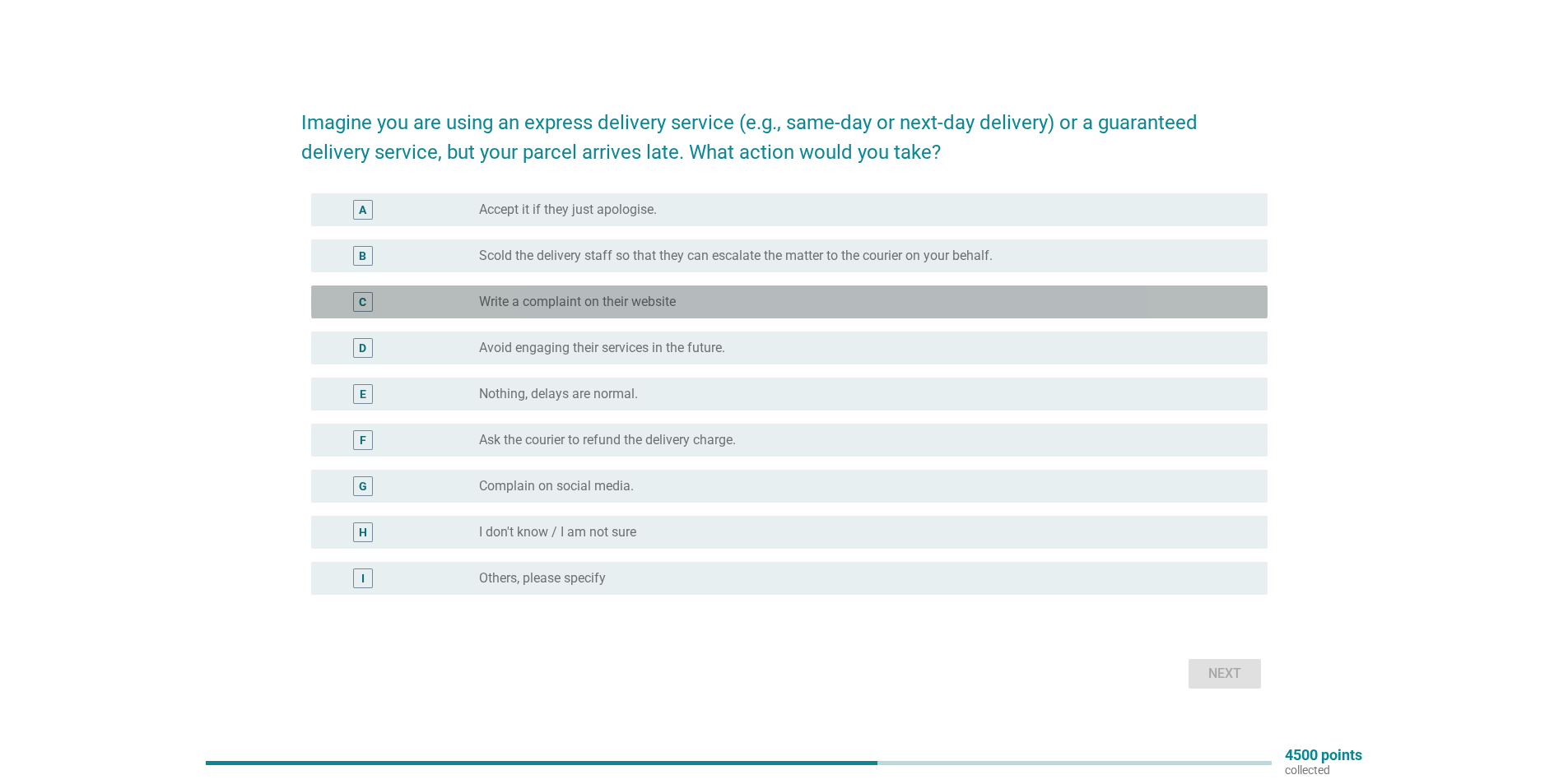
click at [628, 305] on label "Write a complaint on their website" at bounding box center [577, 301] width 197 height 16
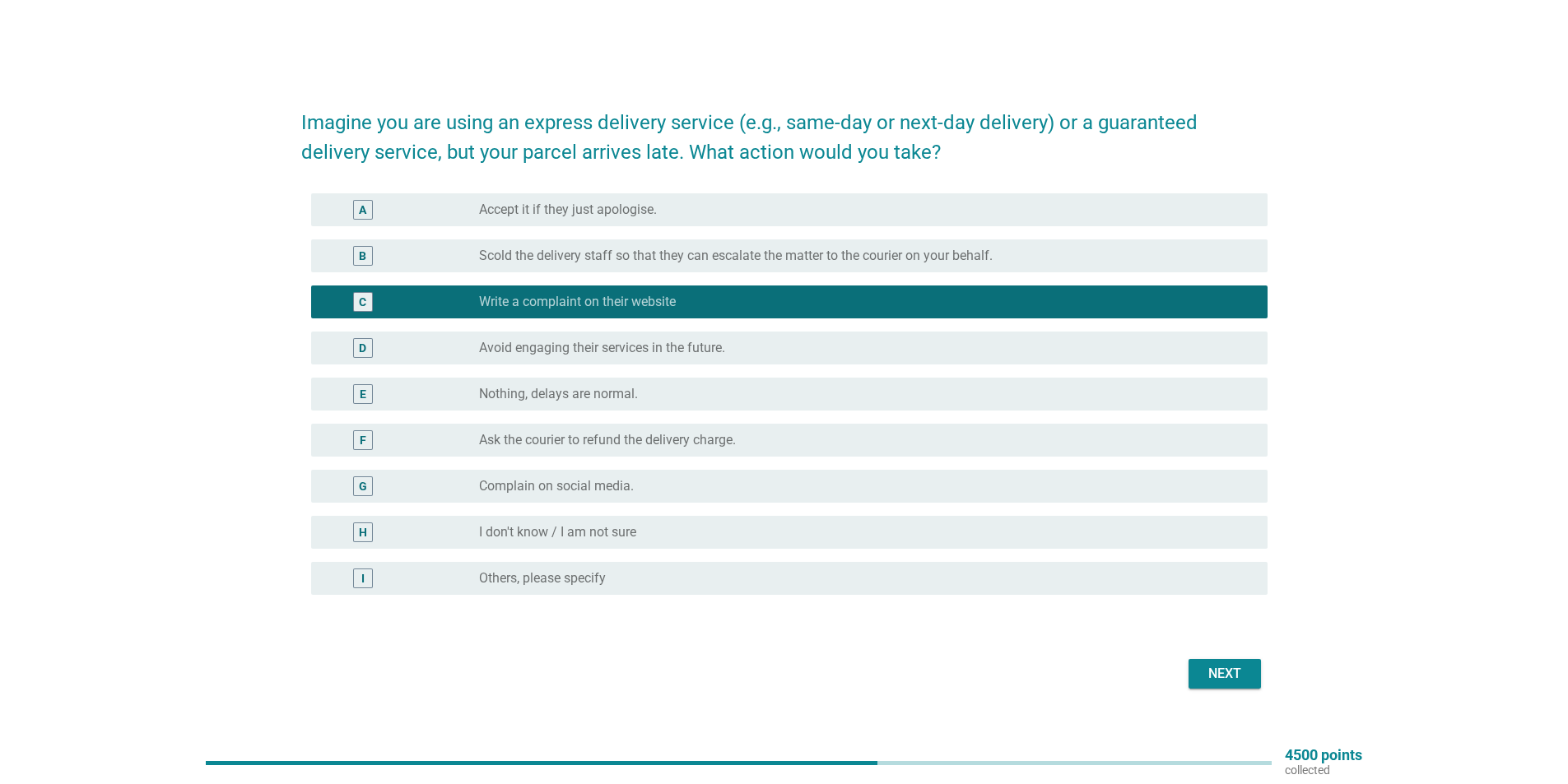
click at [1212, 655] on div "Next" at bounding box center [784, 674] width 967 height 40
click at [1212, 670] on div "Next" at bounding box center [1225, 673] width 46 height 20
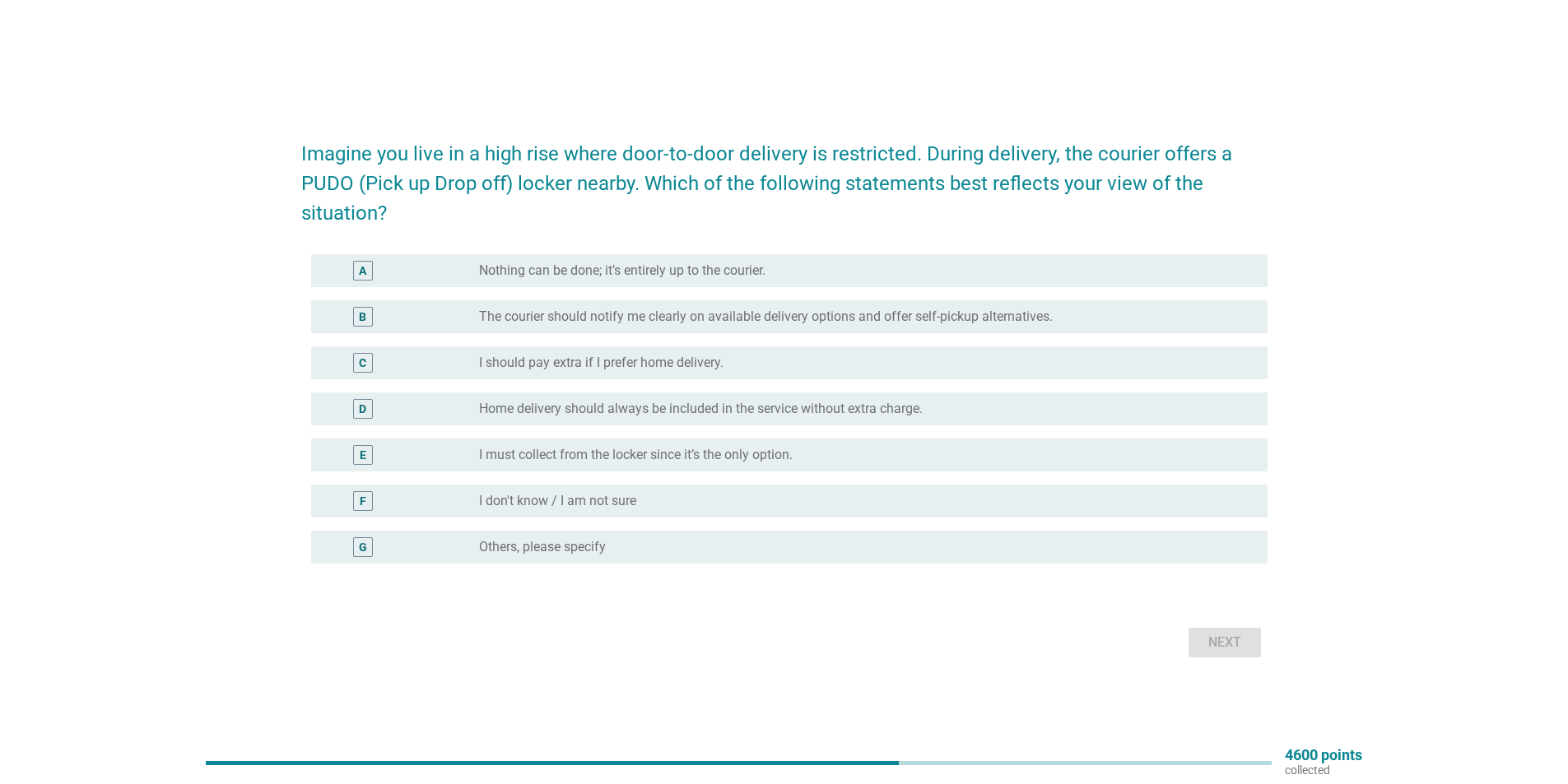
click at [577, 413] on label "Home delivery should always be included in the service without extra charge." at bounding box center [701, 408] width 444 height 16
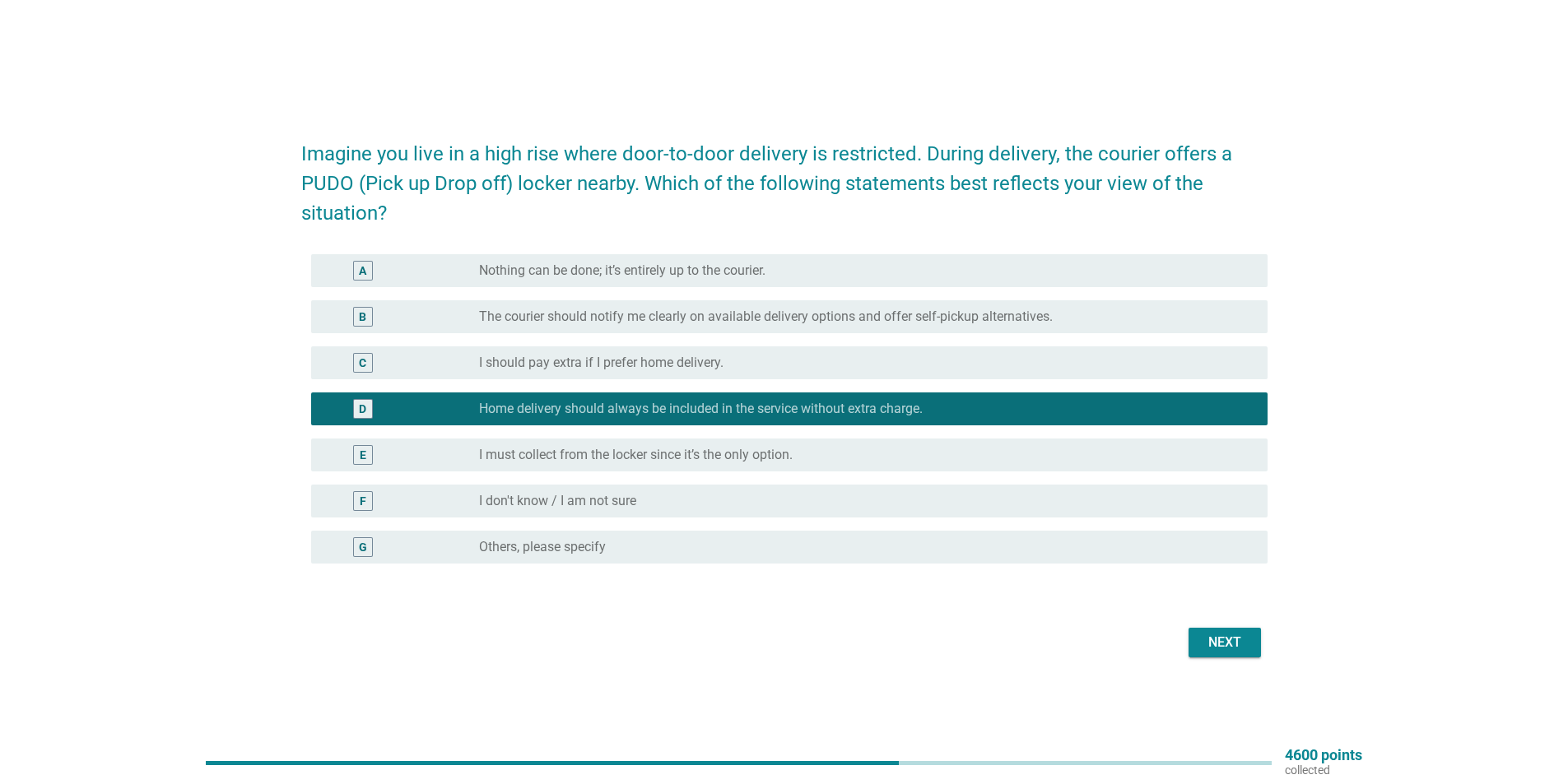
click at [1198, 634] on button "Next" at bounding box center [1225, 642] width 73 height 29
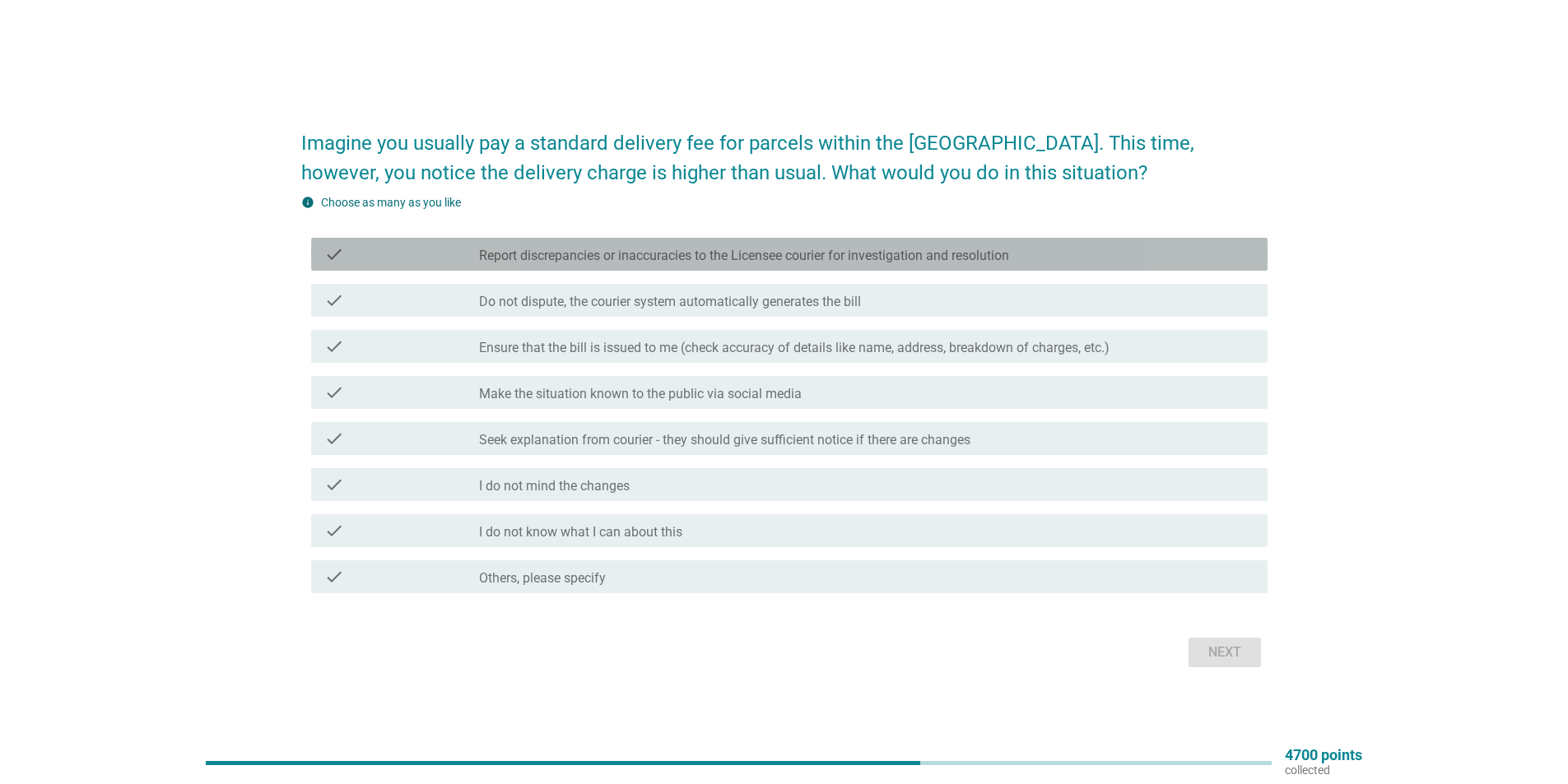
click at [569, 252] on label "Report discrepancies or inaccuracies to the Licensee courier for investigation …" at bounding box center [744, 255] width 530 height 16
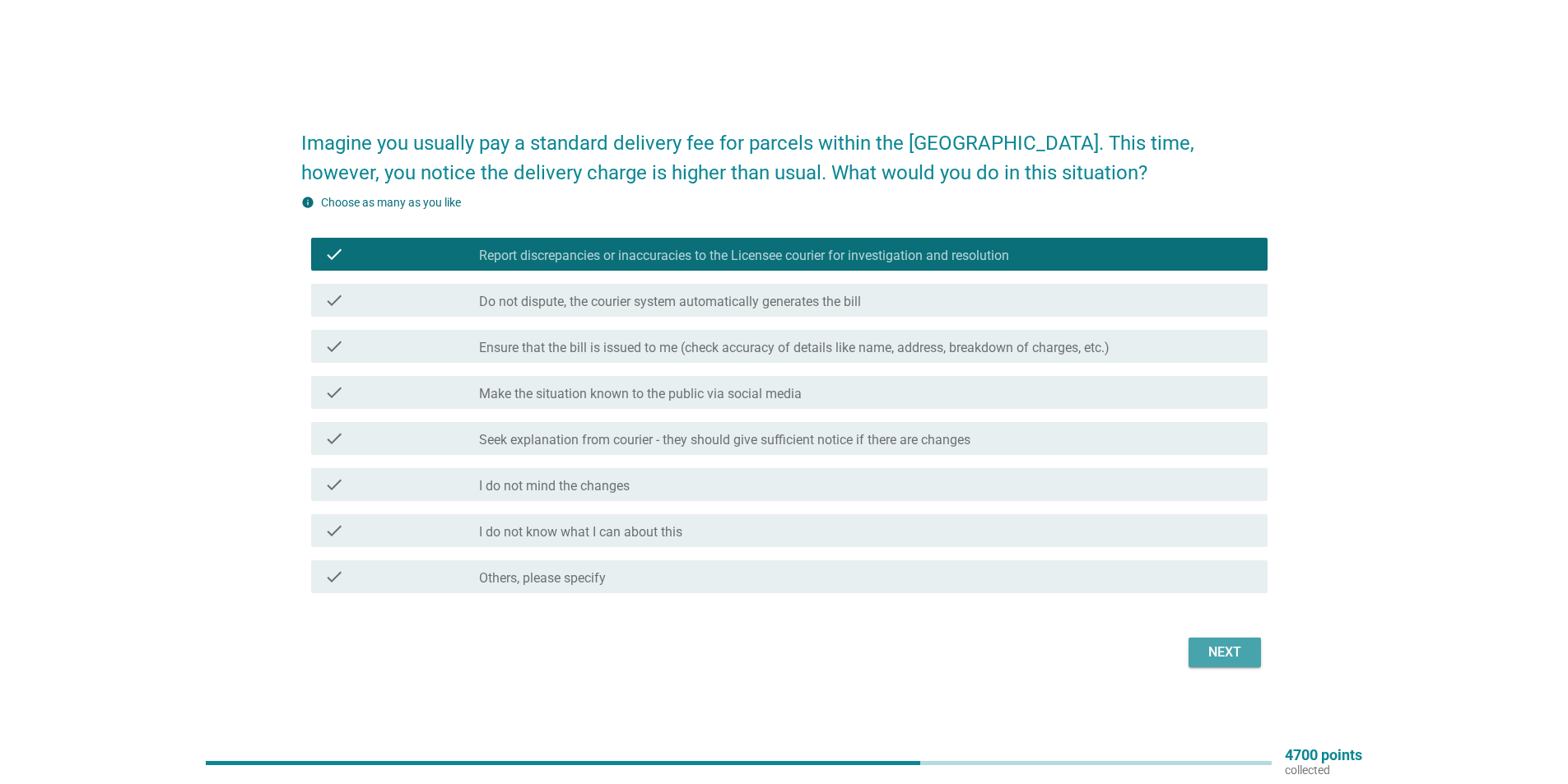
click at [1256, 641] on button "Next" at bounding box center [1225, 652] width 73 height 29
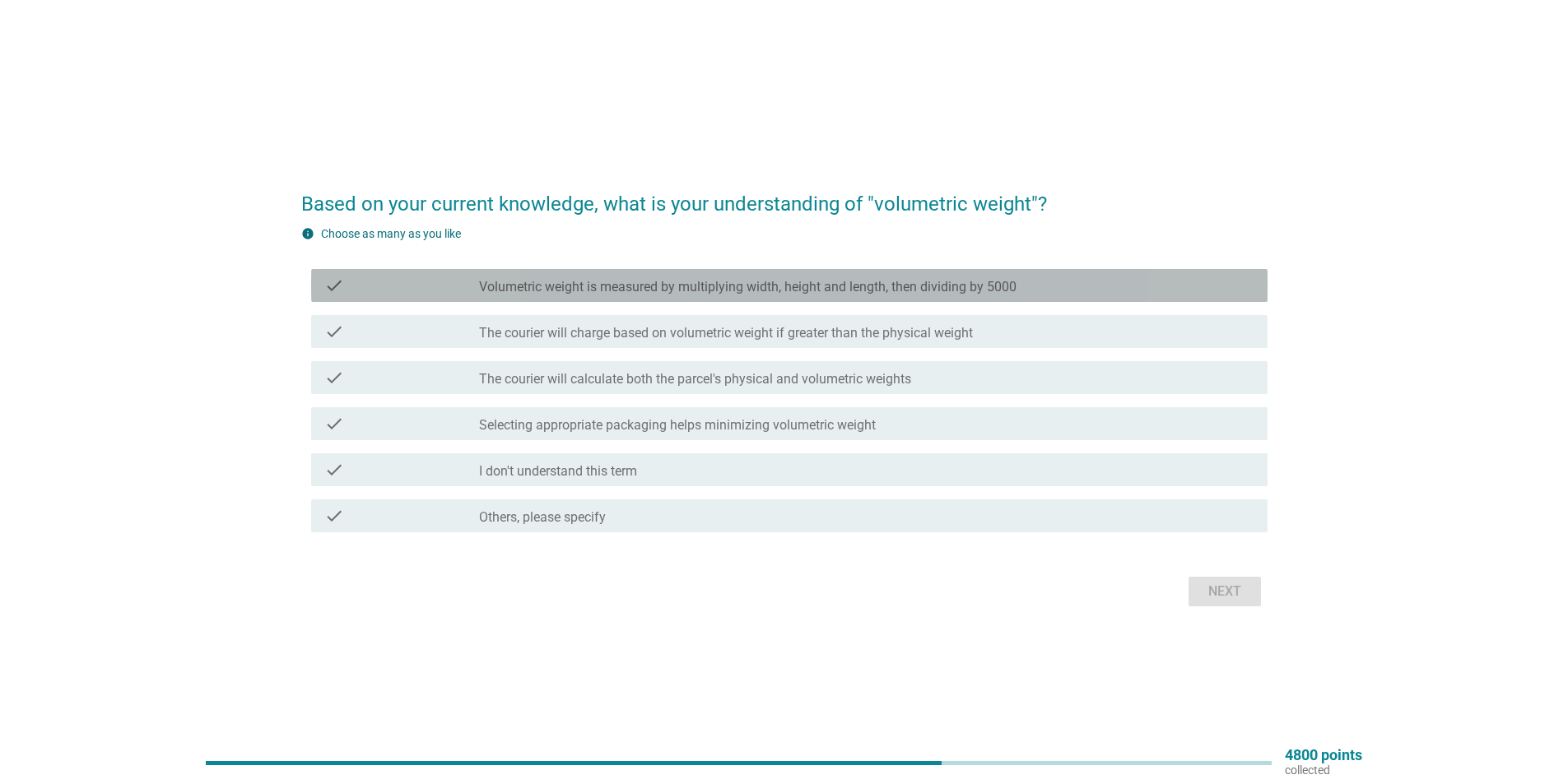
click at [539, 289] on label "Volumetric weight is measured by multiplying width, height and length, then div…" at bounding box center [748, 286] width 538 height 16
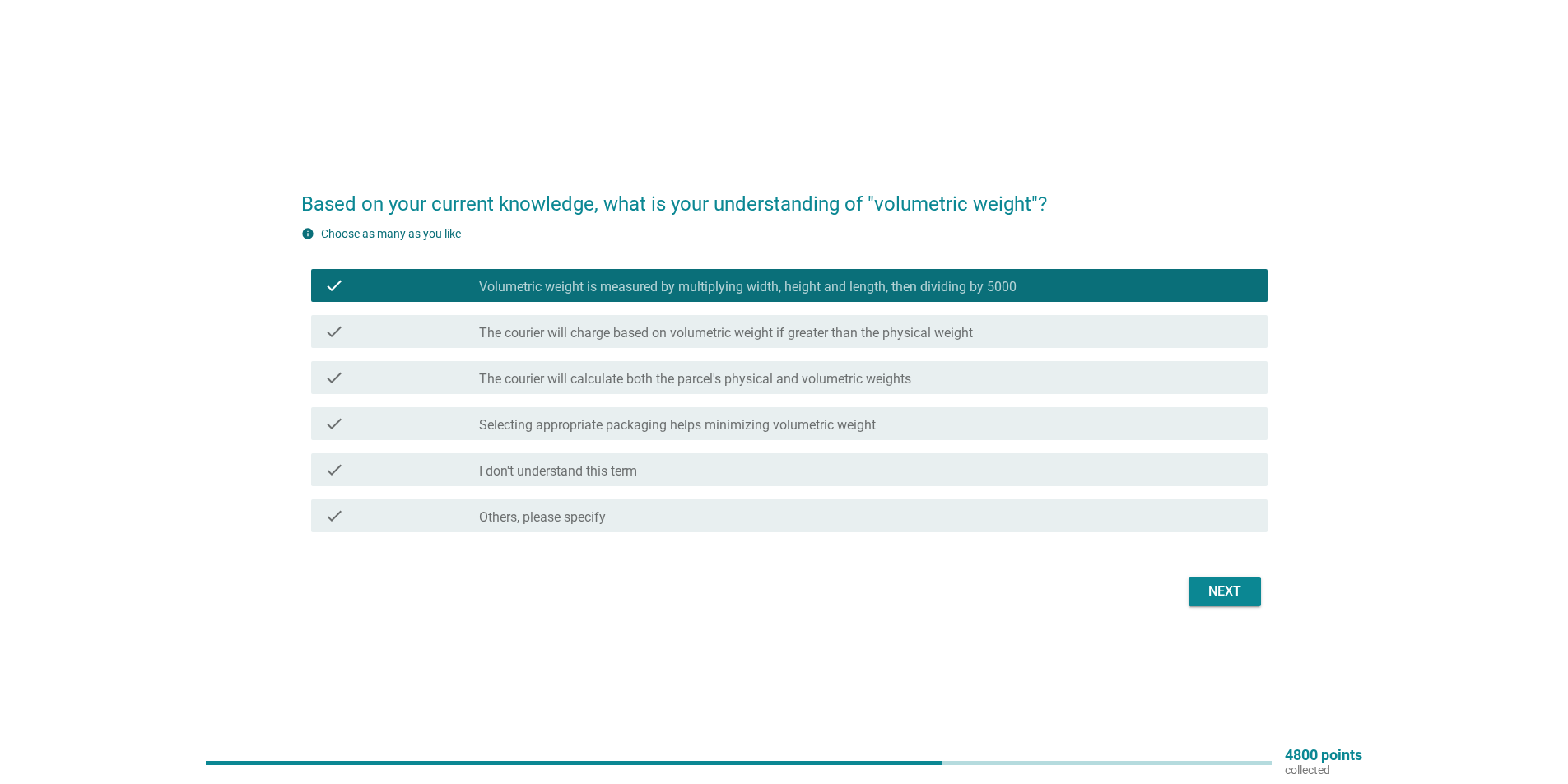
click at [539, 289] on label "Volumetric weight is measured by multiplying width, height and length, then div…" at bounding box center [748, 286] width 538 height 16
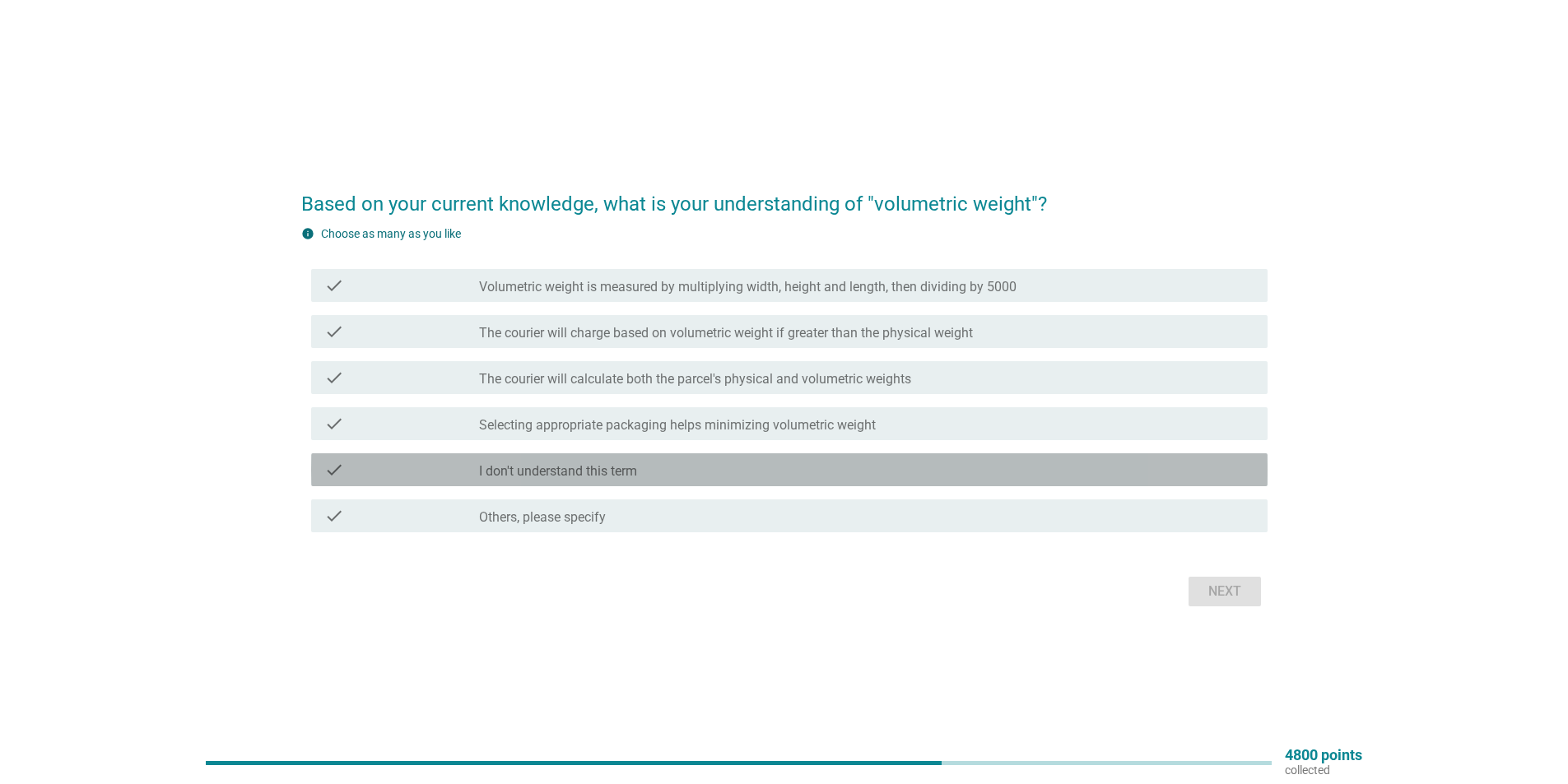
click at [565, 464] on label "I don't understand this term" at bounding box center [558, 470] width 158 height 16
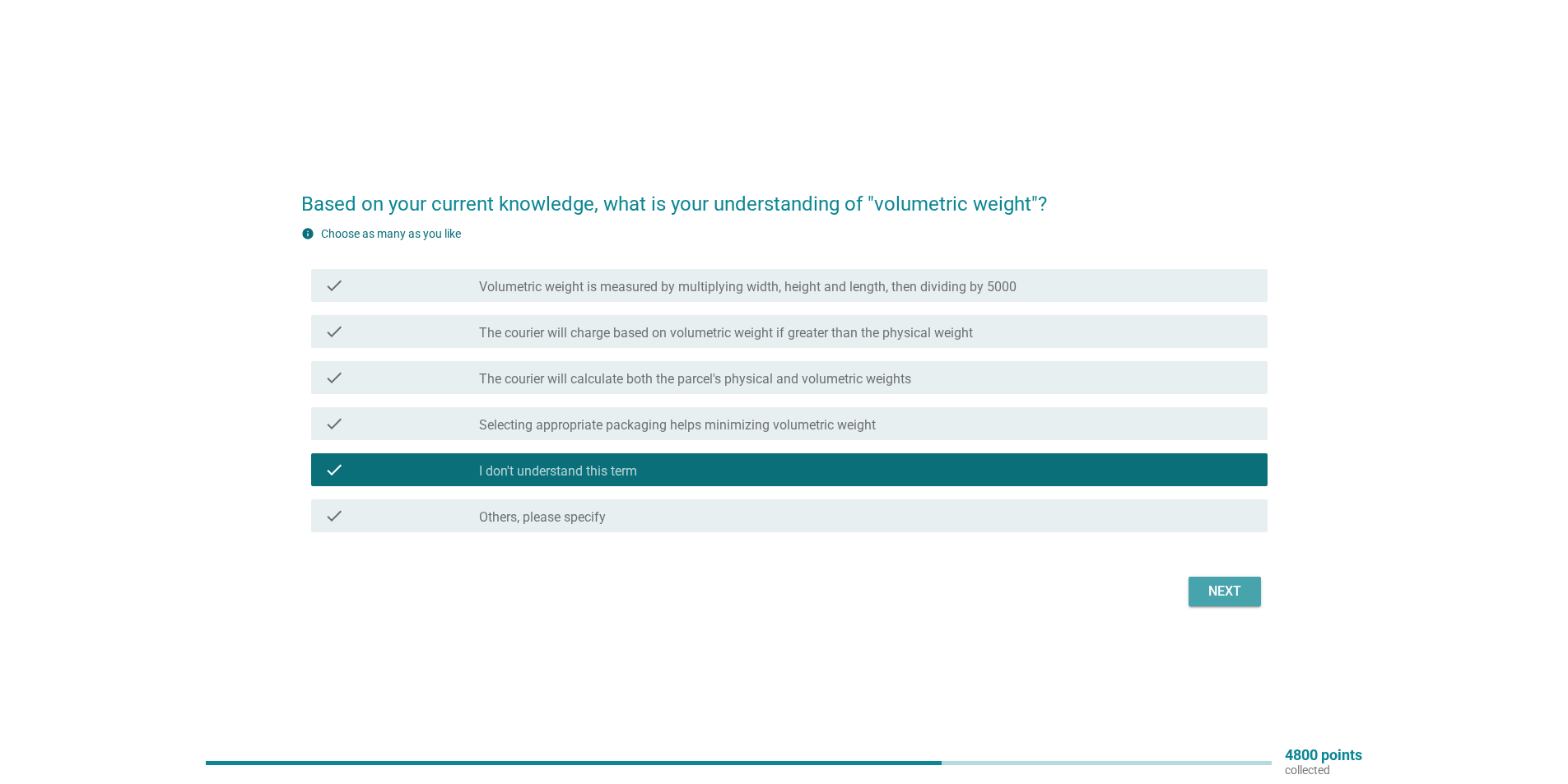
click at [1224, 588] on div "Next" at bounding box center [1225, 591] width 46 height 20
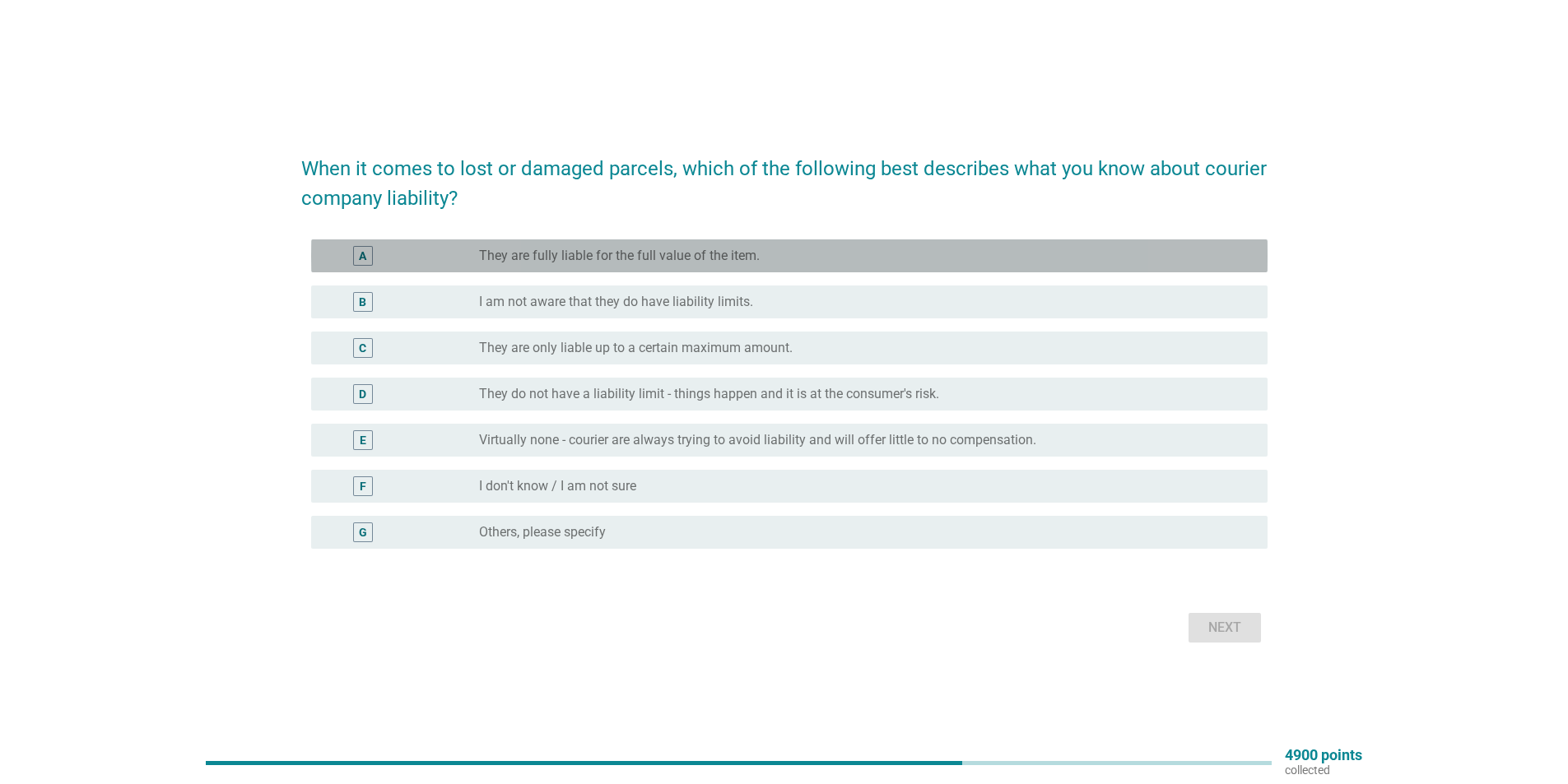
click at [615, 263] on label "They are fully liable for the full value of the item." at bounding box center [619, 255] width 281 height 16
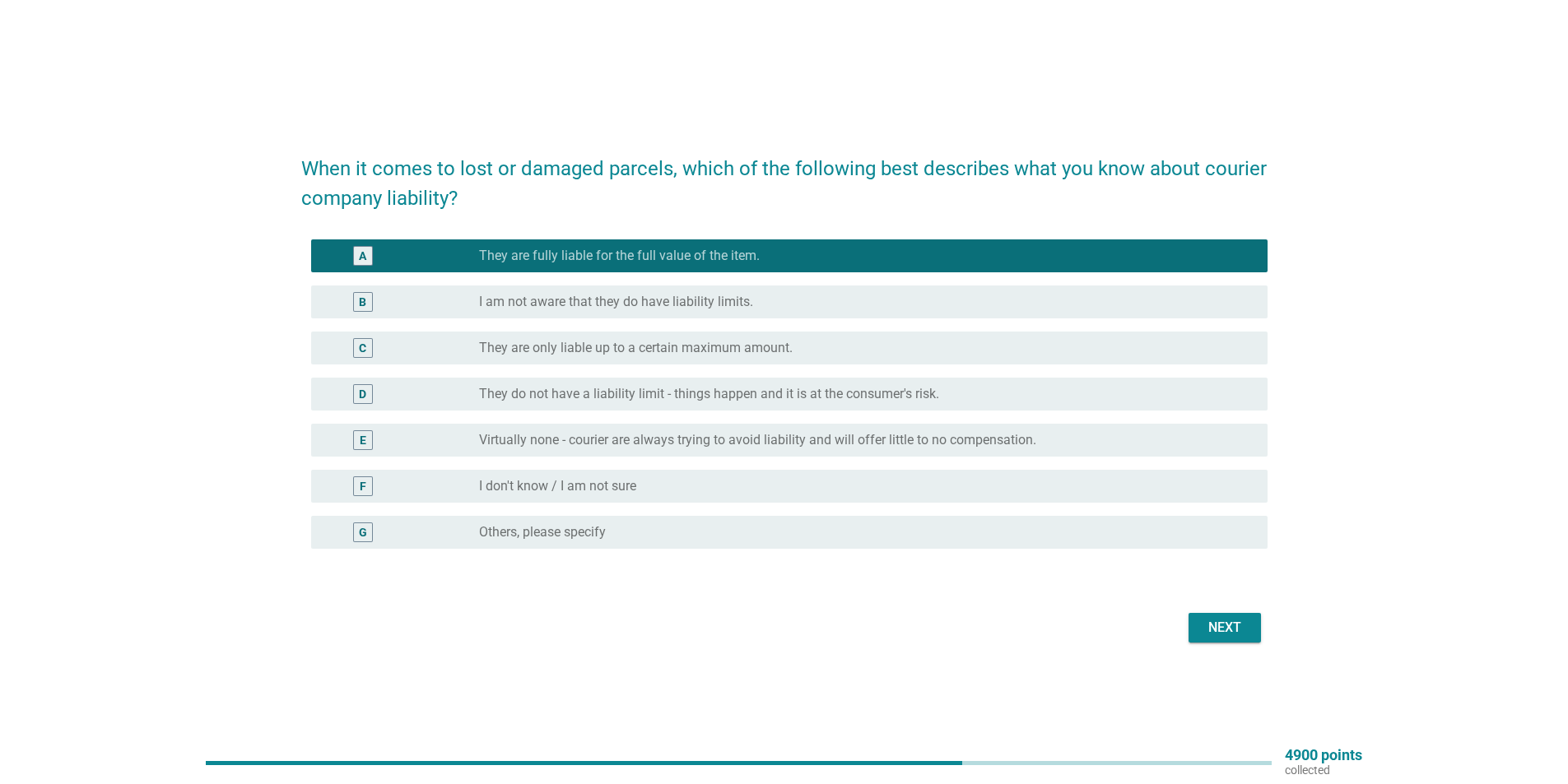
click at [723, 296] on label "I am not aware that they do have liability limits." at bounding box center [616, 301] width 274 height 16
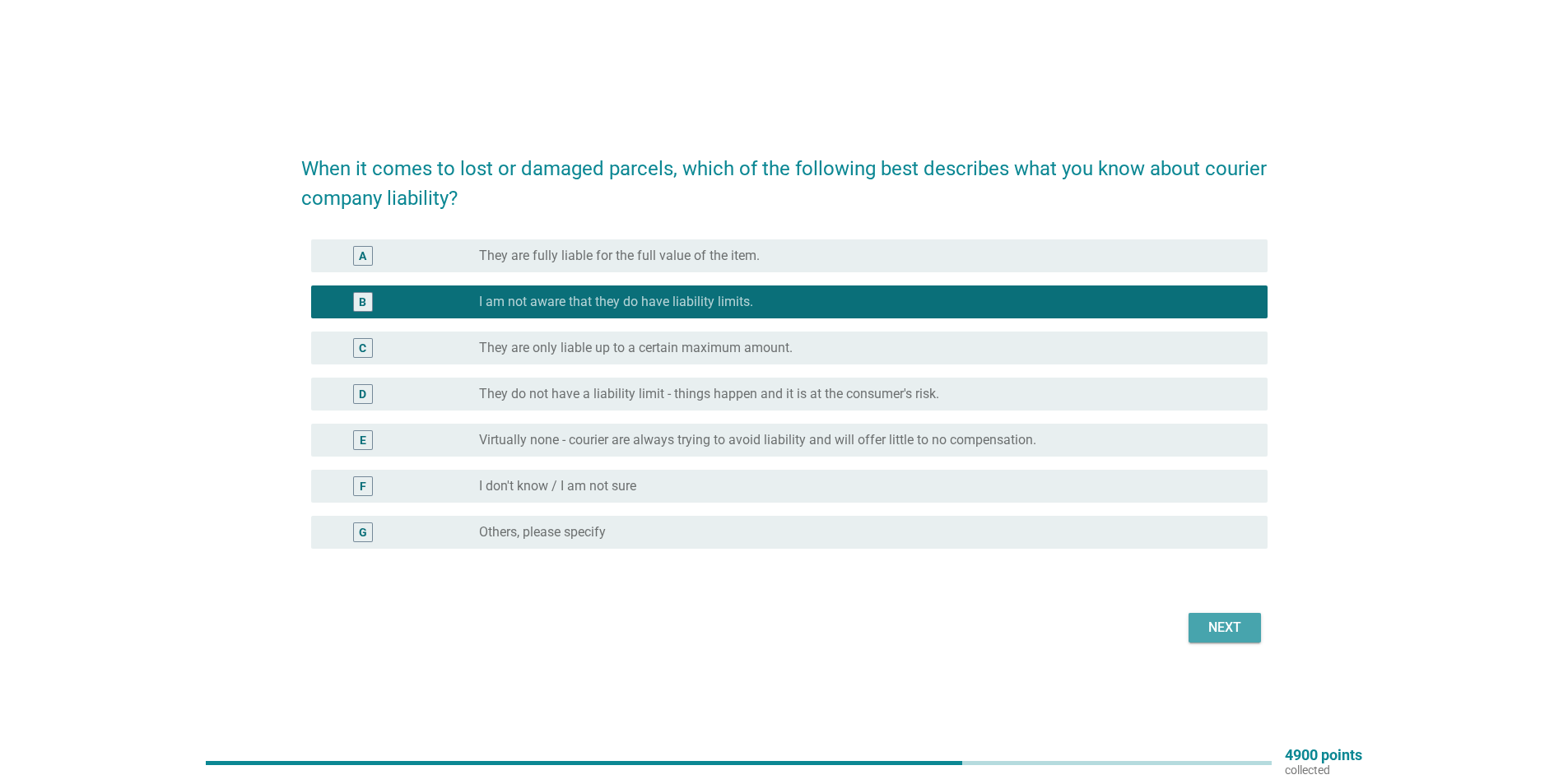
click at [1219, 633] on div "Next" at bounding box center [1225, 627] width 46 height 20
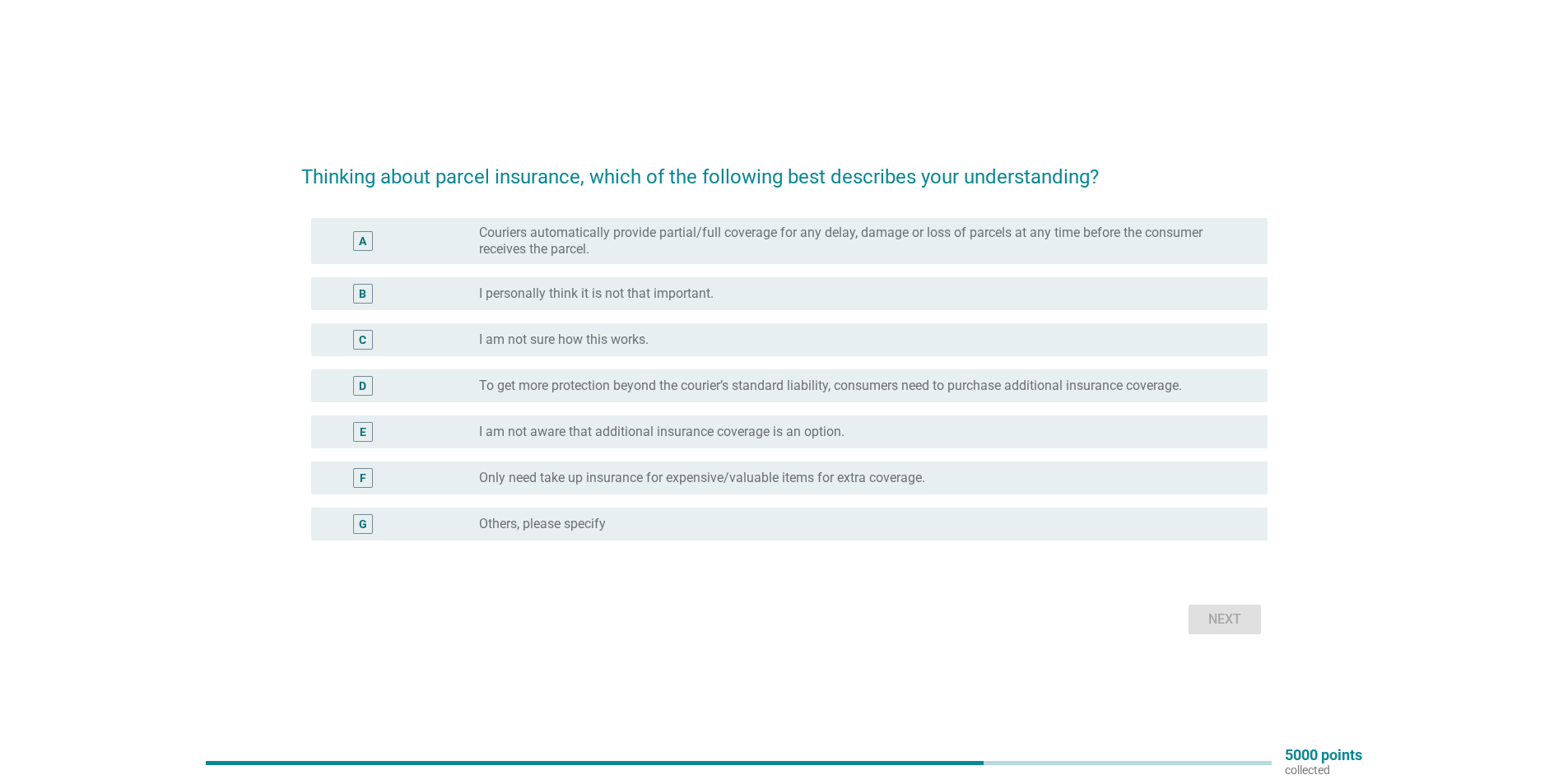
click at [614, 383] on label "To get more protection beyond the courier’s standard liability, consumers need …" at bounding box center [831, 385] width 703 height 16
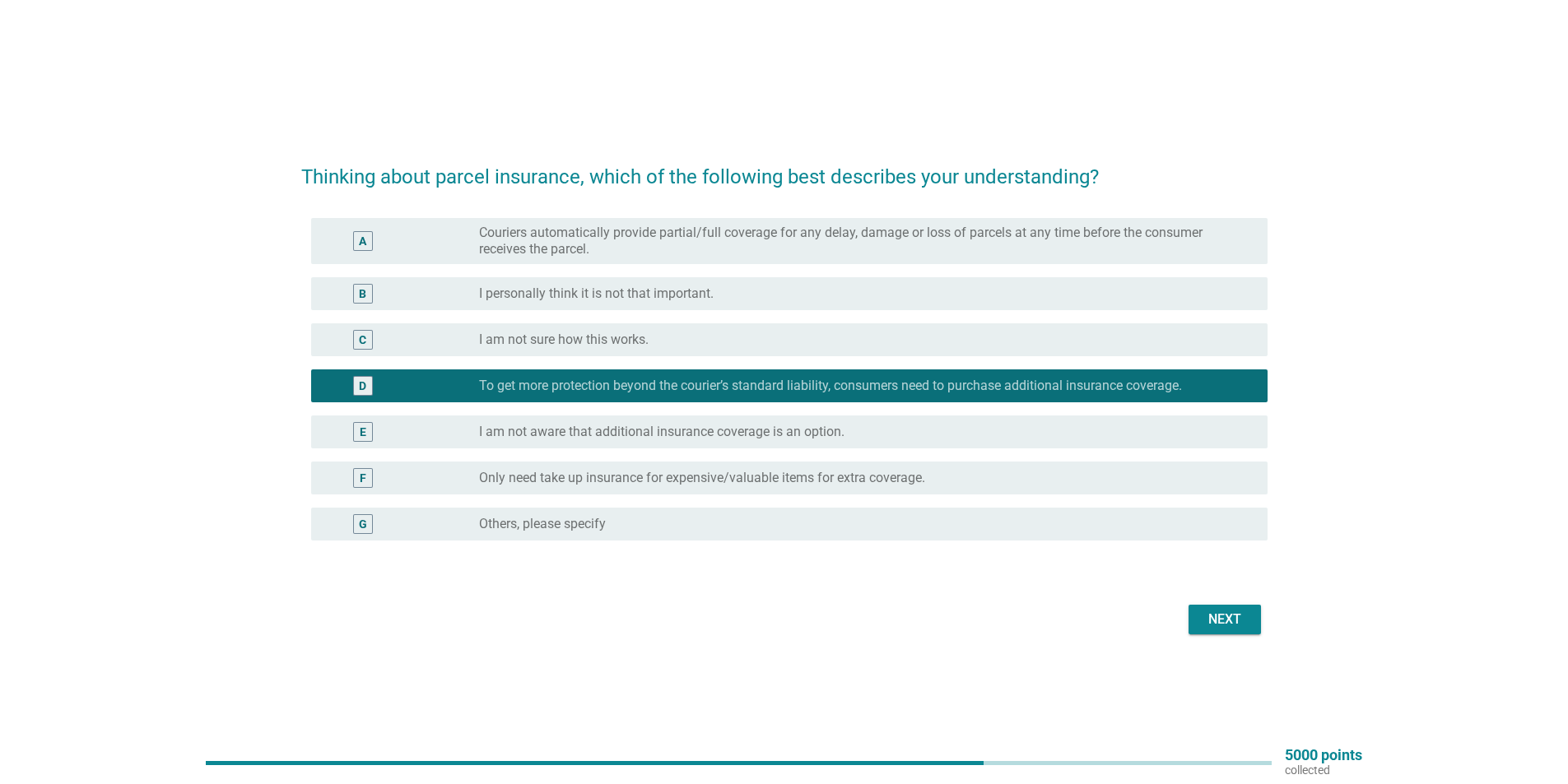
click at [1211, 606] on button "Next" at bounding box center [1225, 619] width 73 height 29
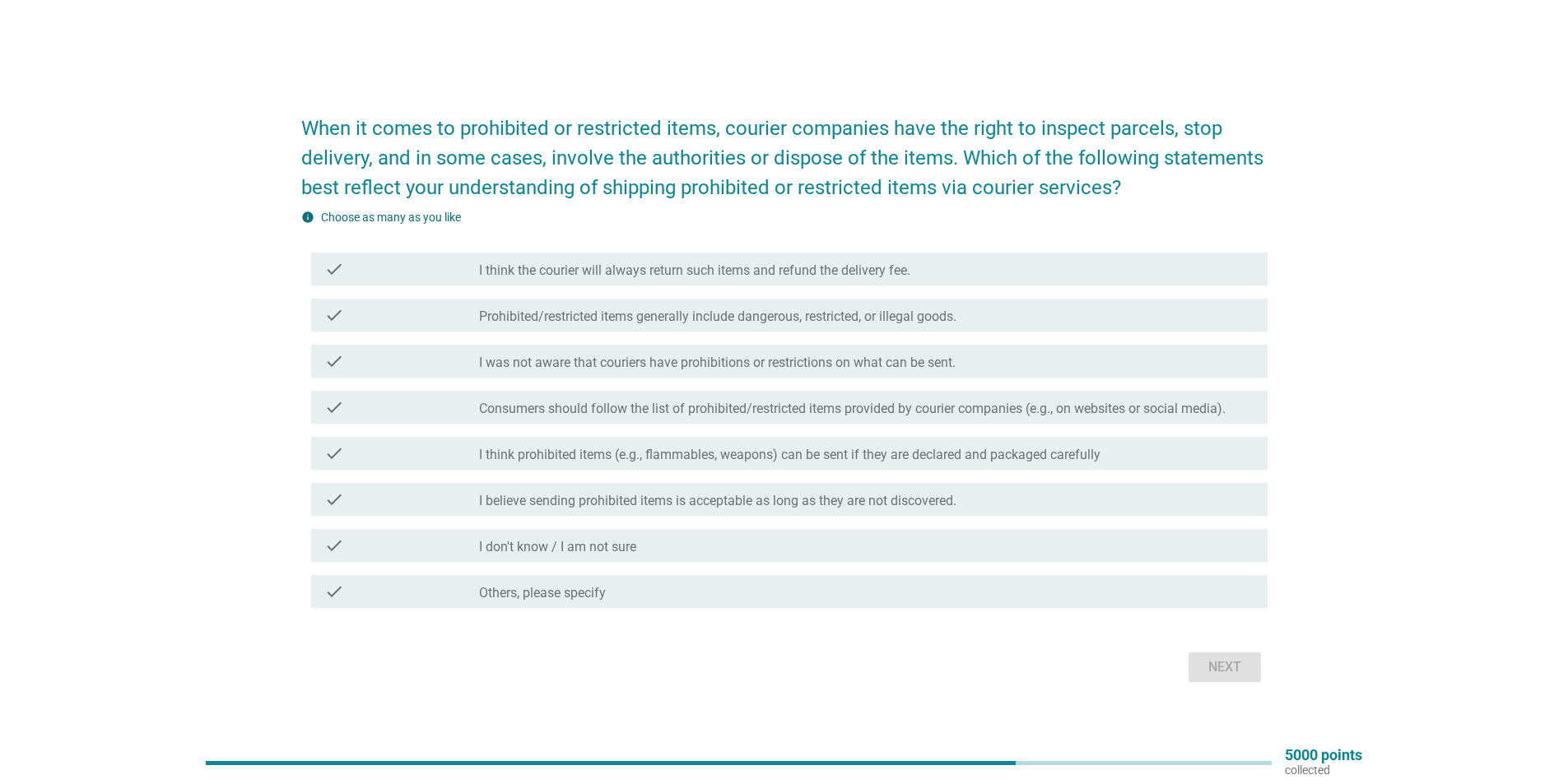
click at [696, 419] on div "check check_box_outline_blank Consumers should follow the list of prohibited/re…" at bounding box center [789, 407] width 956 height 33
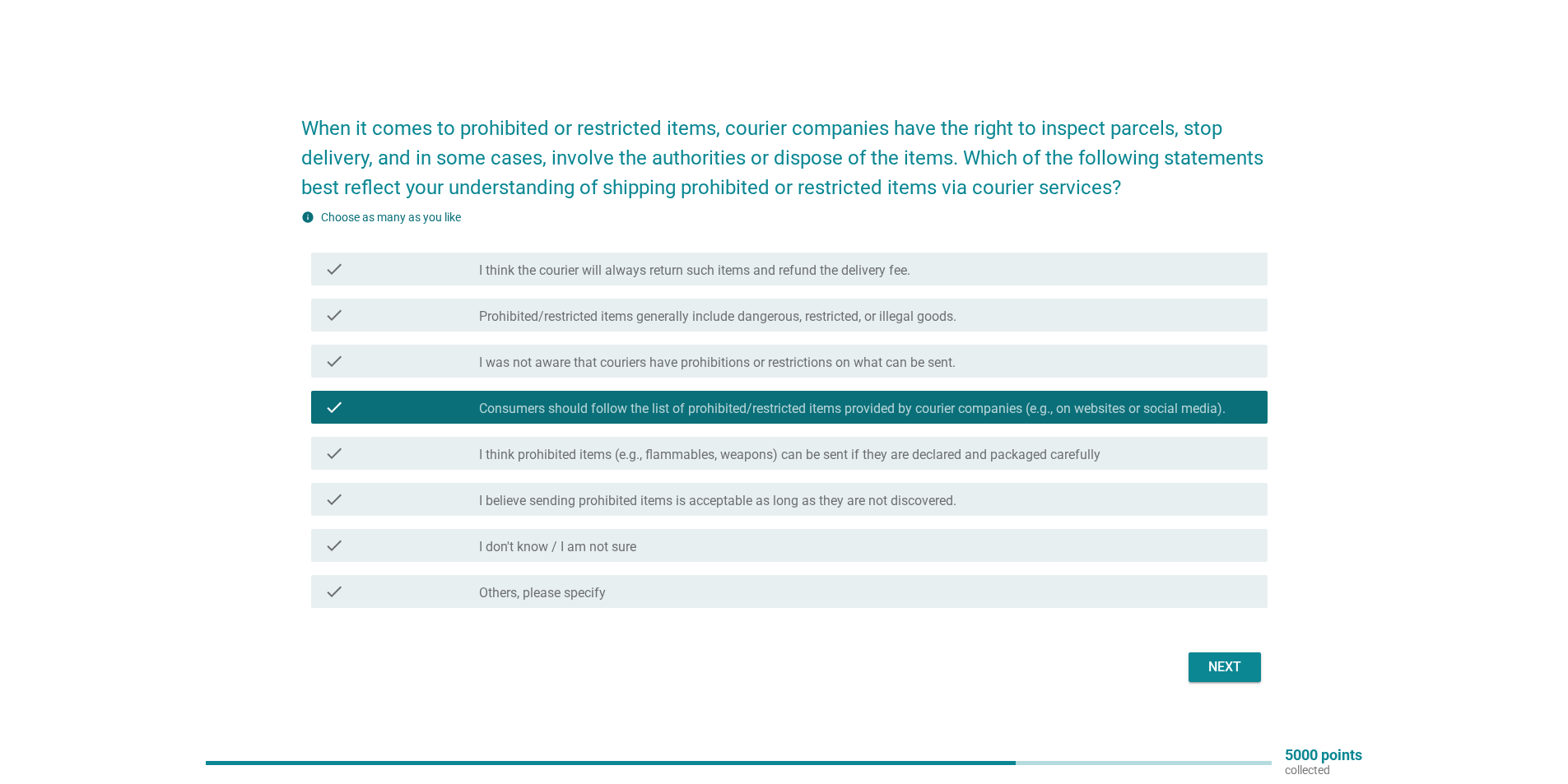
click at [1220, 656] on button "Next" at bounding box center [1225, 667] width 73 height 29
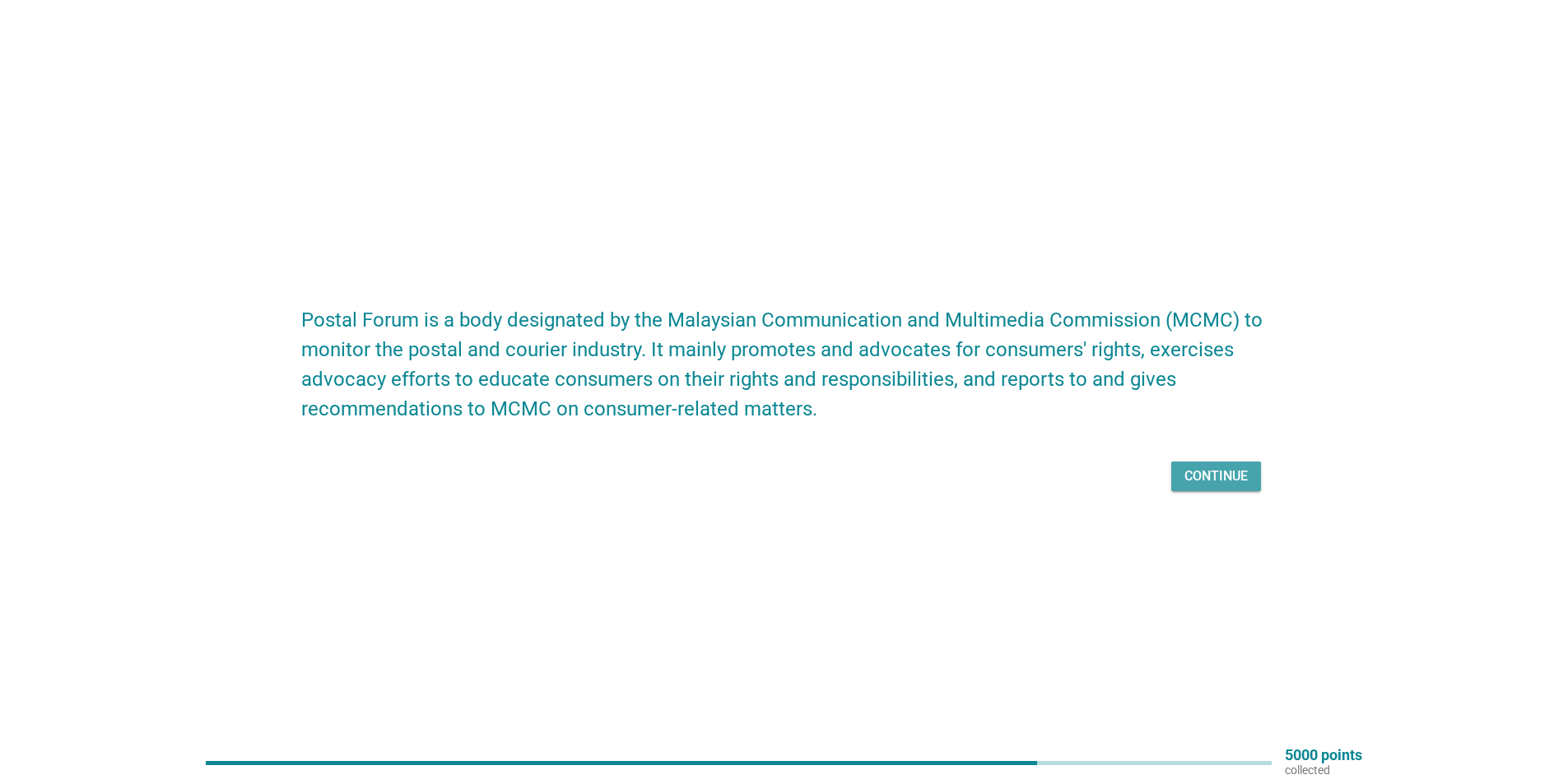
click at [1185, 473] on div "Continue" at bounding box center [1216, 476] width 63 height 20
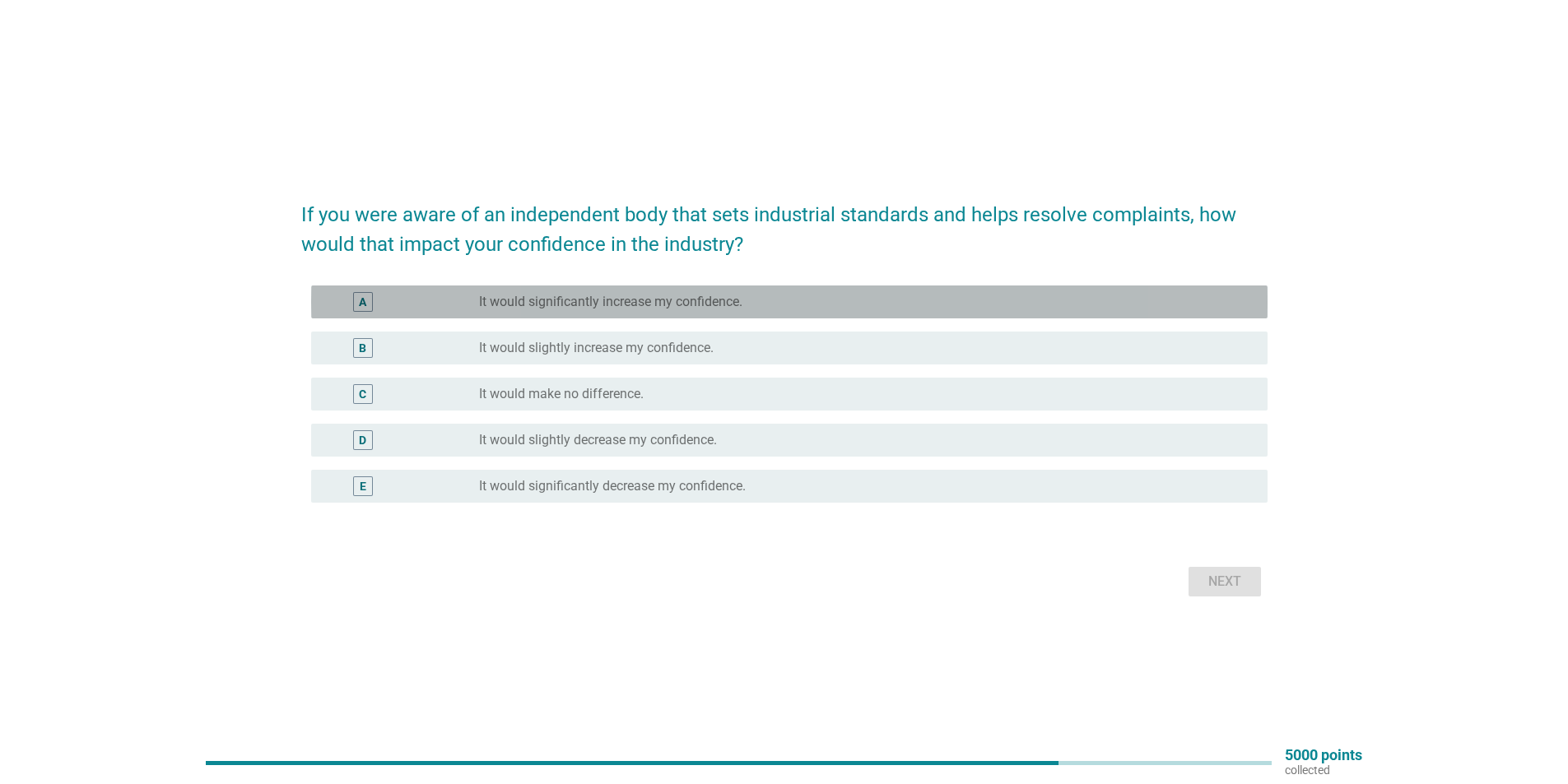
click at [688, 303] on label "It would significantly increase my confidence." at bounding box center [611, 301] width 264 height 16
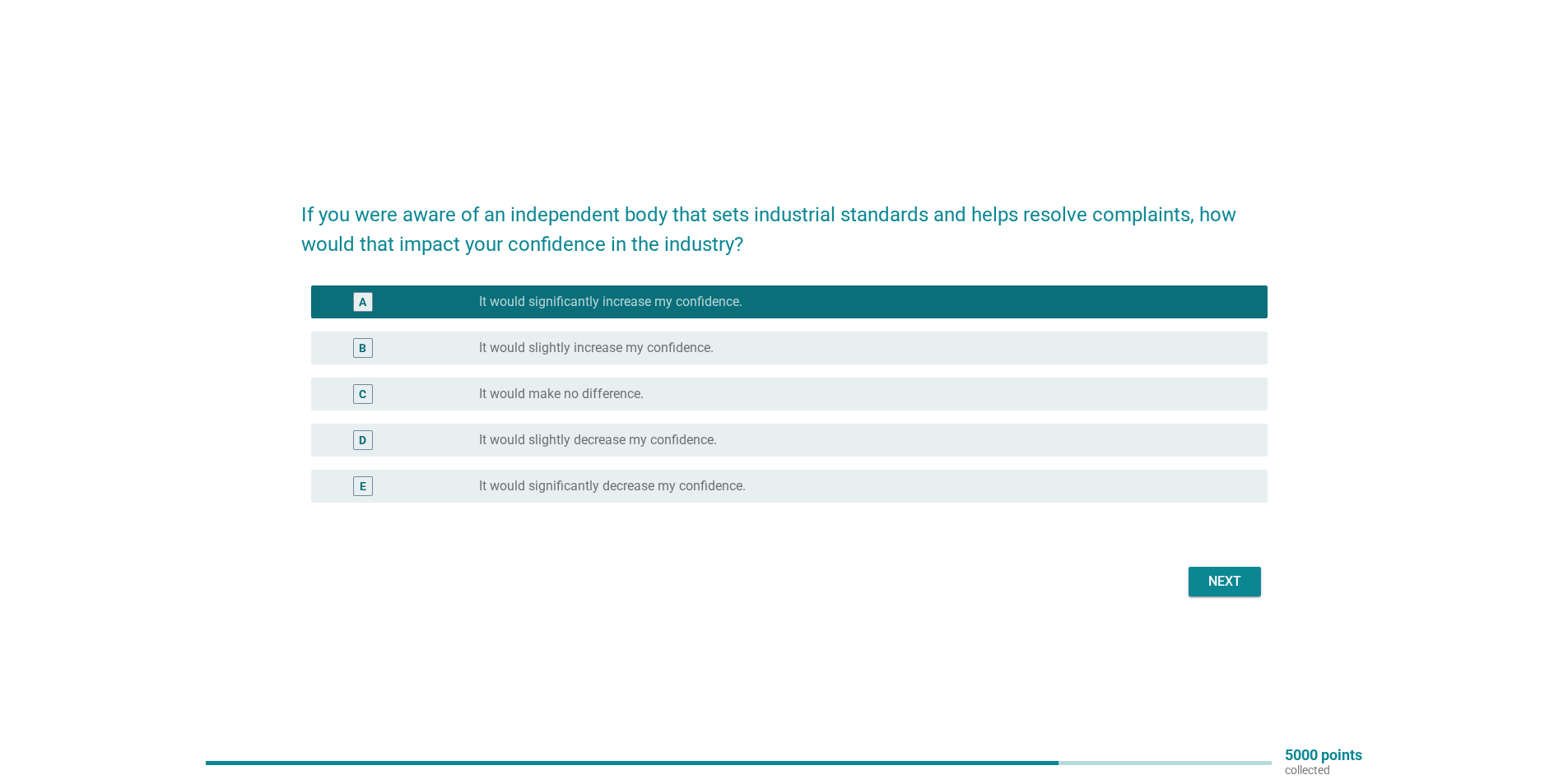
click at [1205, 584] on div "Next" at bounding box center [1225, 581] width 46 height 20
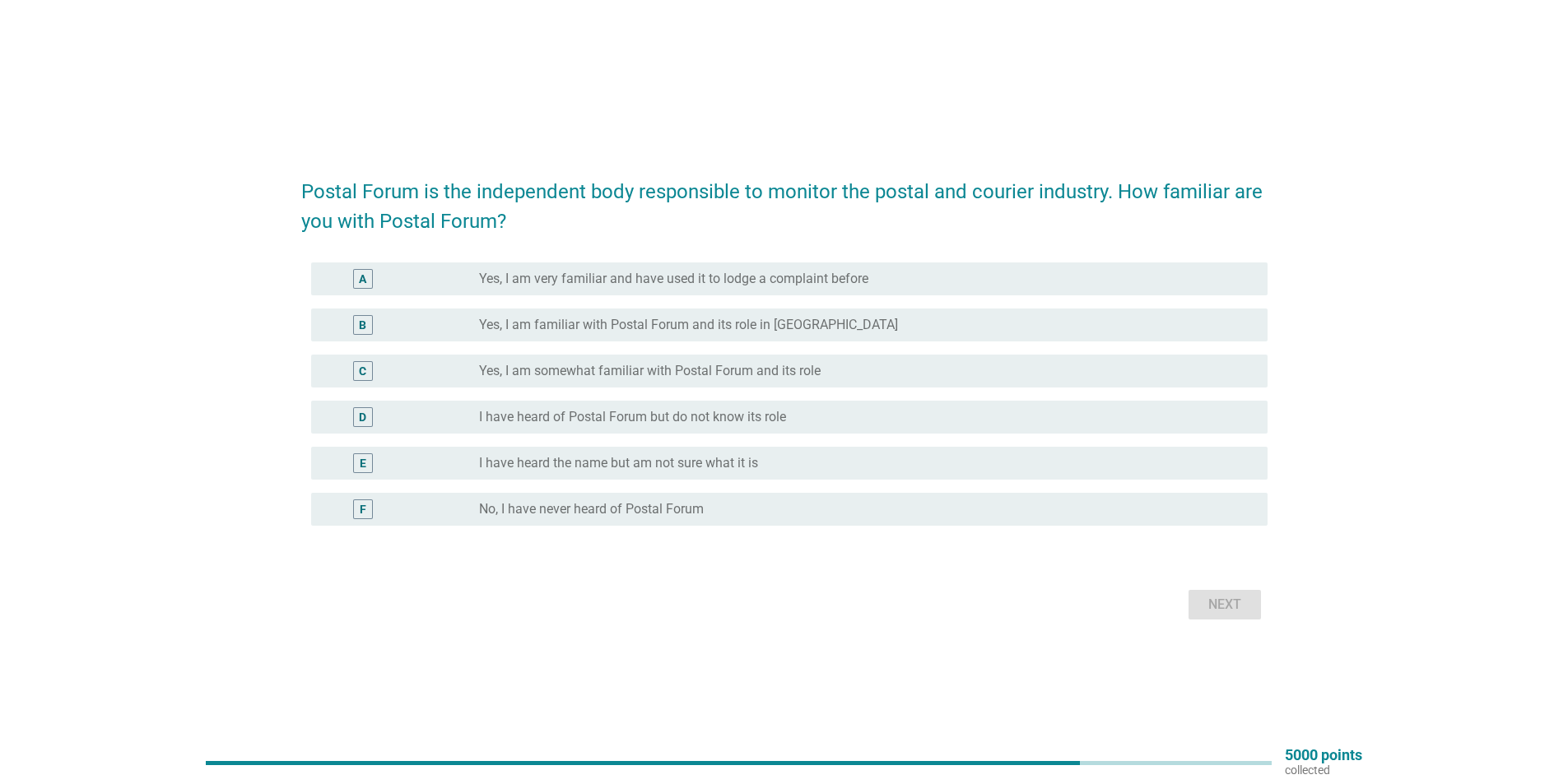
click at [612, 519] on div "radio_button_unchecked No, I have never heard of Postal Forum" at bounding box center [867, 509] width 776 height 20
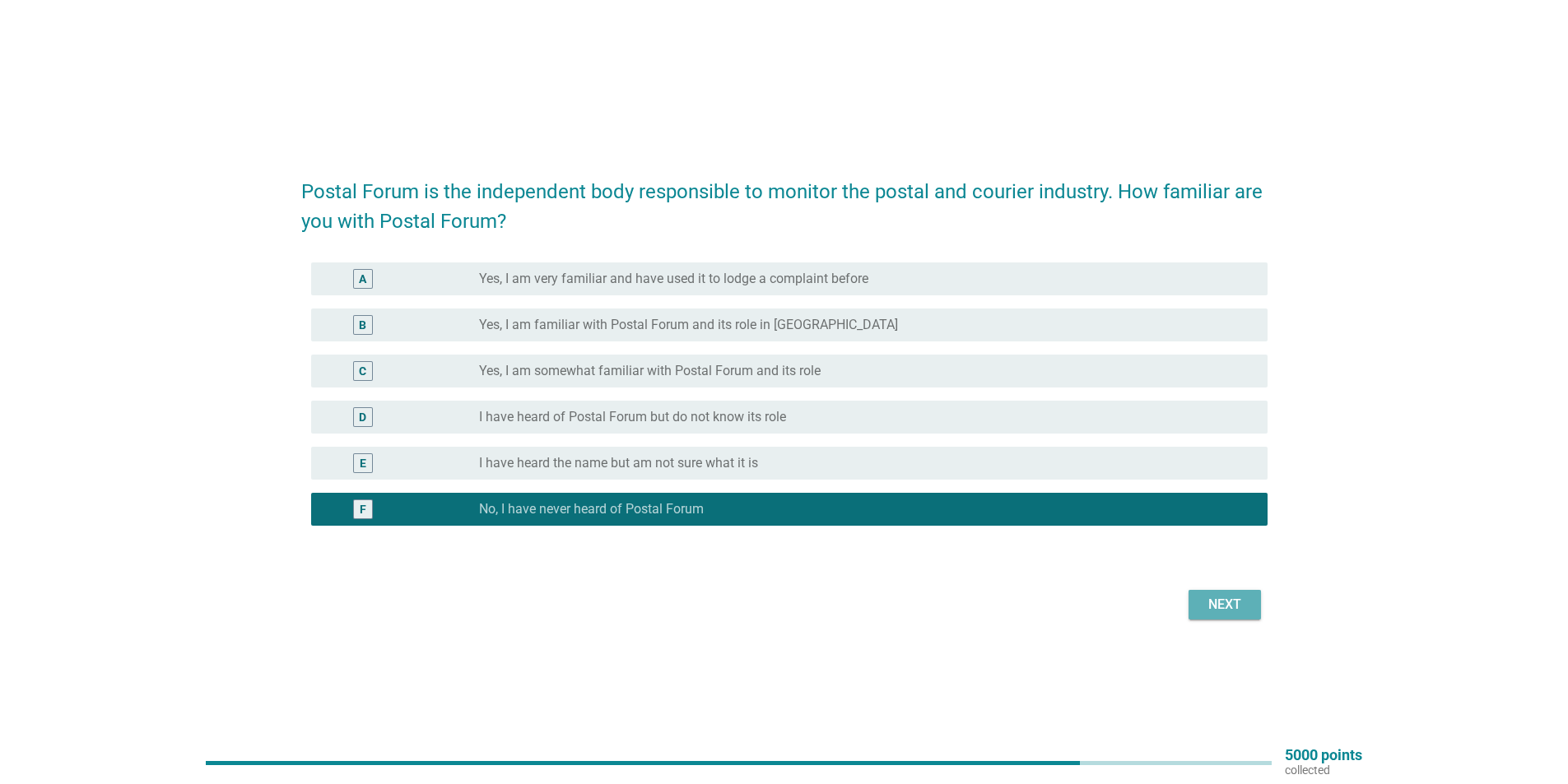
click at [1234, 612] on div "Next" at bounding box center [1225, 605] width 46 height 20
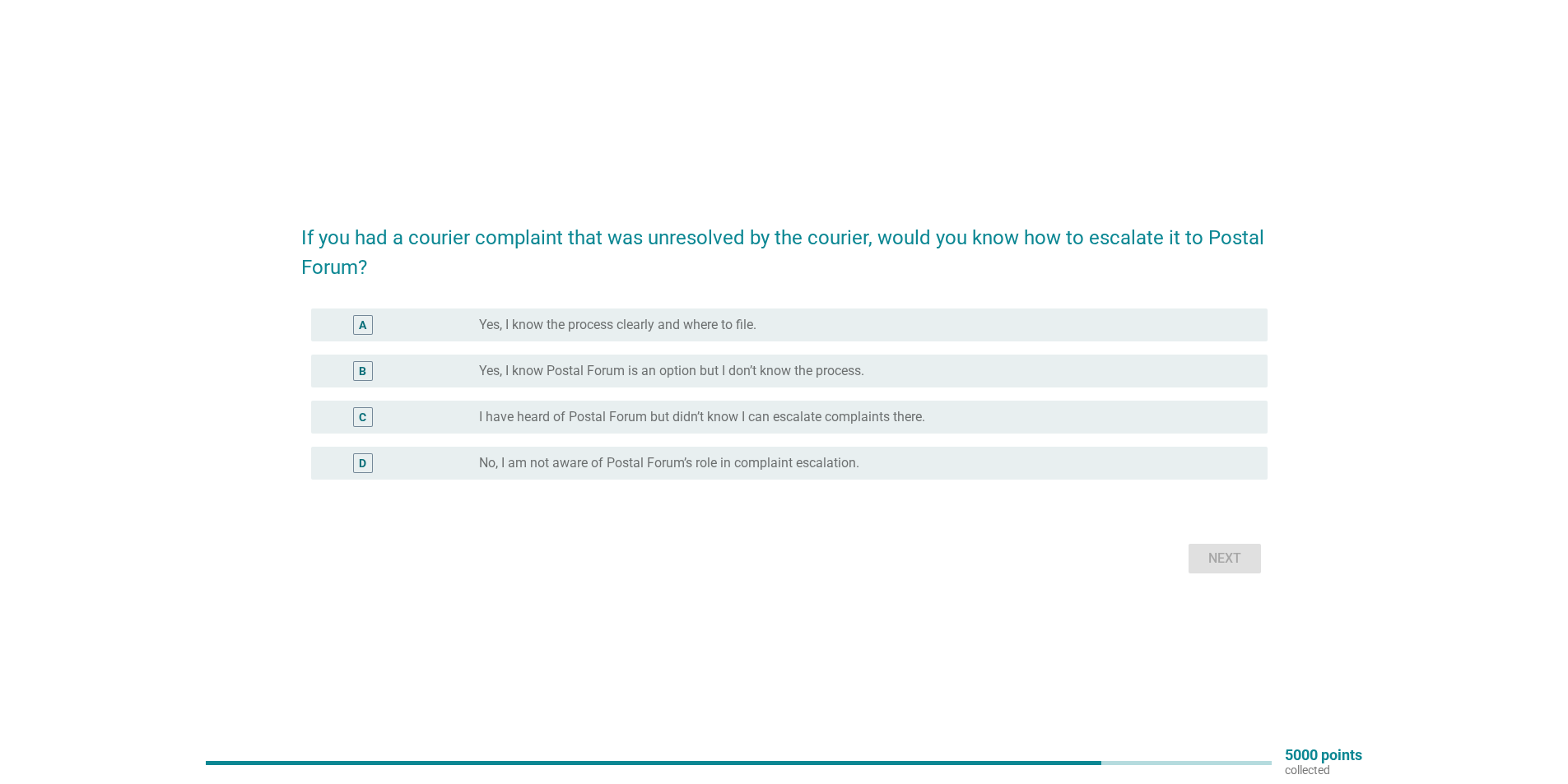
click at [570, 464] on label "No, I am not aware of Postal Forum’s role in complaint escalation." at bounding box center [669, 463] width 380 height 16
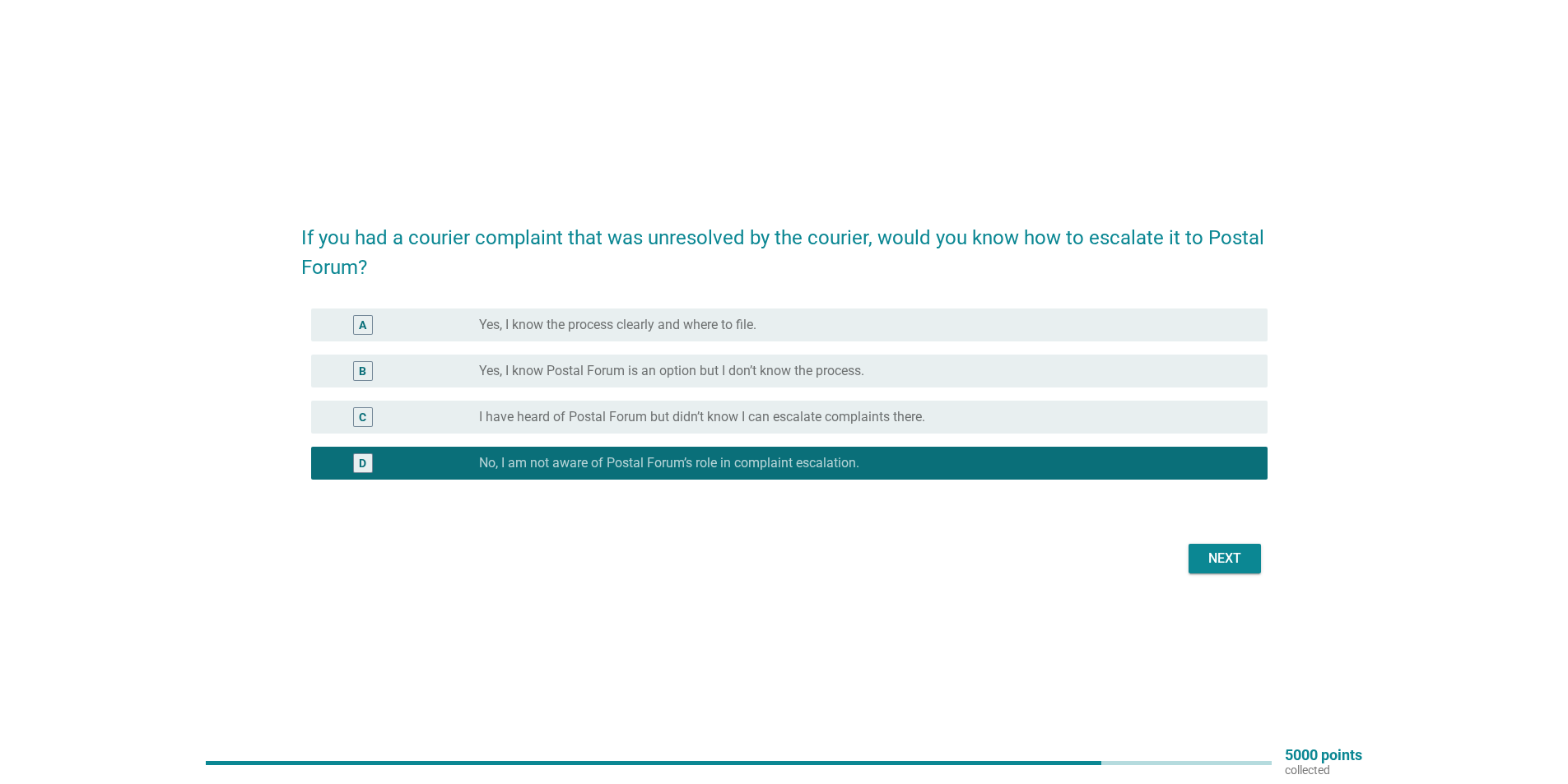
click at [1235, 566] on div "Next" at bounding box center [1225, 558] width 46 height 20
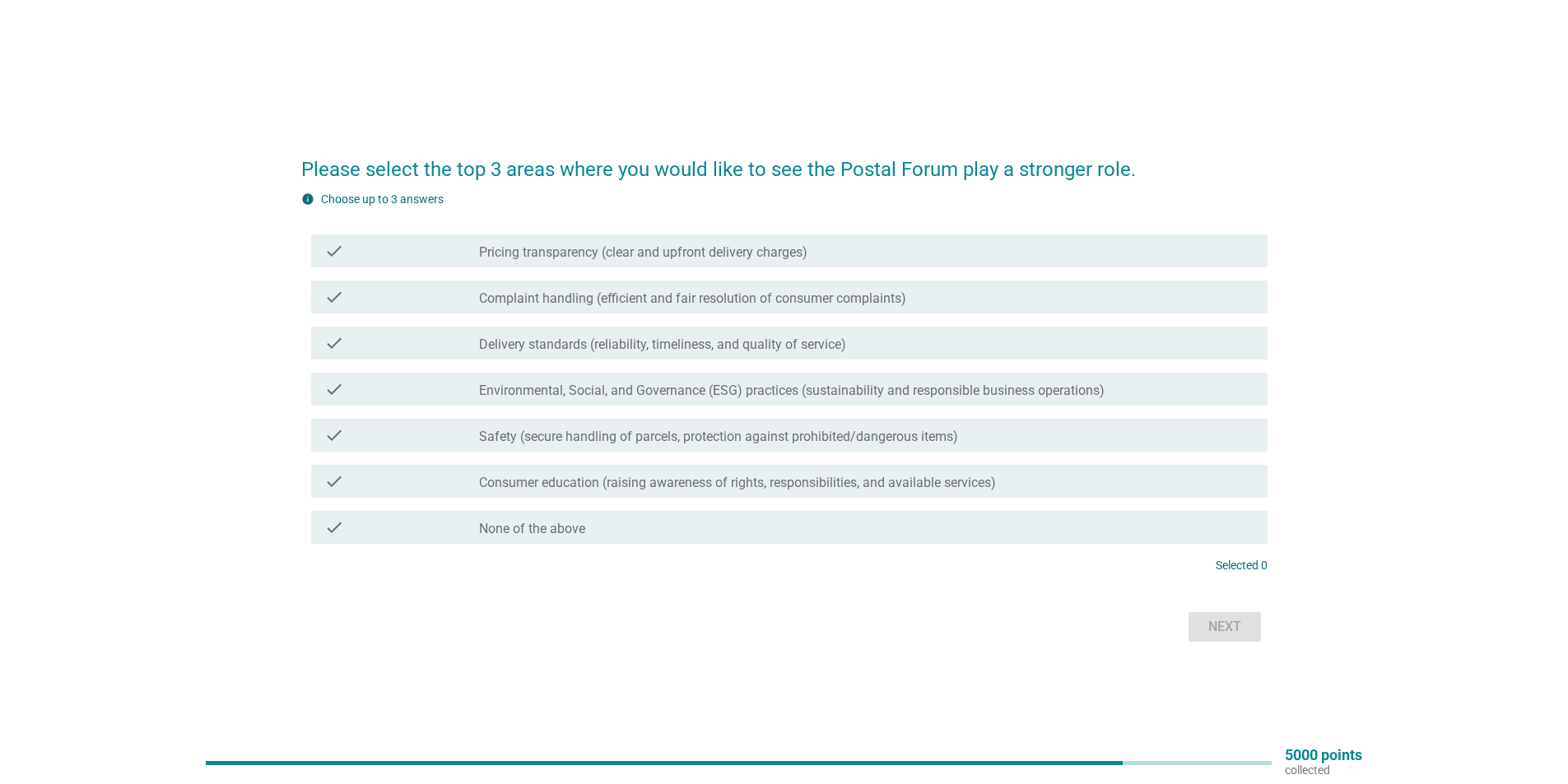
click at [582, 298] on label "Complaint handling (efficient and fair resolution of consumer complaints)" at bounding box center [693, 298] width 427 height 16
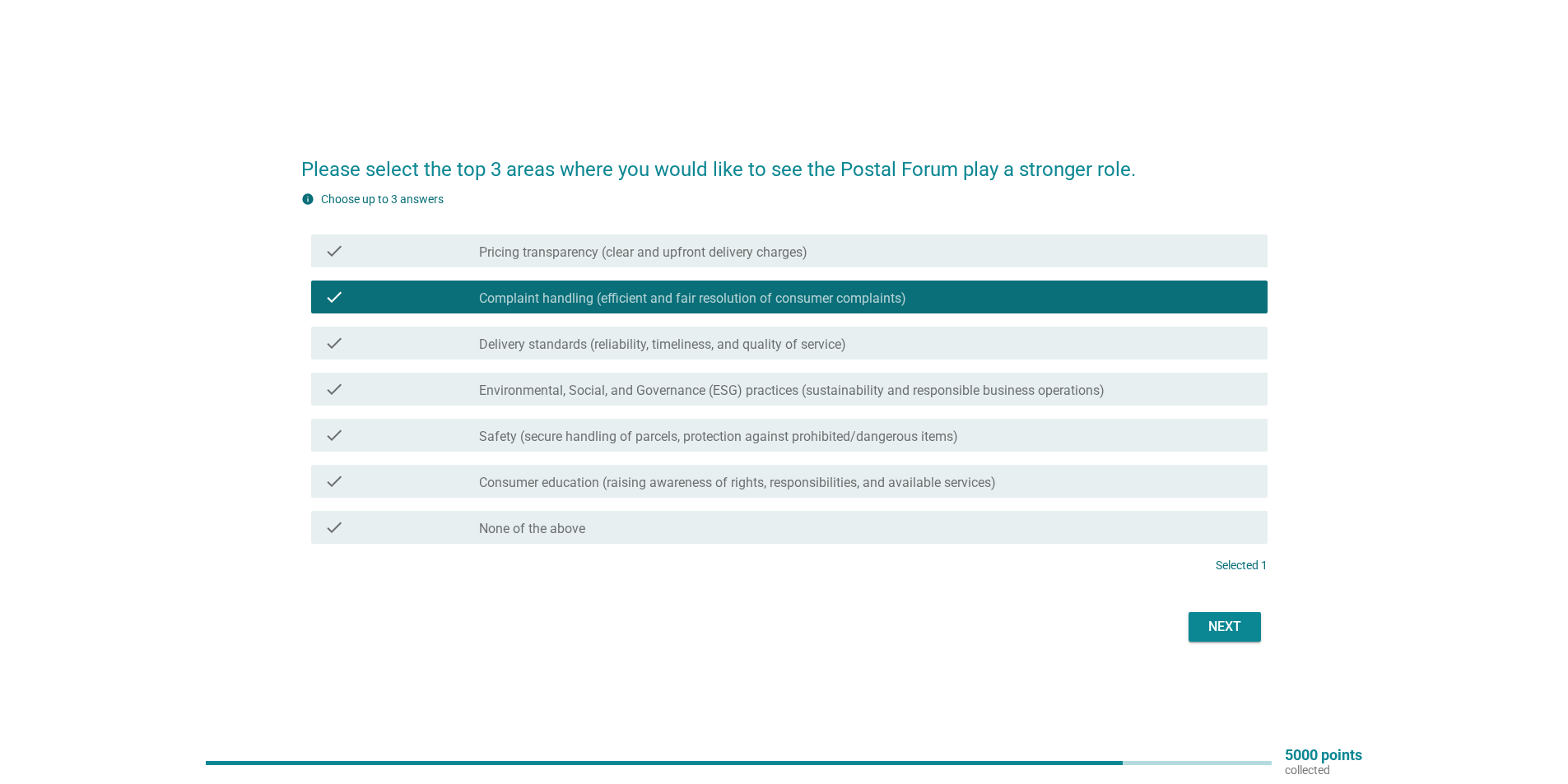
click at [631, 259] on label "Pricing transparency (clear and upfront delivery charges)" at bounding box center [644, 252] width 329 height 16
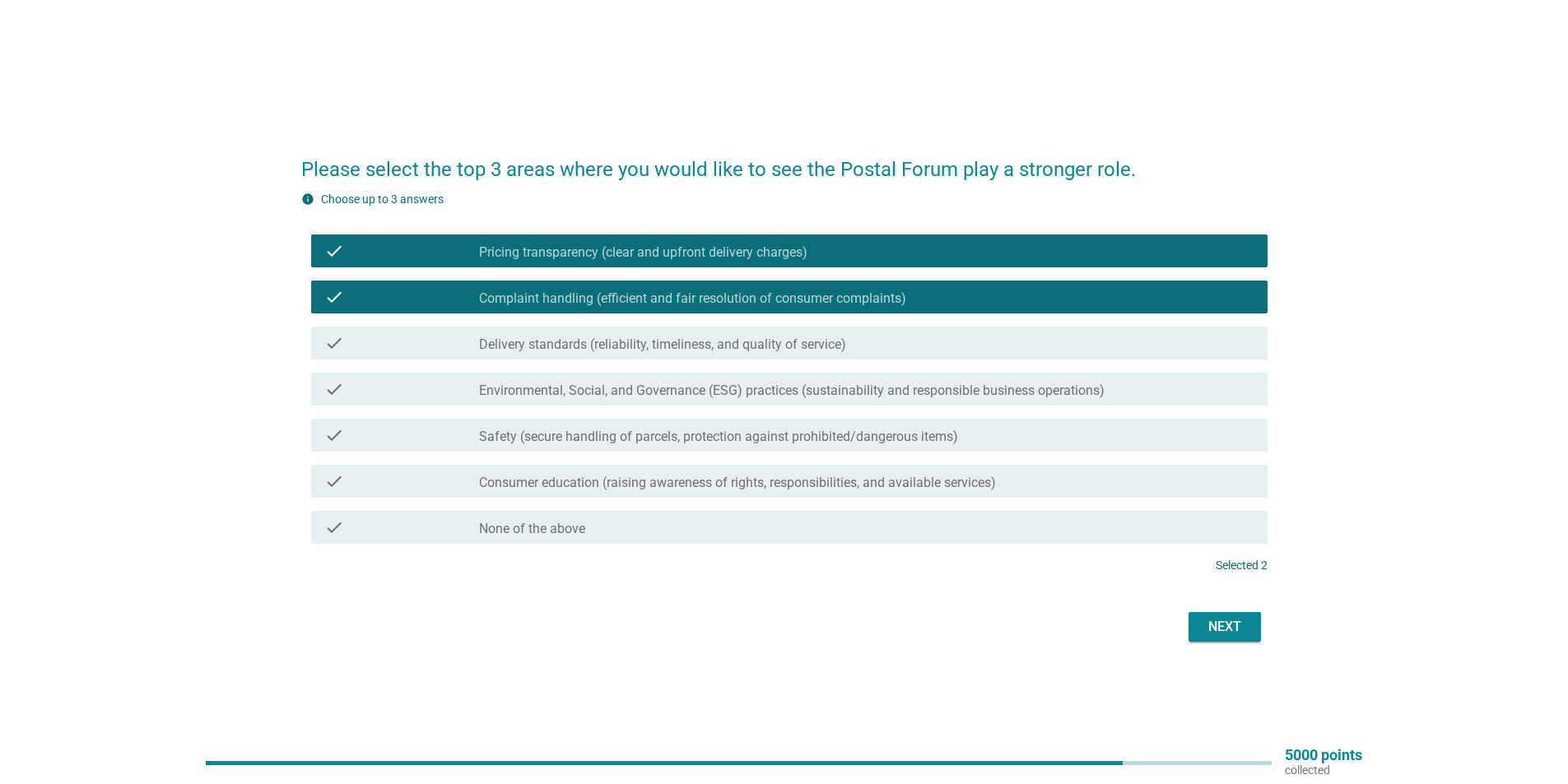
click at [614, 344] on label "Delivery standards (reliability, timeliness, and quality of service)" at bounding box center [663, 344] width 368 height 16
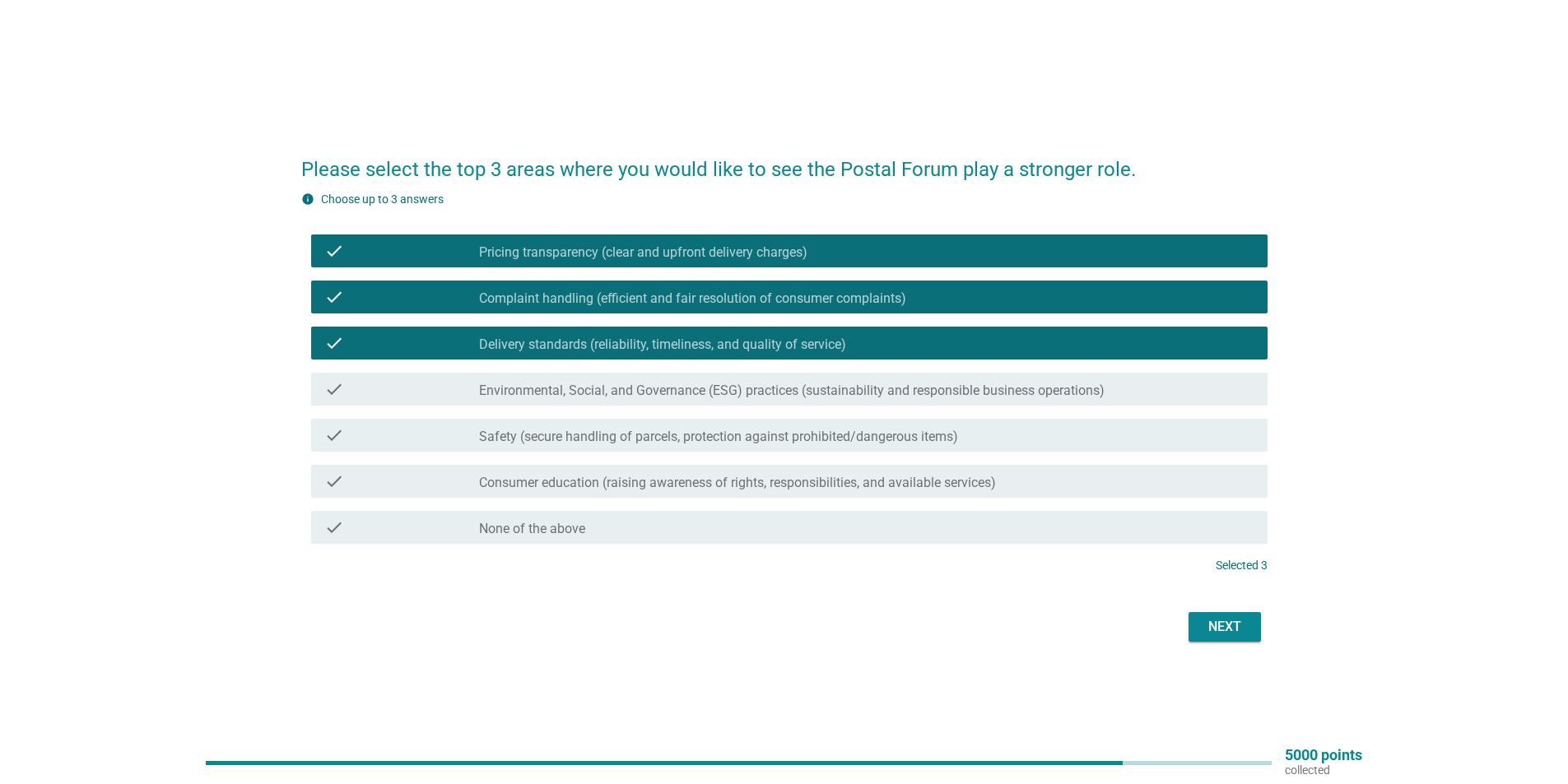
click at [1207, 654] on div "Please select the top 3 areas where you would like to see the Postal Forum play…" at bounding box center [784, 392] width 993 height 535
click at [1206, 627] on div "Next" at bounding box center [1225, 626] width 46 height 20
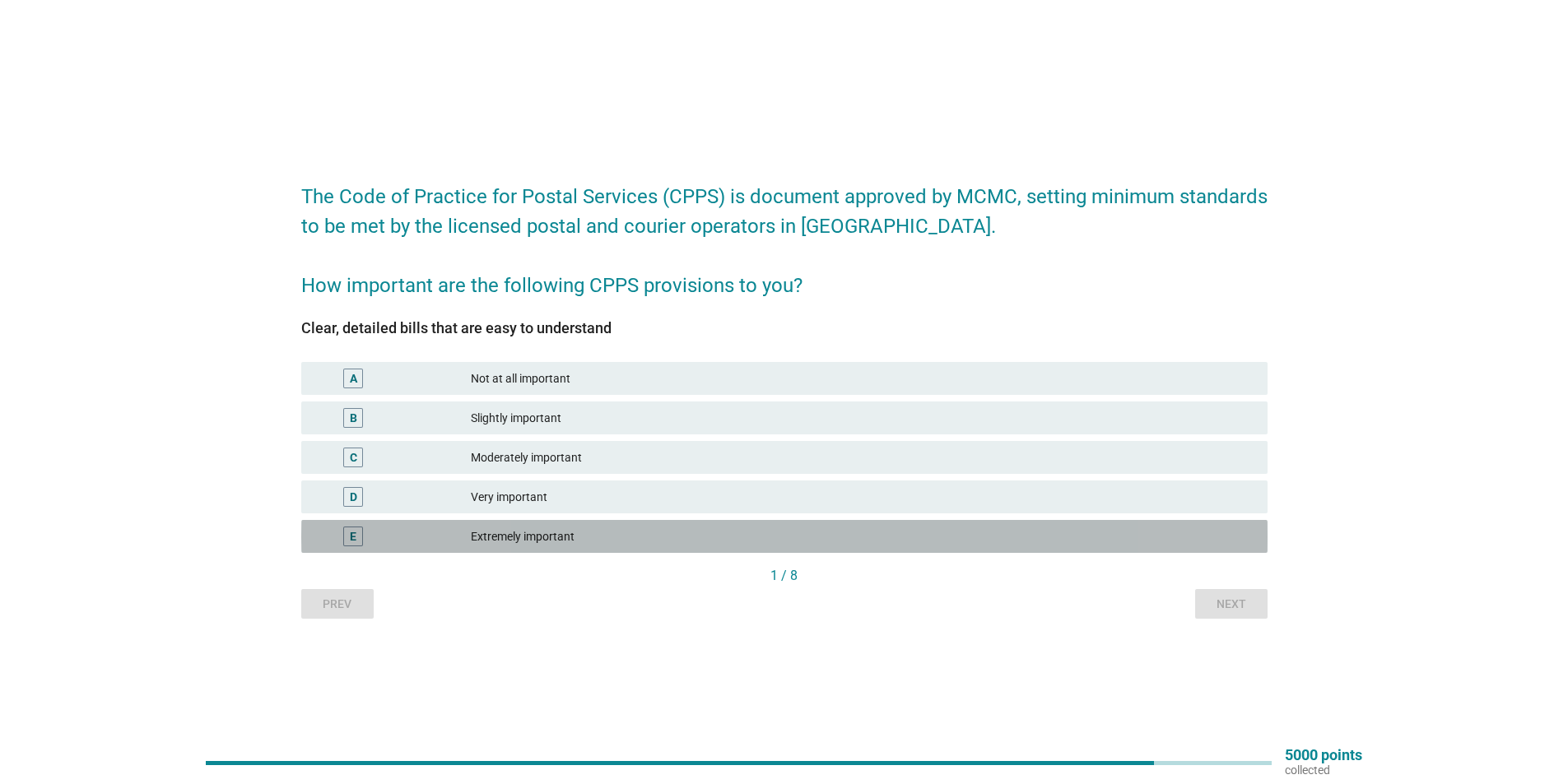
click at [543, 537] on div "Extremely important" at bounding box center [862, 537] width 784 height 20
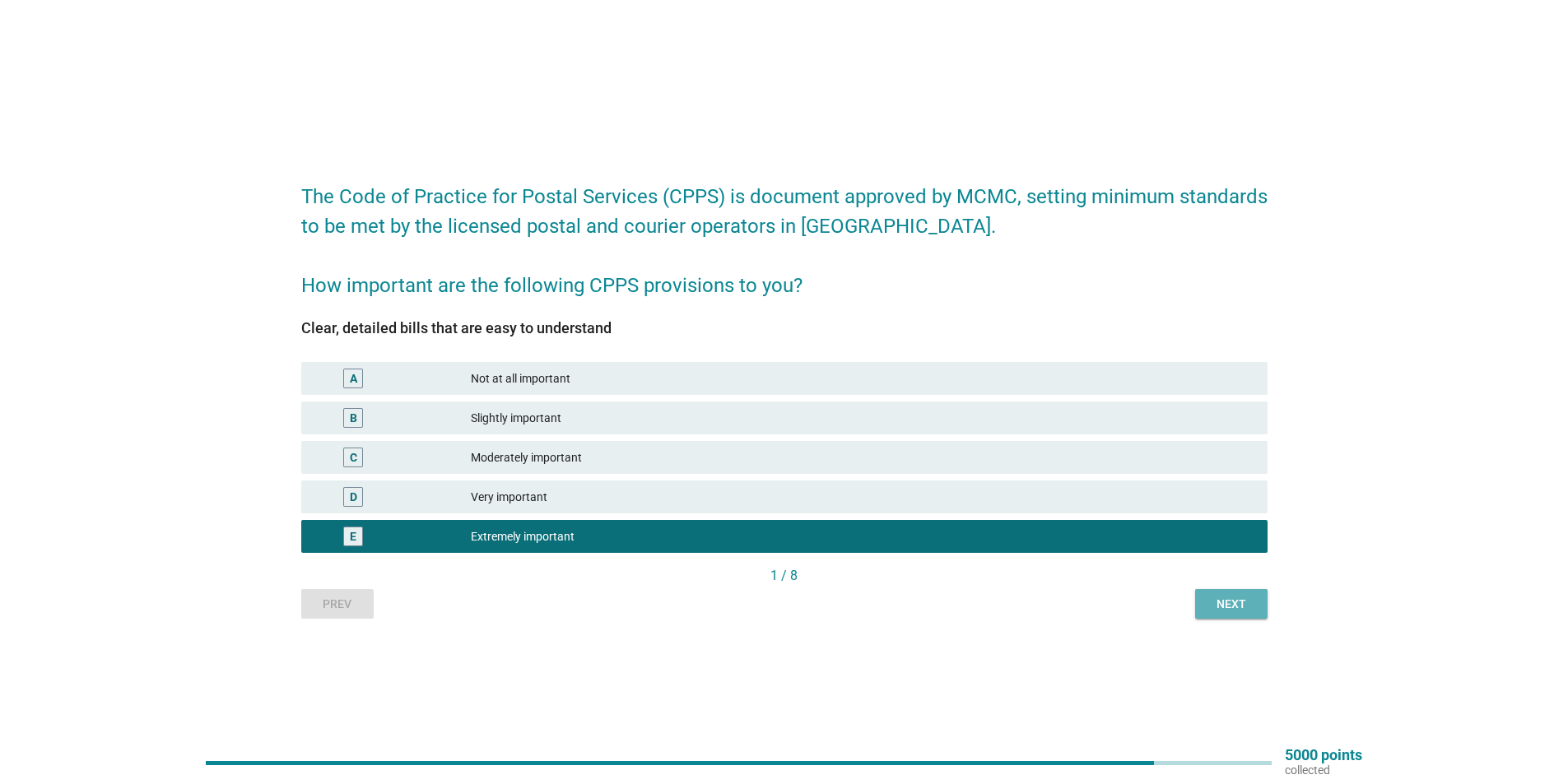
click at [1225, 613] on button "Next" at bounding box center [1232, 604] width 73 height 29
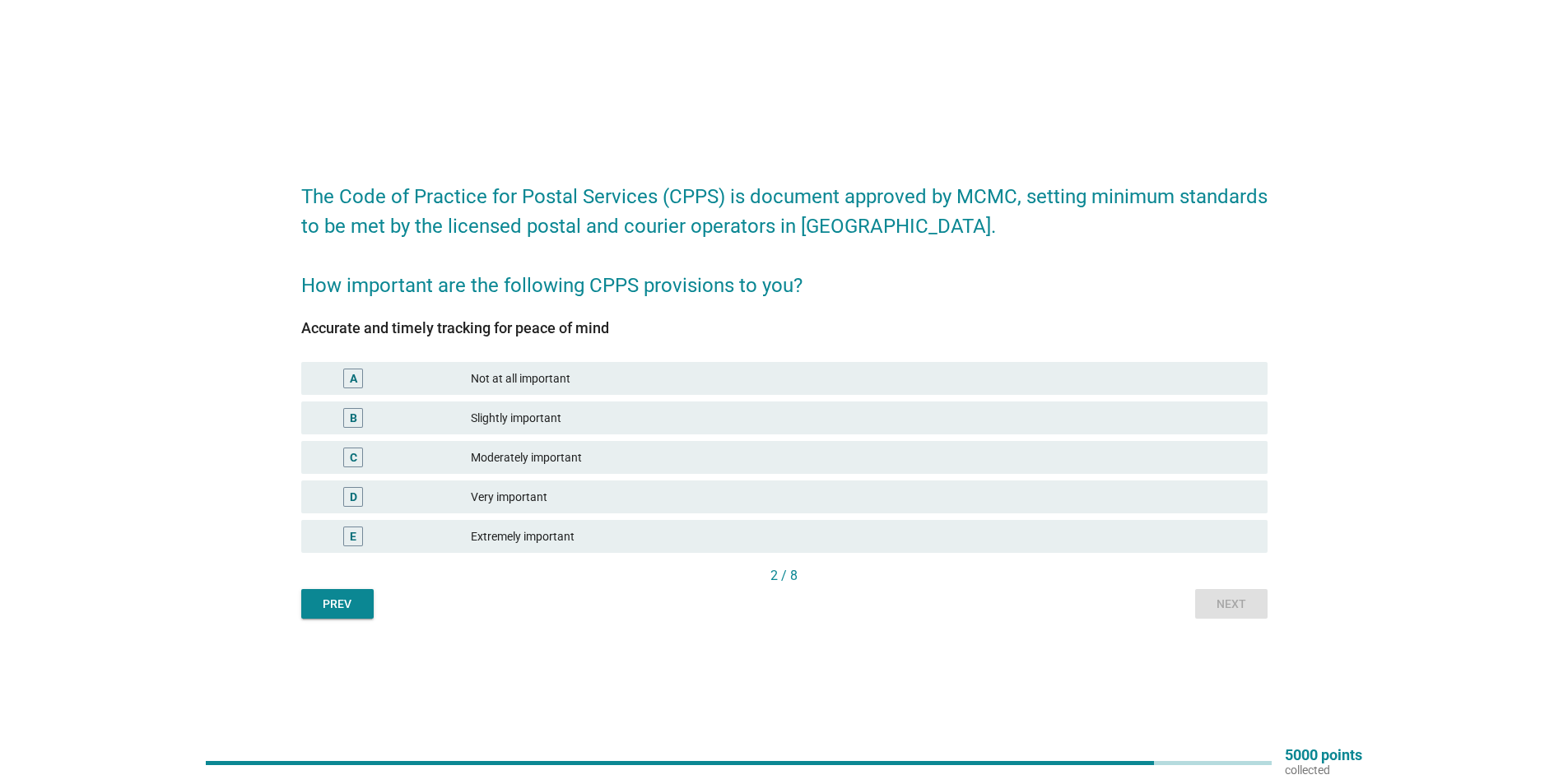
click at [910, 543] on div "Extremely important" at bounding box center [862, 537] width 784 height 20
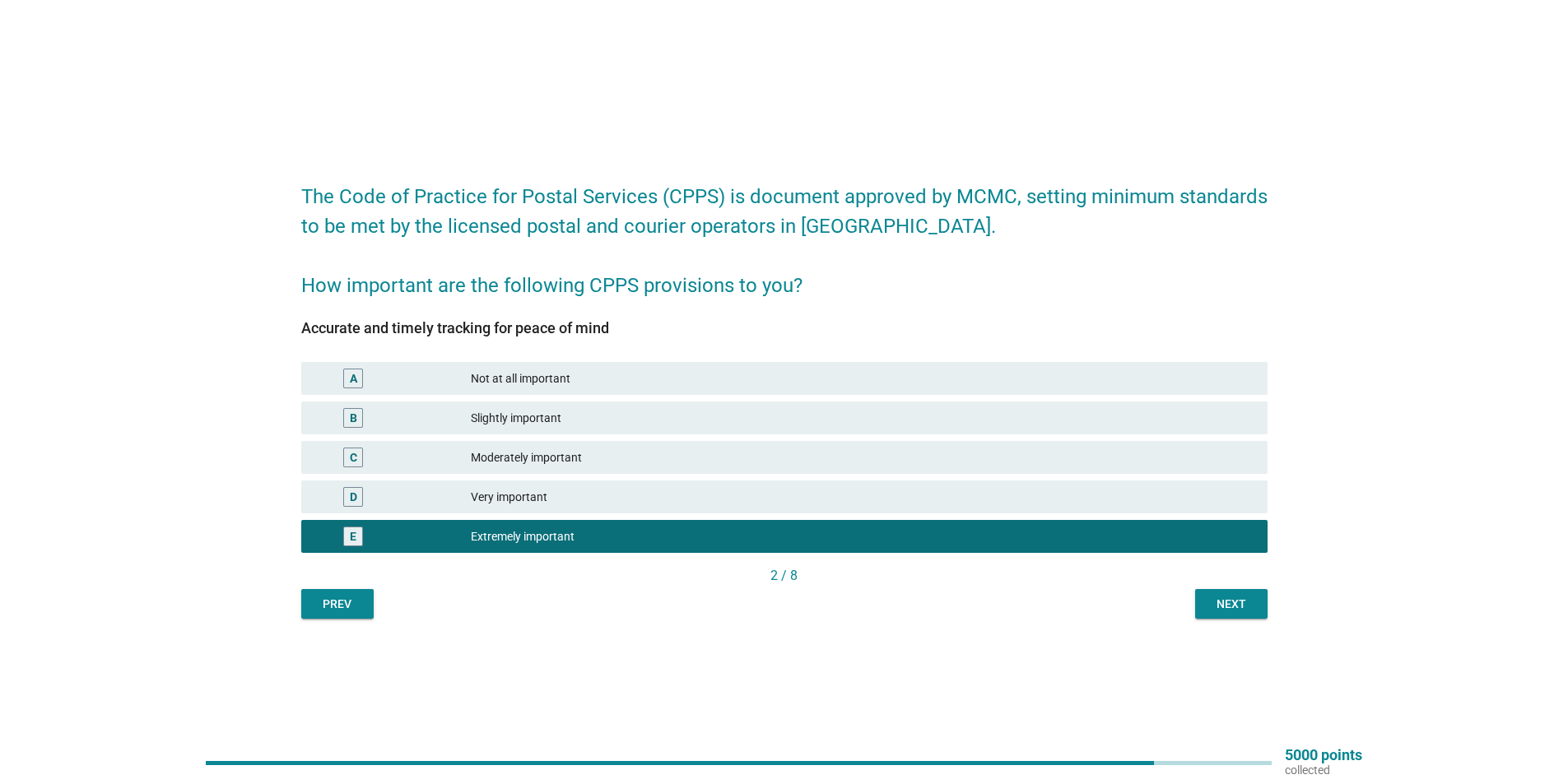
click at [1213, 611] on div "Next" at bounding box center [1232, 605] width 46 height 17
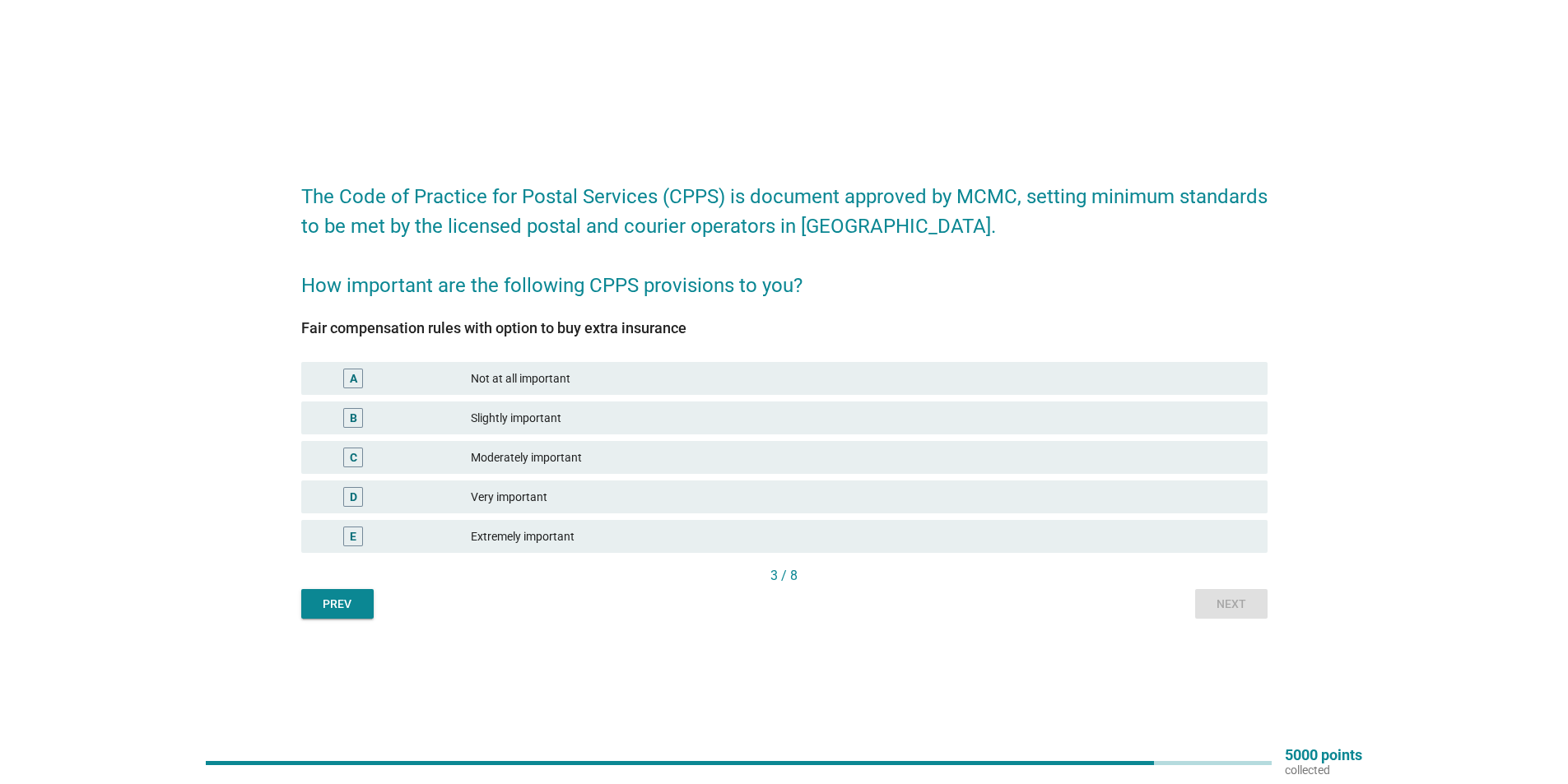
click at [983, 527] on div "Extremely important" at bounding box center [862, 537] width 784 height 20
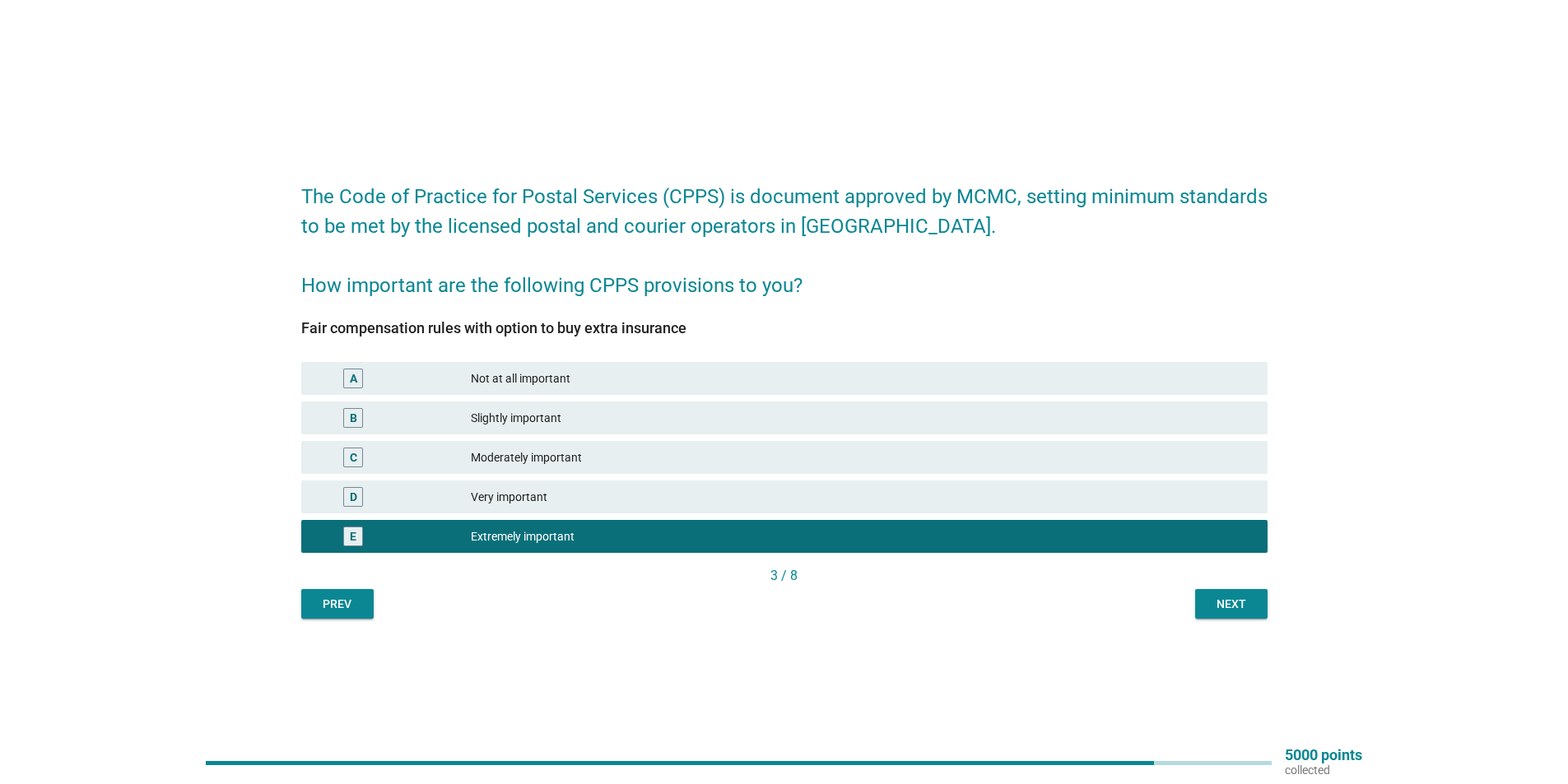
click at [1230, 621] on div "The Code of Practice for Postal Services (CPPS) is document approved by MCMC, s…" at bounding box center [784, 392] width 993 height 480
click at [1221, 605] on div "Next" at bounding box center [1232, 605] width 46 height 17
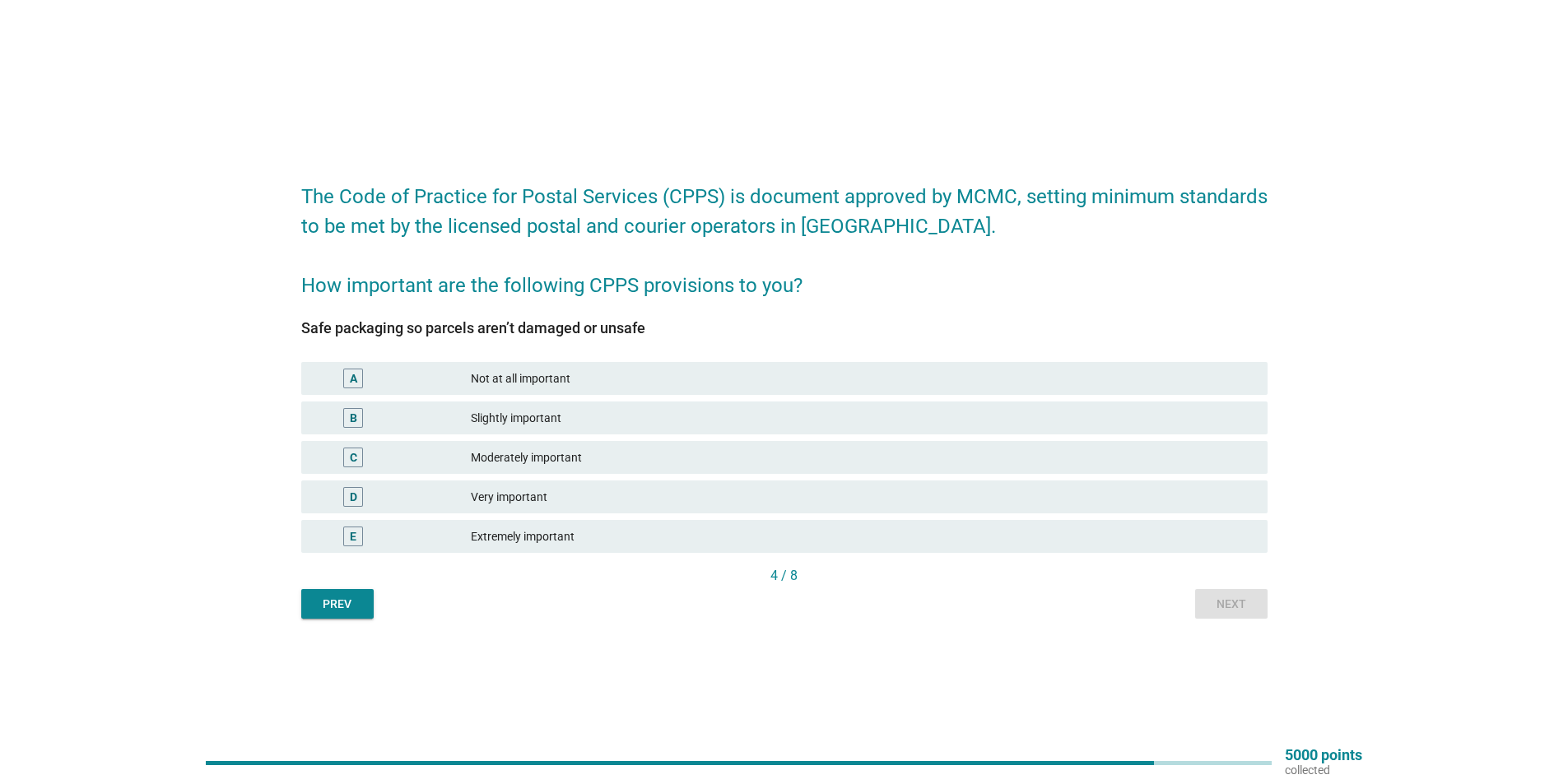
click at [897, 535] on div "Extremely important" at bounding box center [862, 537] width 784 height 20
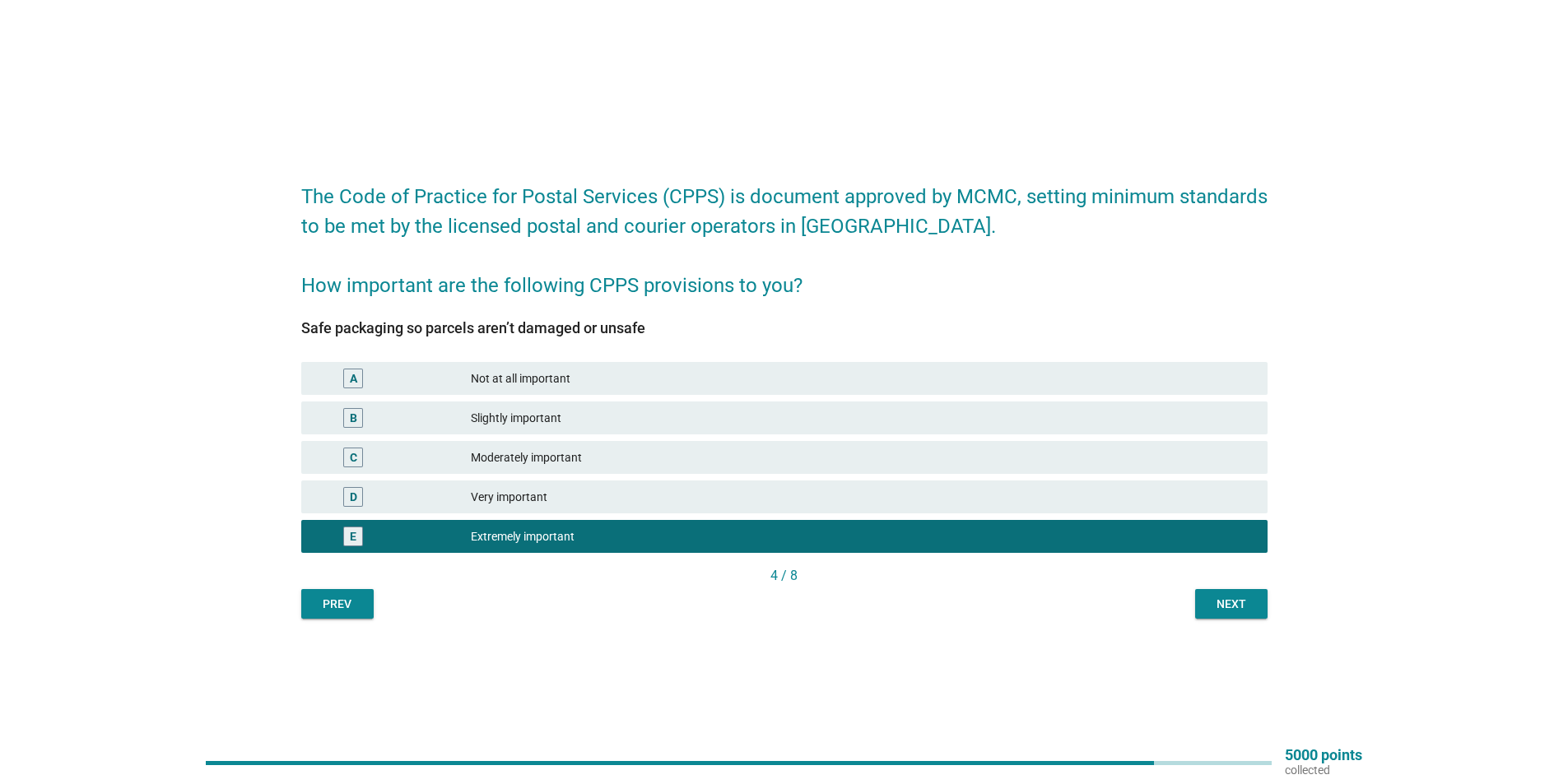
click at [1223, 606] on div "Next" at bounding box center [1232, 605] width 46 height 17
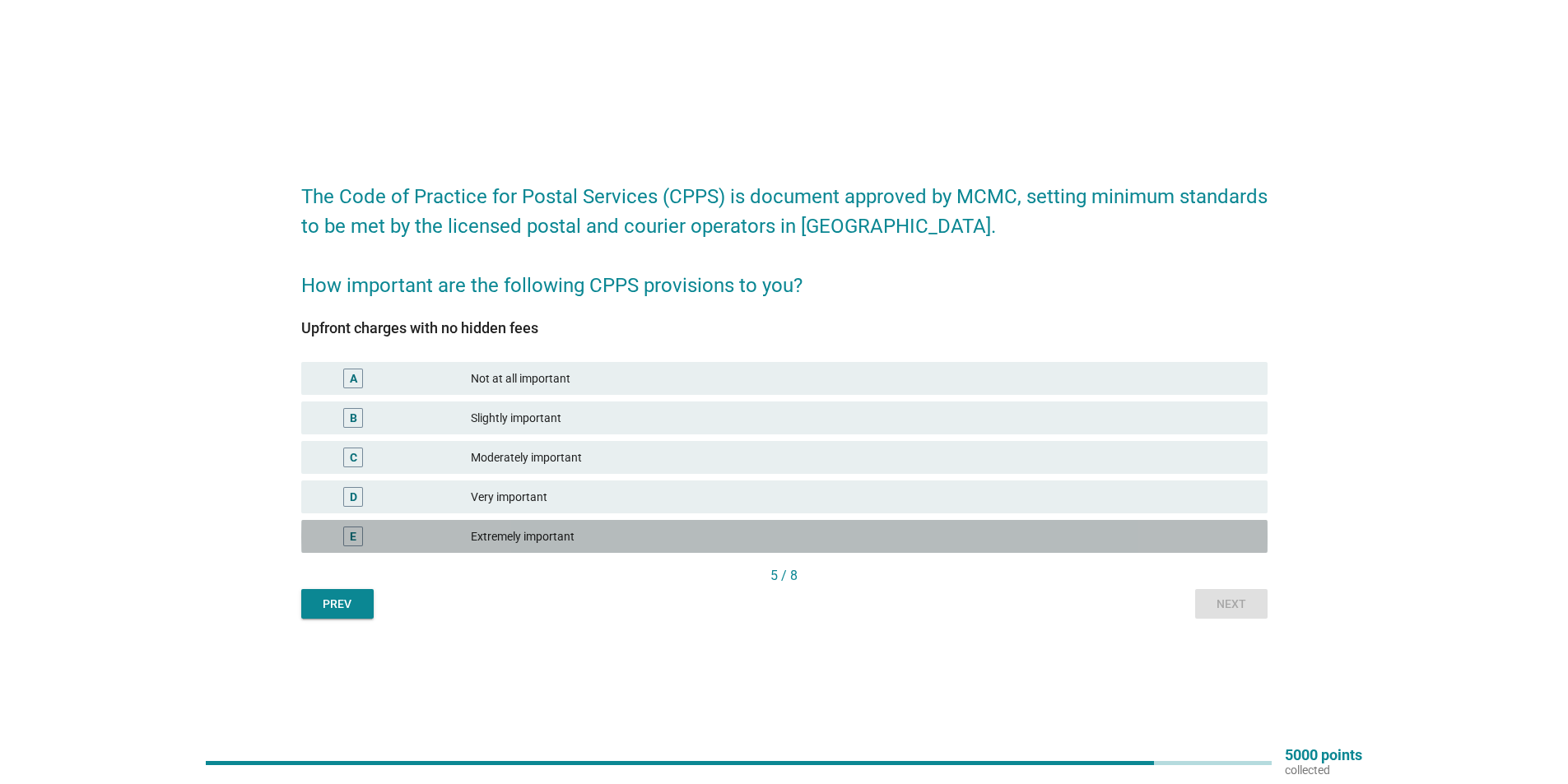
click at [941, 534] on div "Extremely important" at bounding box center [862, 537] width 784 height 20
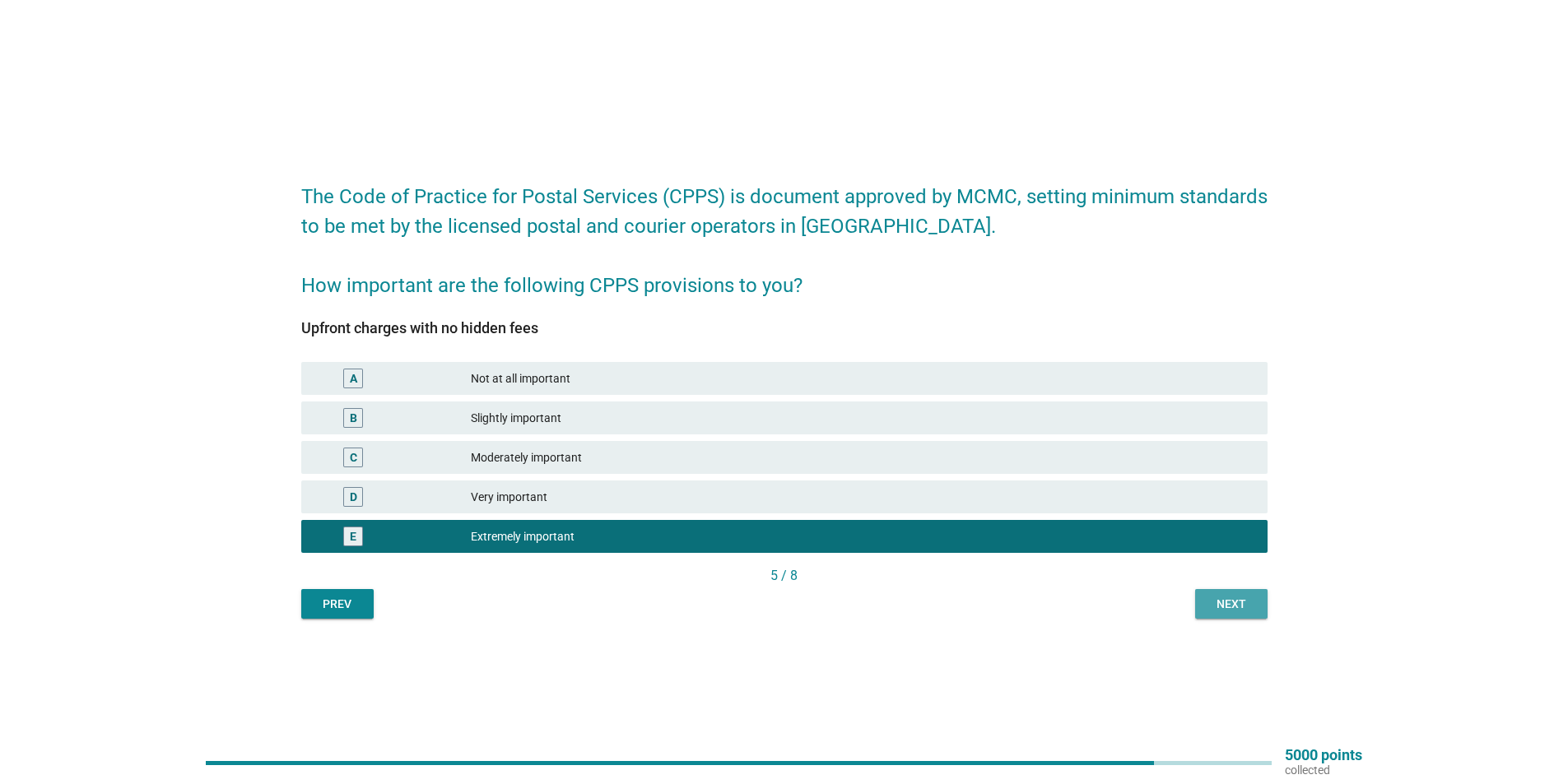
click at [1231, 611] on div "Next" at bounding box center [1232, 605] width 46 height 17
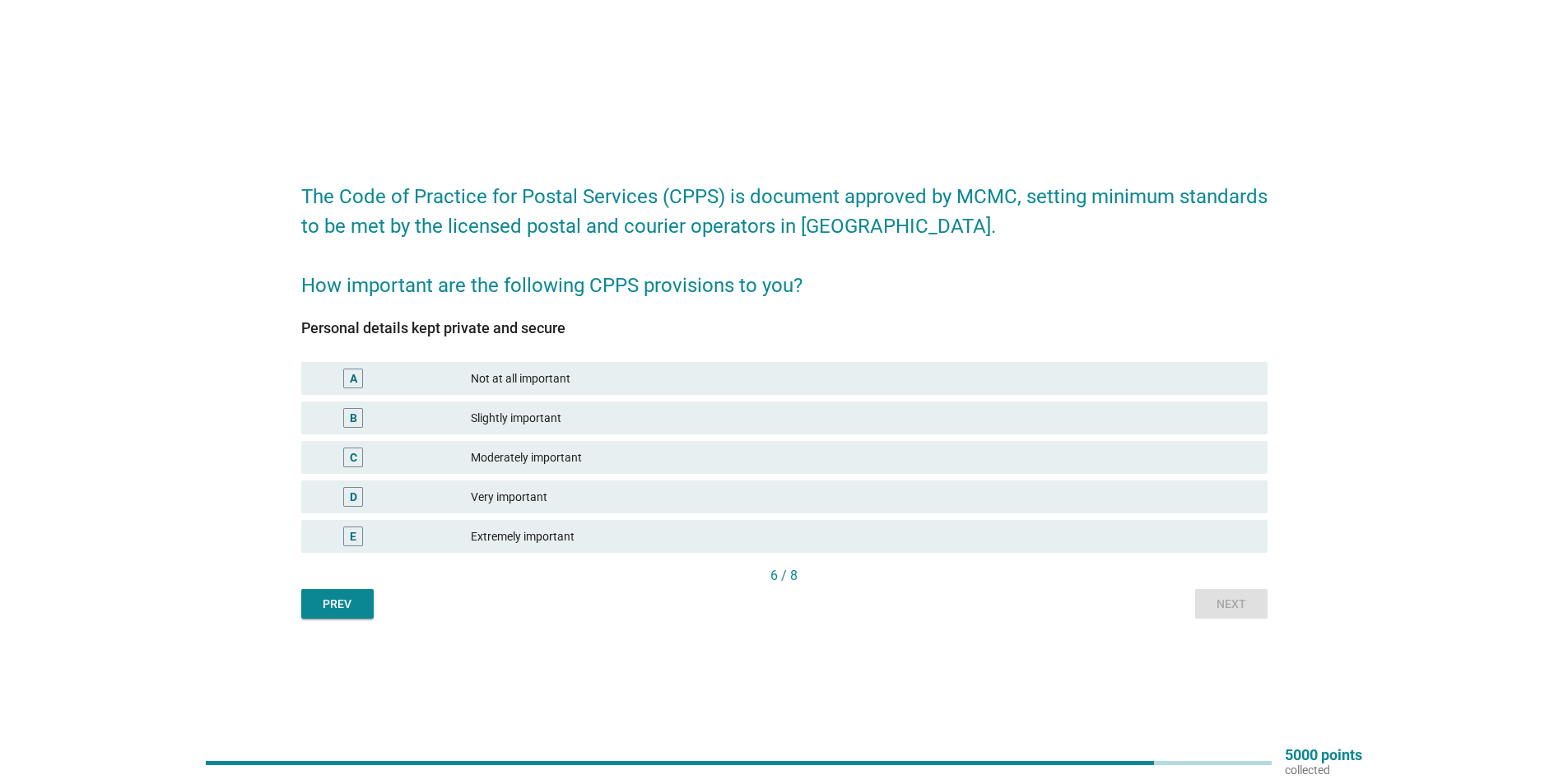
click at [799, 527] on div "Extremely important" at bounding box center [862, 537] width 784 height 20
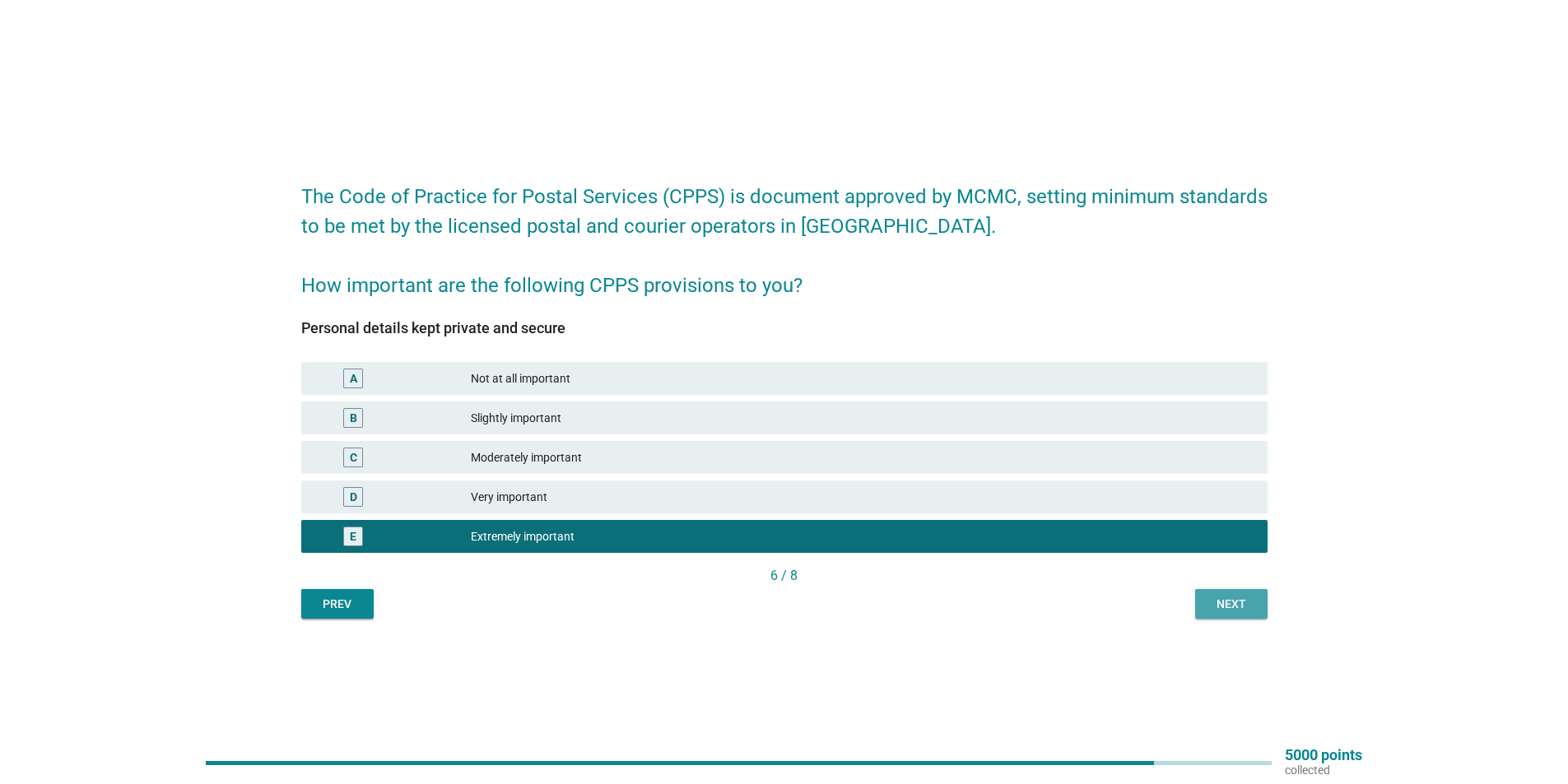
click at [1209, 604] on div "Next" at bounding box center [1232, 605] width 46 height 17
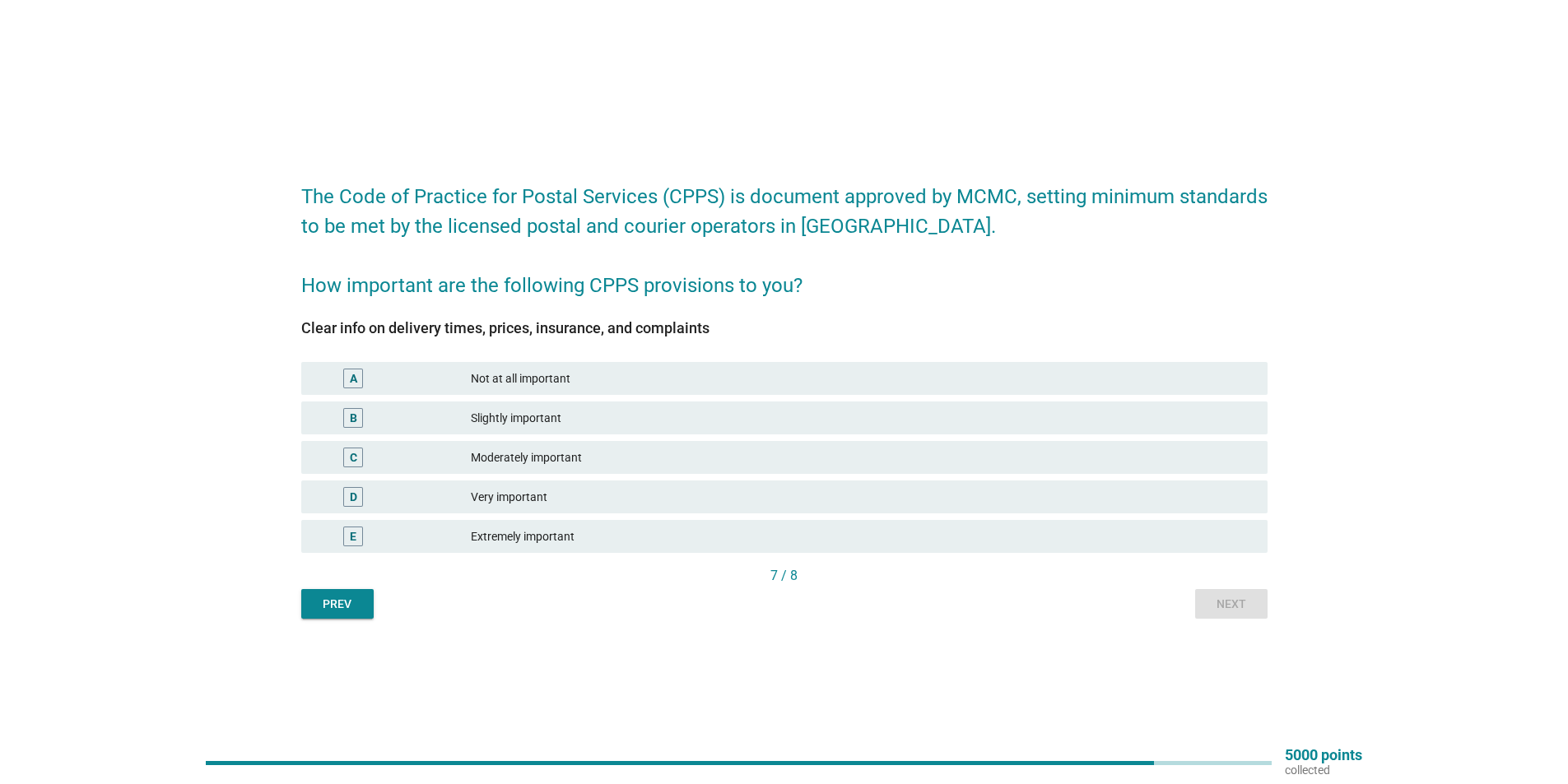
click at [863, 539] on div "Extremely important" at bounding box center [862, 537] width 784 height 20
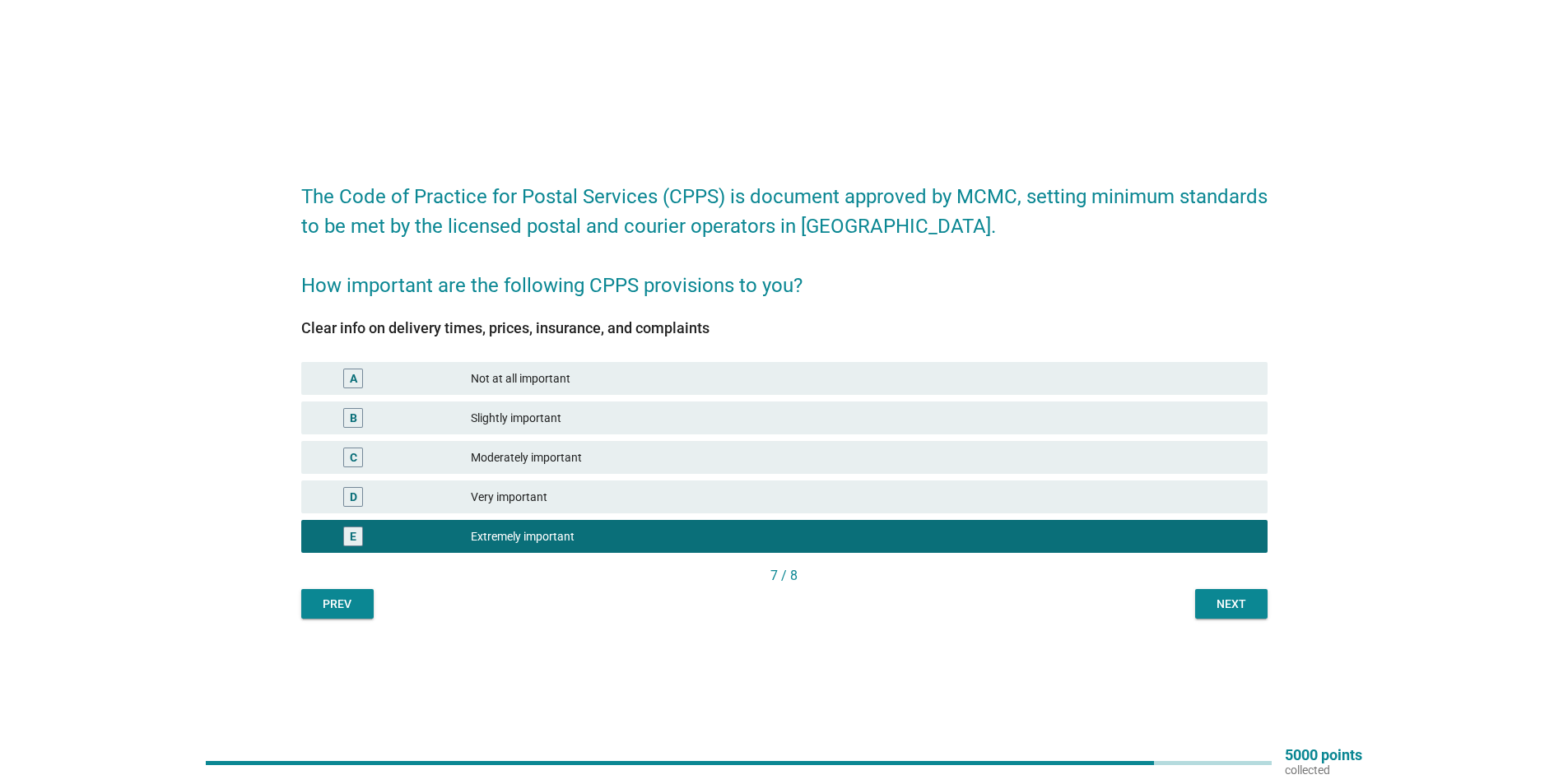
click at [1247, 596] on div "Next" at bounding box center [1232, 605] width 46 height 17
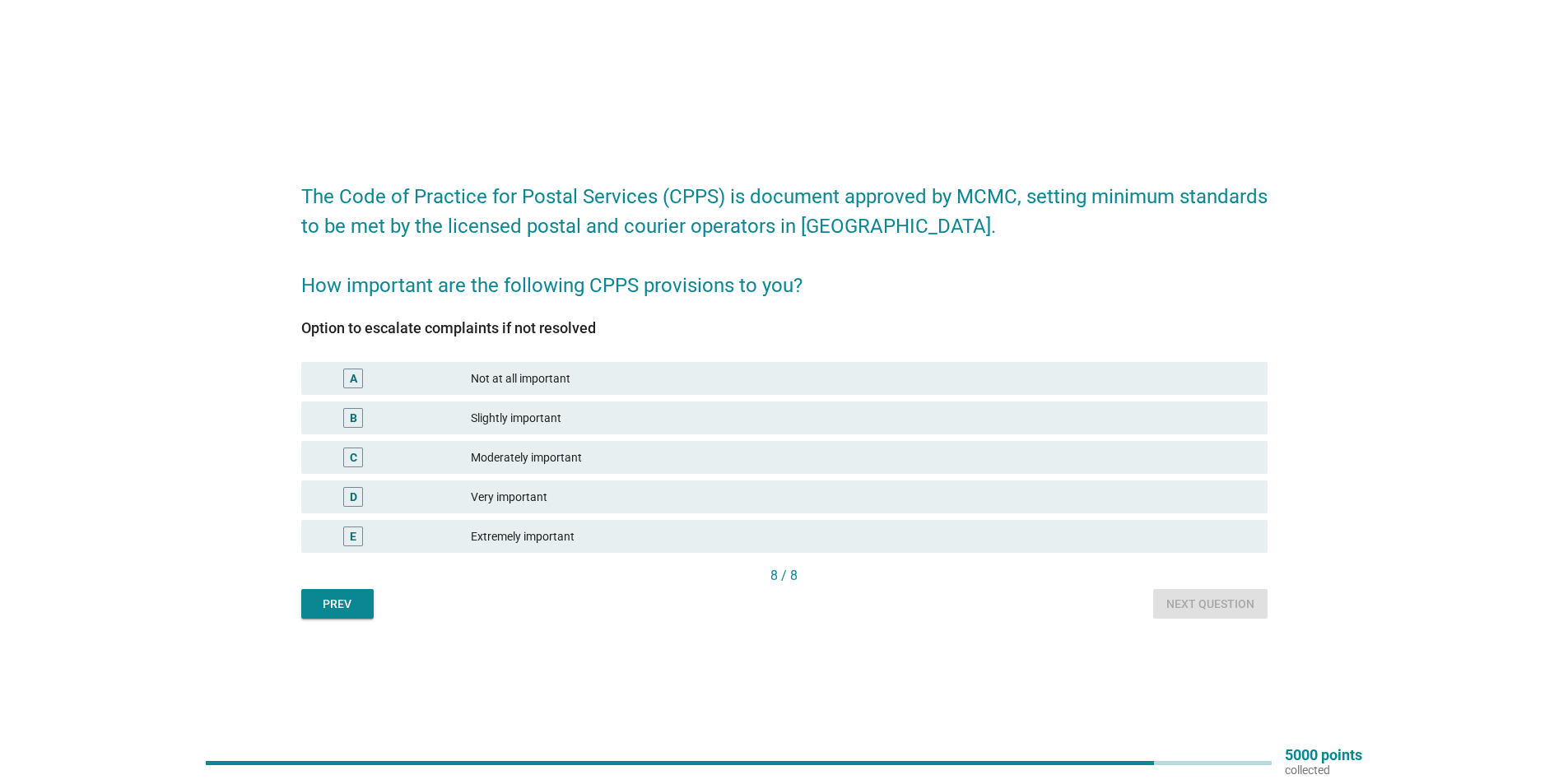
click at [873, 541] on div "Extremely important" at bounding box center [862, 537] width 784 height 20
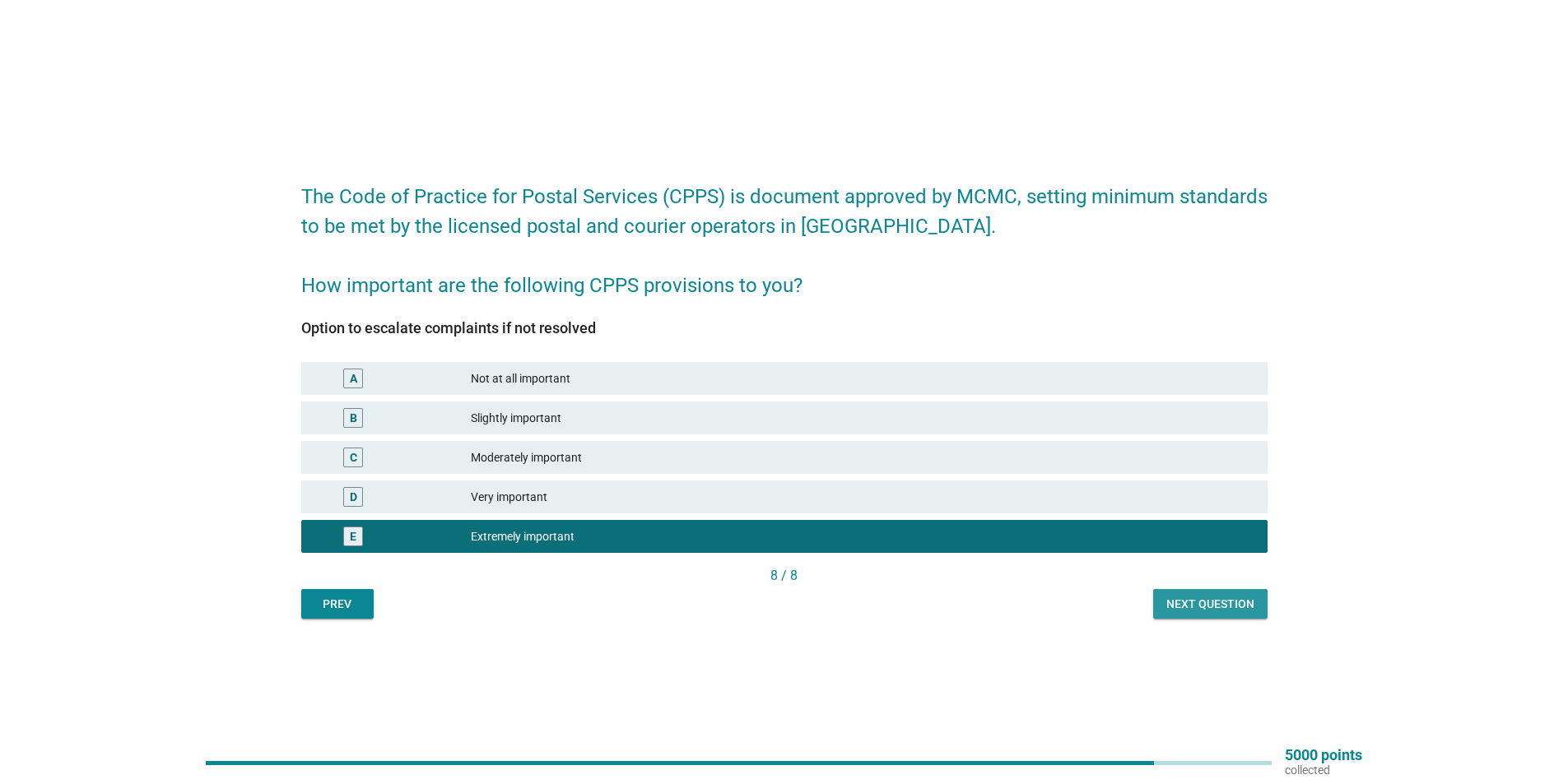
click at [1189, 612] on div "Next question" at bounding box center [1210, 605] width 88 height 17
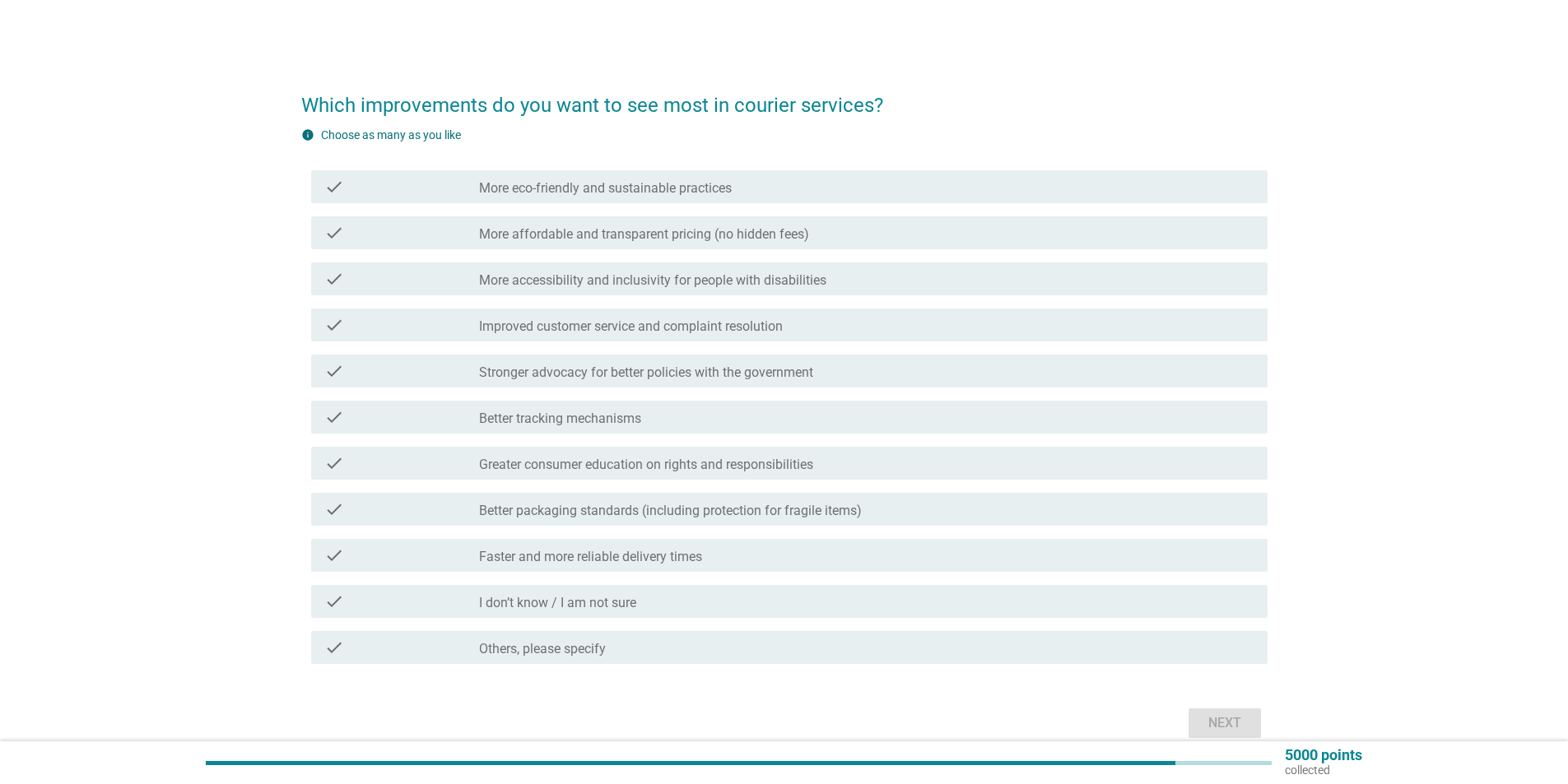
click at [571, 240] on label "More affordable and transparent pricing (no hidden fees)" at bounding box center [644, 234] width 330 height 16
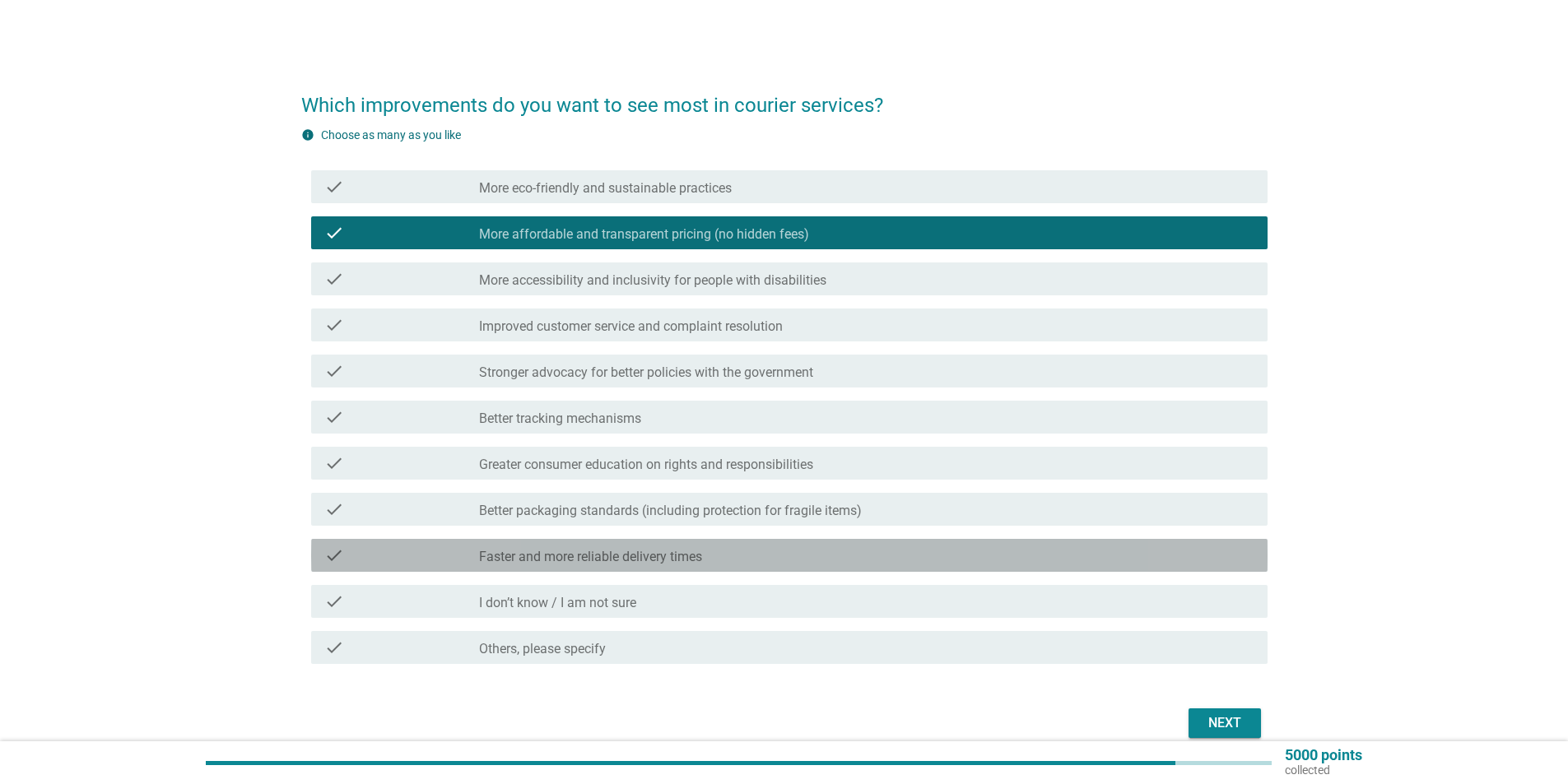
click at [604, 549] on div "check_box_outline_blank Faster and more reliable delivery times" at bounding box center [867, 555] width 776 height 20
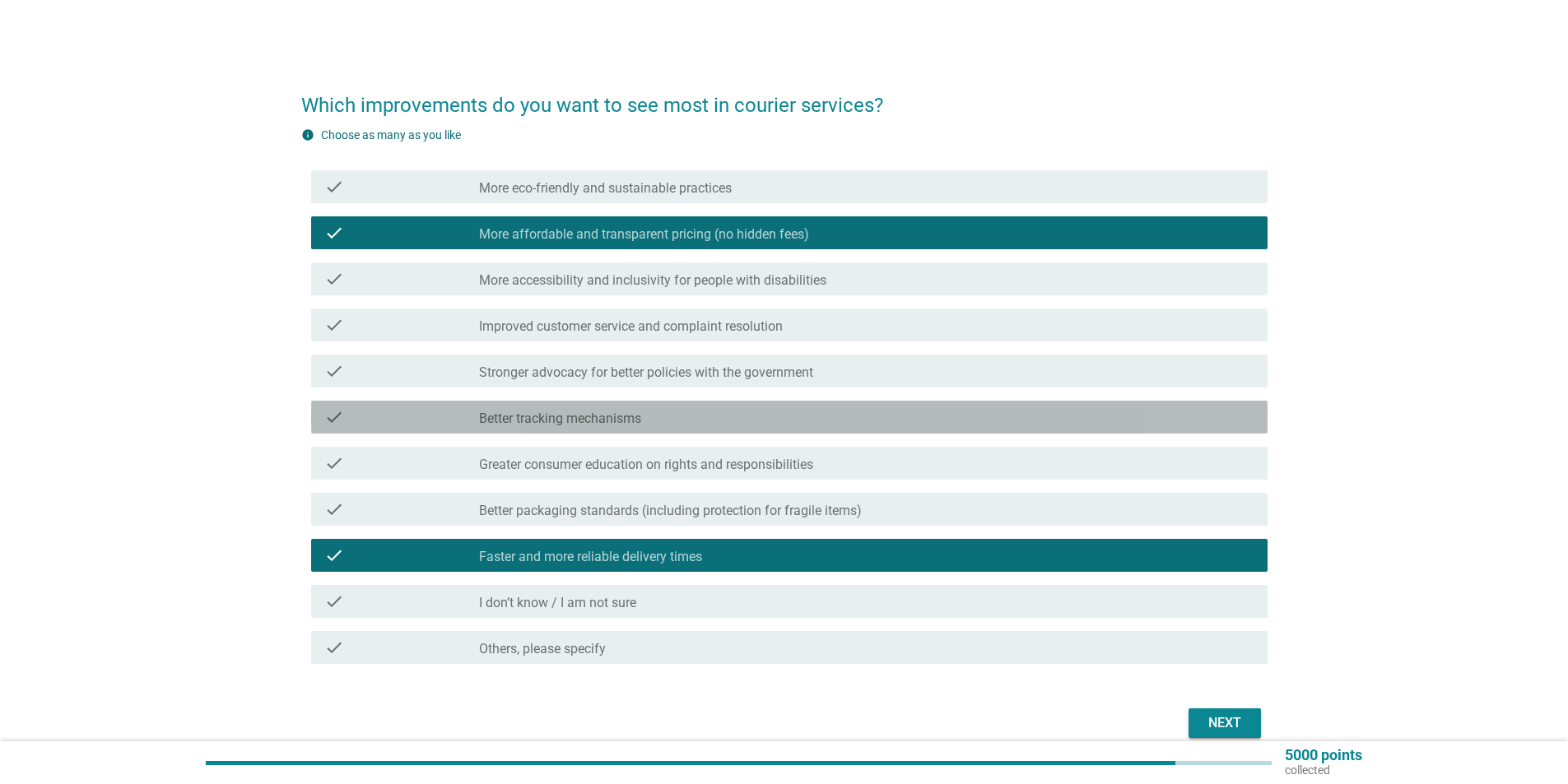
click at [584, 419] on label "Better tracking mechanisms" at bounding box center [560, 418] width 163 height 16
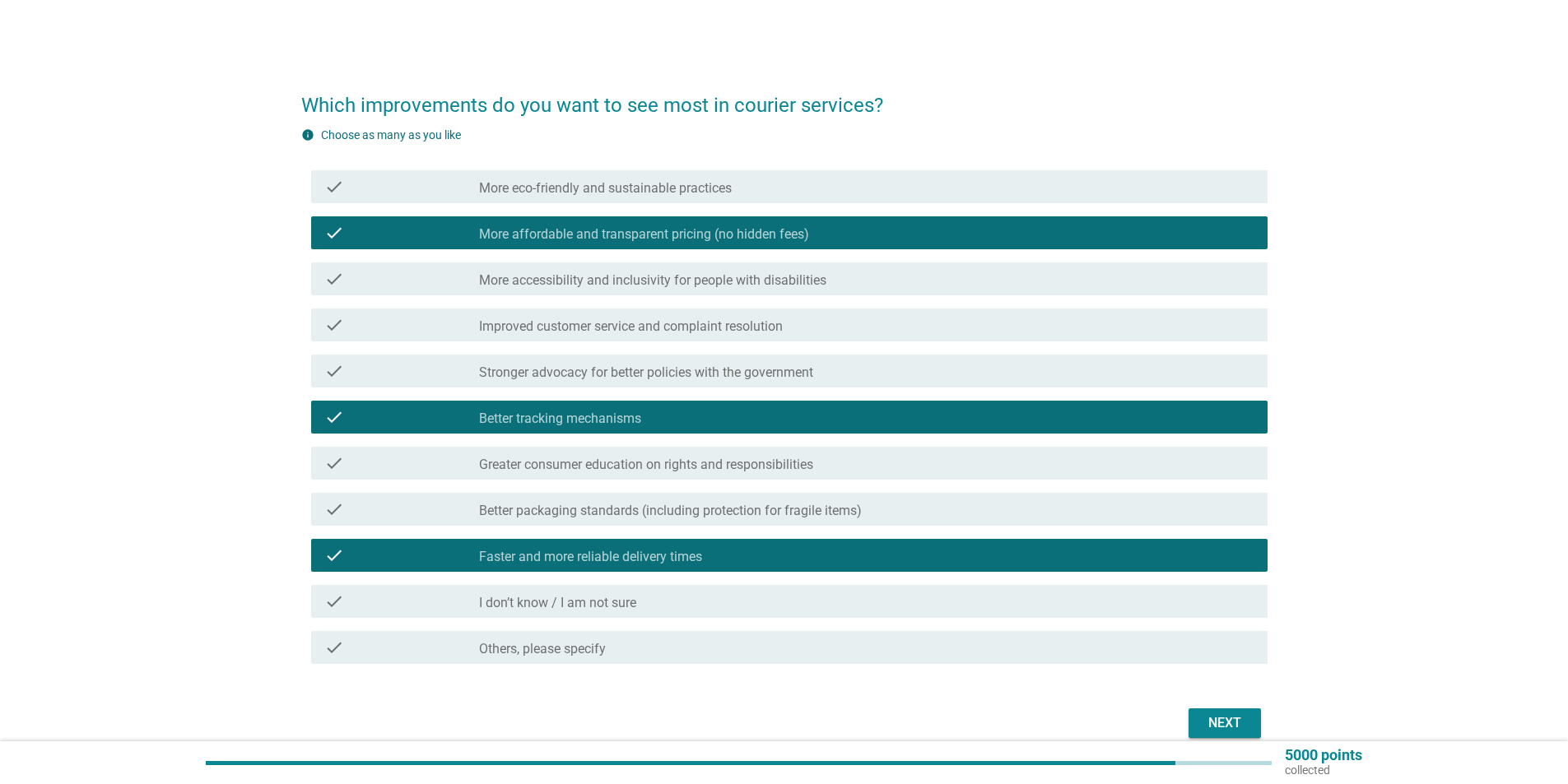
click at [1249, 721] on button "Next" at bounding box center [1225, 723] width 73 height 29
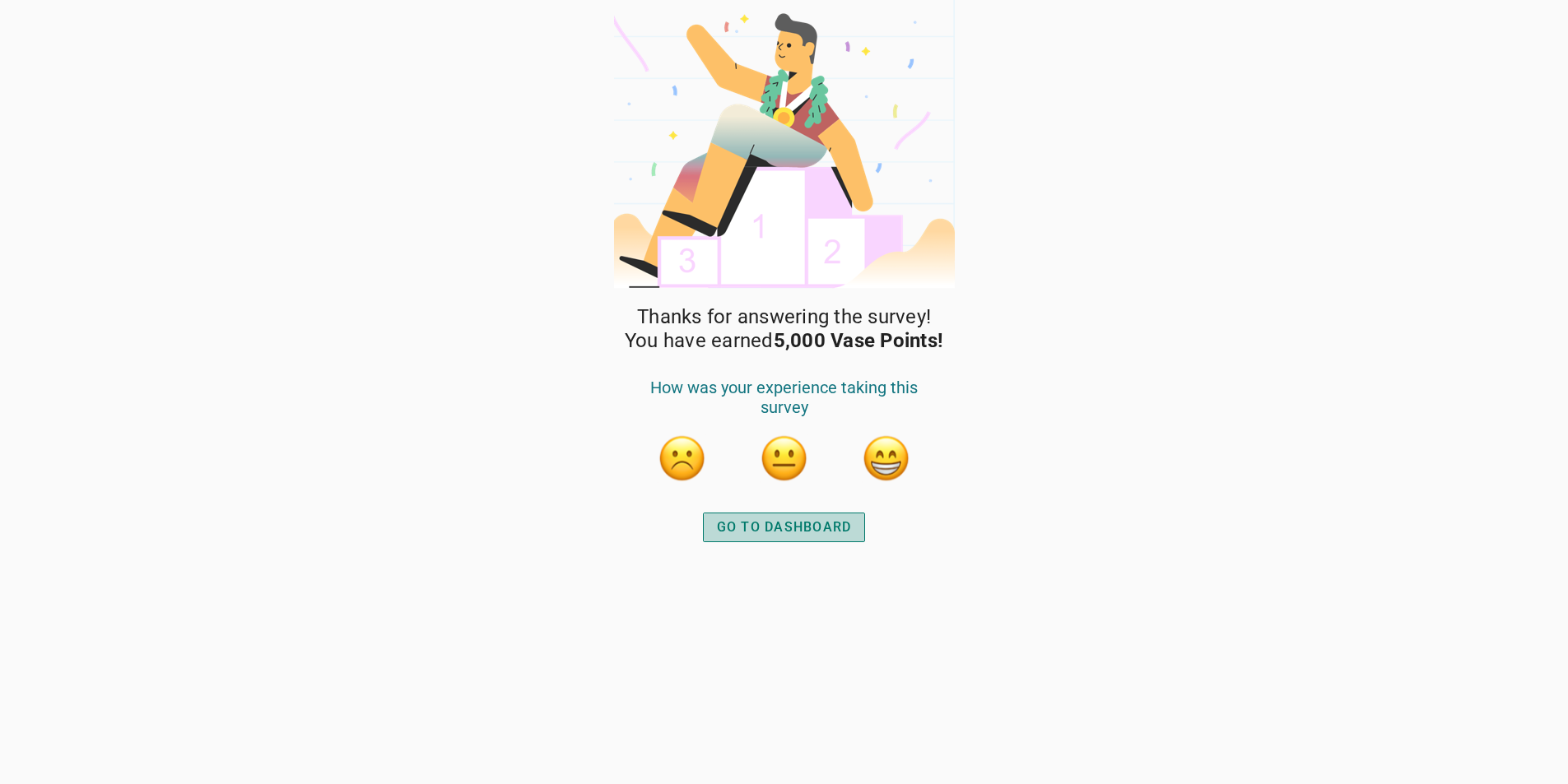
click at [788, 535] on div "GO TO DASHBOARD" at bounding box center [784, 527] width 135 height 20
